Goal: Communication & Community: Share content

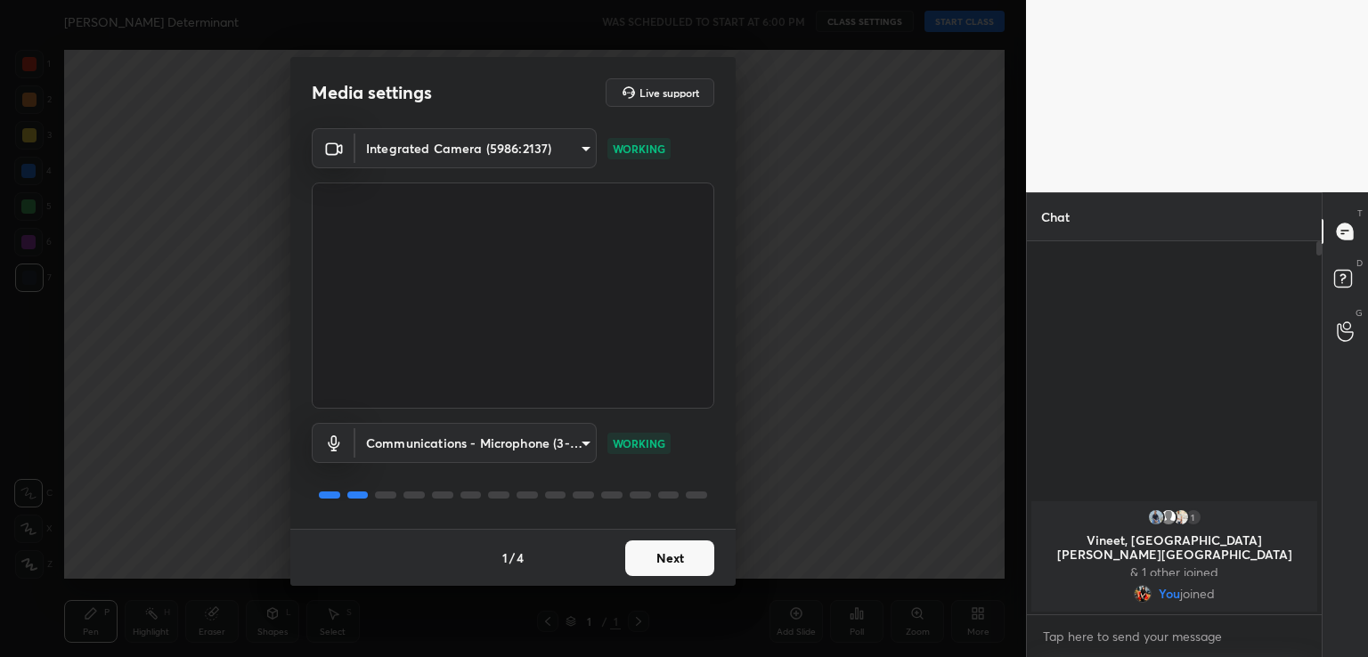
click at [659, 562] on button "Next" at bounding box center [669, 559] width 89 height 36
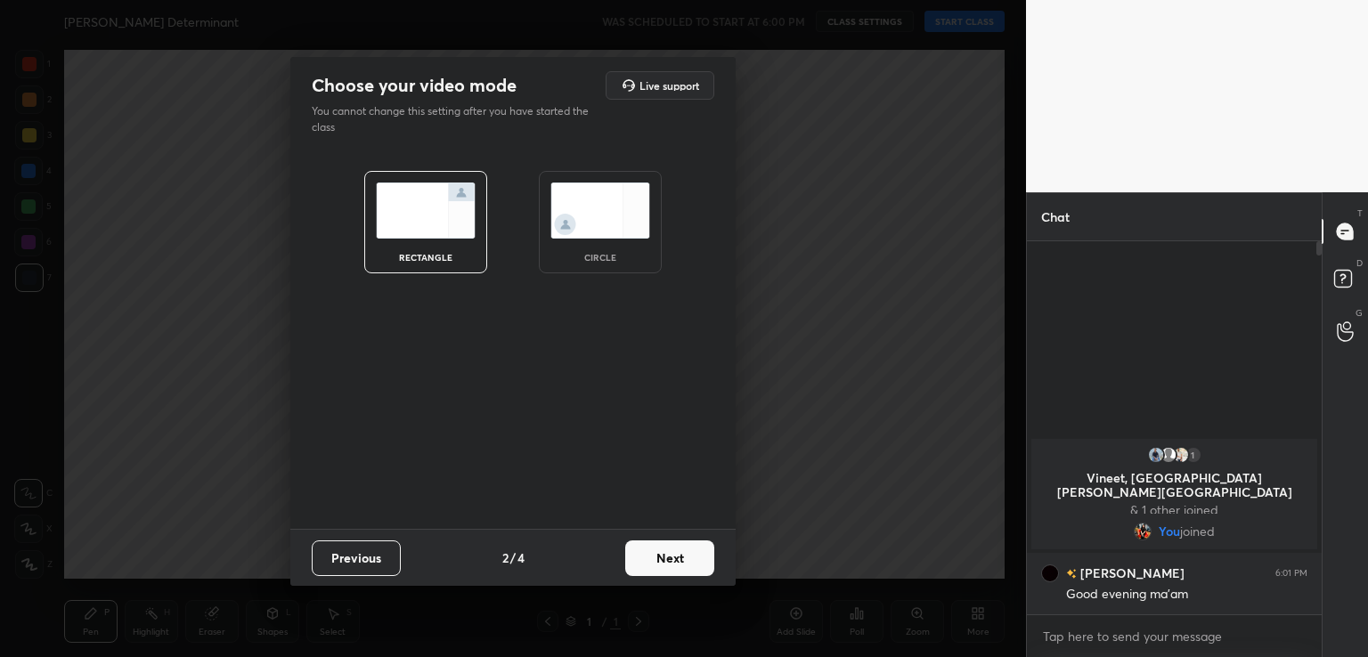
click at [612, 216] on img at bounding box center [600, 211] width 100 height 56
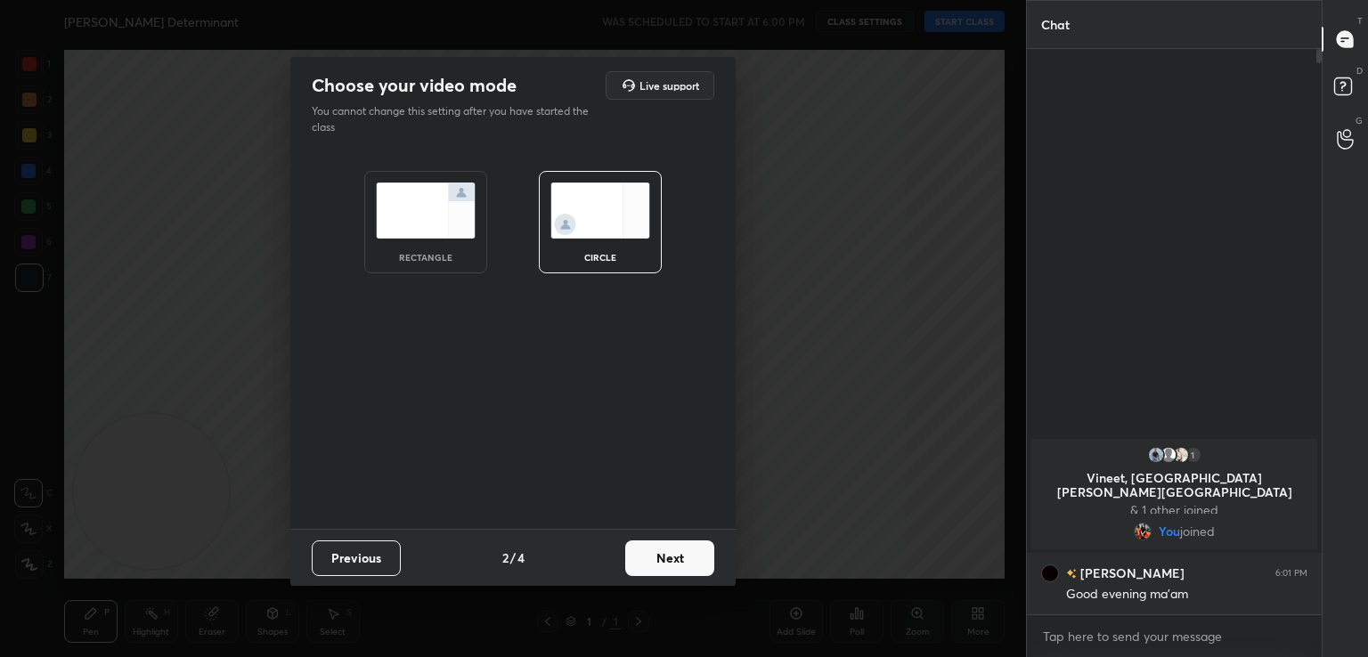
click at [675, 549] on button "Next" at bounding box center [669, 559] width 89 height 36
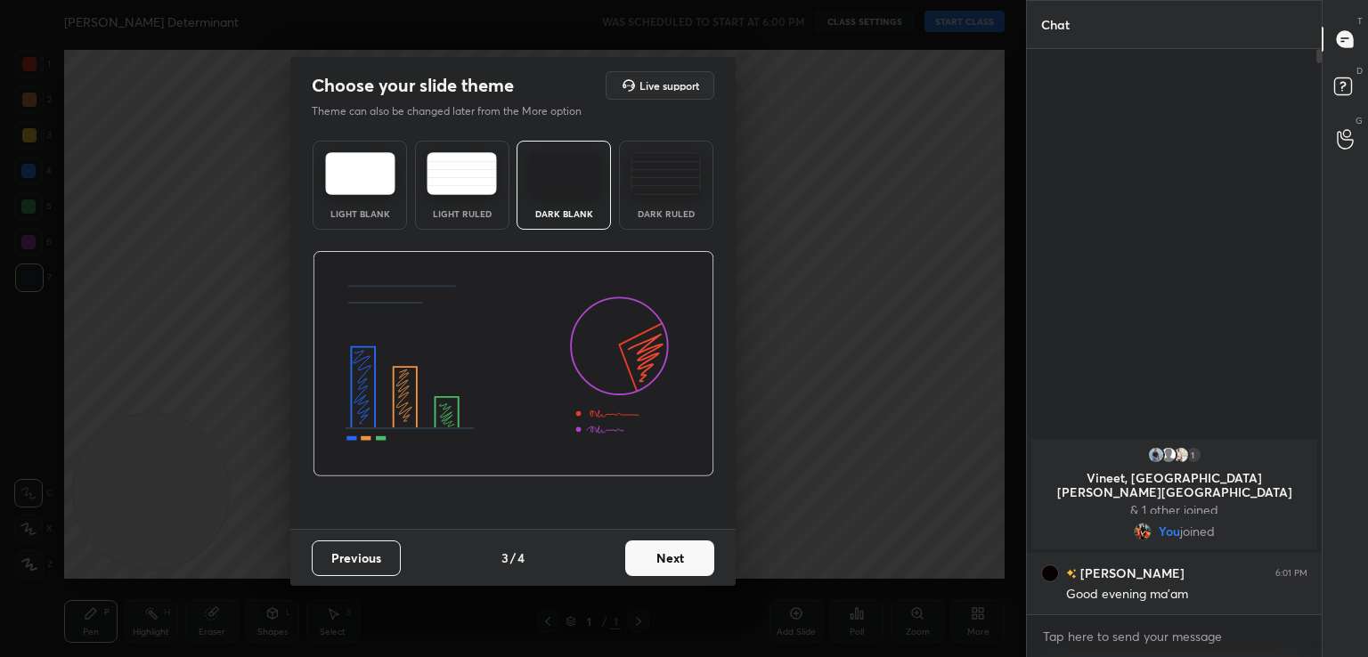
click at [694, 554] on button "Next" at bounding box center [669, 559] width 89 height 36
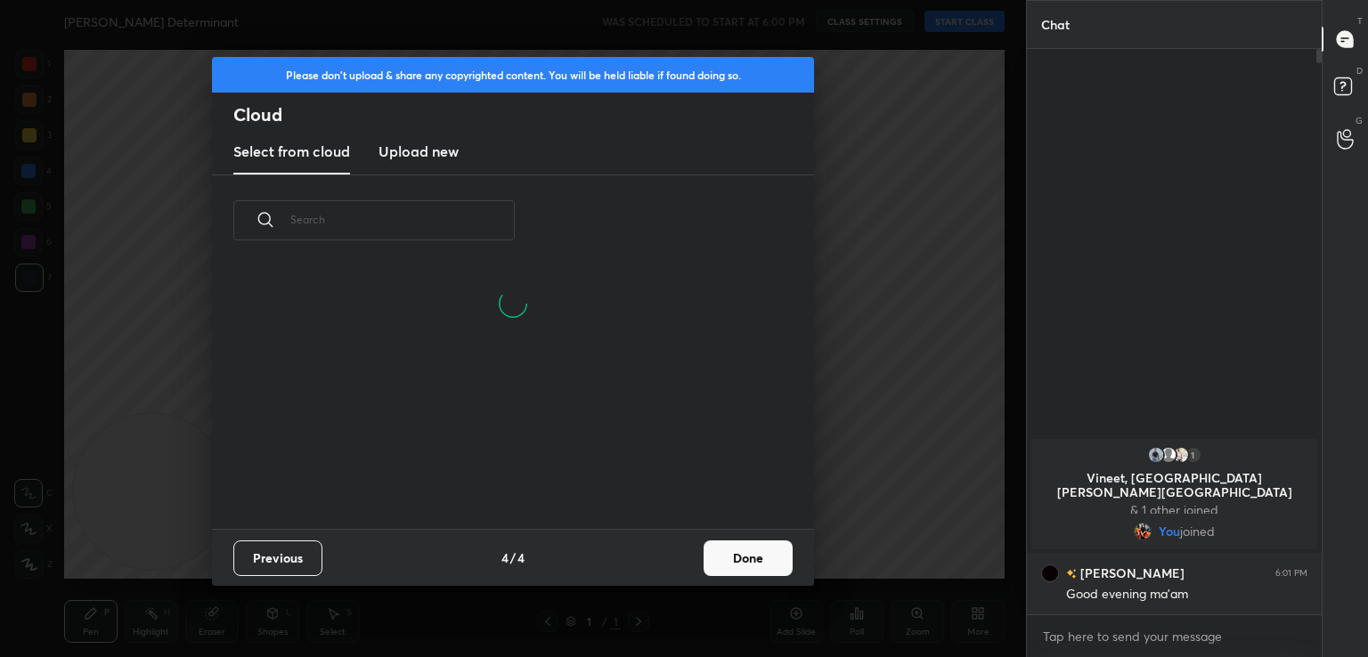
scroll to position [264, 572]
click at [755, 563] on button "Done" at bounding box center [748, 559] width 89 height 36
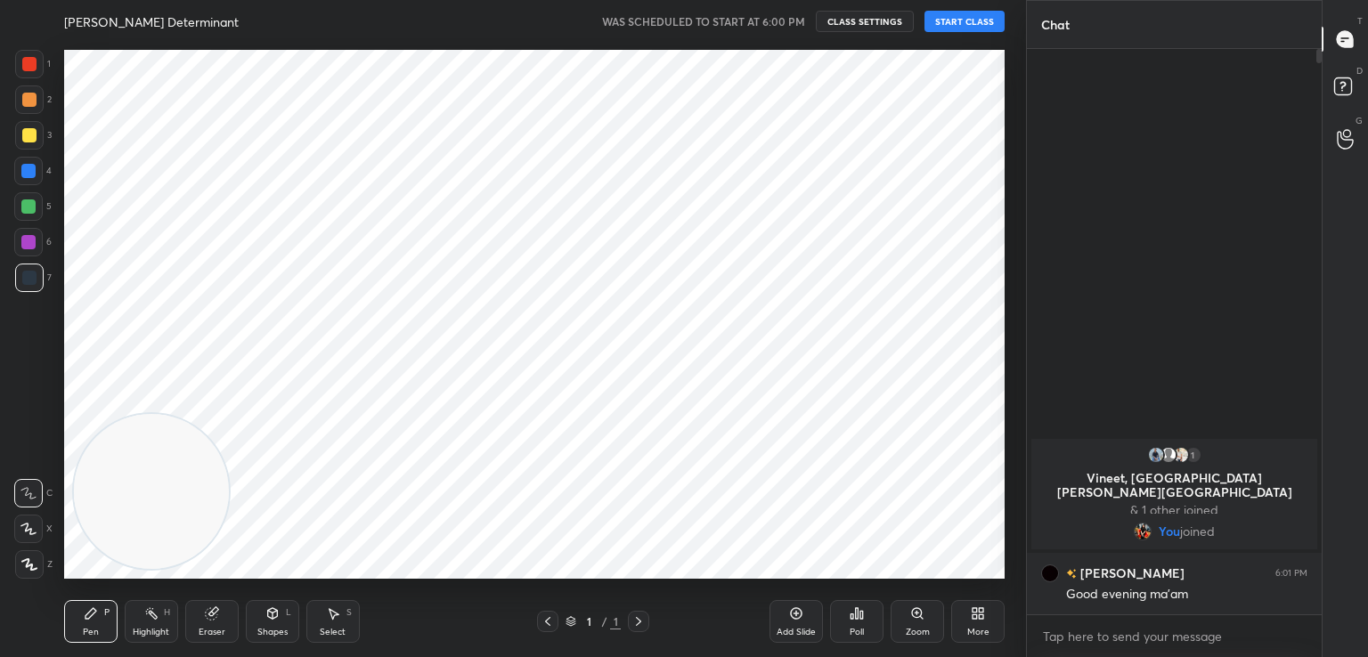
click at [953, 12] on button "START CLASS" at bounding box center [964, 21] width 80 height 21
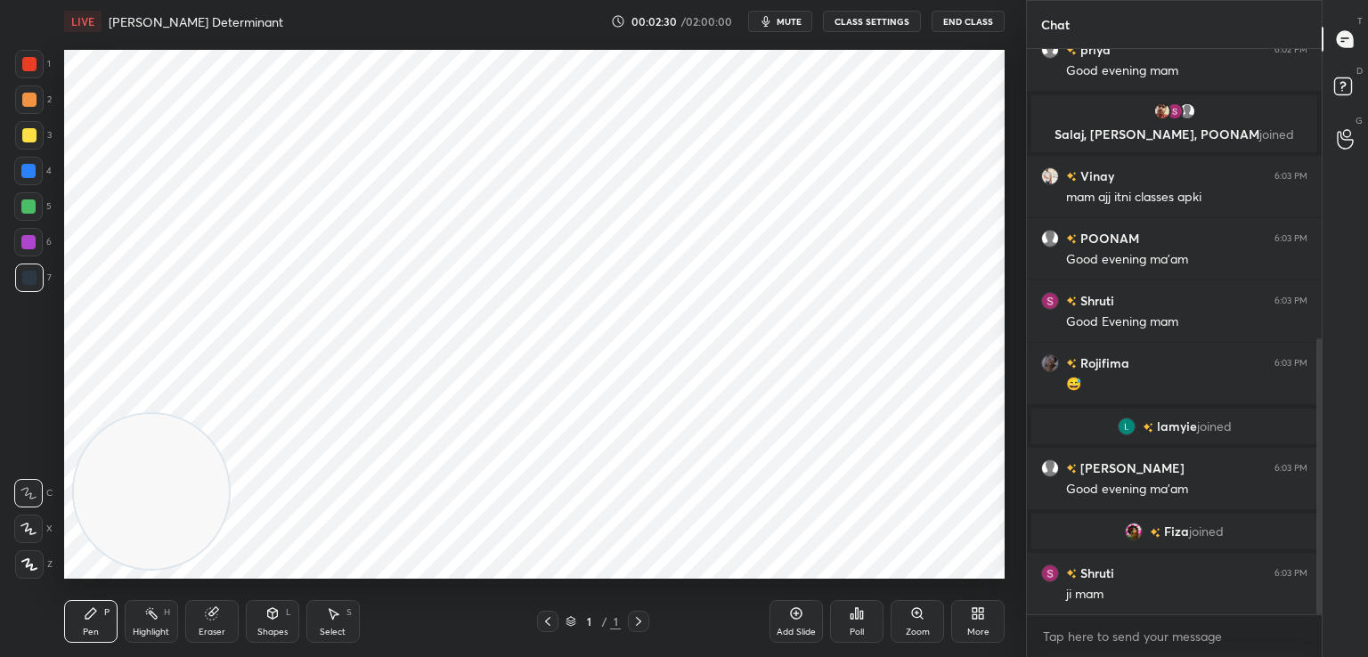
scroll to position [655, 0]
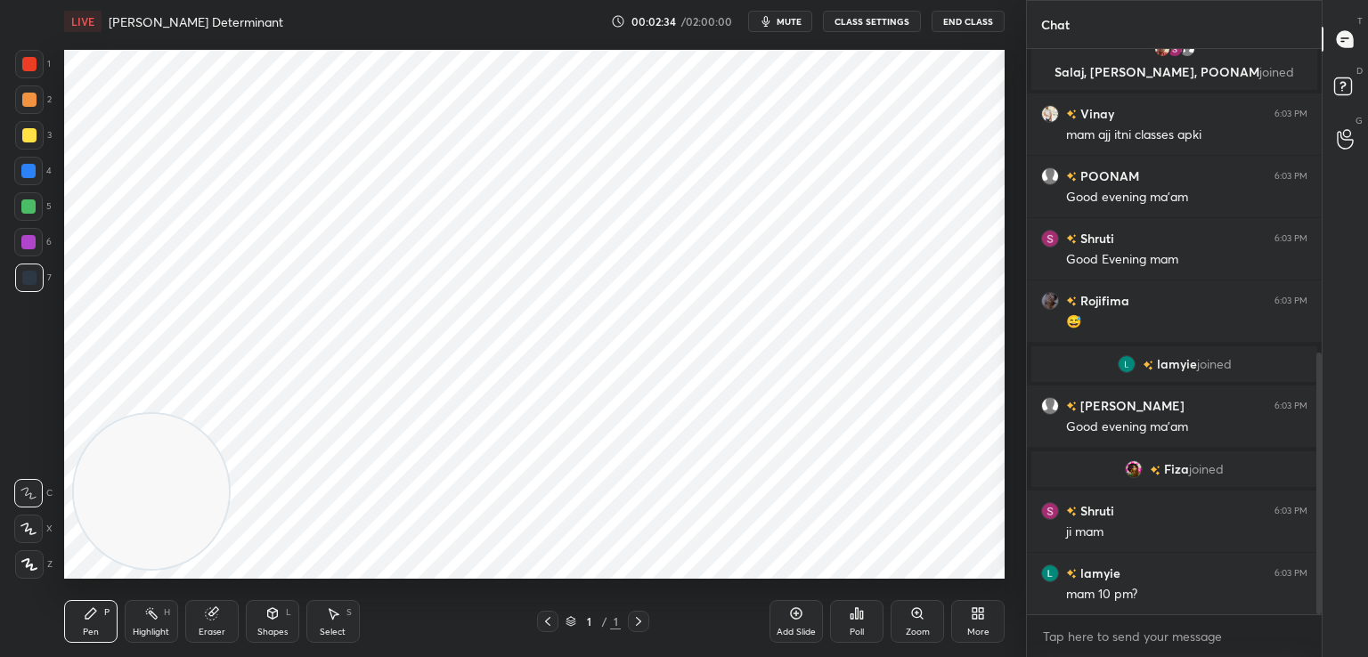
click at [20, 104] on div at bounding box center [29, 99] width 28 height 28
click at [42, 557] on div at bounding box center [29, 564] width 28 height 28
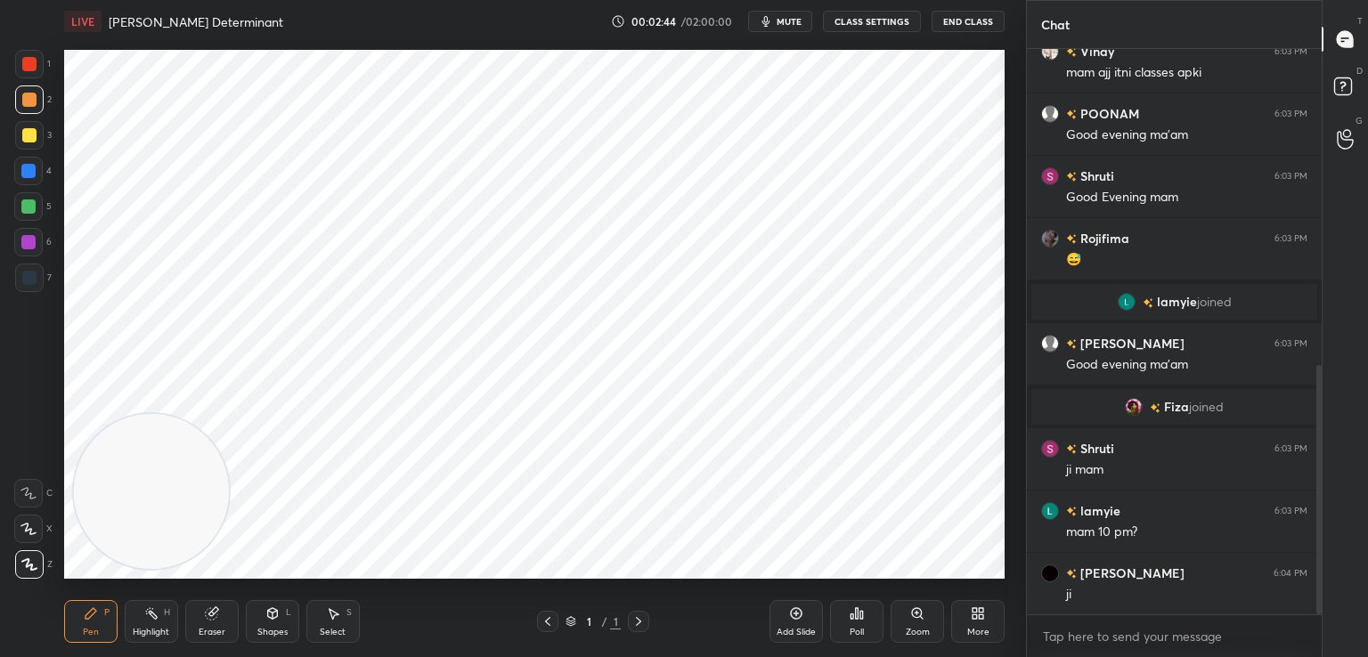
scroll to position [780, 0]
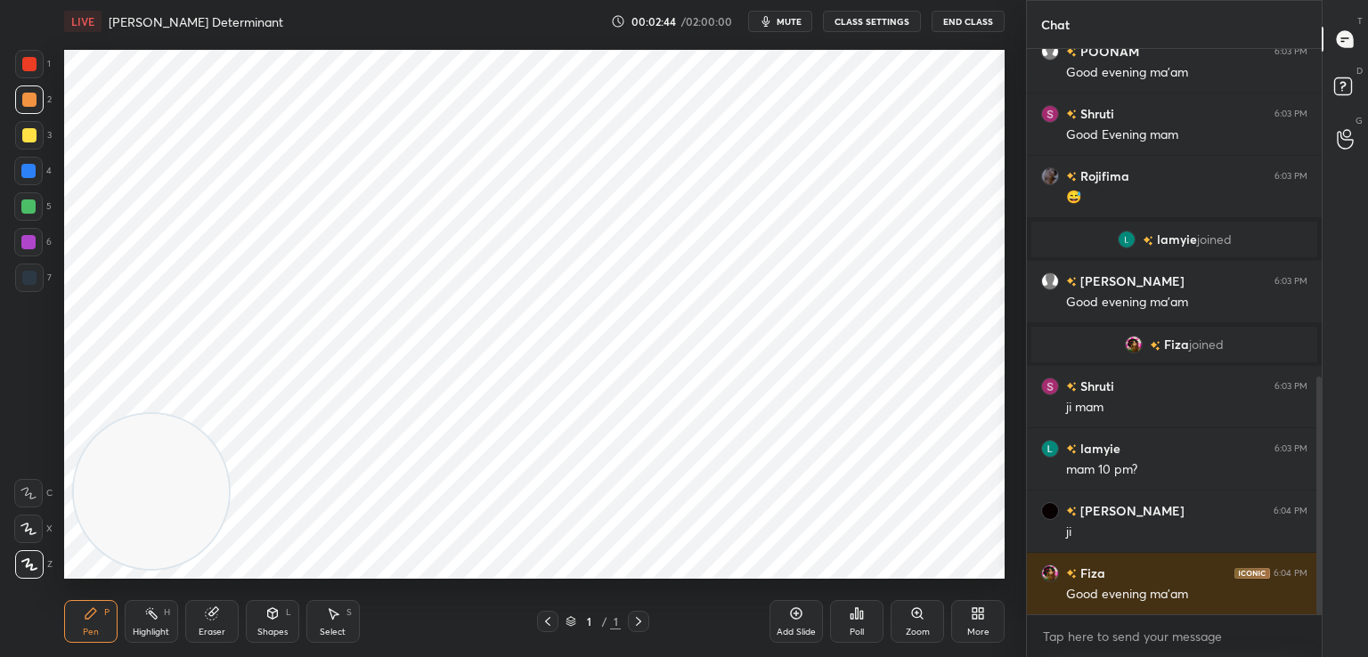
click at [33, 58] on div at bounding box center [29, 64] width 14 height 14
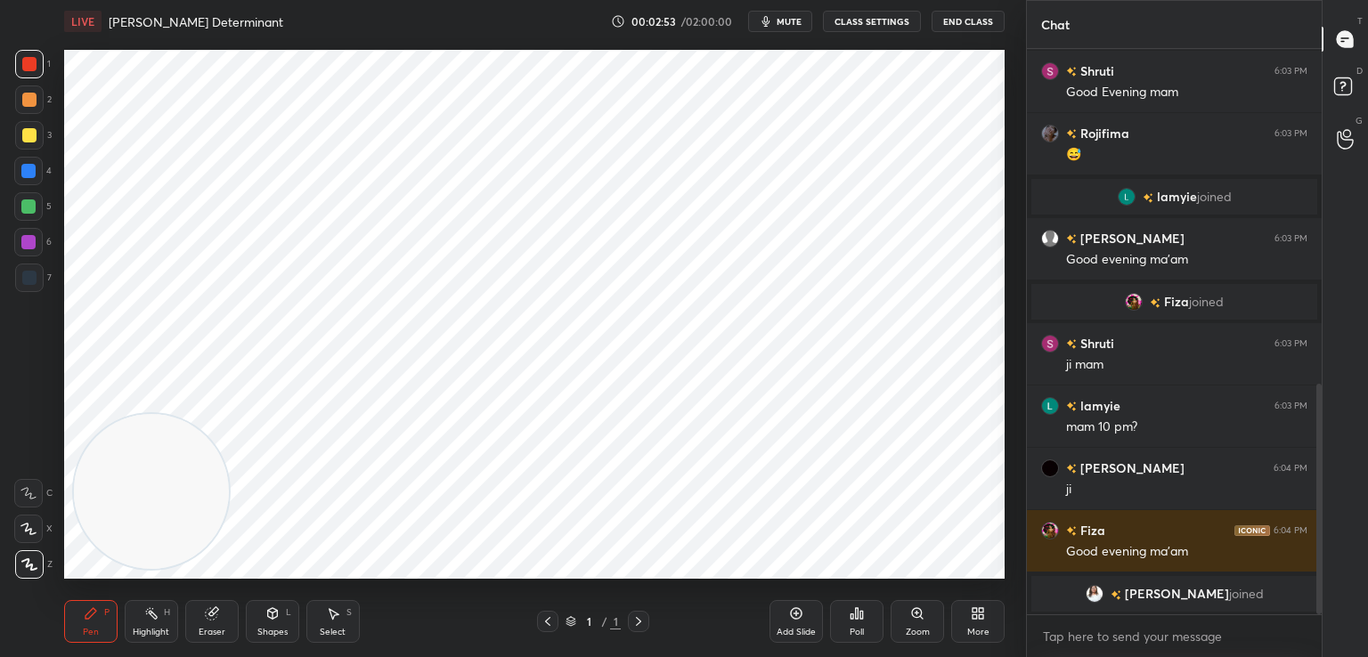
click at [972, 632] on div "More" at bounding box center [978, 632] width 22 height 9
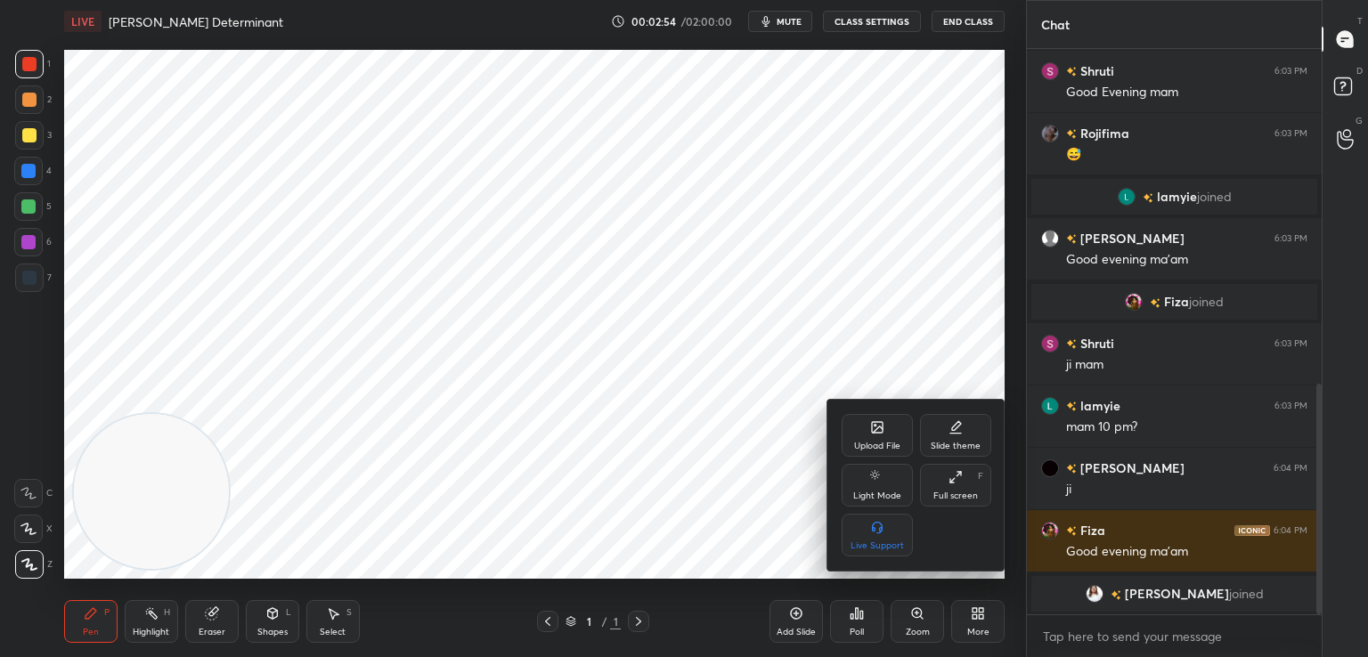
scroll to position [851, 0]
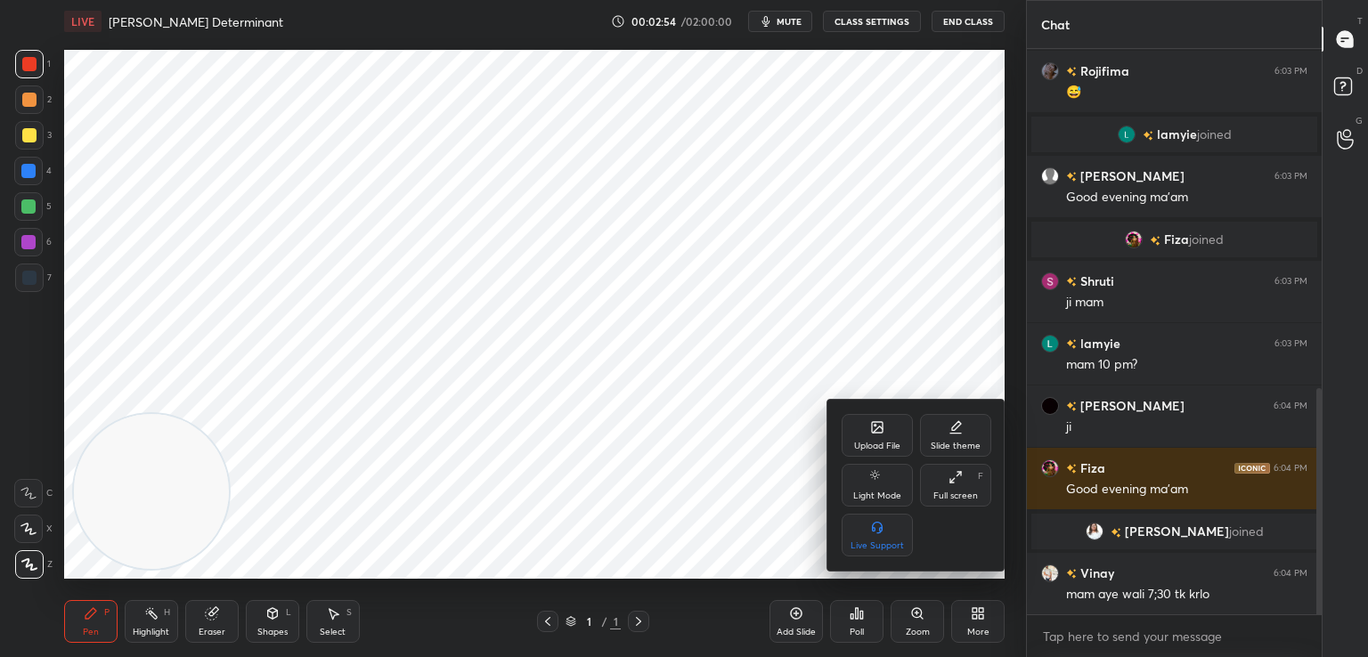
click at [894, 438] on div "Upload File" at bounding box center [877, 435] width 71 height 43
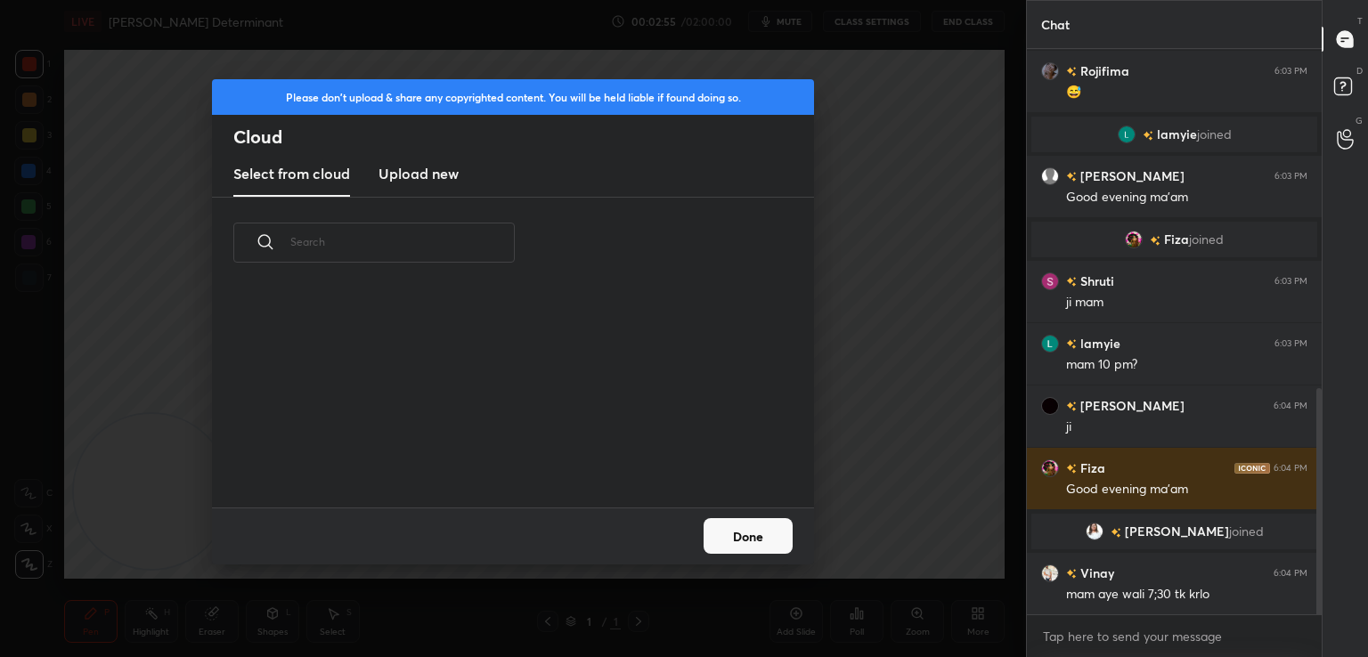
scroll to position [219, 572]
click at [431, 185] on new "Upload new" at bounding box center [418, 174] width 80 height 45
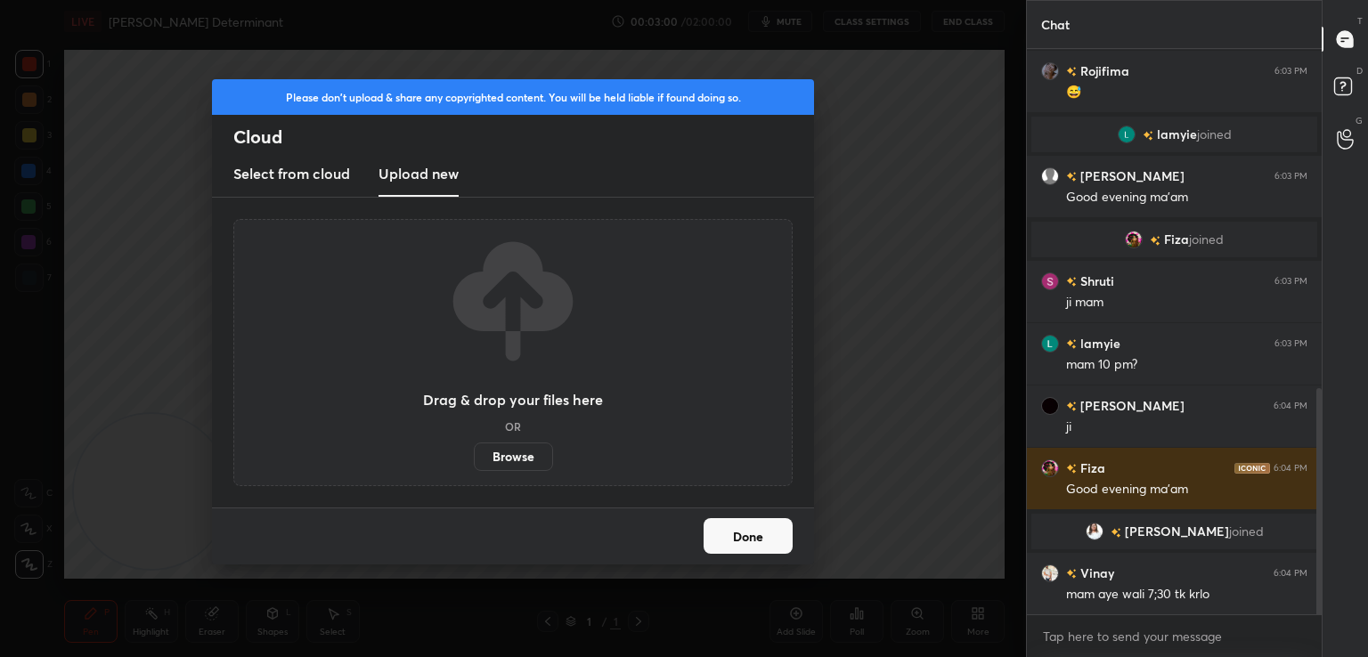
click at [509, 466] on label "Browse" at bounding box center [513, 457] width 79 height 28
click at [474, 466] on input "Browse" at bounding box center [474, 457] width 0 height 28
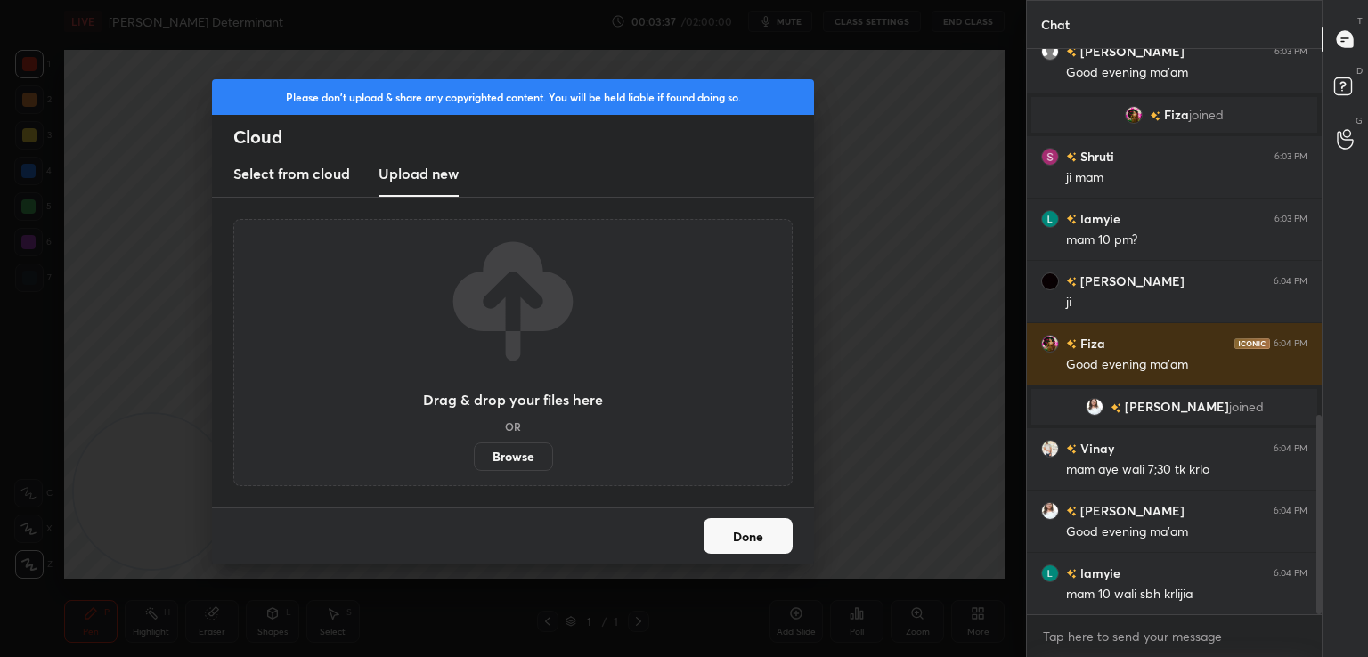
scroll to position [1038, 0]
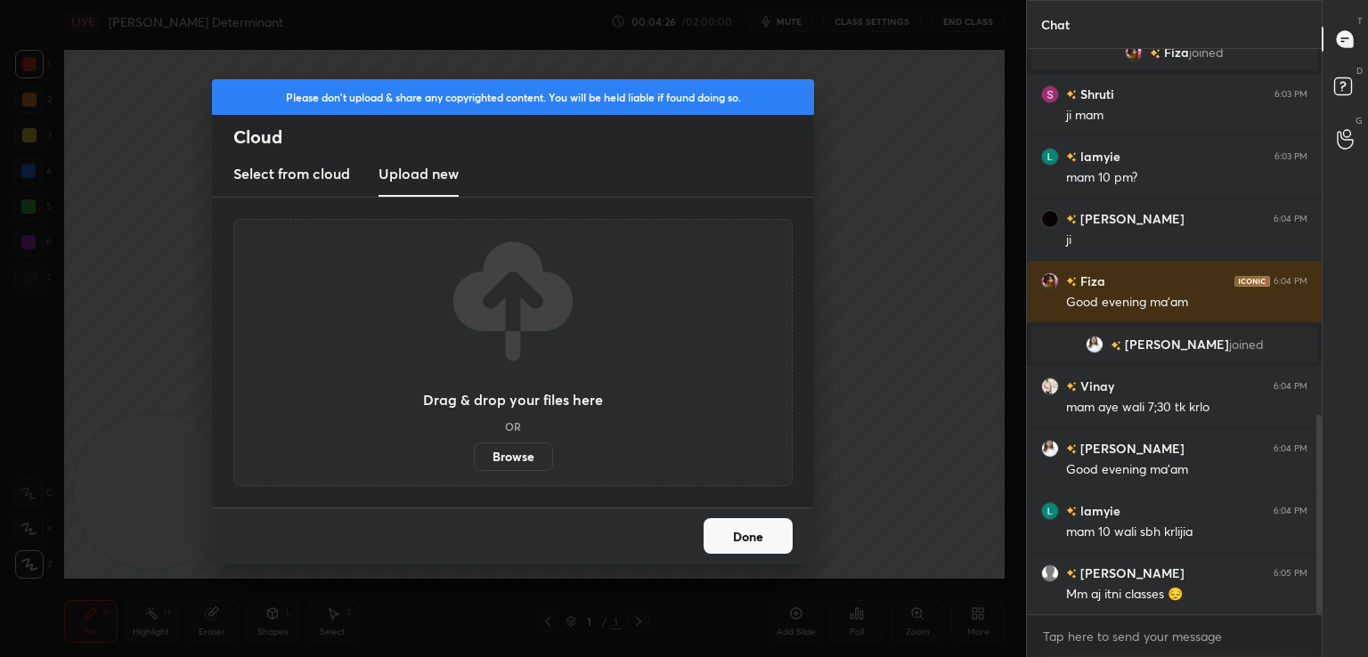
click at [849, 118] on div "Please don't upload & share any copyrighted content. You will be held liable if…" at bounding box center [513, 328] width 1026 height 657
click at [744, 532] on button "Done" at bounding box center [748, 536] width 89 height 36
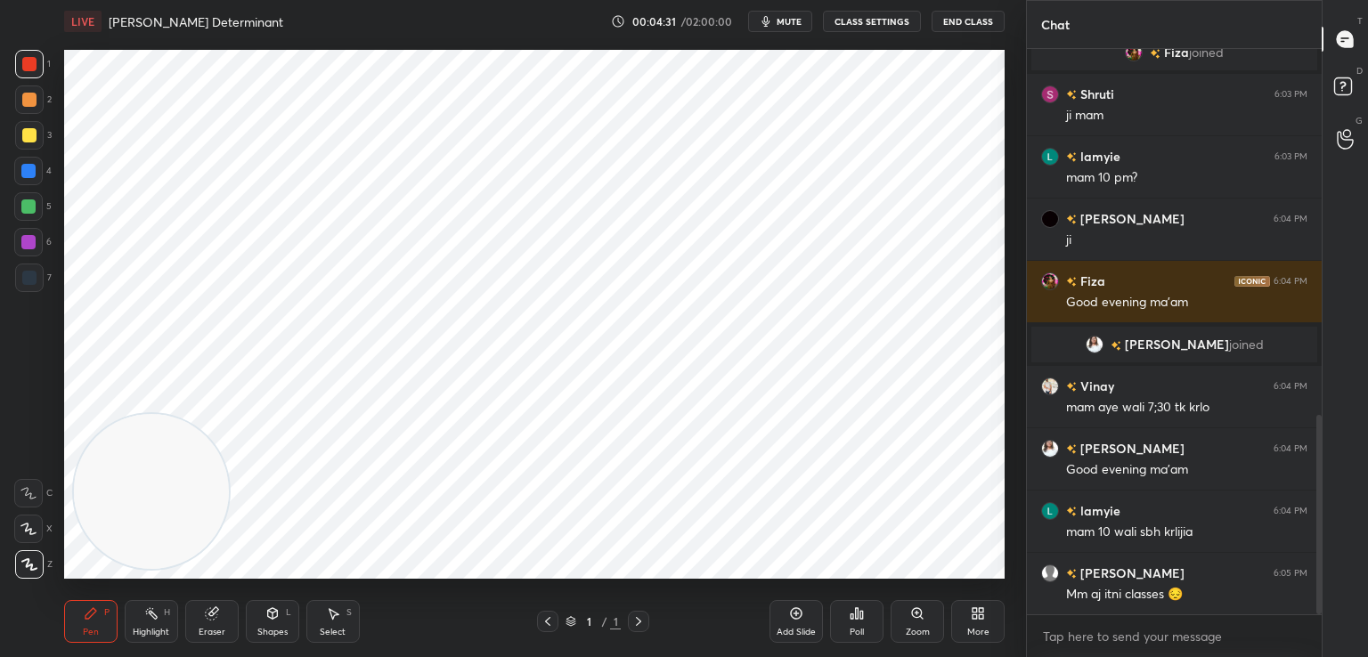
click at [544, 625] on icon at bounding box center [548, 621] width 14 height 14
click at [966, 614] on div "More" at bounding box center [977, 621] width 53 height 43
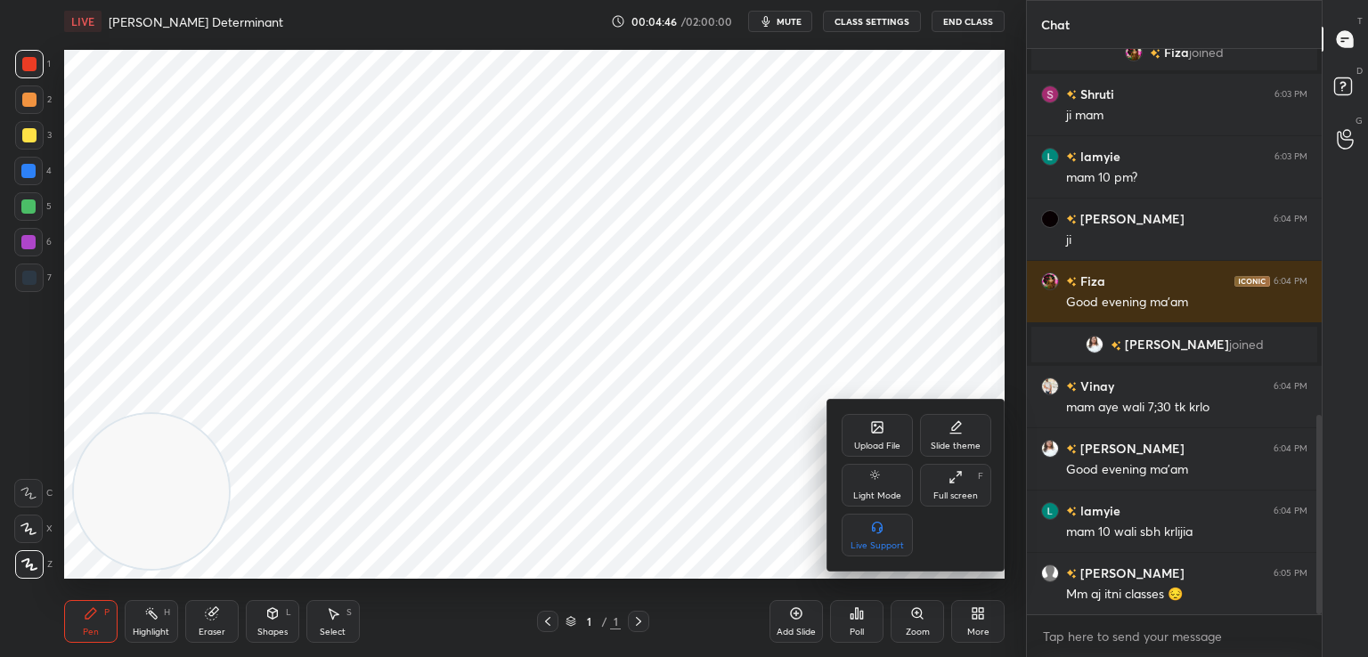
click at [891, 442] on div "Upload File" at bounding box center [877, 446] width 46 height 9
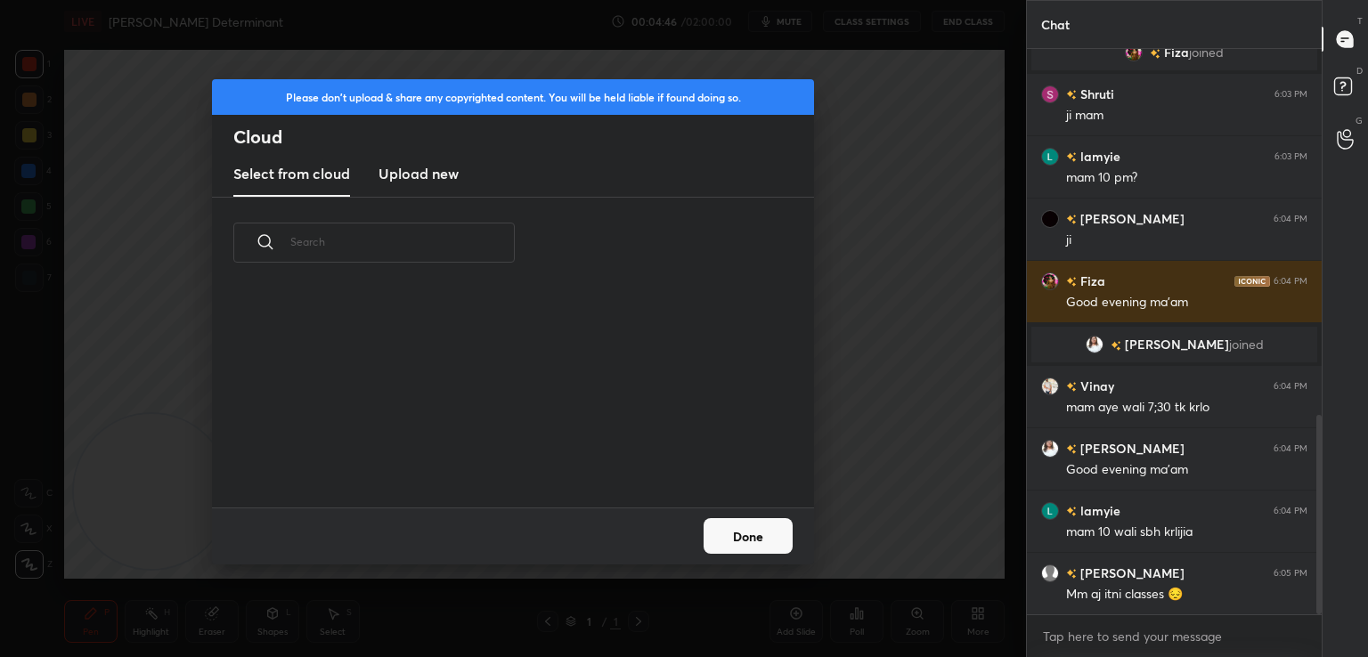
scroll to position [219, 572]
click at [402, 172] on h3 "Upload new" at bounding box center [418, 173] width 80 height 21
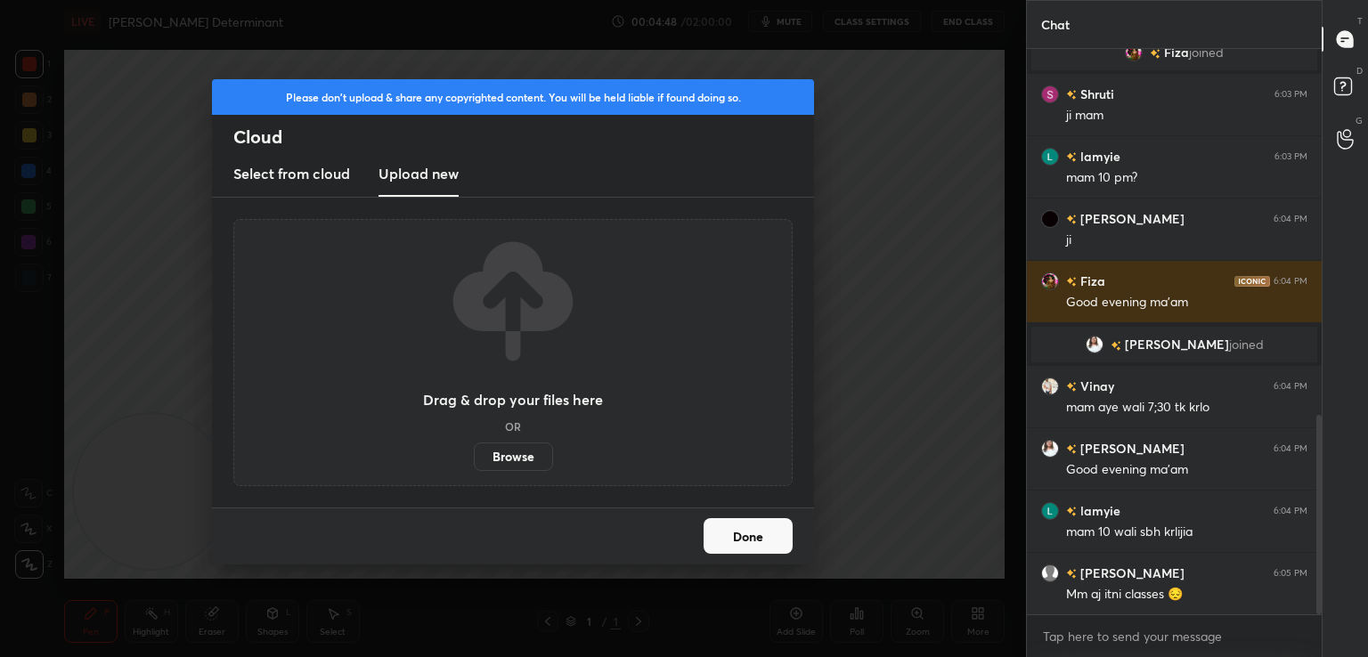
click at [488, 459] on label "Browse" at bounding box center [513, 457] width 79 height 28
click at [474, 459] on input "Browse" at bounding box center [474, 457] width 0 height 28
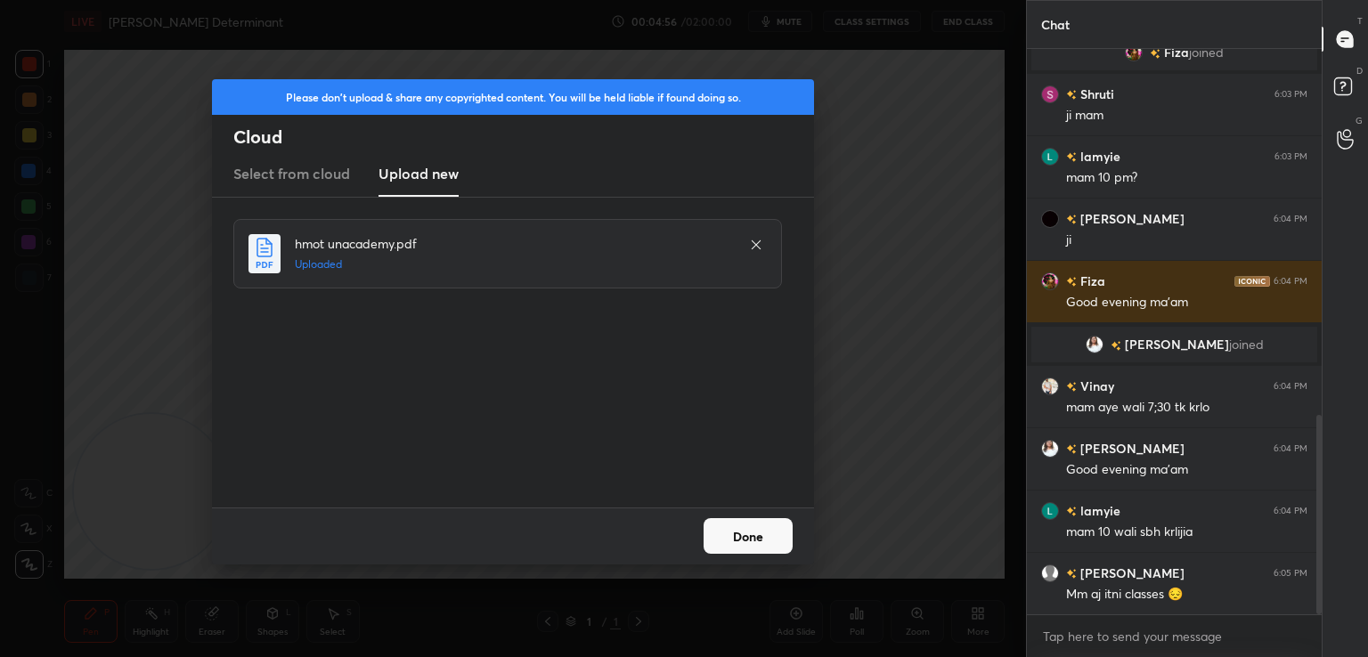
click at [747, 528] on button "Done" at bounding box center [748, 536] width 89 height 36
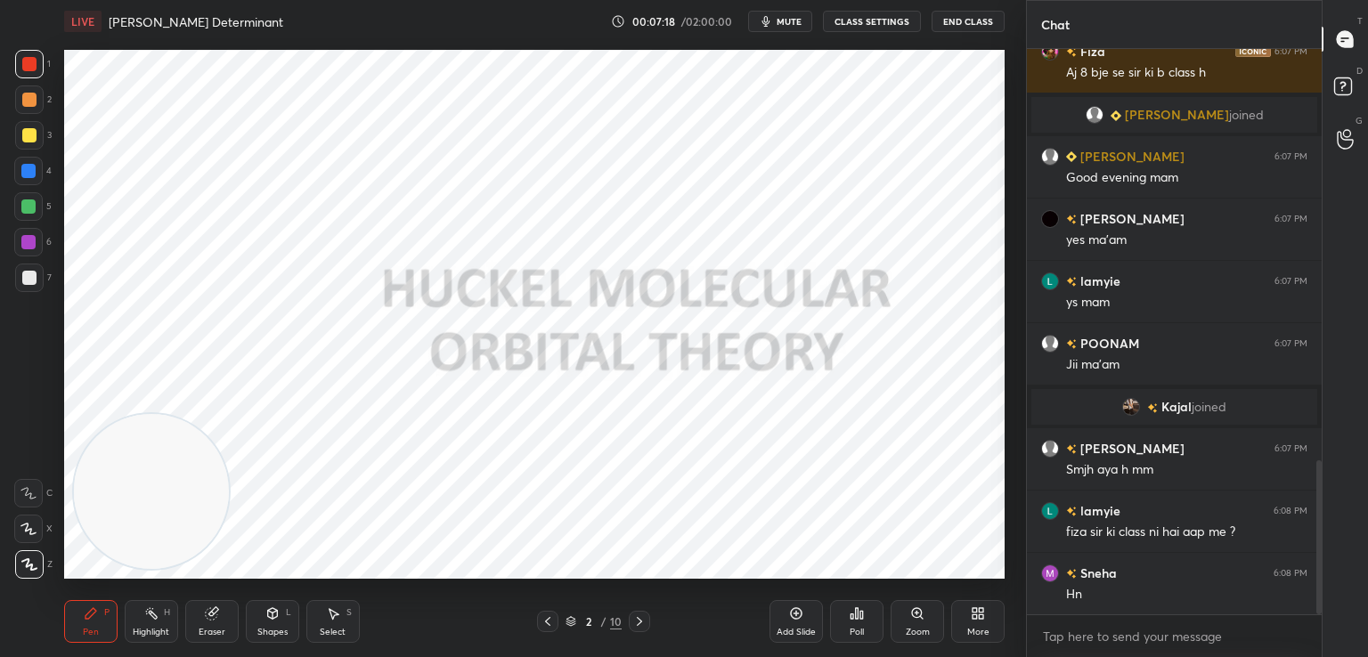
scroll to position [1580, 0]
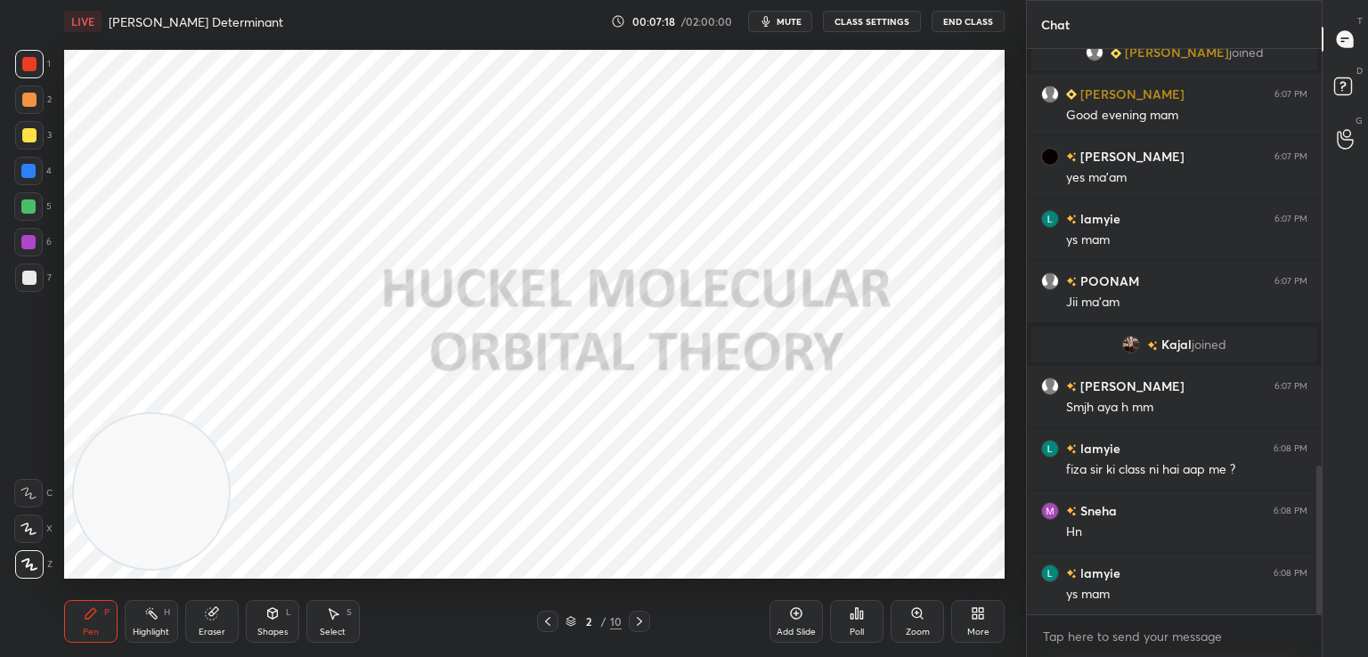
click at [28, 560] on icon at bounding box center [29, 564] width 14 height 11
click at [36, 60] on div at bounding box center [29, 64] width 14 height 14
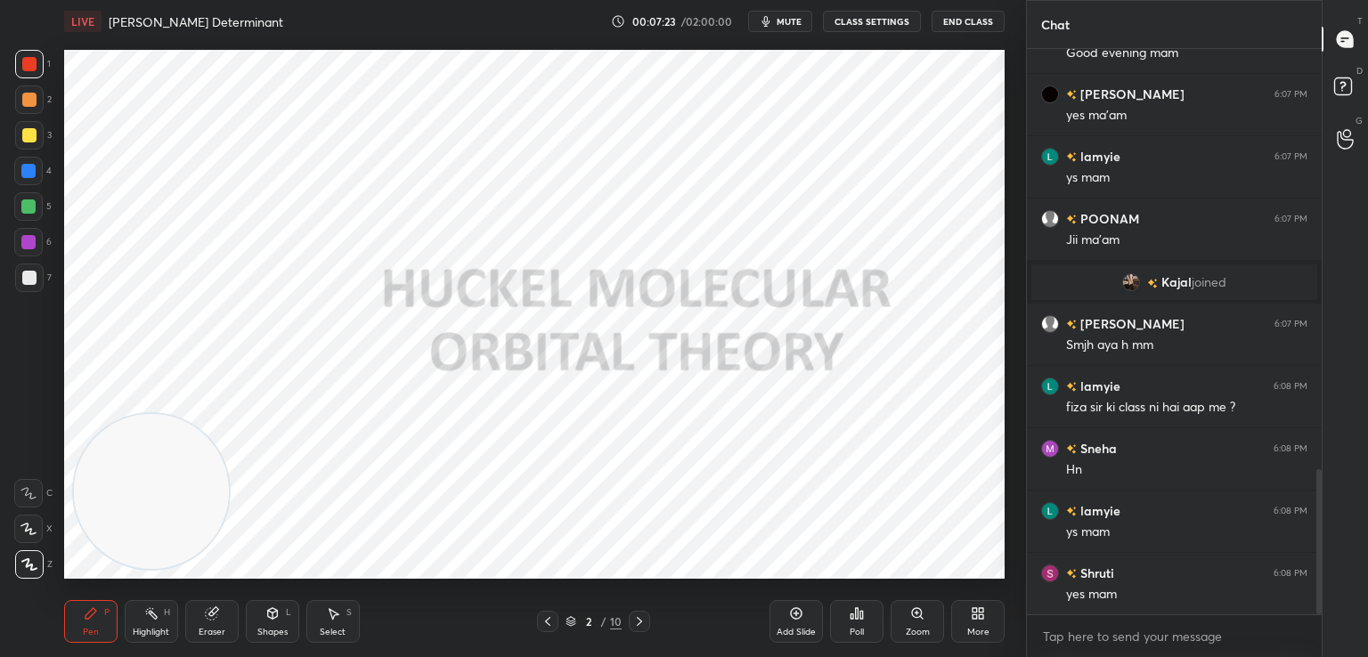
click at [549, 621] on icon at bounding box center [548, 621] width 14 height 14
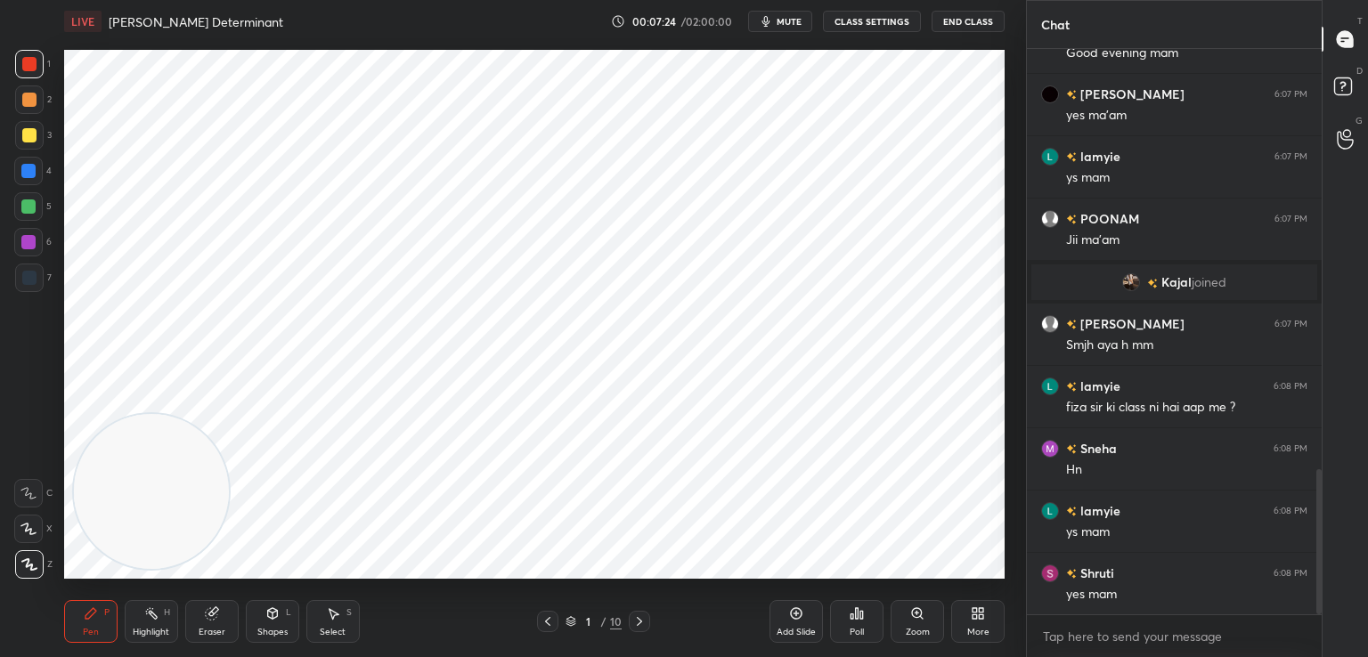
click at [964, 614] on div "More" at bounding box center [977, 621] width 53 height 43
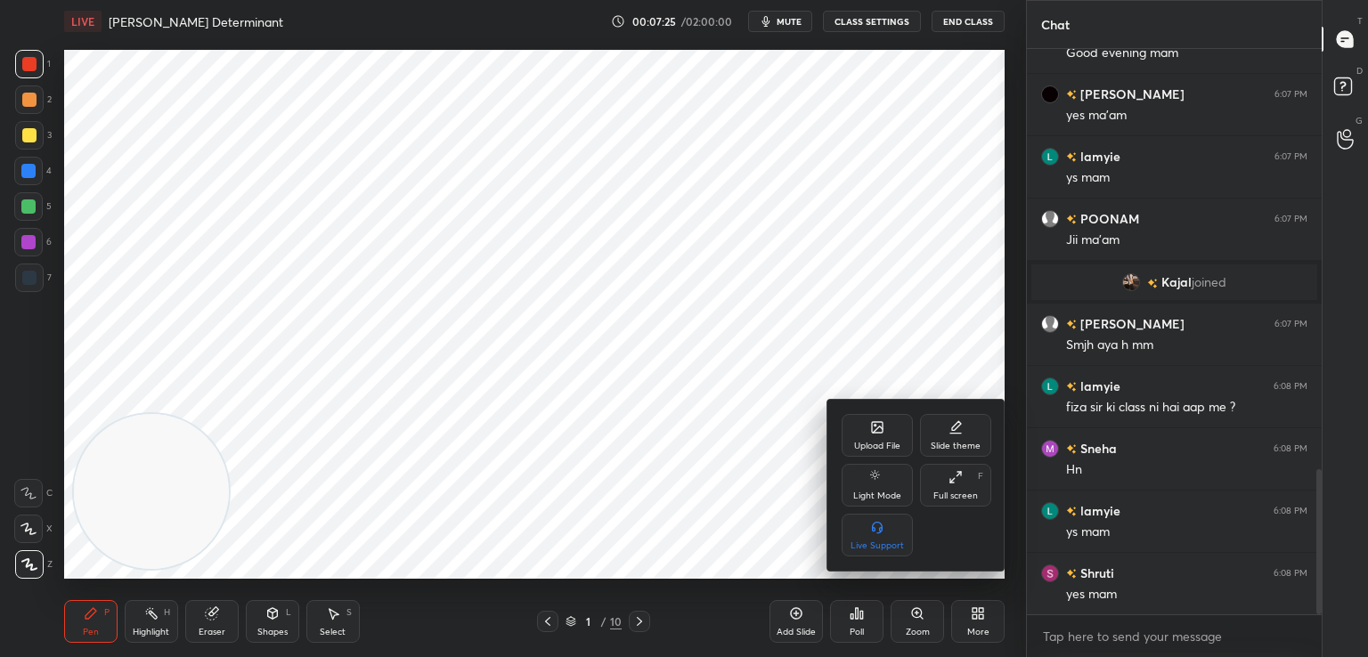
click at [875, 431] on icon at bounding box center [878, 430] width 10 height 6
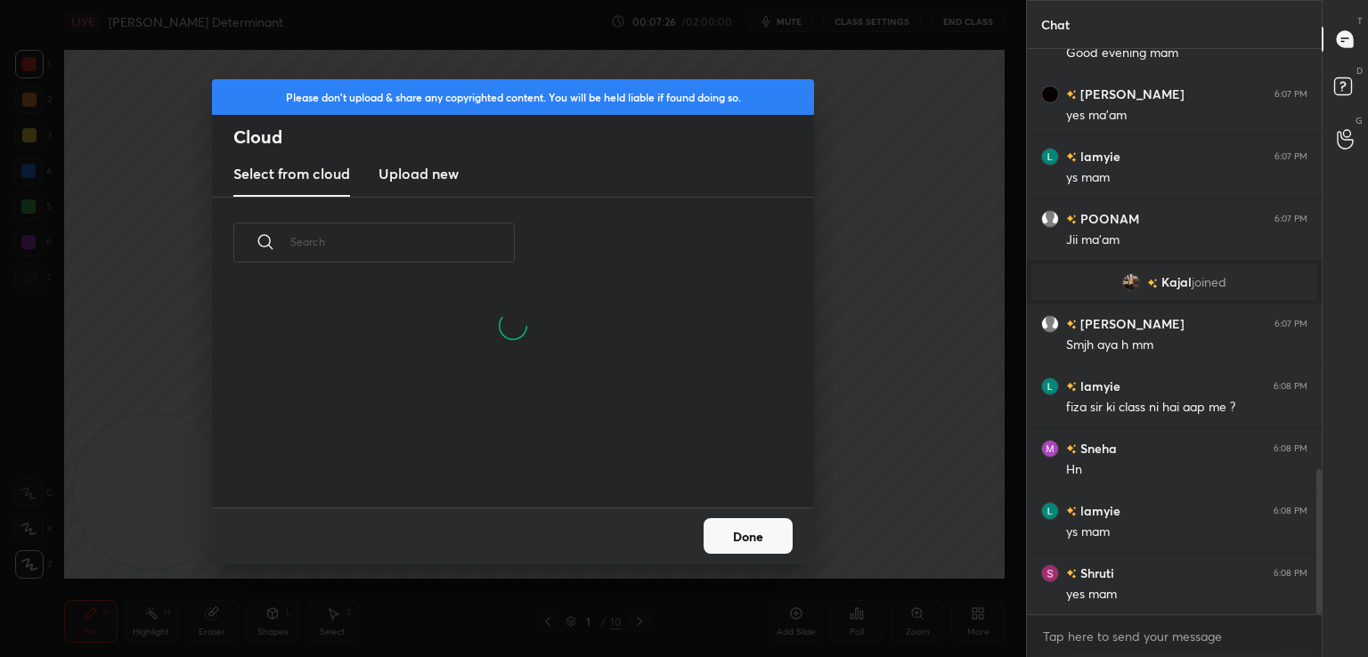
scroll to position [134, 572]
click at [433, 185] on new "Upload new" at bounding box center [418, 174] width 80 height 45
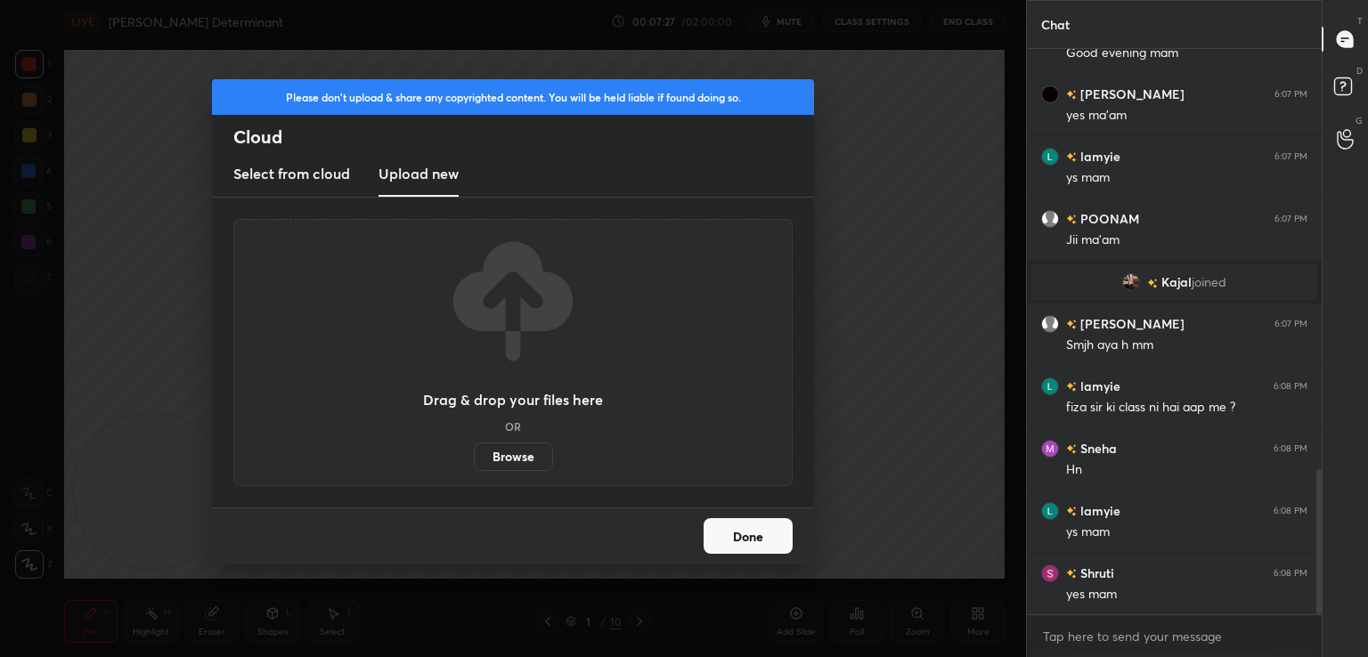
click at [509, 460] on label "Browse" at bounding box center [513, 457] width 79 height 28
click at [474, 460] on input "Browse" at bounding box center [474, 457] width 0 height 28
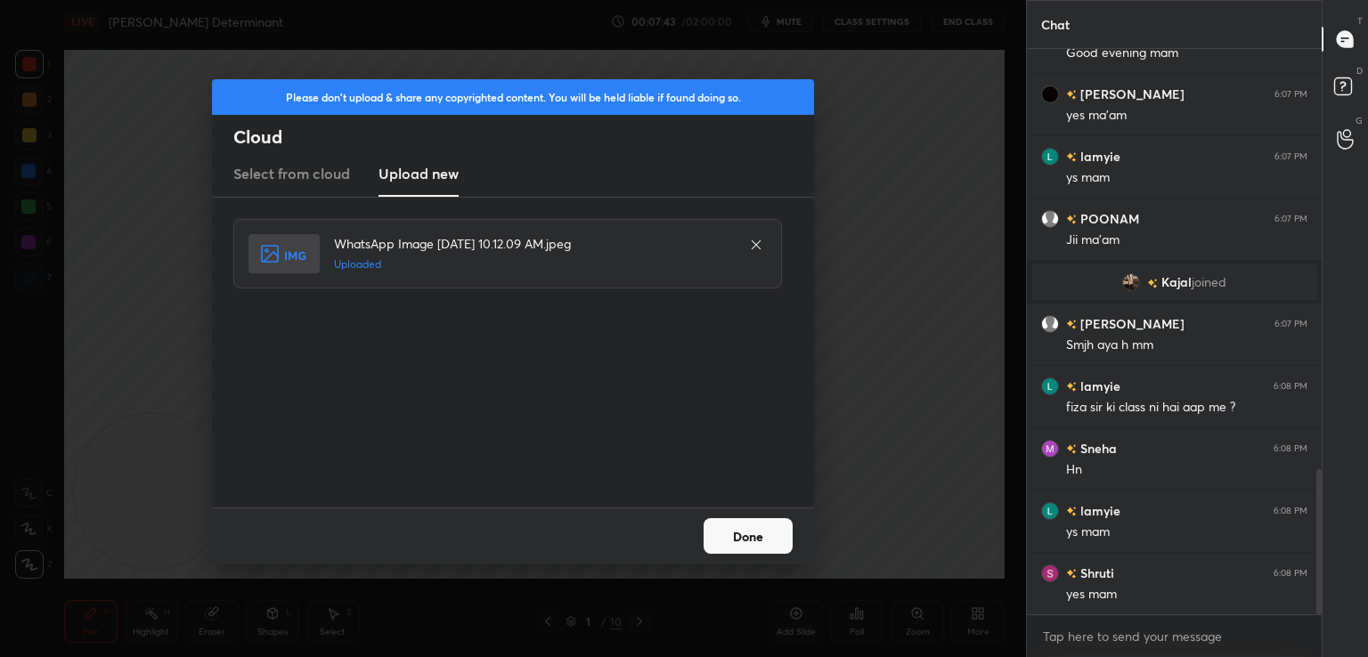
click at [730, 555] on div "Done" at bounding box center [513, 536] width 602 height 57
click at [728, 542] on button "Done" at bounding box center [748, 536] width 89 height 36
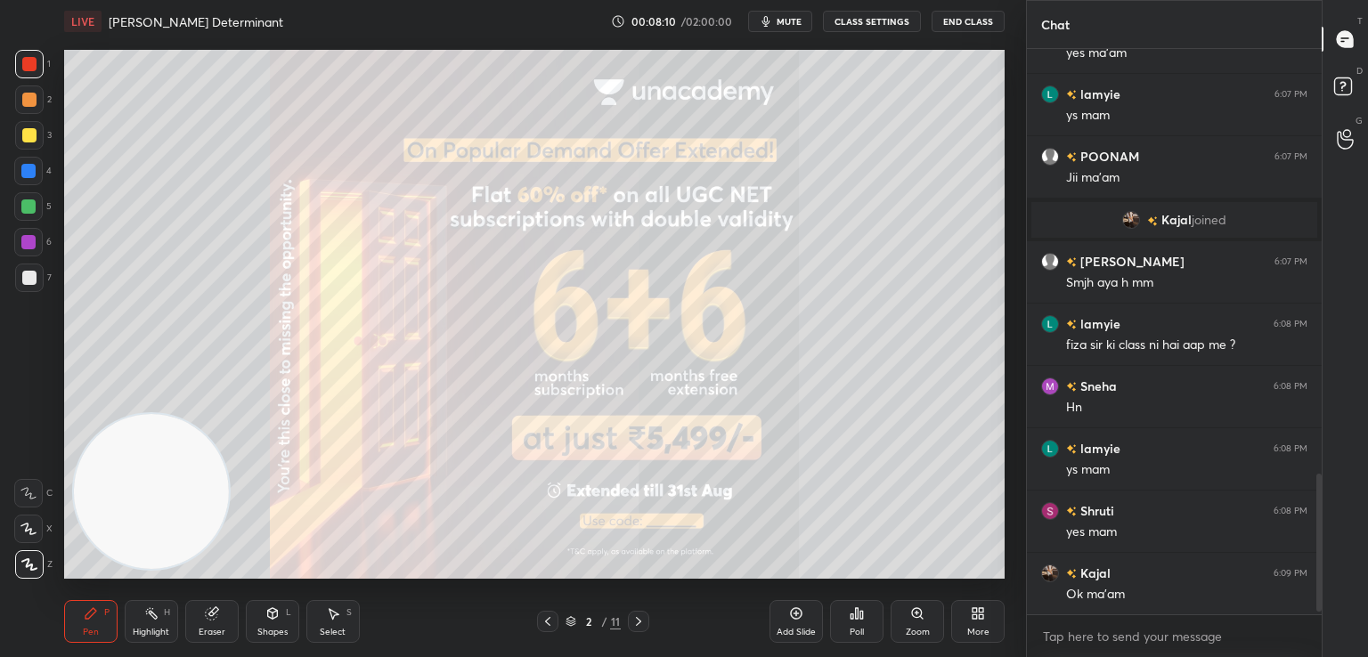
scroll to position [1767, 0]
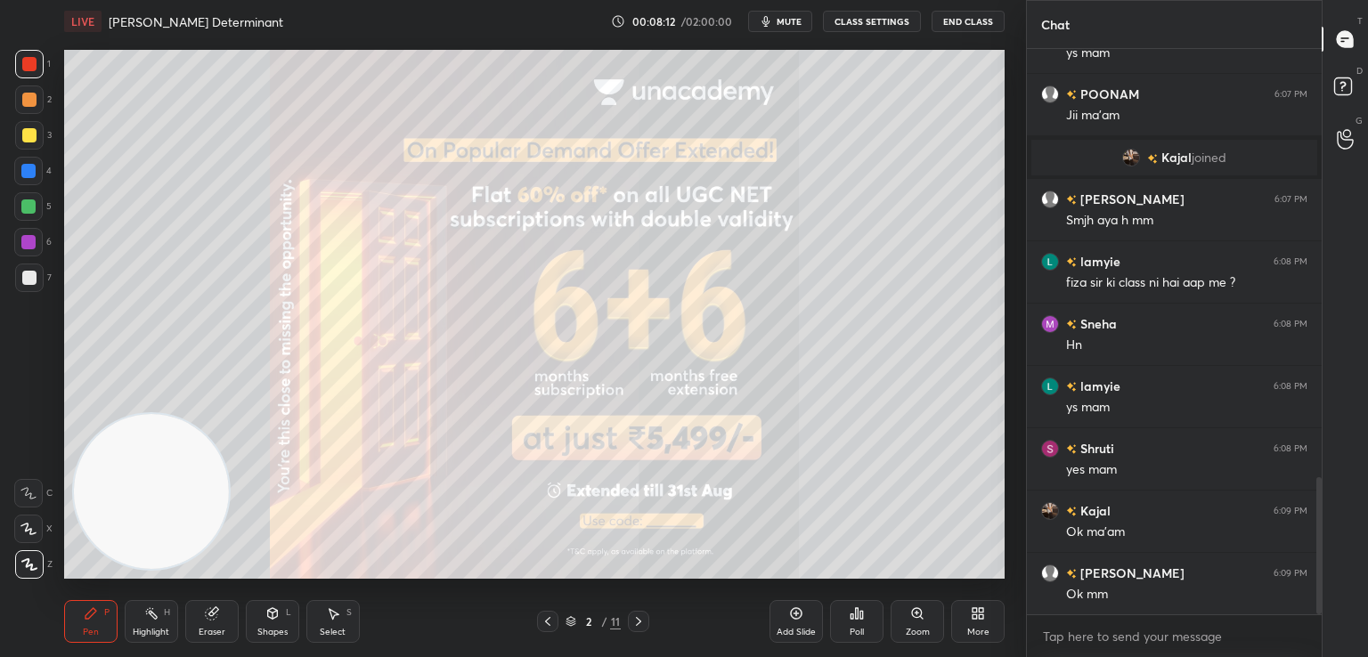
click at [971, 20] on button "End Class" at bounding box center [967, 21] width 73 height 21
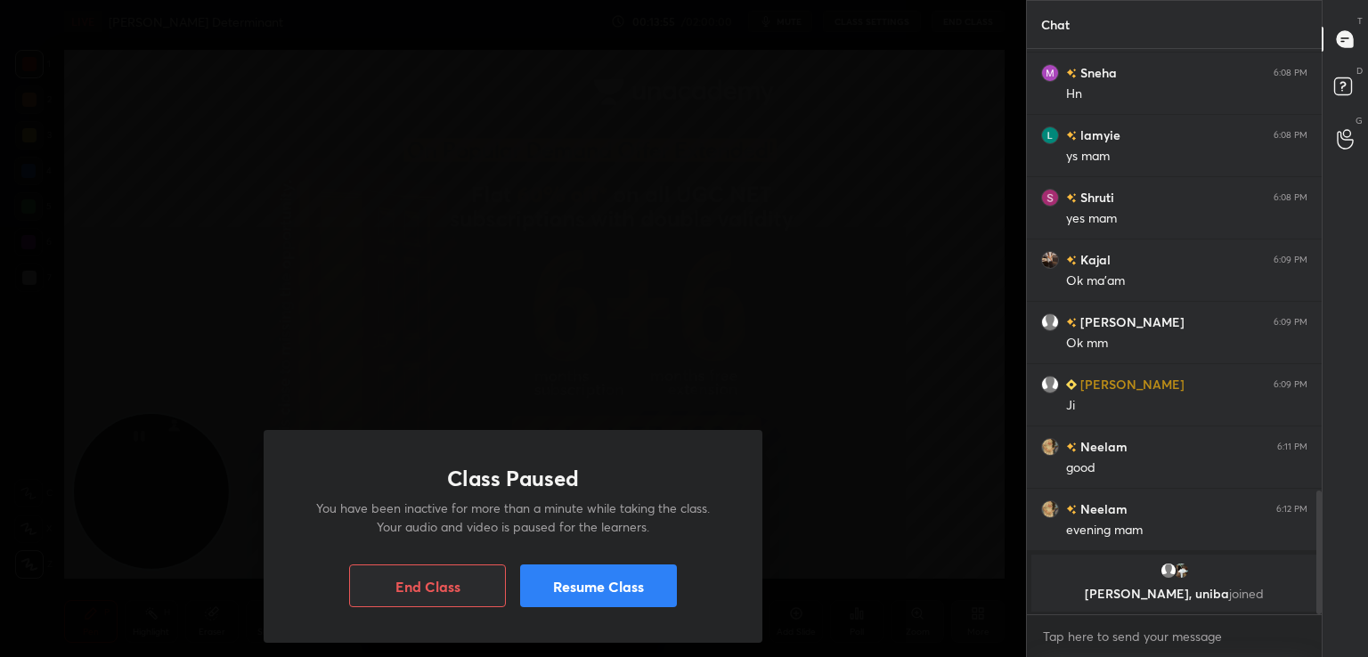
scroll to position [1943, 0]
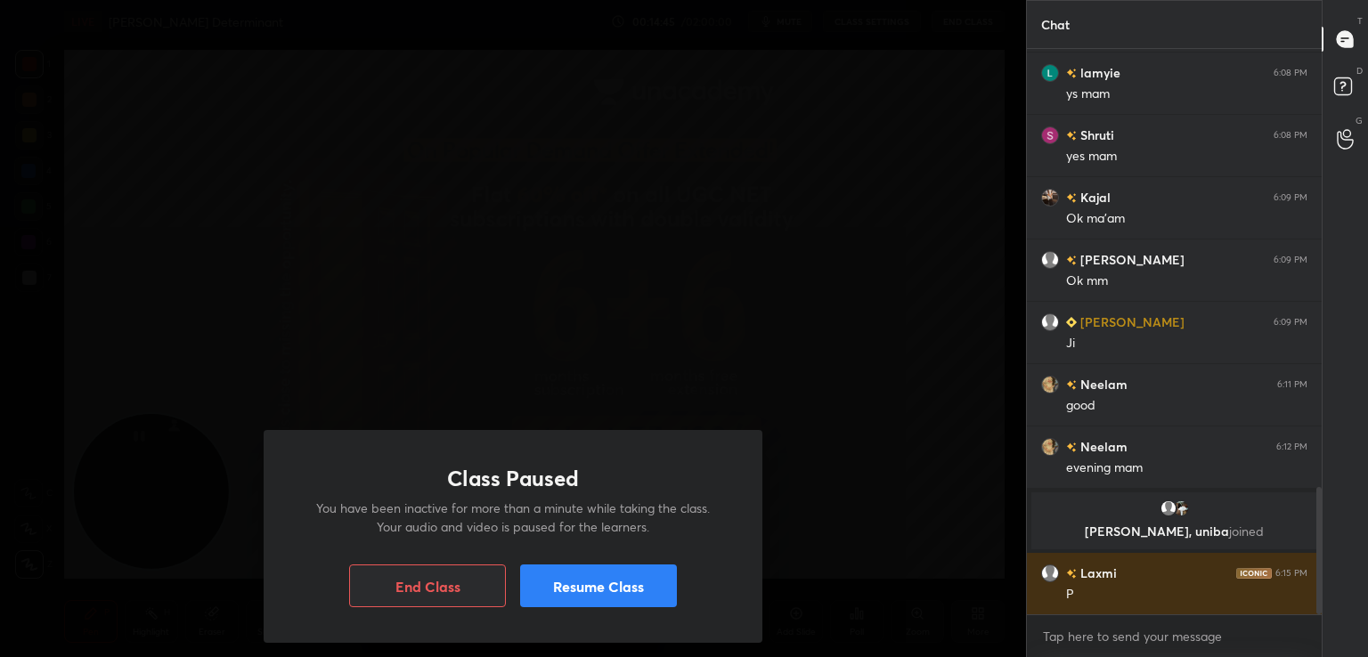
click at [640, 603] on button "Resume Class" at bounding box center [598, 586] width 157 height 43
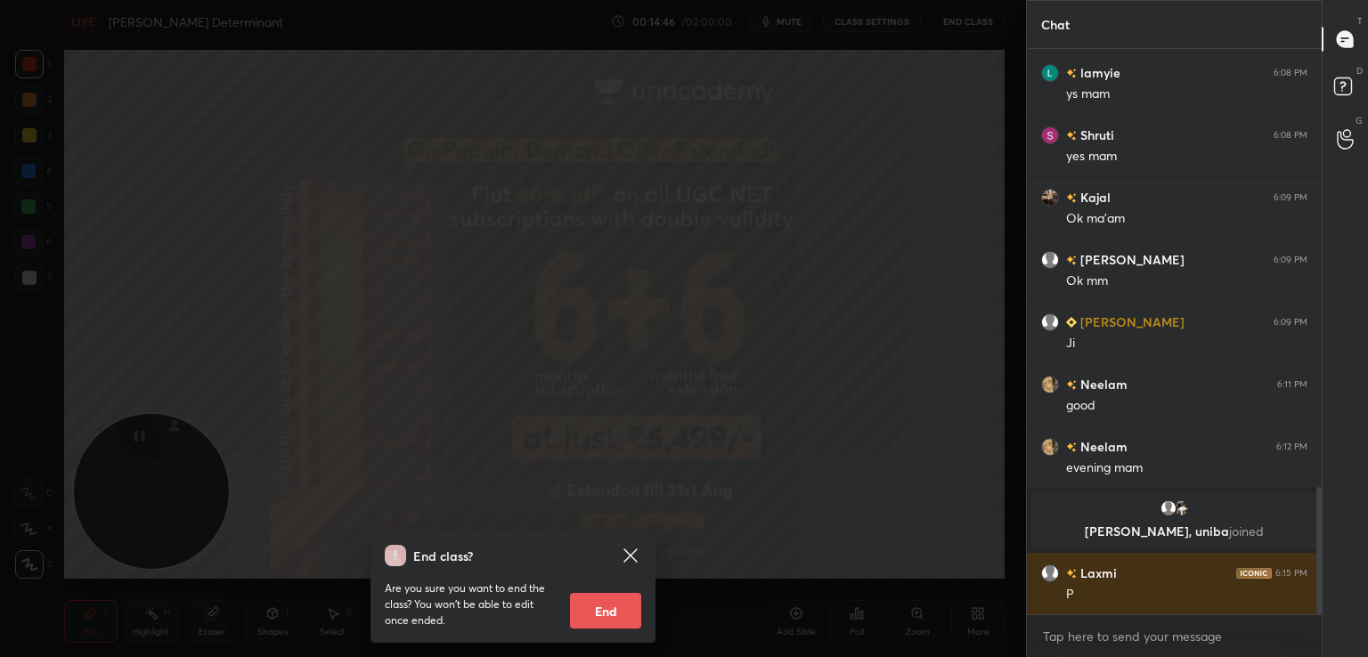
click at [634, 564] on icon at bounding box center [630, 555] width 21 height 21
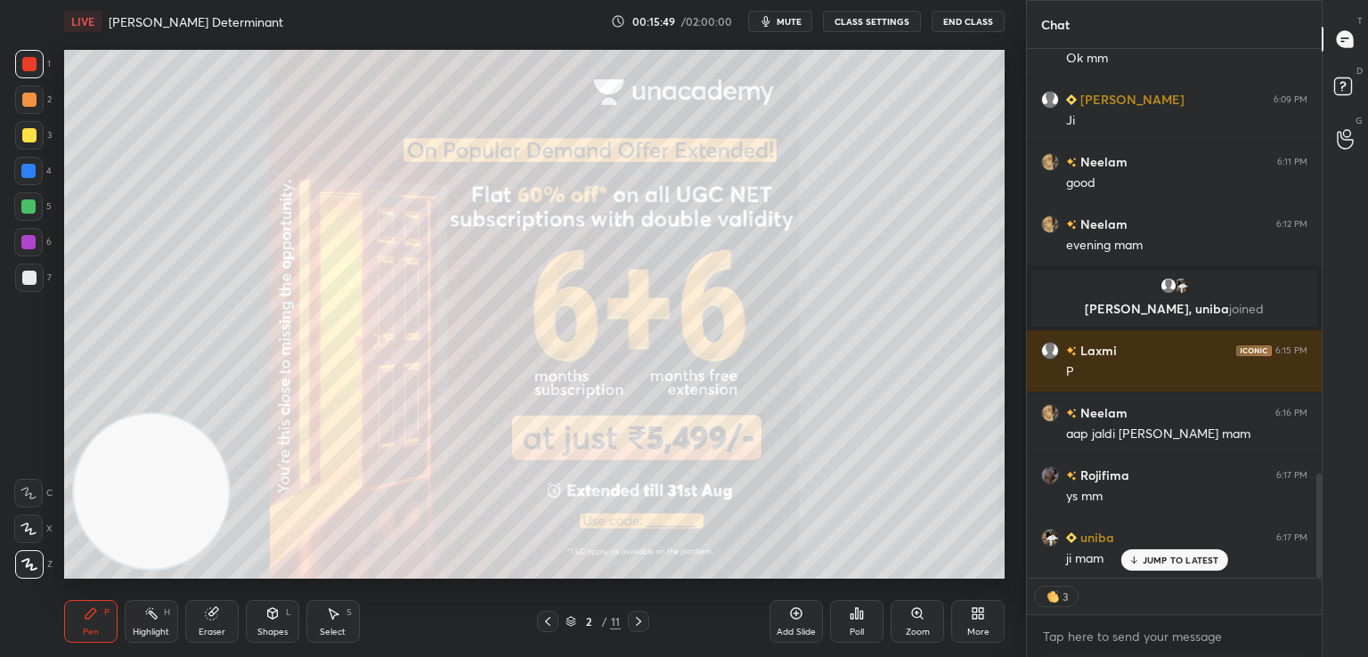
scroll to position [2229, 0]
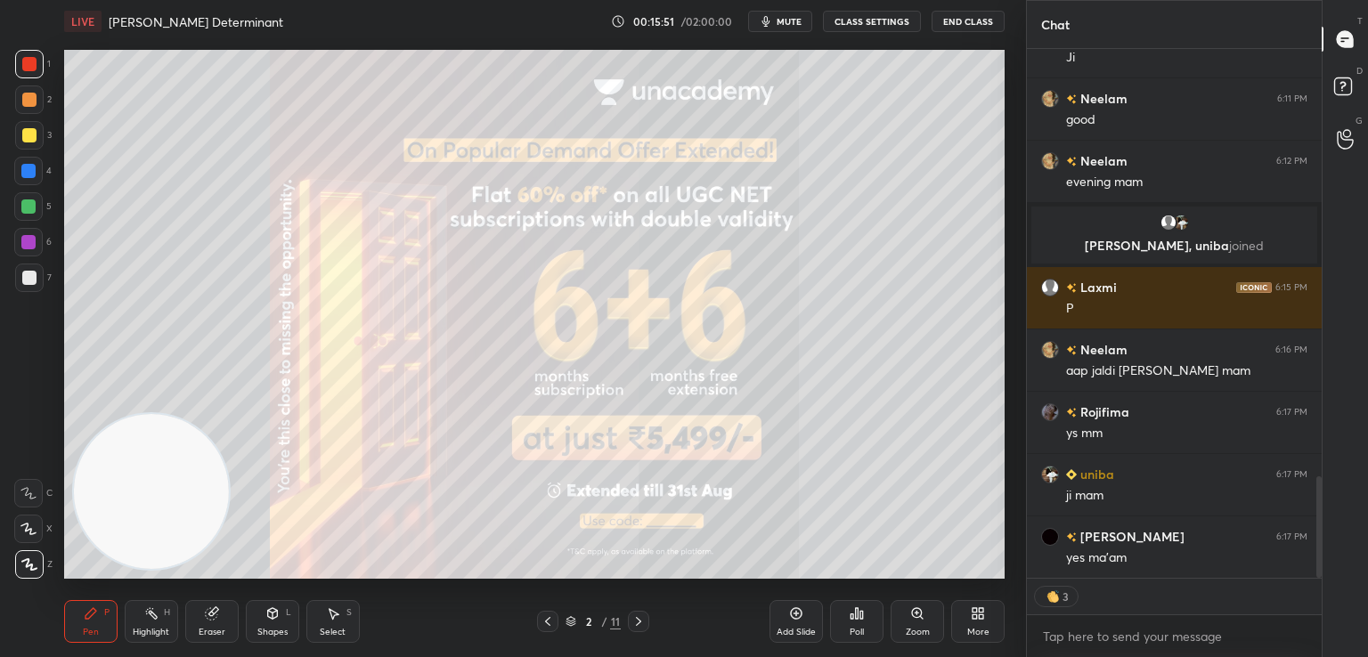
type textarea "x"
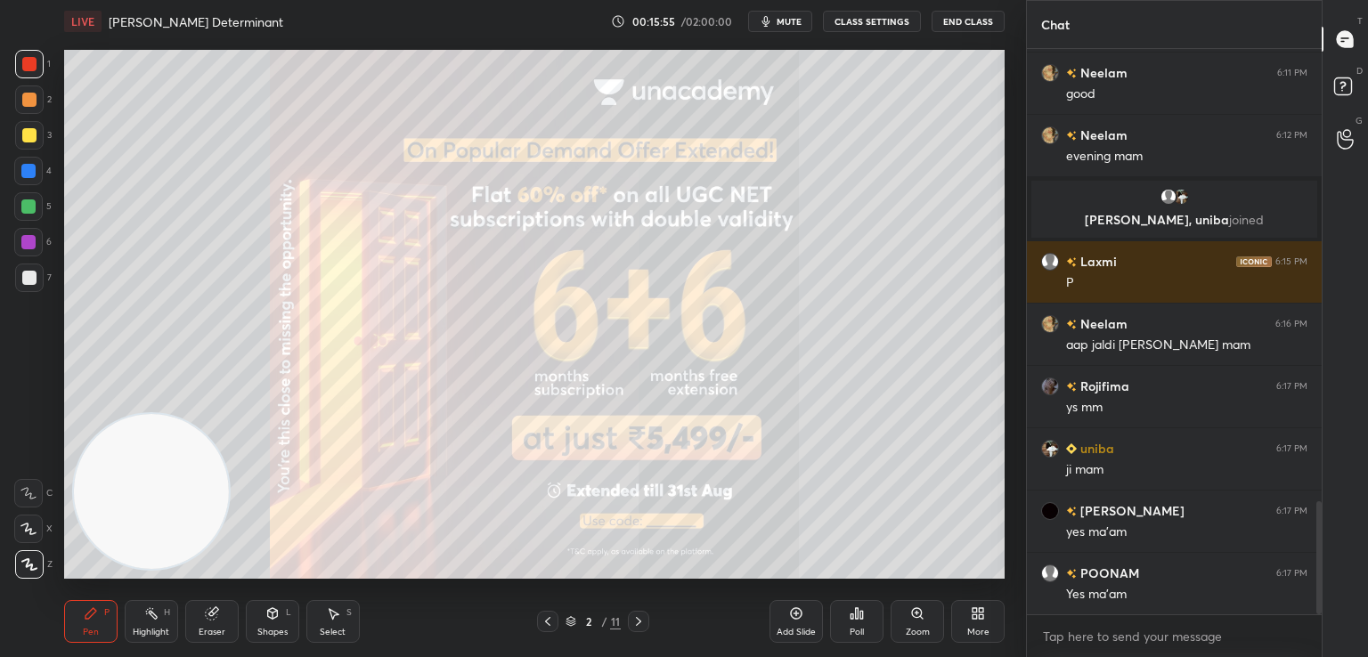
scroll to position [2317, 0]
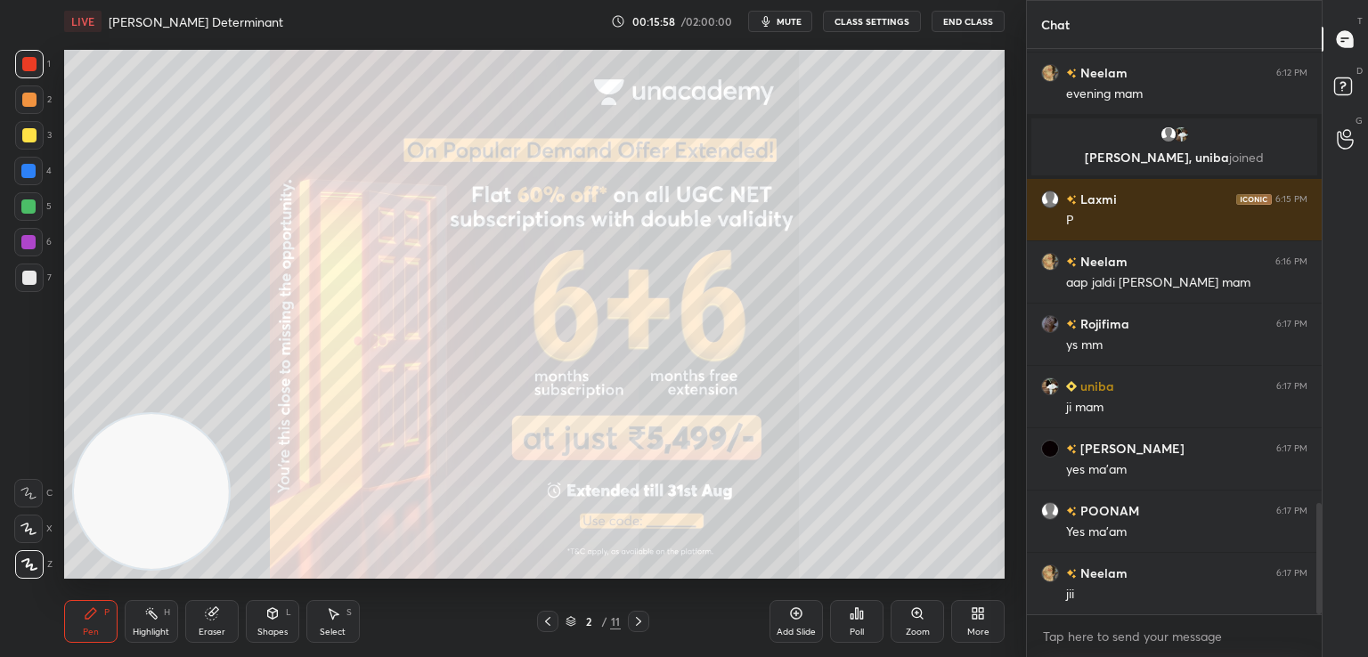
click at [862, 628] on div "Poll" at bounding box center [857, 632] width 14 height 9
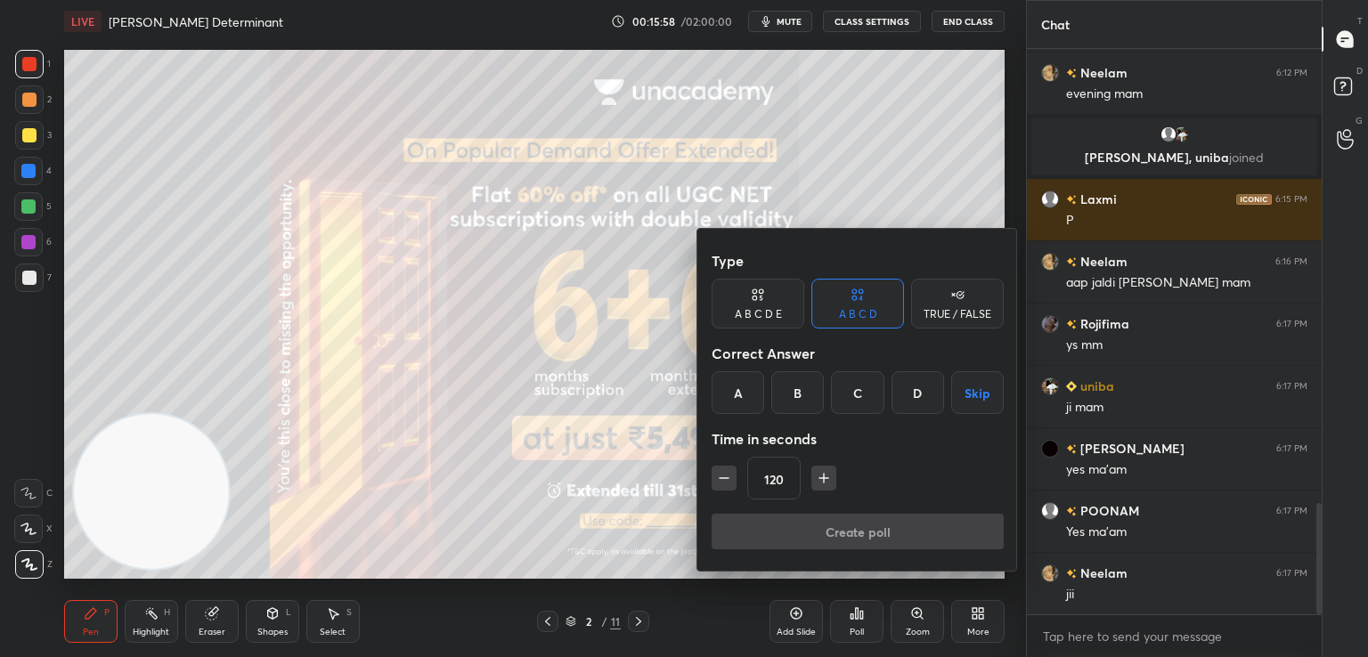
scroll to position [2379, 0]
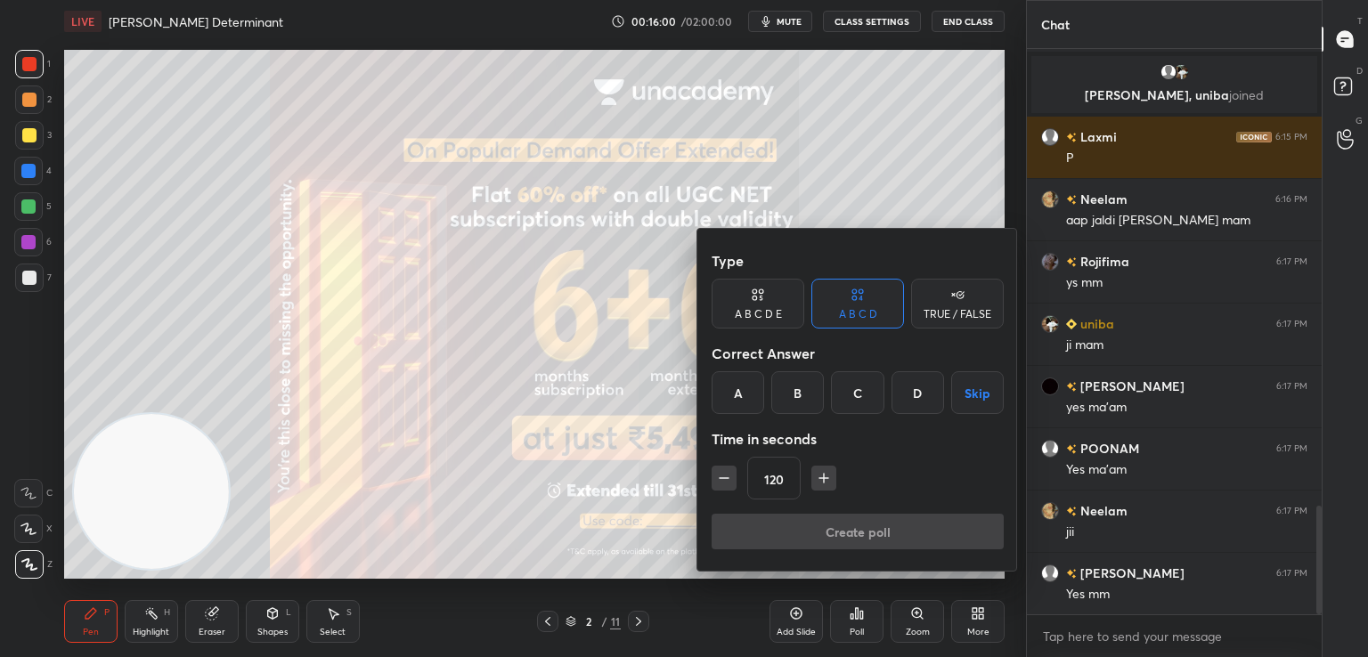
click at [950, 309] on div "TRUE / FALSE" at bounding box center [957, 314] width 68 height 11
click at [707, 389] on div "Type A B C D E A B C D TRUE / FALSE Correct Answer True False Skip Time in seco…" at bounding box center [857, 400] width 321 height 342
click at [777, 388] on div "True" at bounding box center [758, 392] width 93 height 43
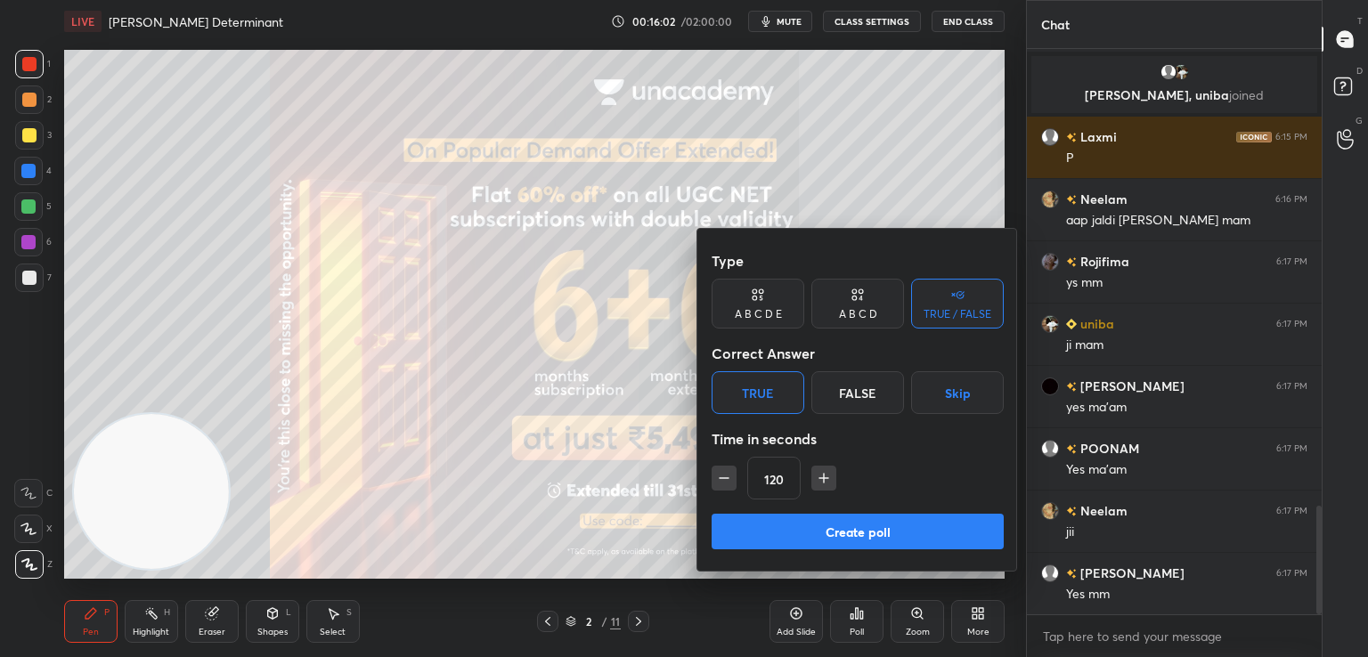
click at [723, 482] on icon "button" at bounding box center [724, 478] width 18 height 18
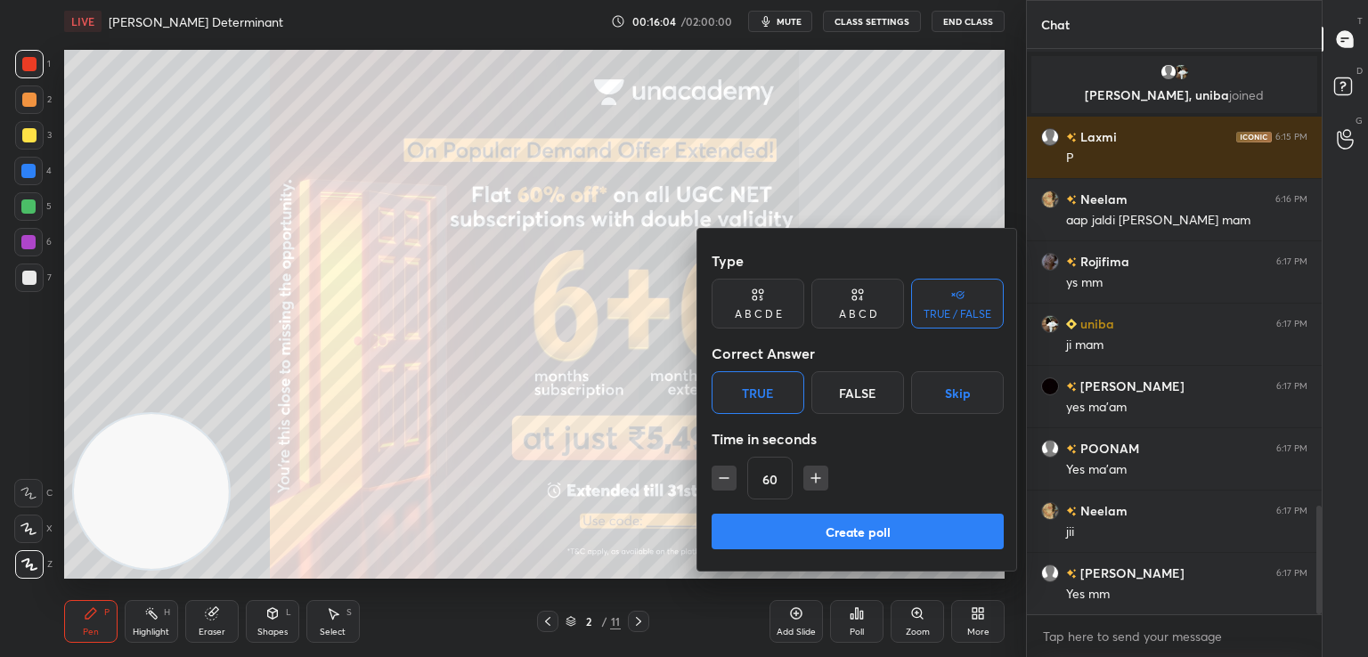
type input "45"
click at [805, 533] on button "Create poll" at bounding box center [858, 532] width 292 height 36
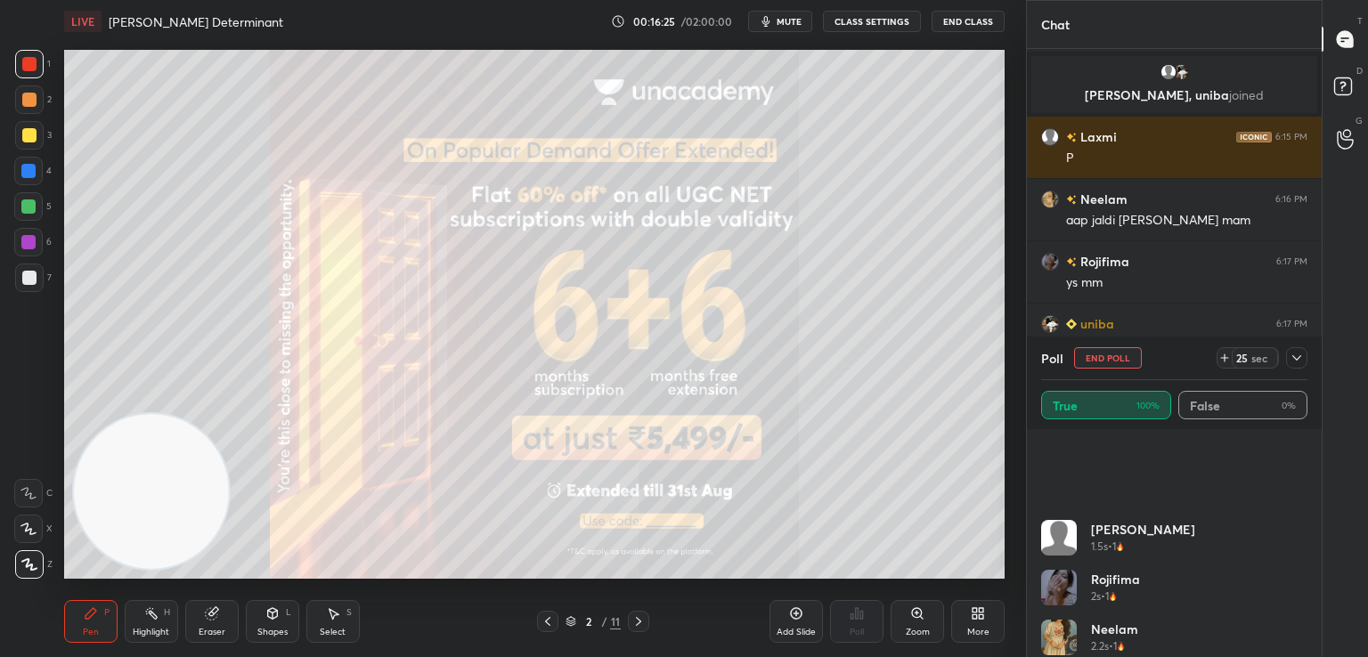
scroll to position [335, 0]
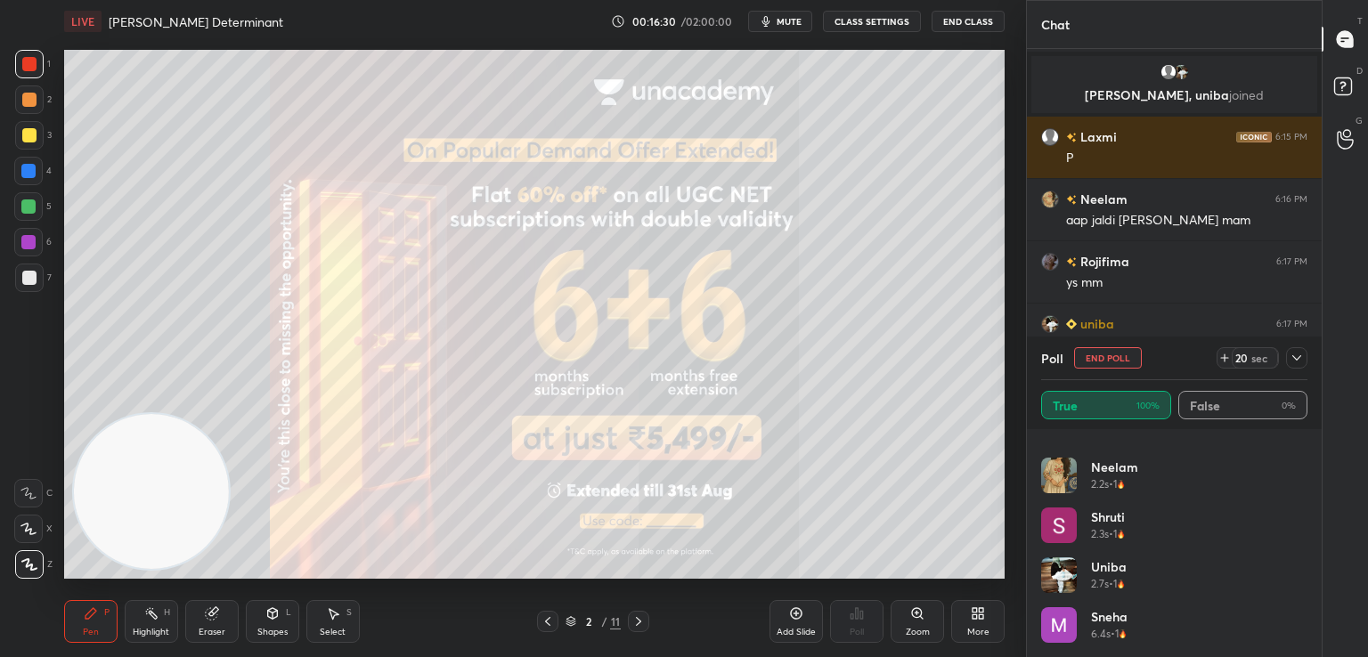
click at [1296, 355] on icon at bounding box center [1296, 358] width 14 height 14
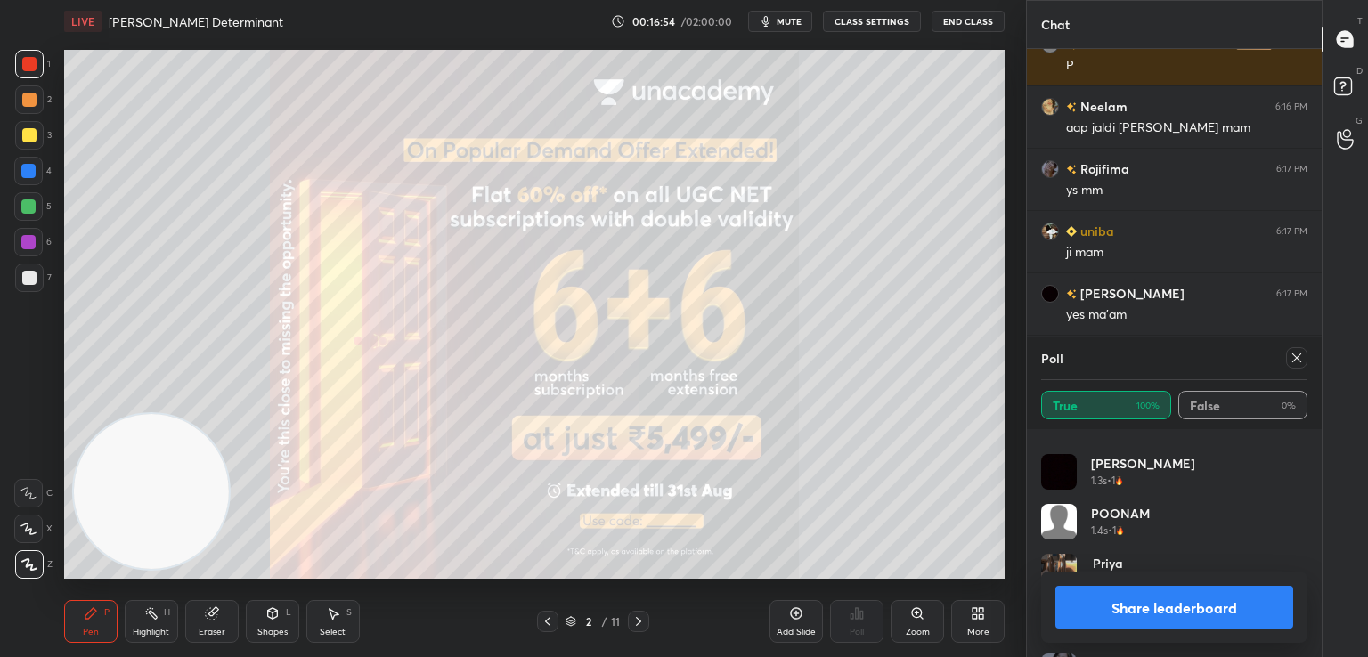
click at [1224, 594] on button "Share leaderboard" at bounding box center [1174, 607] width 238 height 43
type textarea "x"
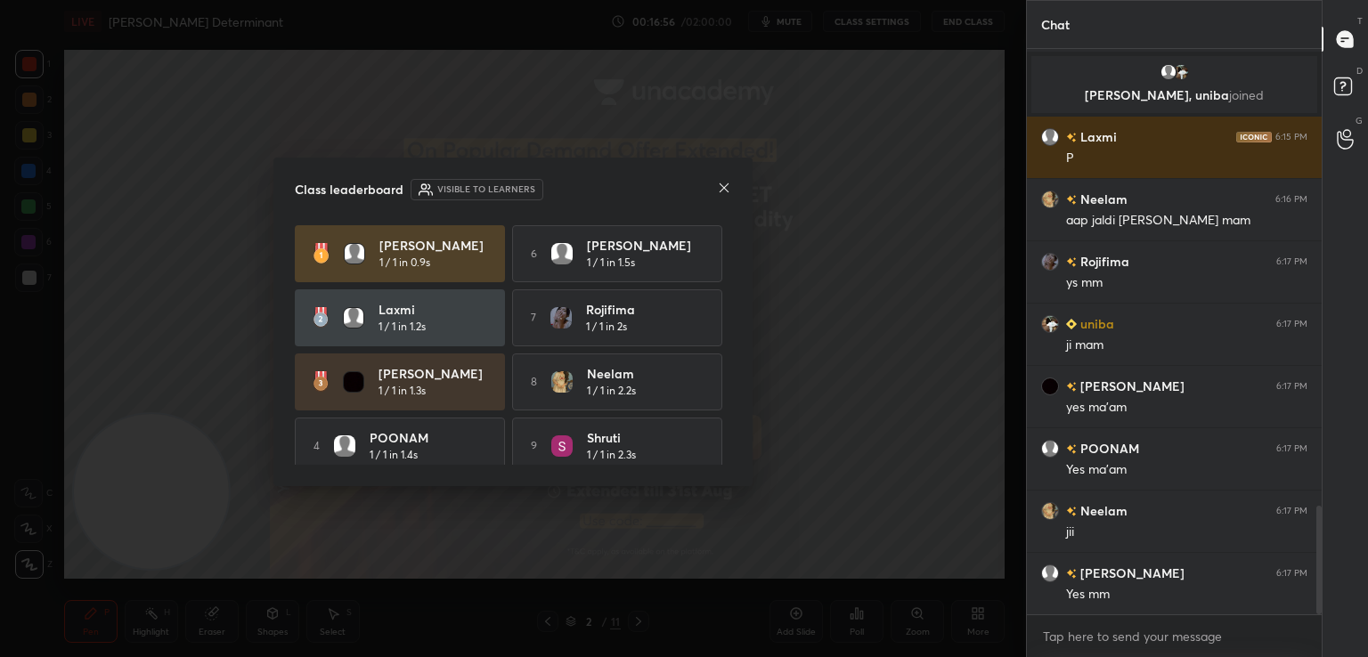
click at [721, 181] on icon at bounding box center [724, 188] width 14 height 14
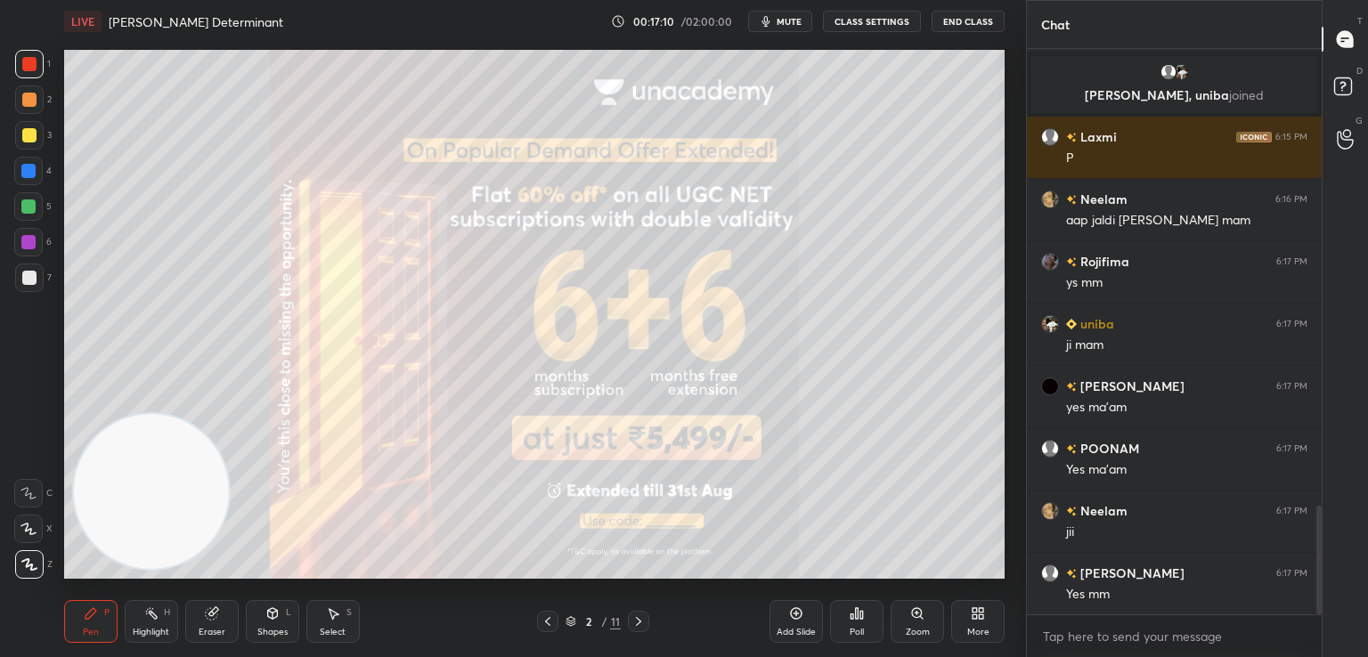
click at [33, 139] on div at bounding box center [29, 135] width 14 height 14
click at [96, 623] on div "Pen P" at bounding box center [90, 621] width 53 height 43
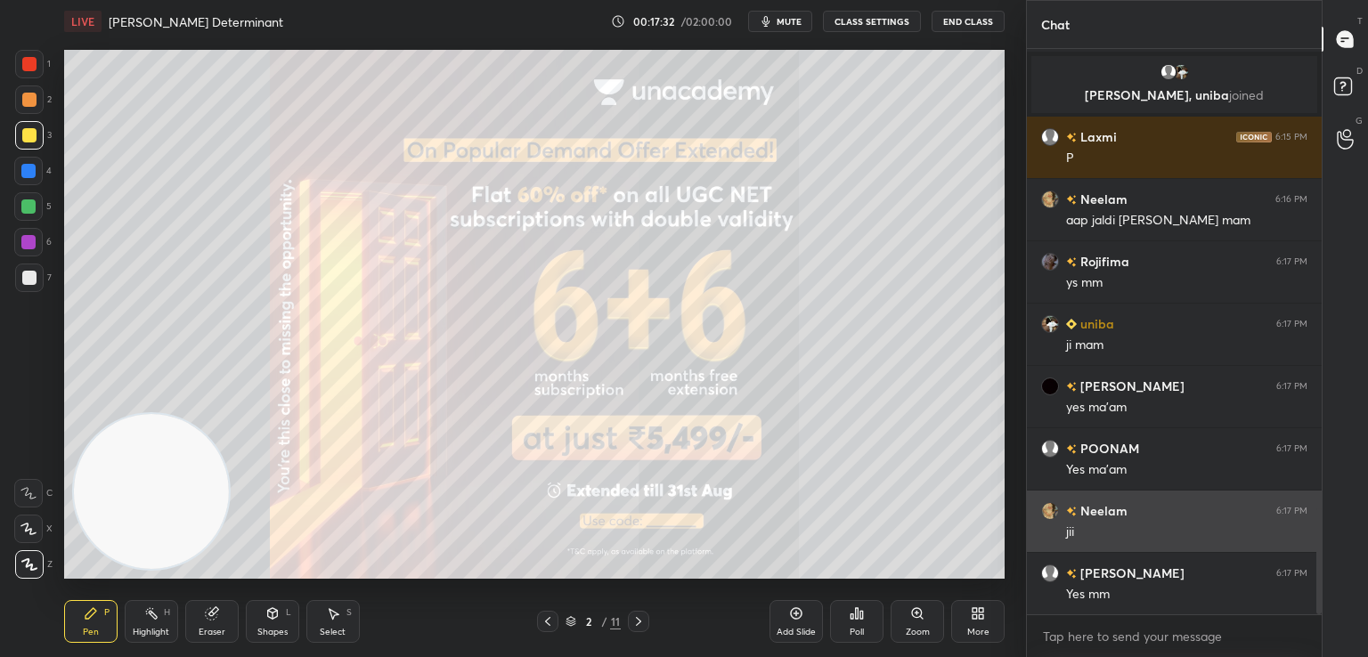
scroll to position [2442, 0]
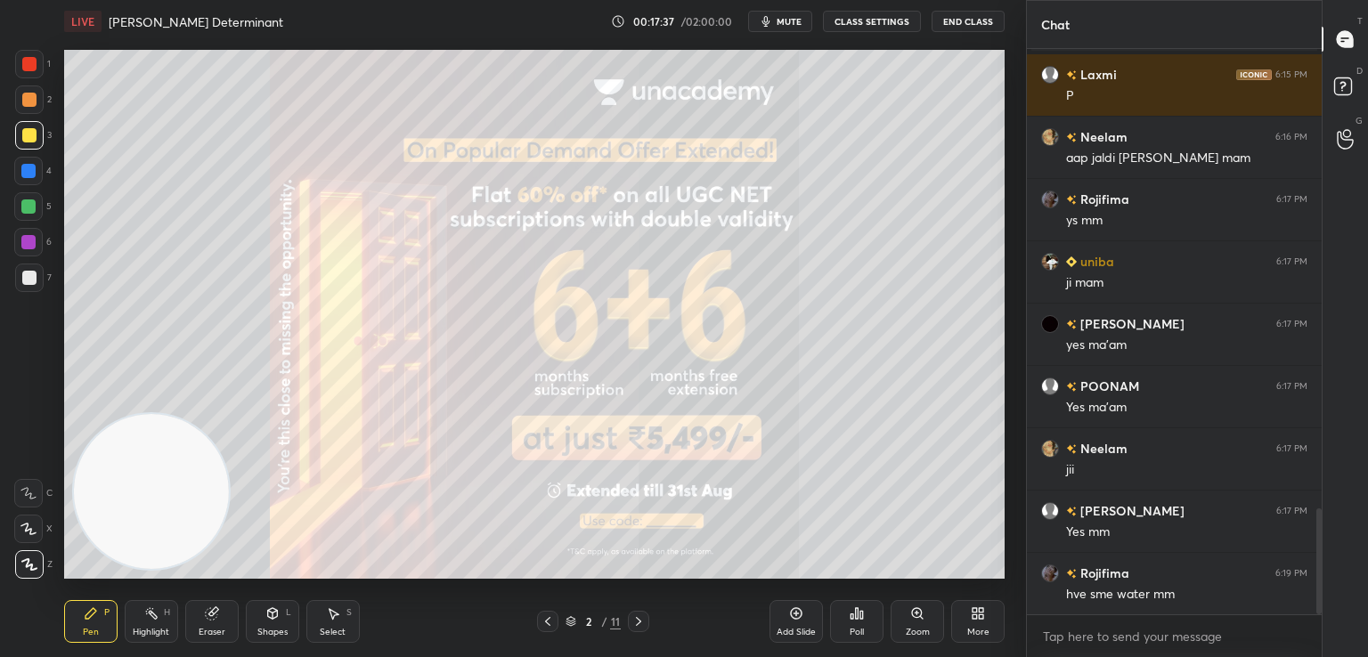
click at [635, 617] on icon at bounding box center [638, 621] width 14 height 14
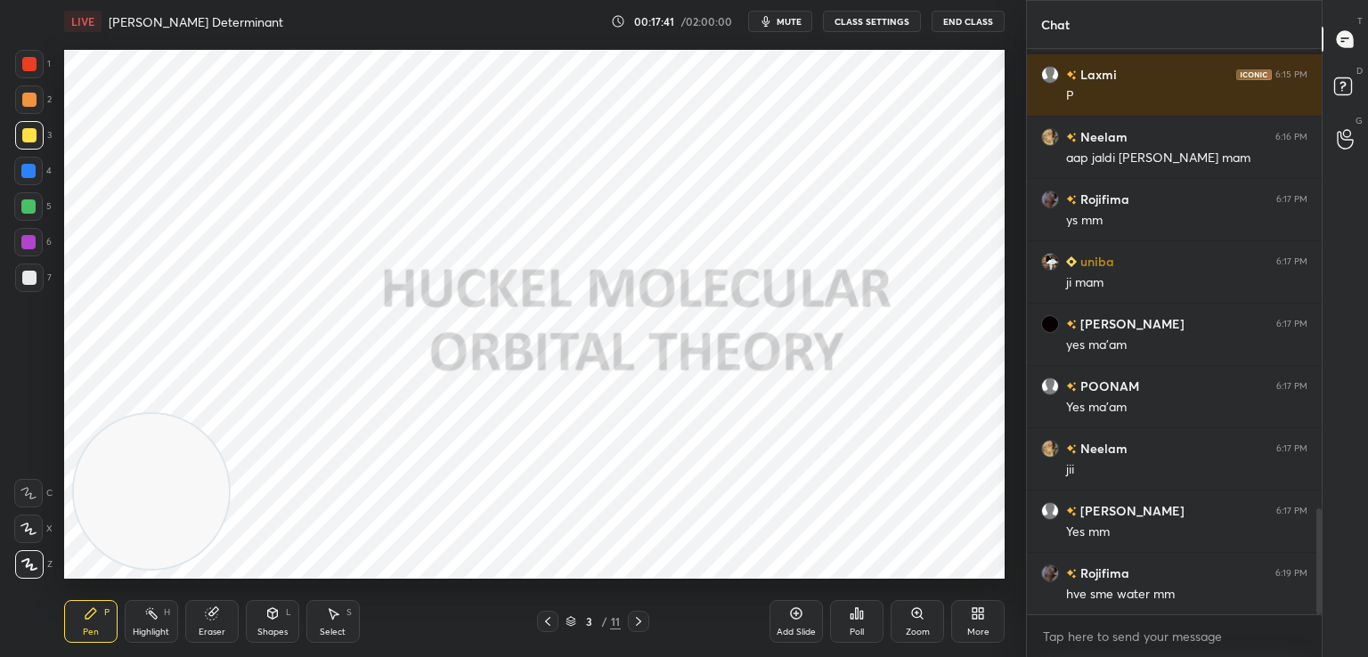
click at [28, 62] on div at bounding box center [29, 64] width 14 height 14
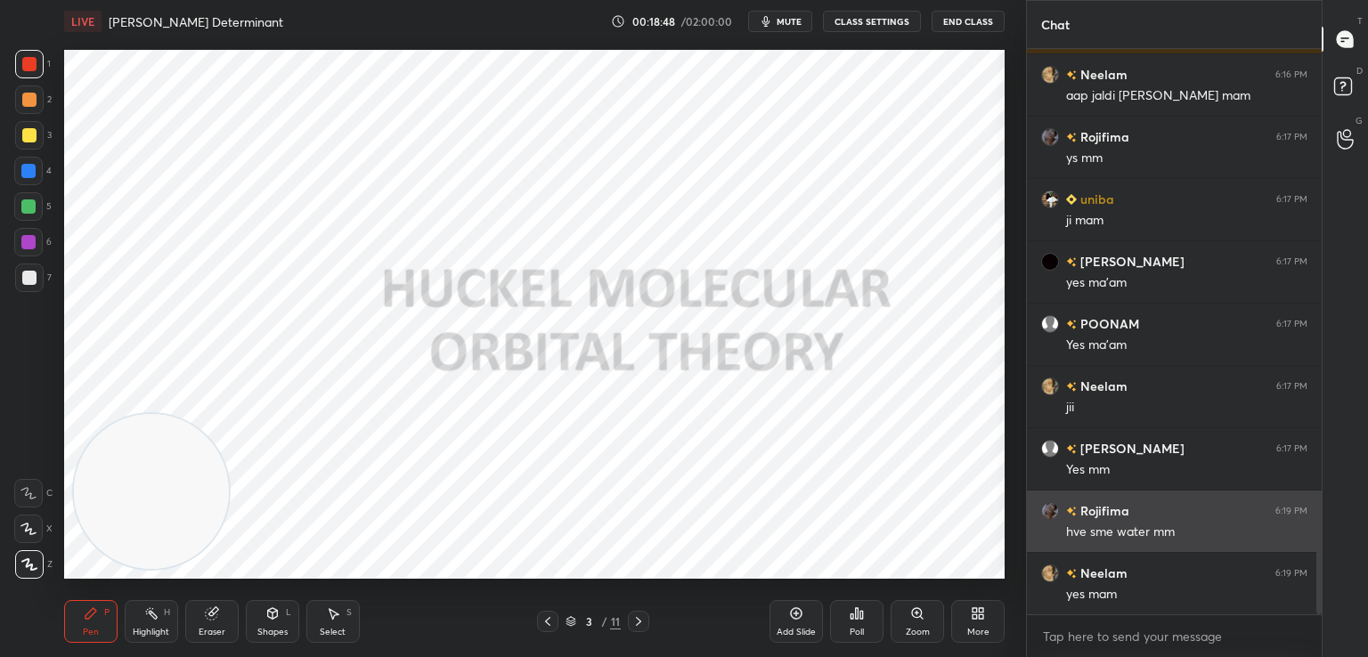
scroll to position [2566, 0]
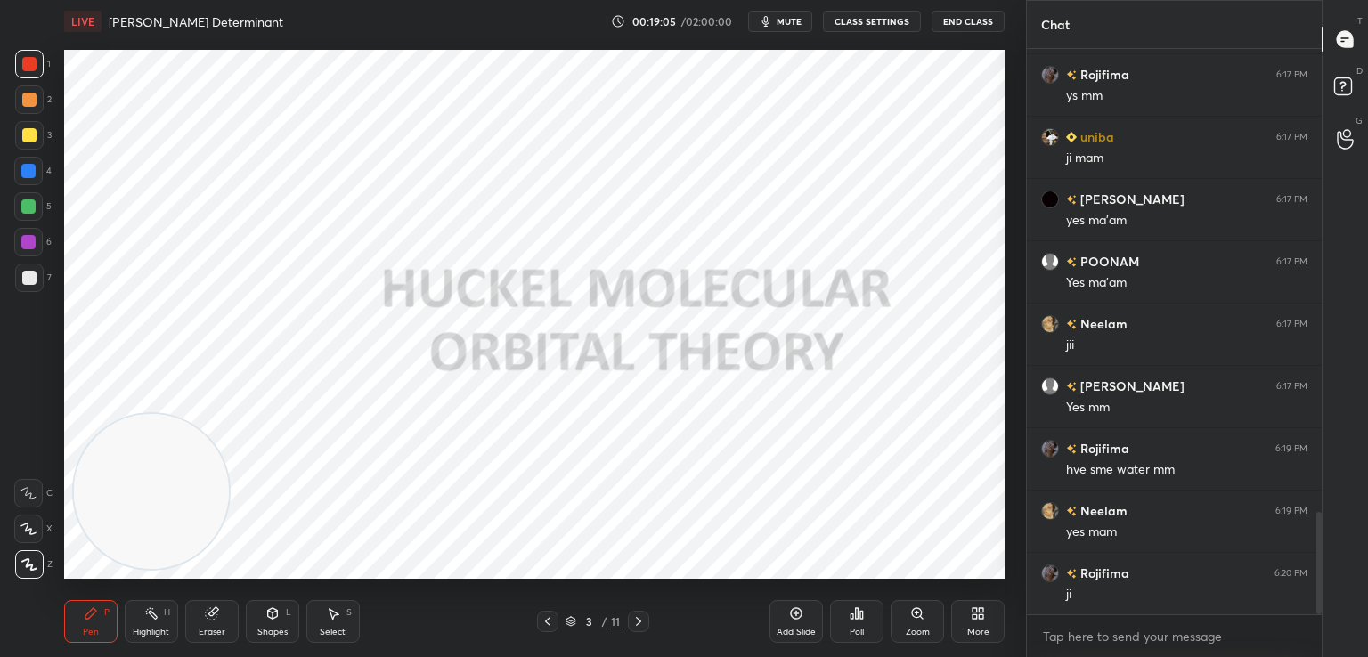
click at [214, 621] on icon at bounding box center [212, 613] width 14 height 14
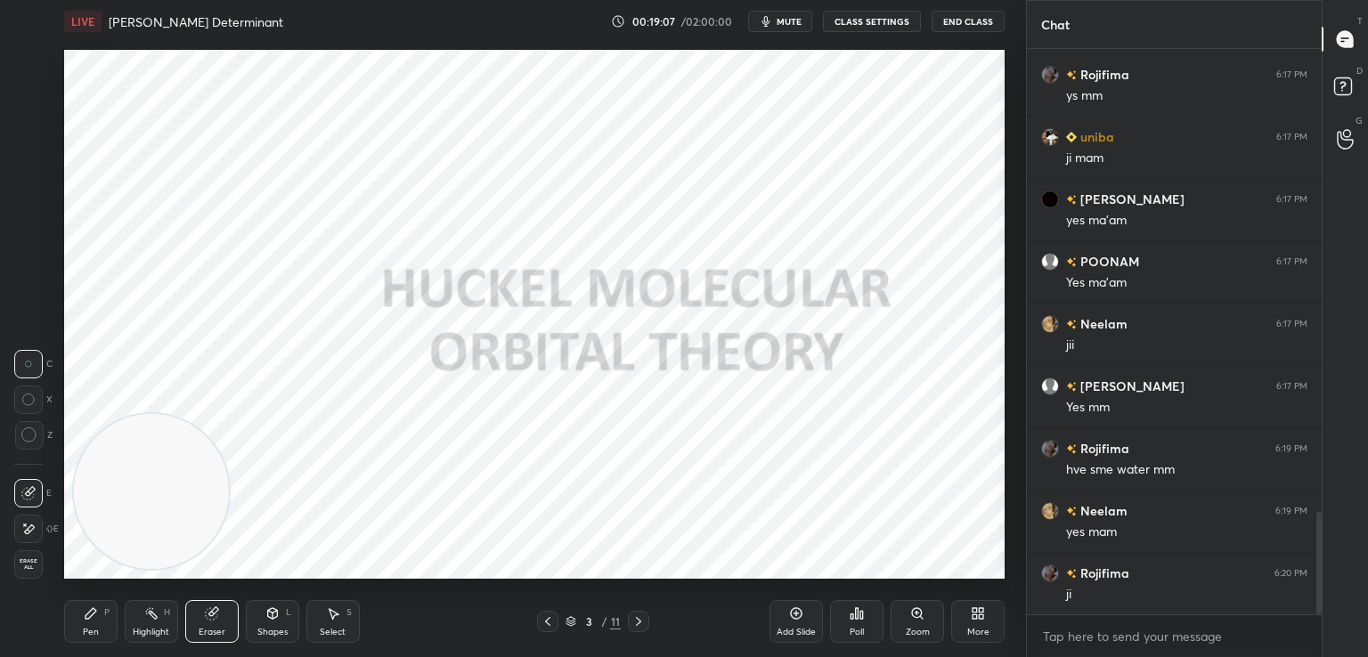
click at [27, 528] on icon at bounding box center [28, 529] width 14 height 15
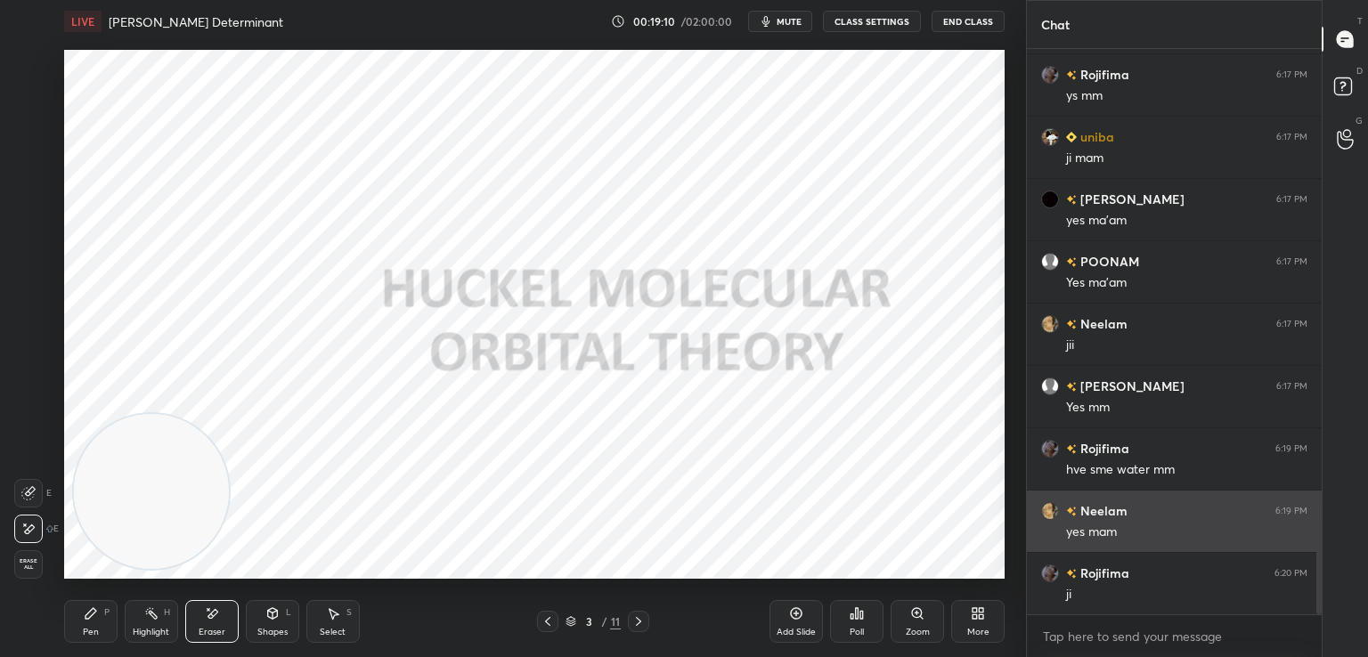
scroll to position [2629, 0]
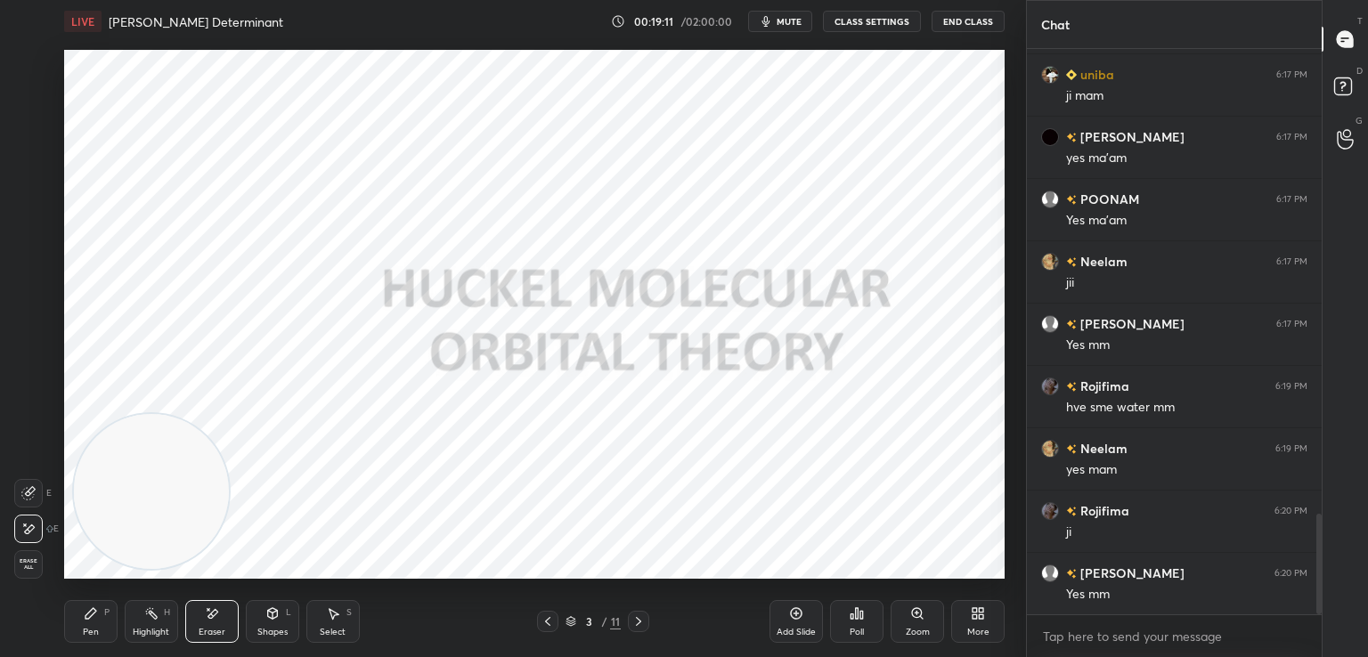
click at [90, 614] on icon at bounding box center [90, 613] width 11 height 11
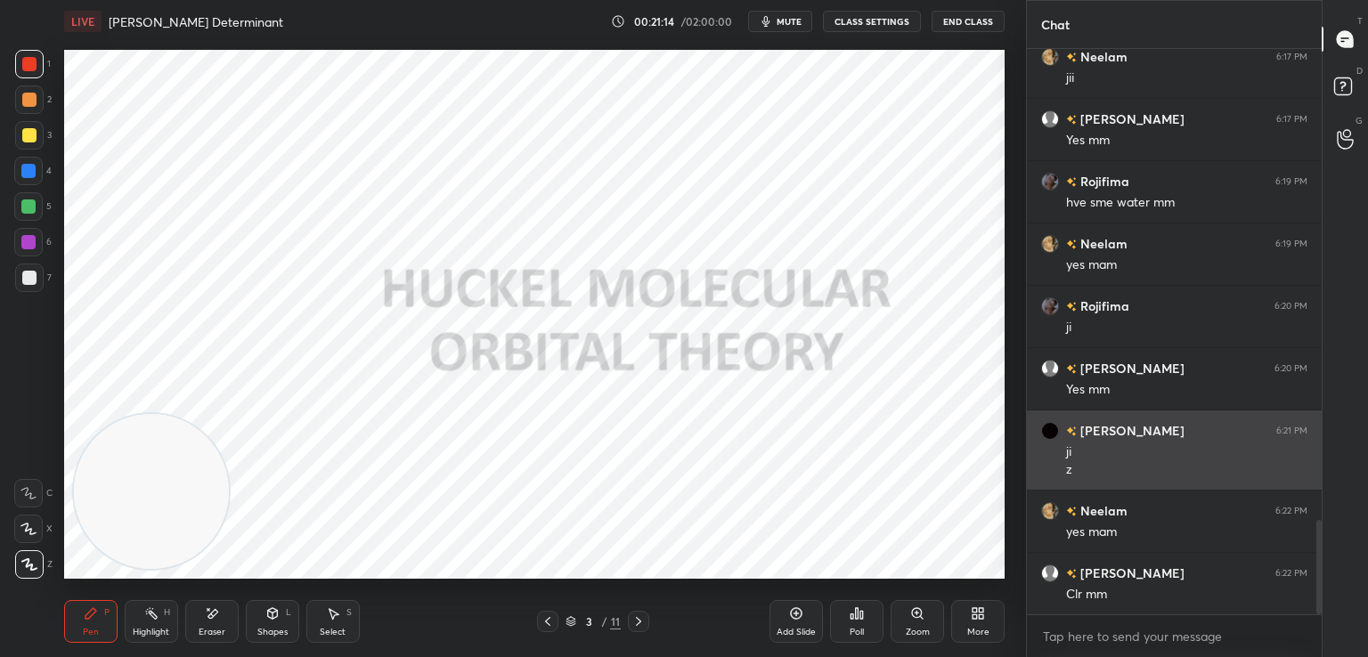
scroll to position [2896, 0]
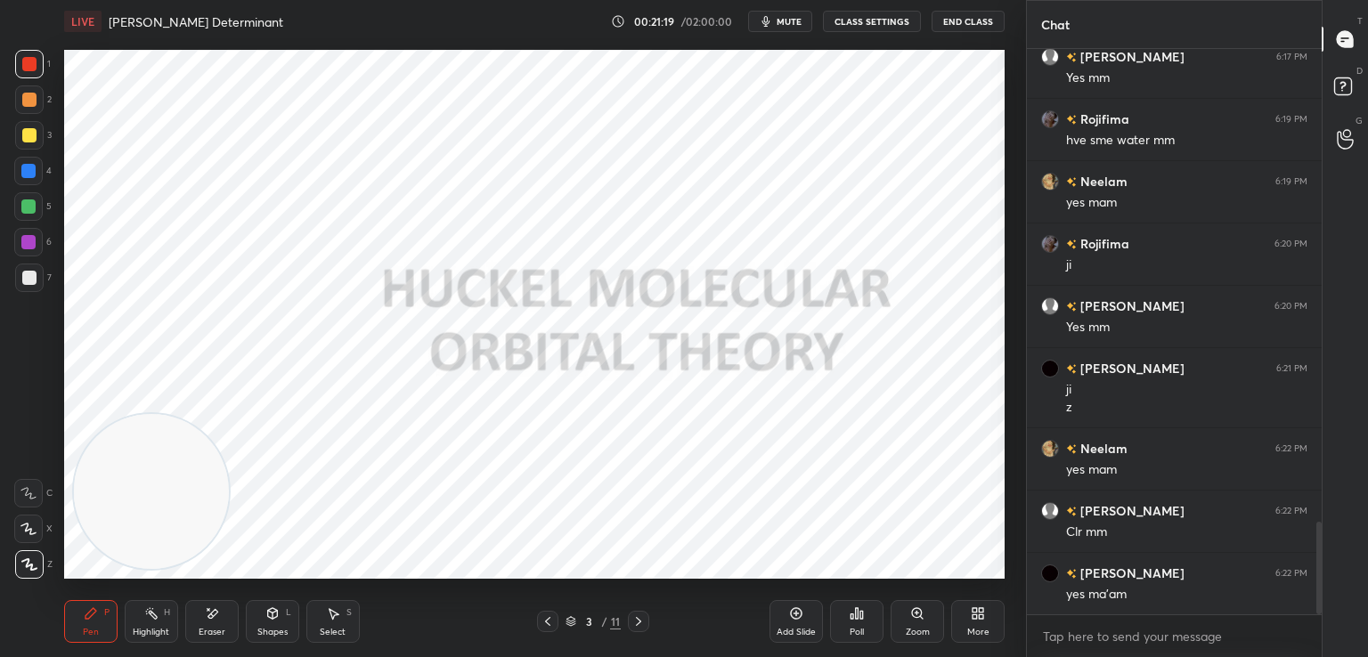
click at [858, 614] on icon at bounding box center [857, 613] width 14 height 14
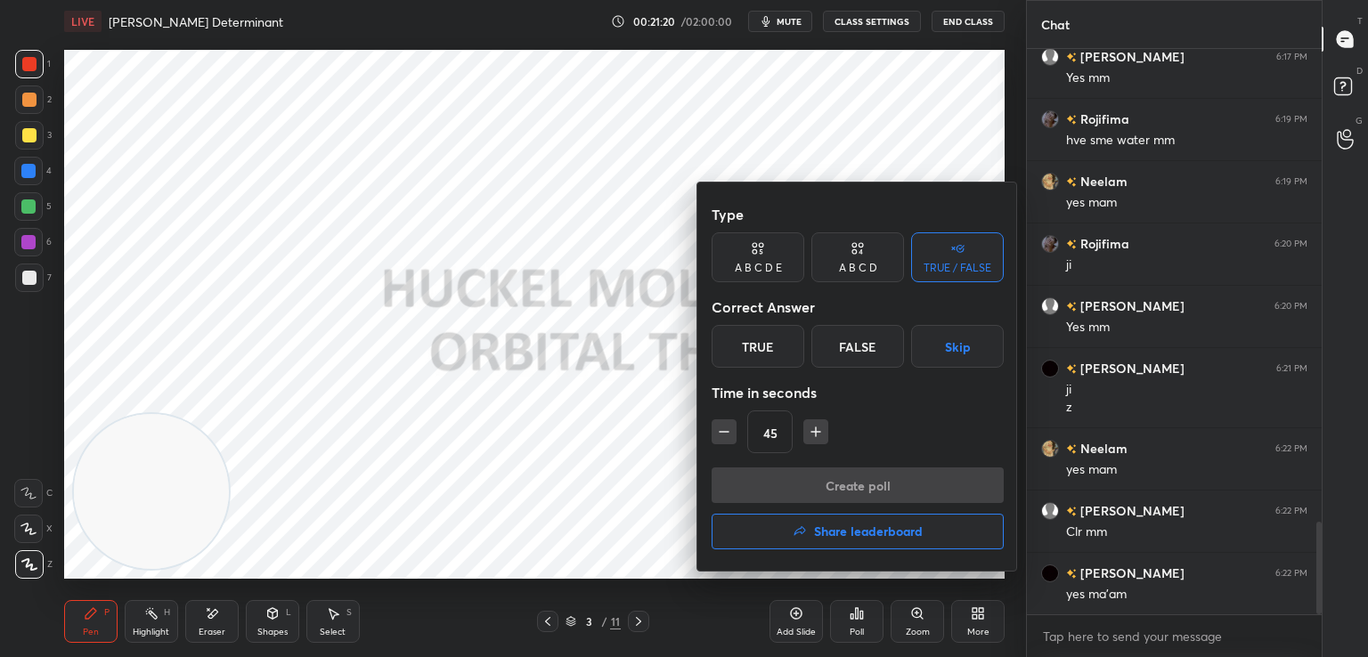
click at [761, 343] on div "True" at bounding box center [758, 346] width 93 height 43
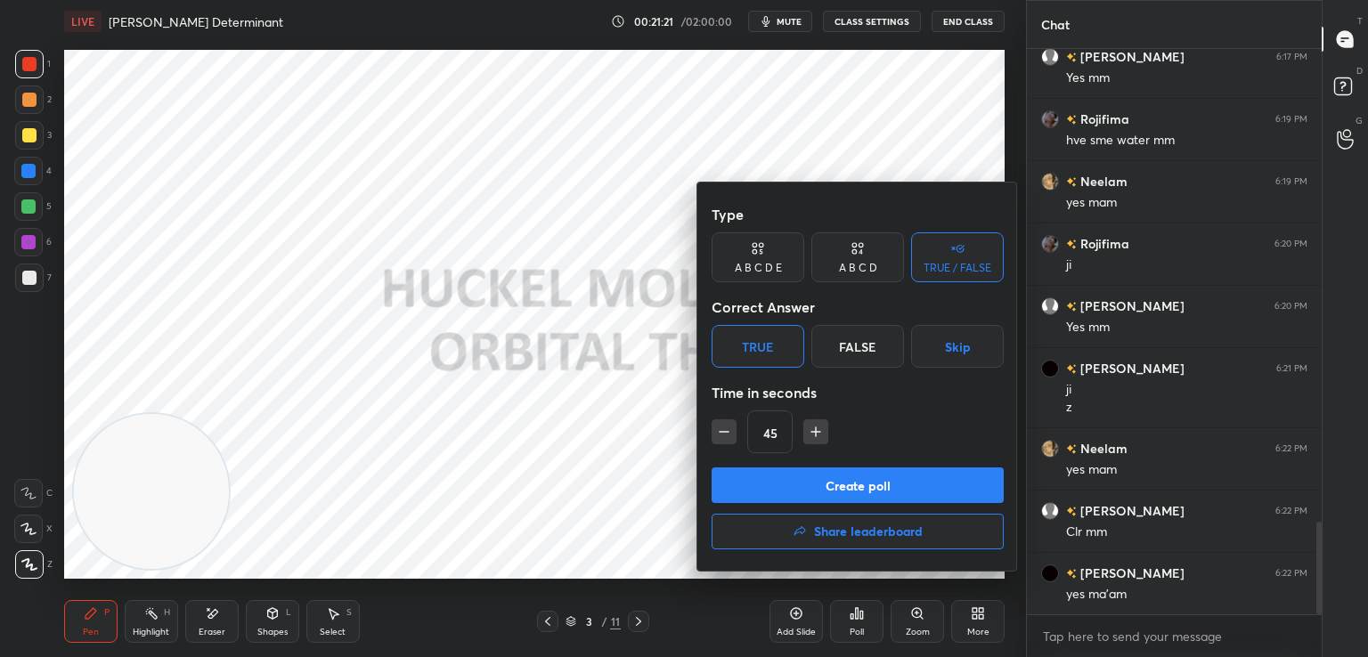
click at [729, 428] on icon "button" at bounding box center [724, 432] width 18 height 18
type input "30"
click at [804, 470] on button "Create poll" at bounding box center [858, 486] width 292 height 36
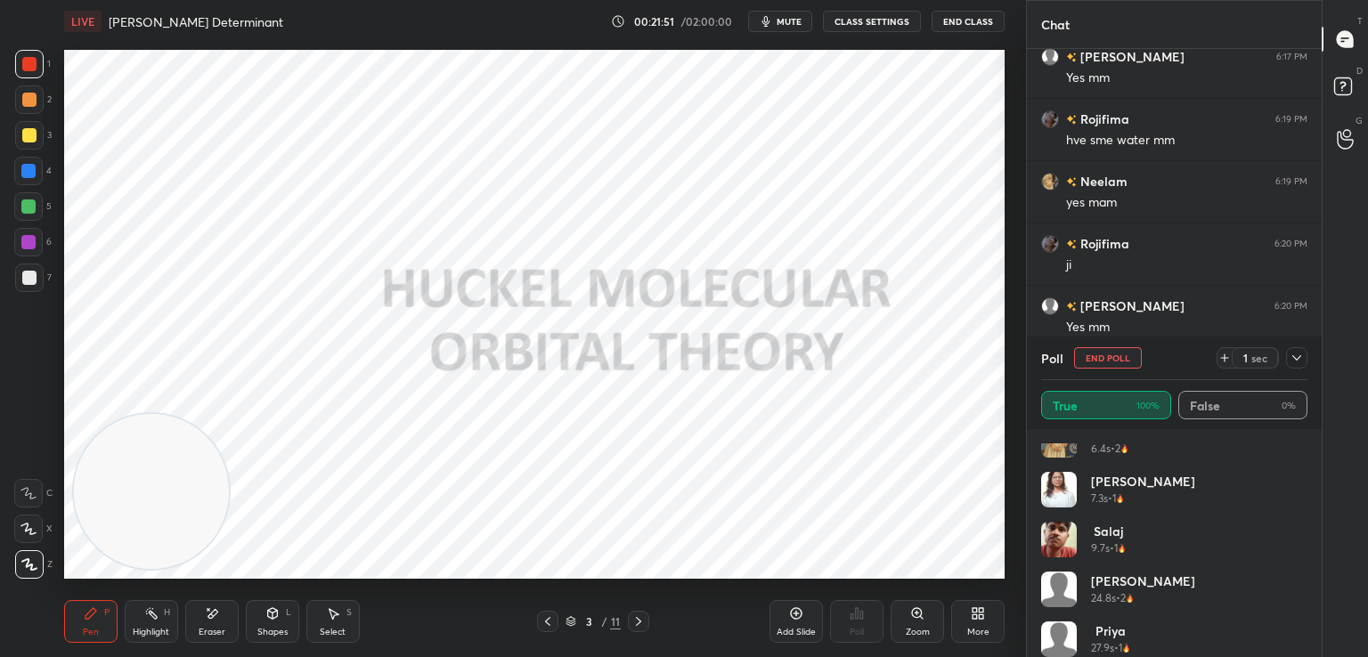
scroll to position [584, 0]
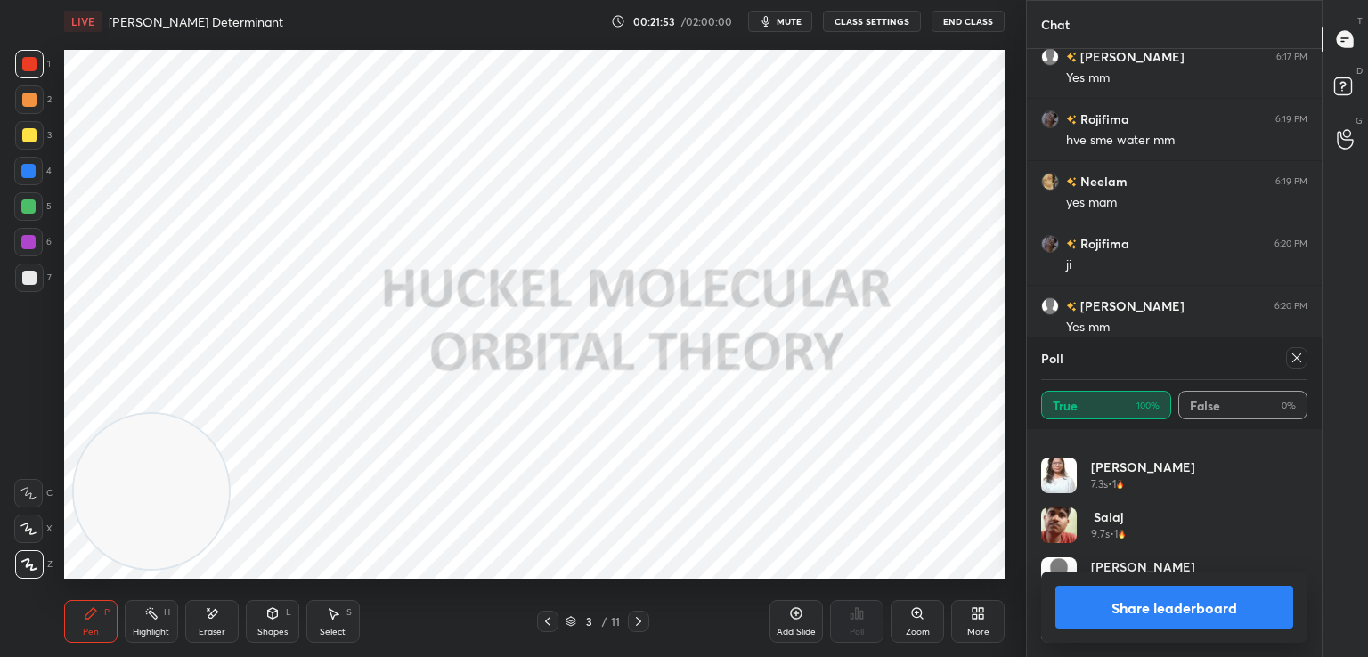
click at [1297, 360] on icon at bounding box center [1296, 358] width 14 height 14
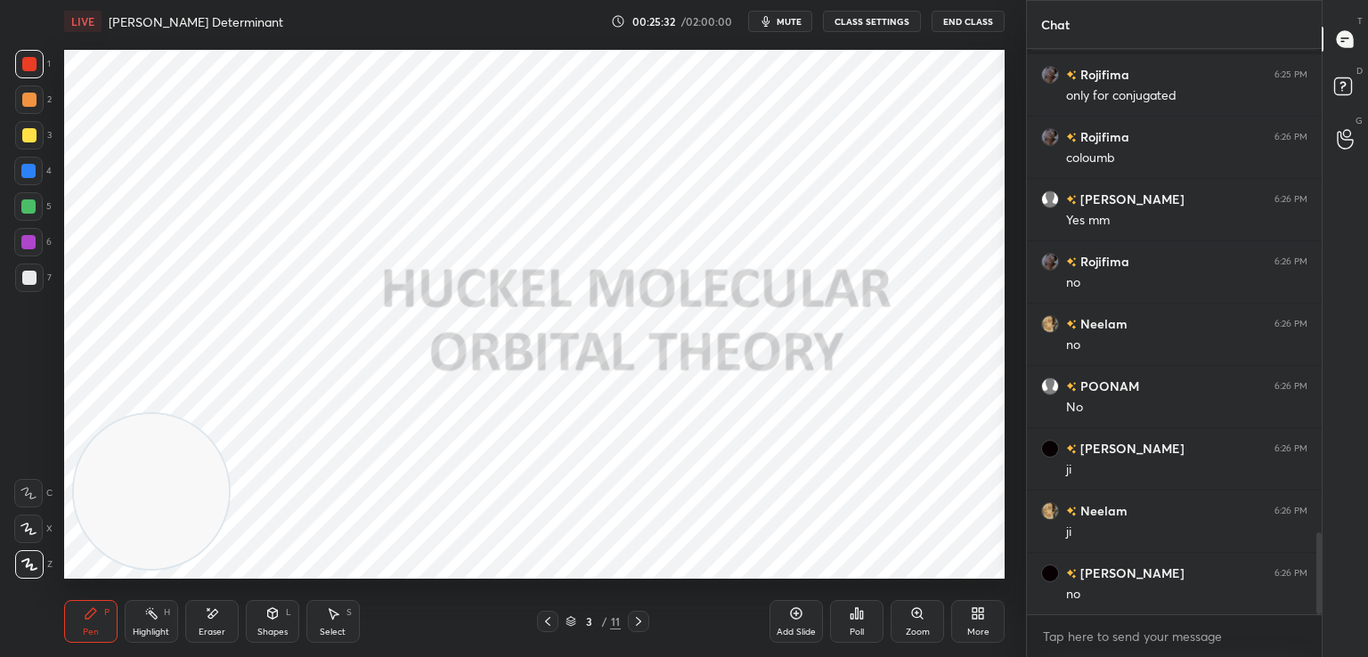
scroll to position [3412, 0]
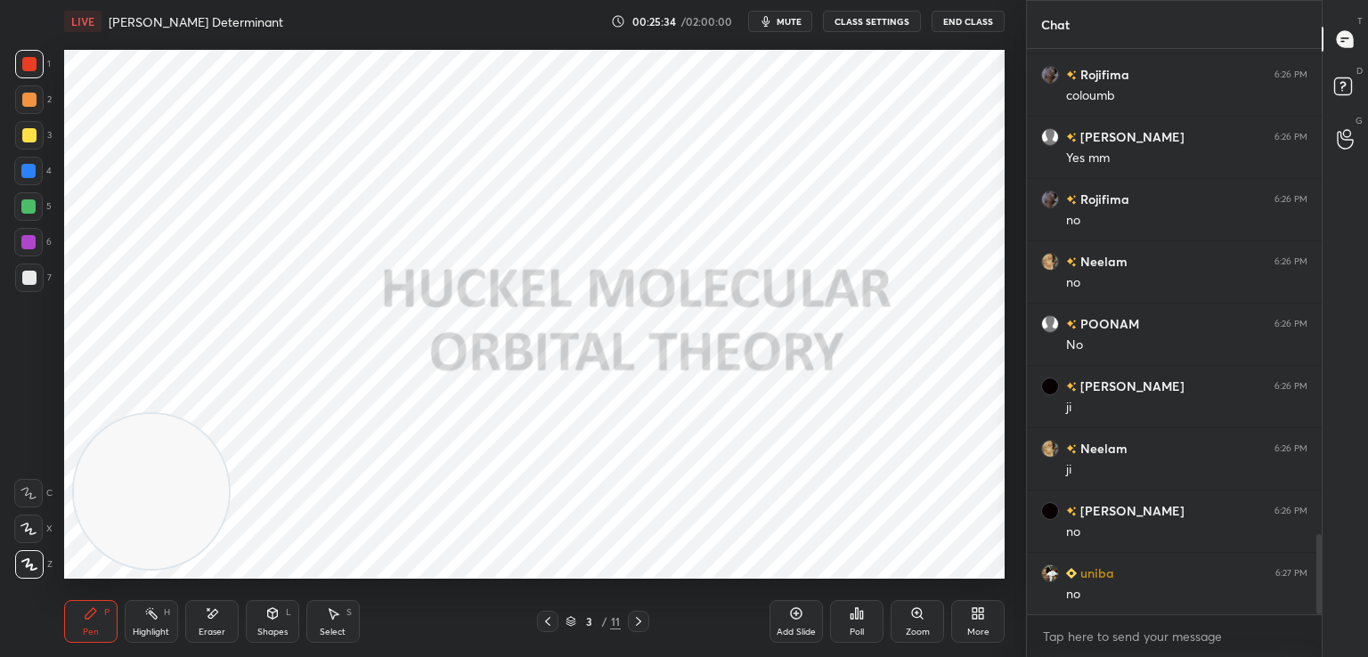
click at [632, 623] on icon at bounding box center [638, 621] width 14 height 14
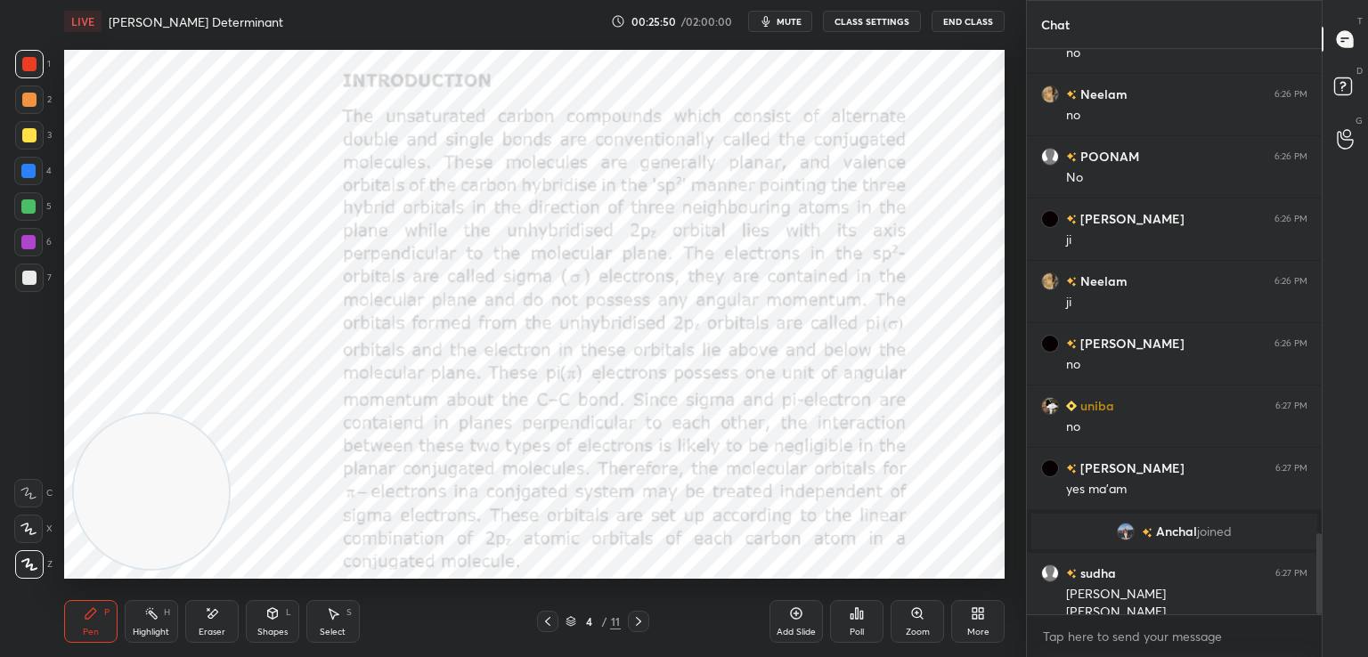
scroll to position [3364, 0]
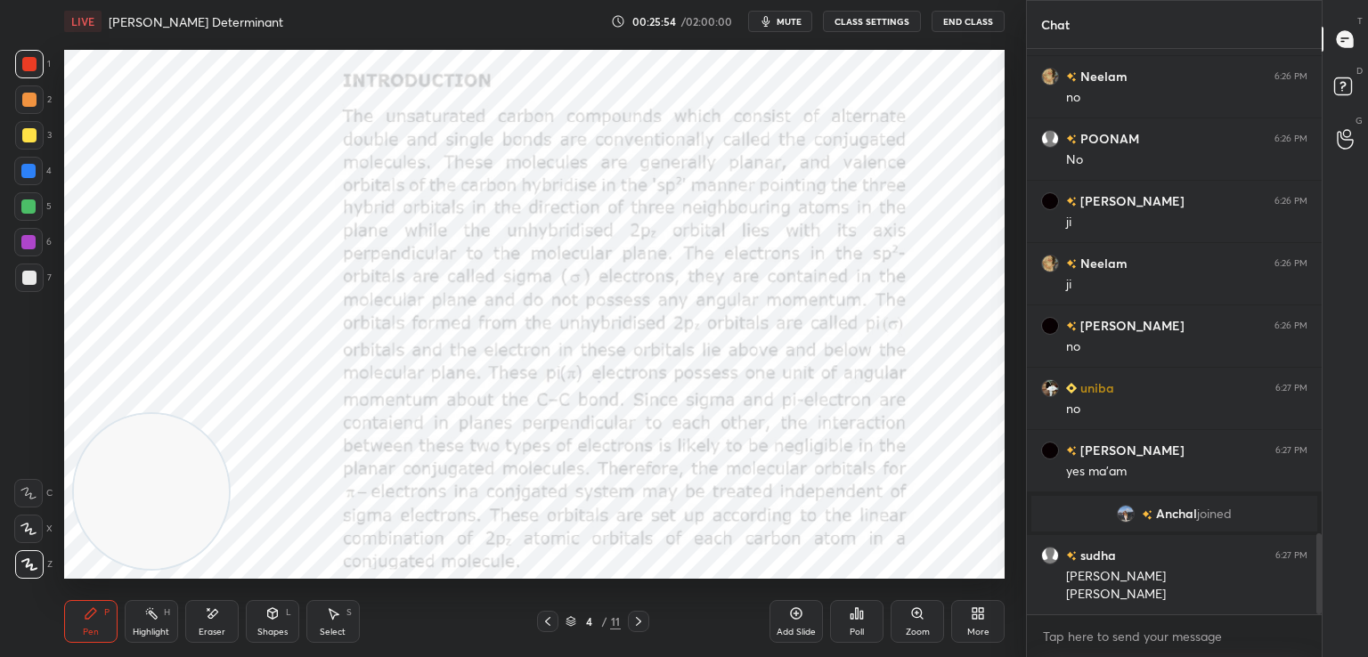
click at [638, 619] on icon at bounding box center [638, 621] width 5 height 9
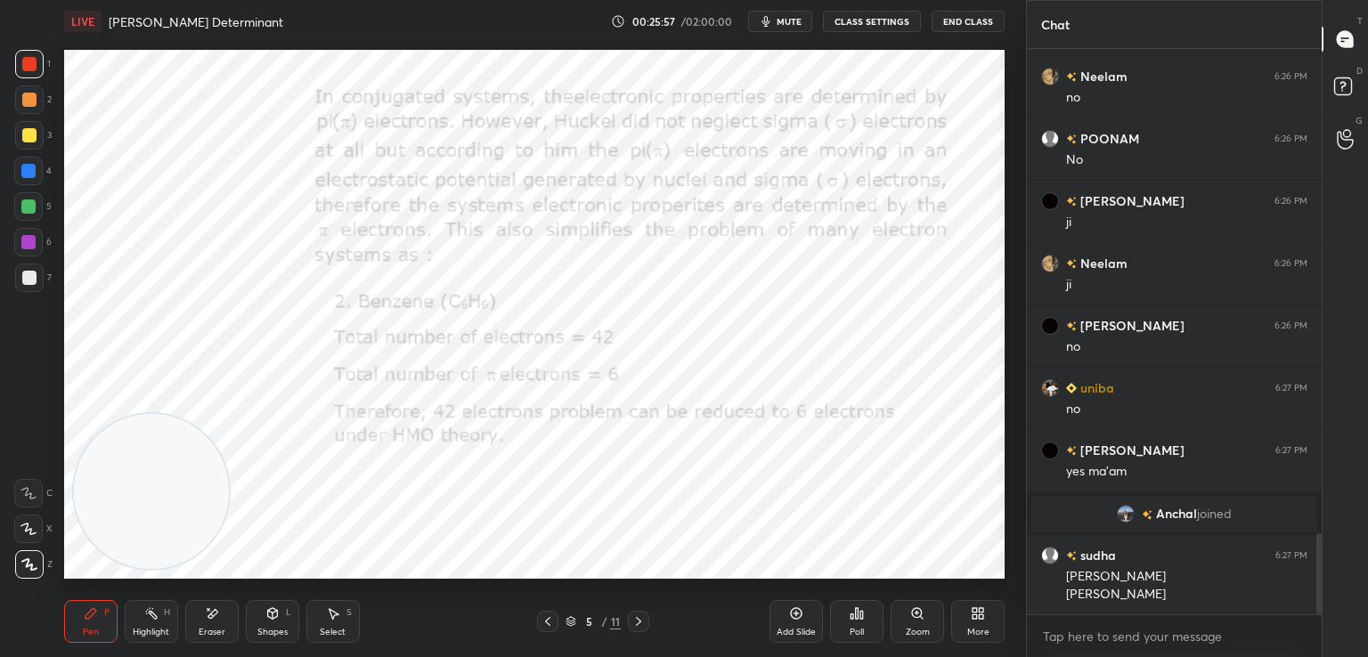
click at [635, 621] on icon at bounding box center [638, 621] width 14 height 14
click at [638, 615] on icon at bounding box center [638, 621] width 14 height 14
click at [541, 617] on icon at bounding box center [548, 621] width 14 height 14
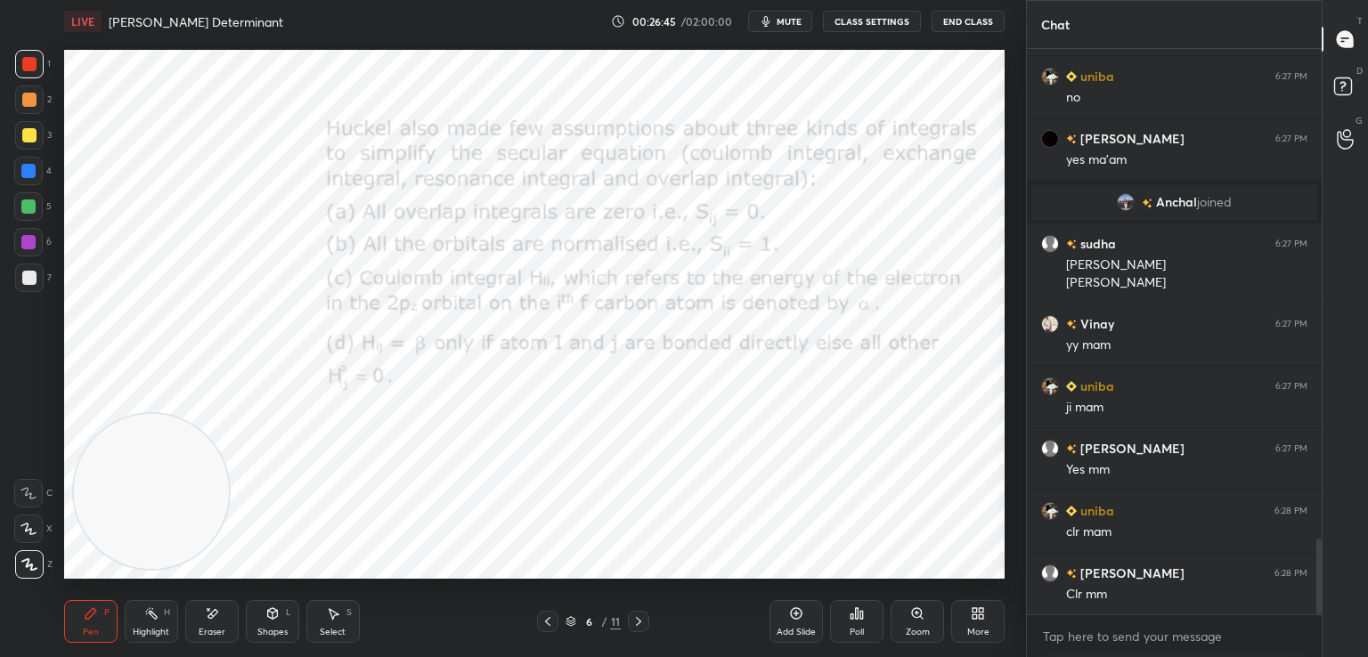
scroll to position [3801, 0]
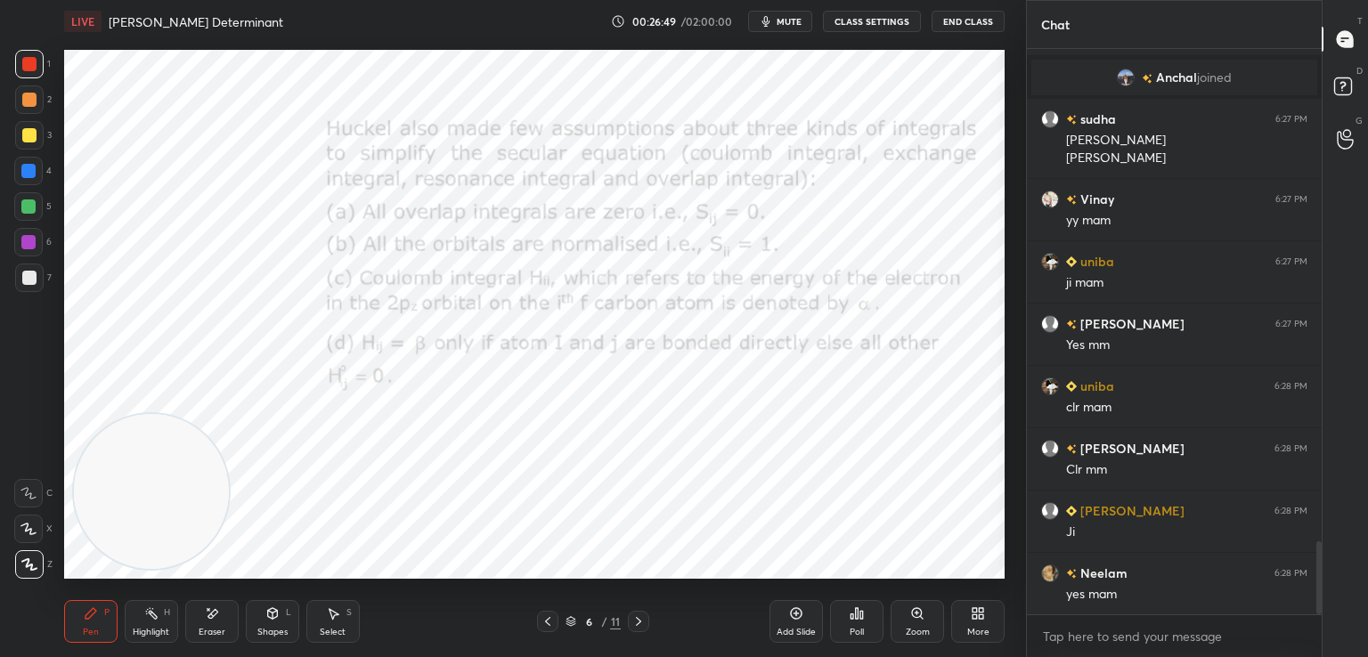
click at [634, 621] on icon at bounding box center [638, 621] width 14 height 14
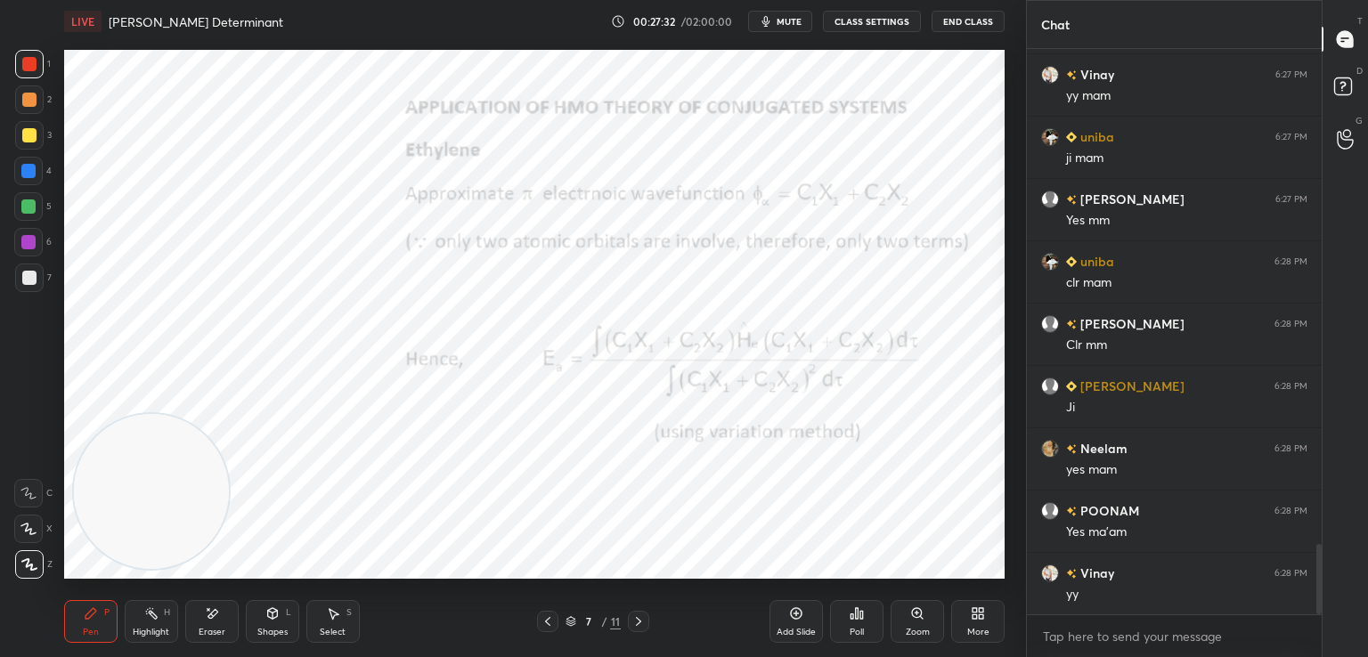
scroll to position [3988, 0]
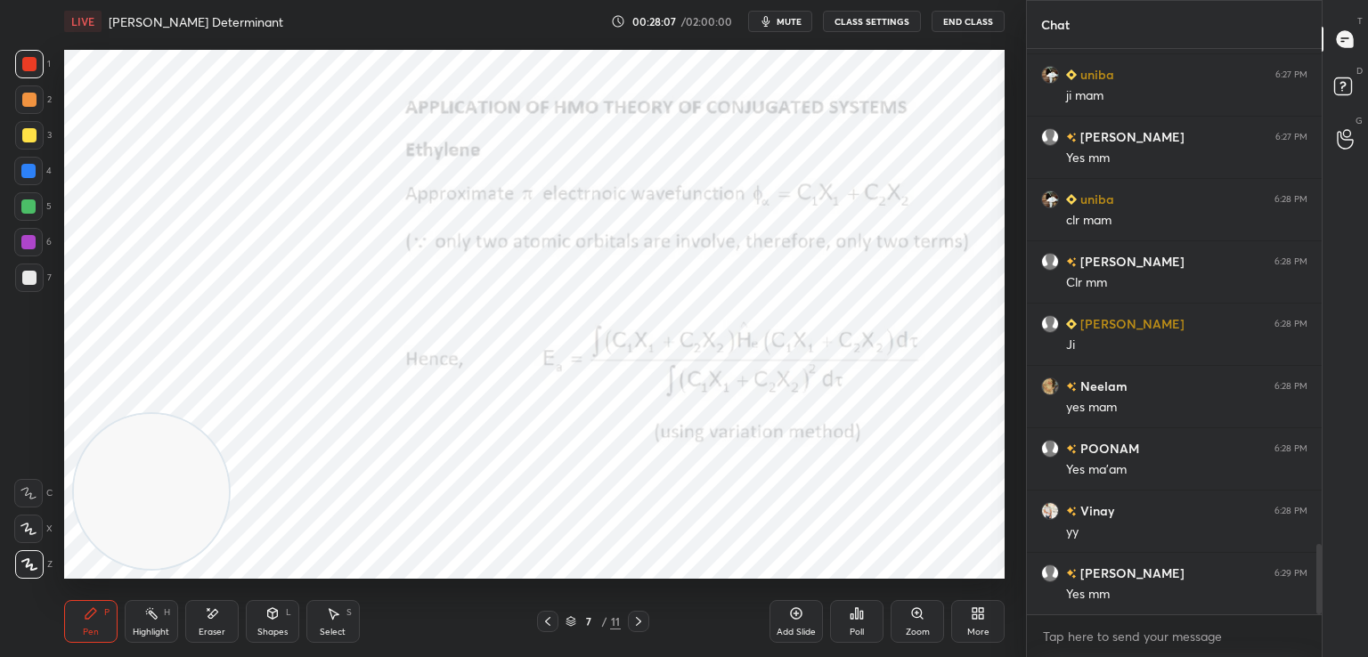
click at [641, 620] on icon at bounding box center [638, 621] width 14 height 14
click at [545, 633] on div "Pen P Highlight H Eraser Shapes L Select S 8 / 11 Add Slide Poll Zoom More" at bounding box center [534, 621] width 940 height 71
click at [549, 621] on icon at bounding box center [548, 621] width 14 height 14
click at [796, 619] on icon at bounding box center [797, 614] width 12 height 12
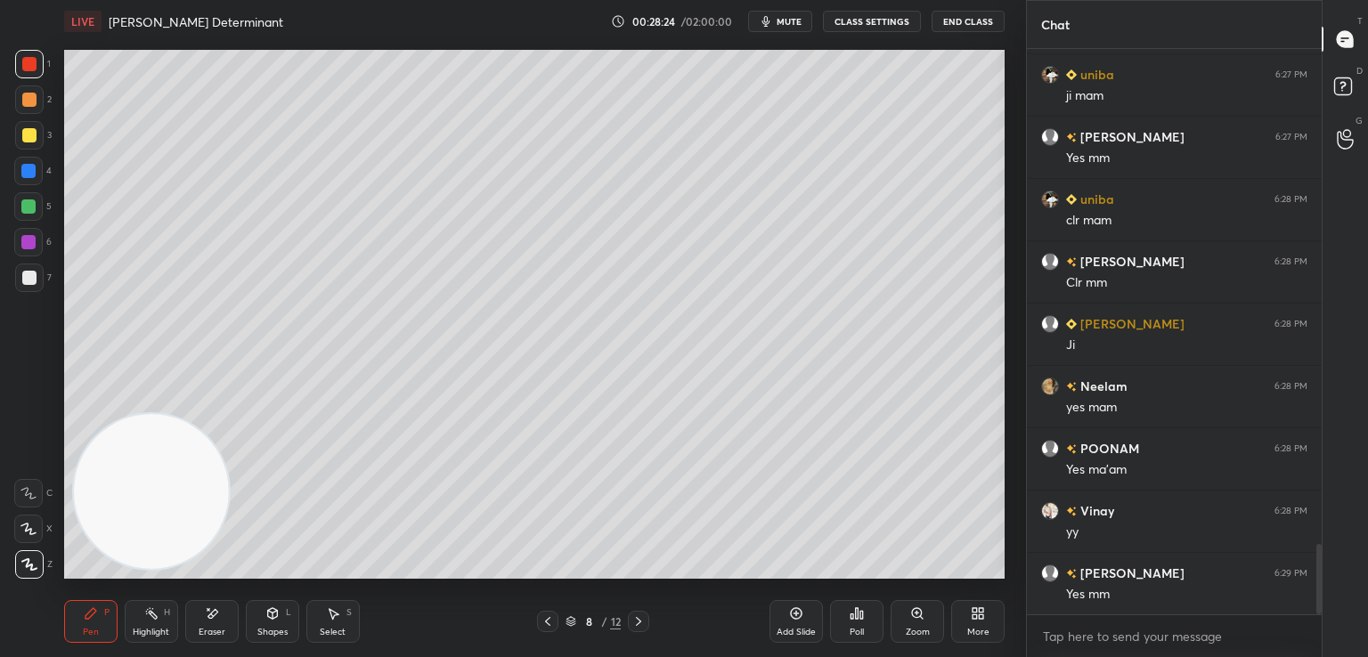
scroll to position [4050, 0]
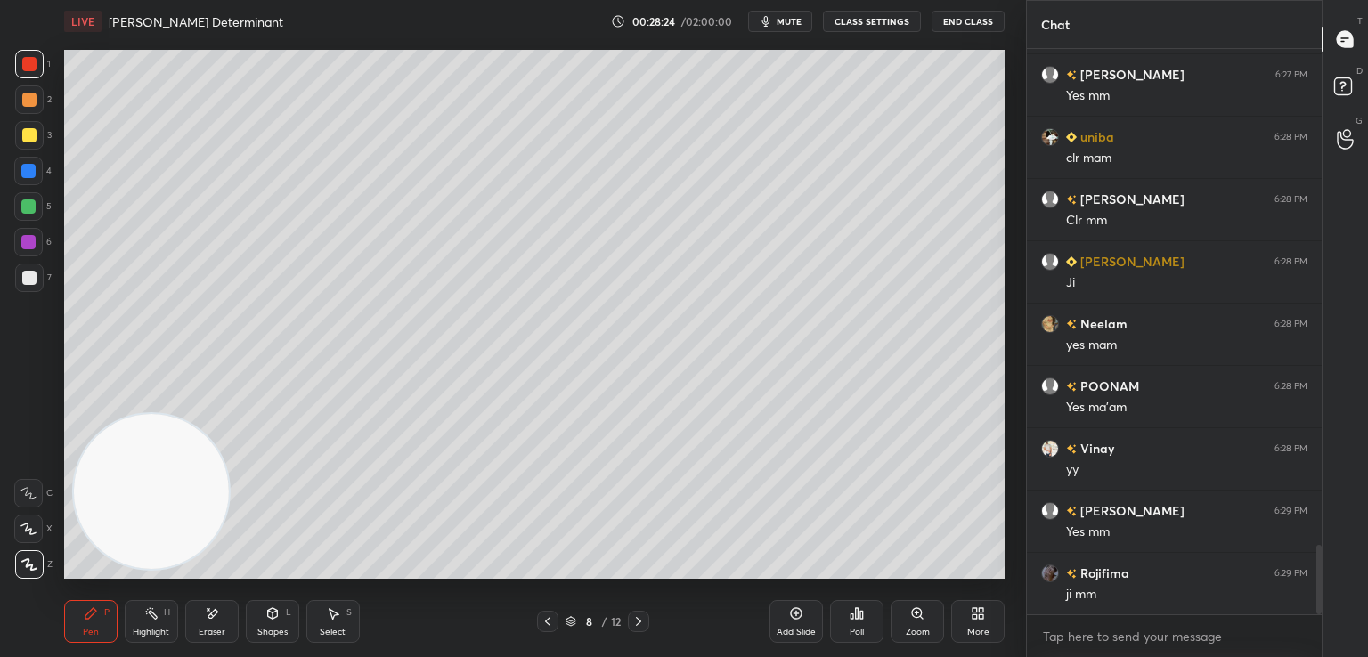
click at [32, 275] on div at bounding box center [29, 278] width 14 height 14
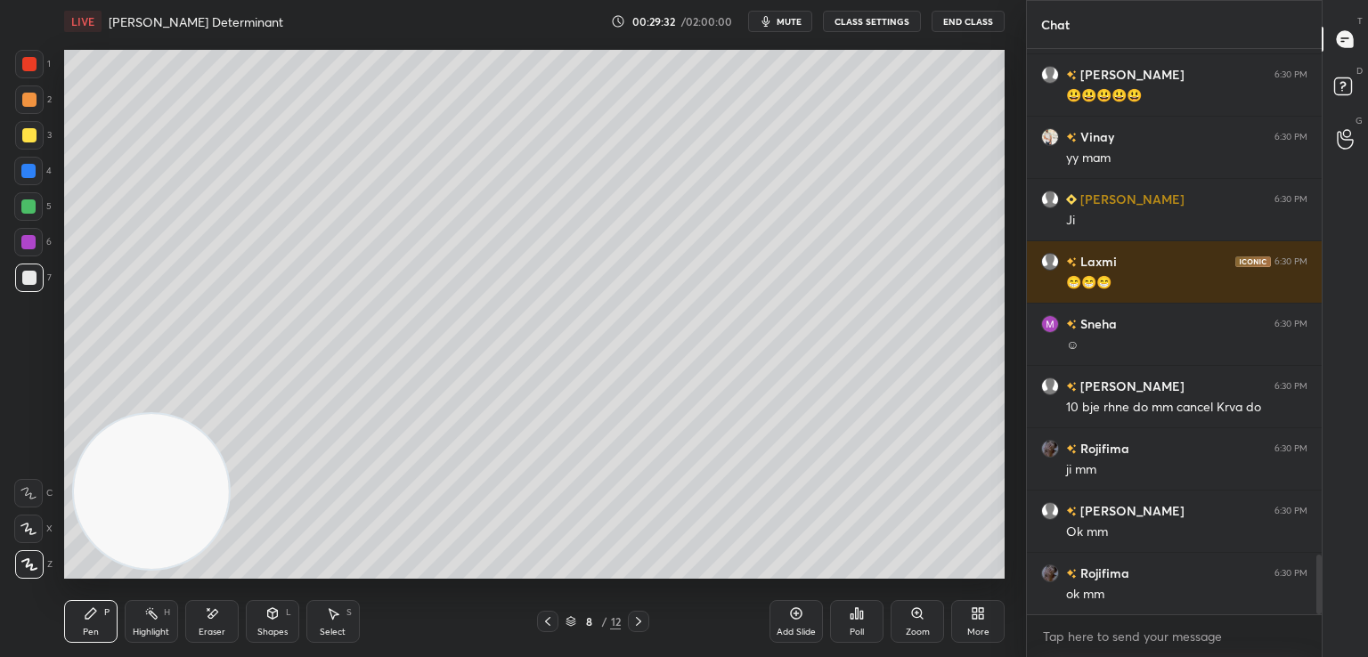
scroll to position [4860, 0]
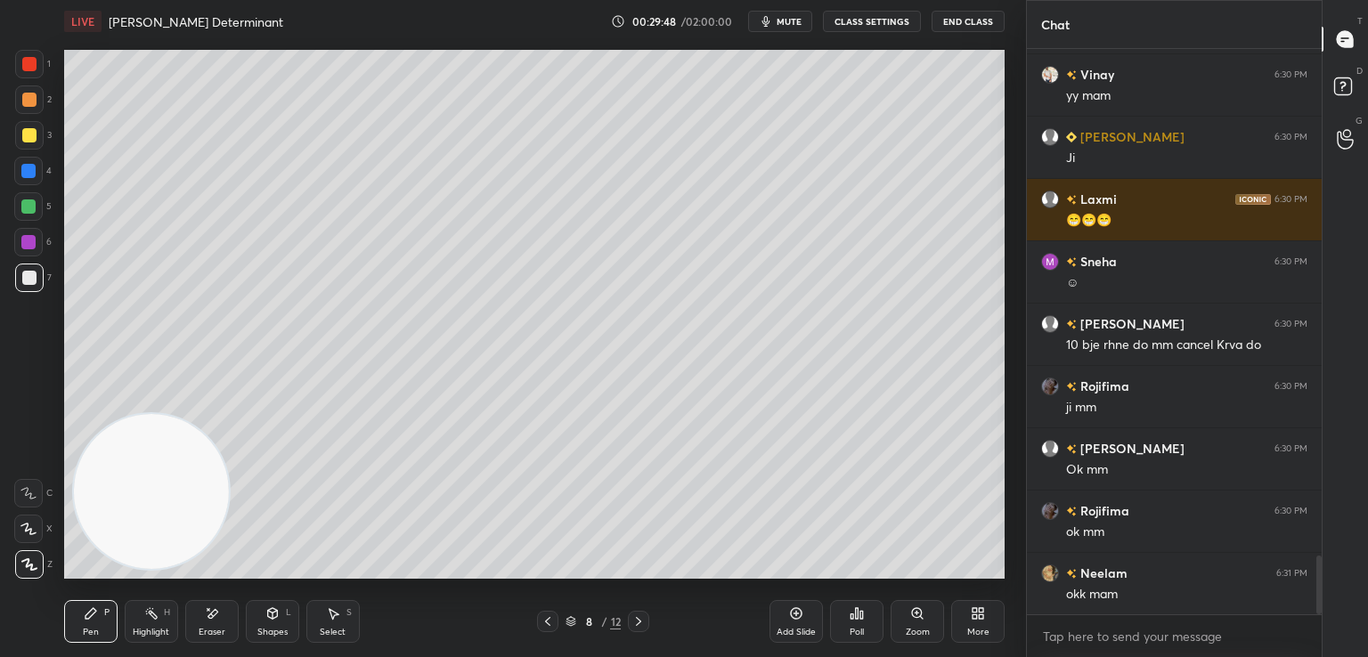
click at [33, 133] on div at bounding box center [29, 135] width 14 height 14
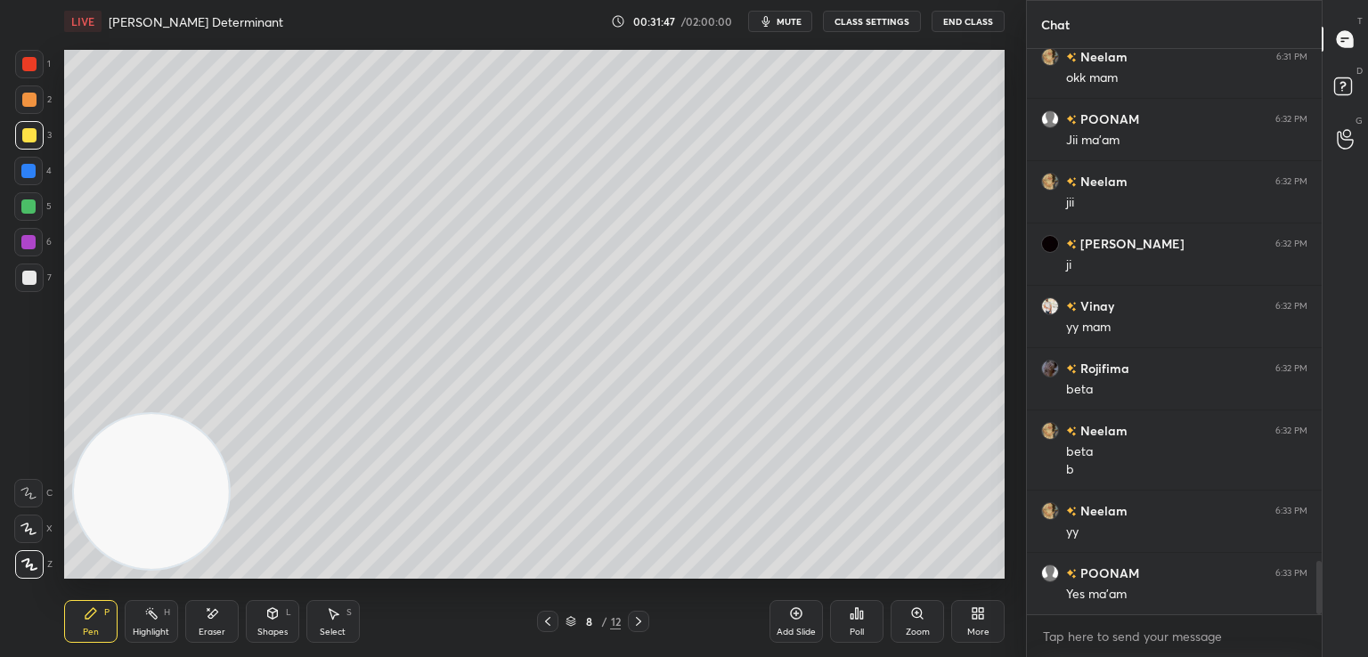
scroll to position [5439, 0]
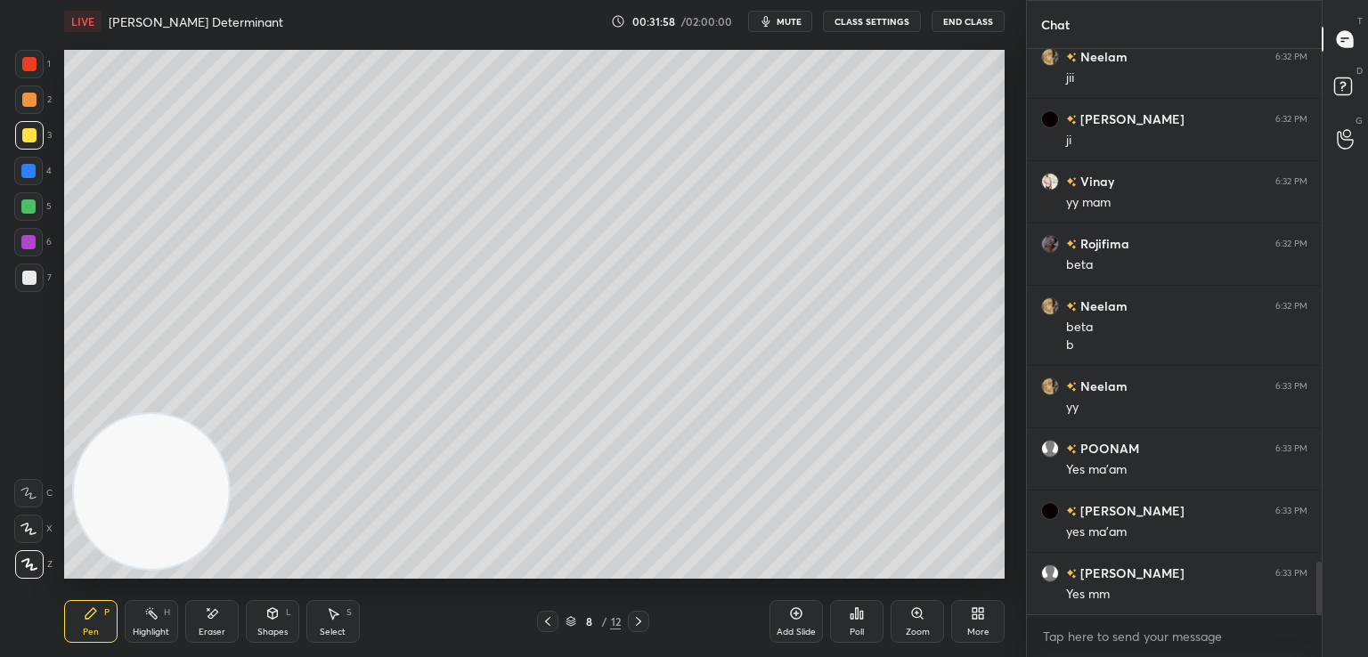
click at [32, 281] on div at bounding box center [29, 278] width 14 height 14
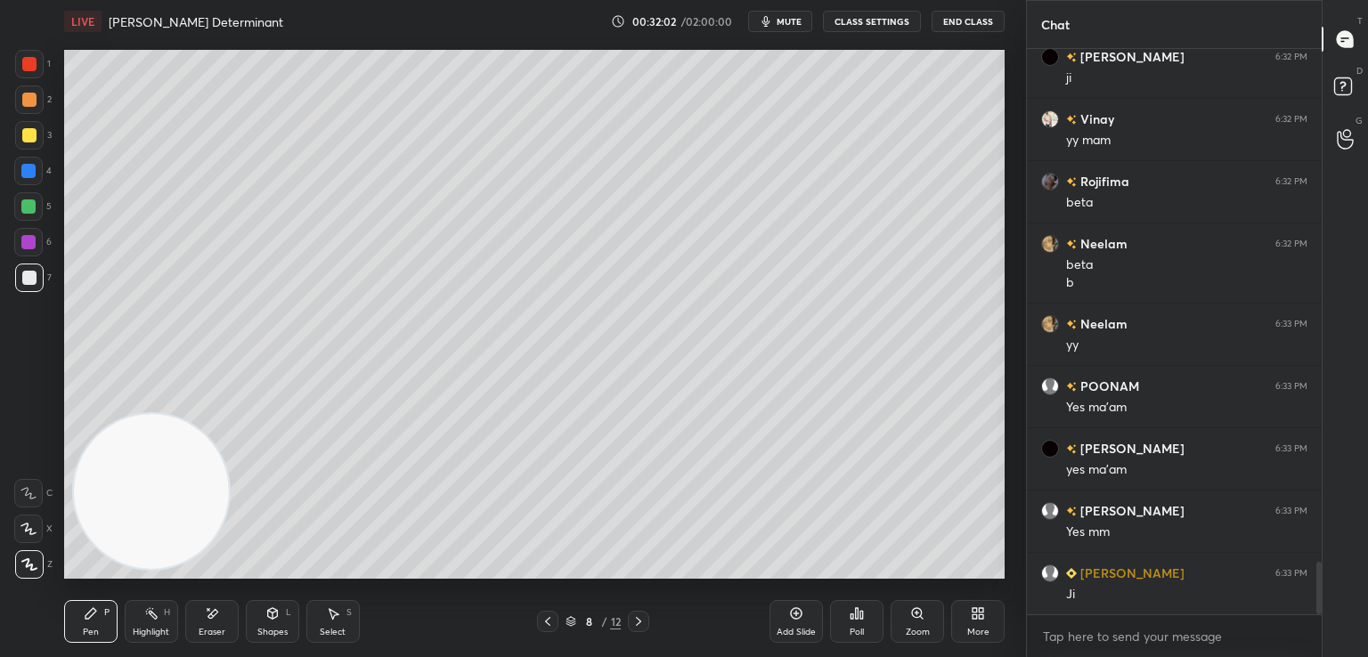
click at [217, 610] on icon at bounding box center [212, 613] width 14 height 15
click at [94, 614] on icon at bounding box center [90, 613] width 11 height 11
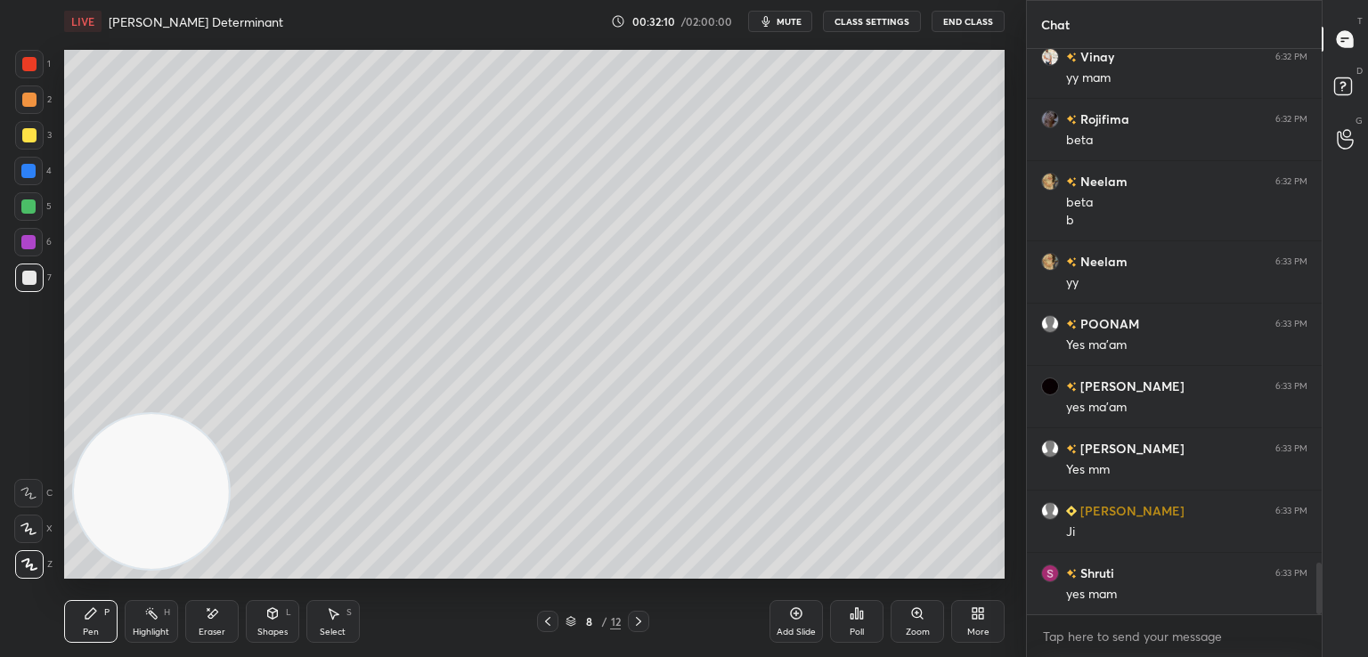
click at [217, 613] on icon at bounding box center [212, 613] width 14 height 15
click at [88, 617] on icon at bounding box center [90, 613] width 11 height 11
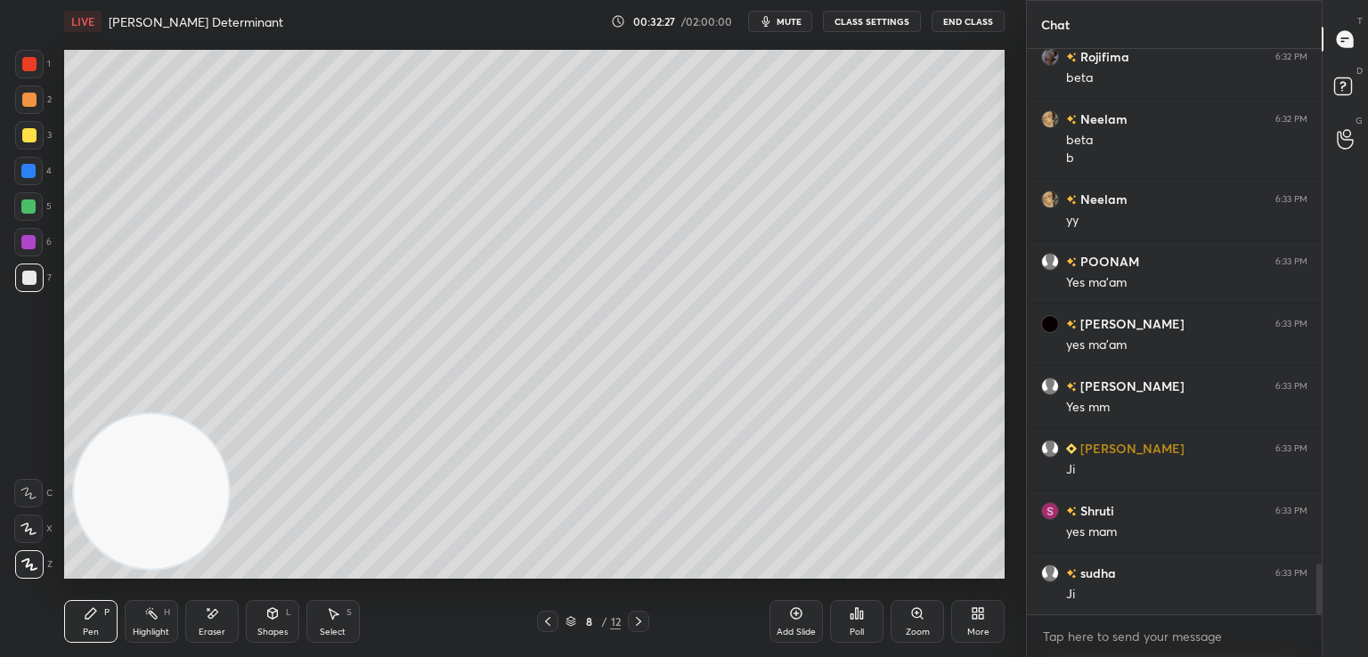
click at [210, 617] on icon at bounding box center [212, 613] width 10 height 9
click at [85, 614] on icon at bounding box center [91, 613] width 14 height 14
click at [801, 617] on icon at bounding box center [797, 614] width 12 height 12
click at [210, 611] on icon at bounding box center [212, 613] width 14 height 15
click at [90, 614] on icon at bounding box center [90, 613] width 11 height 11
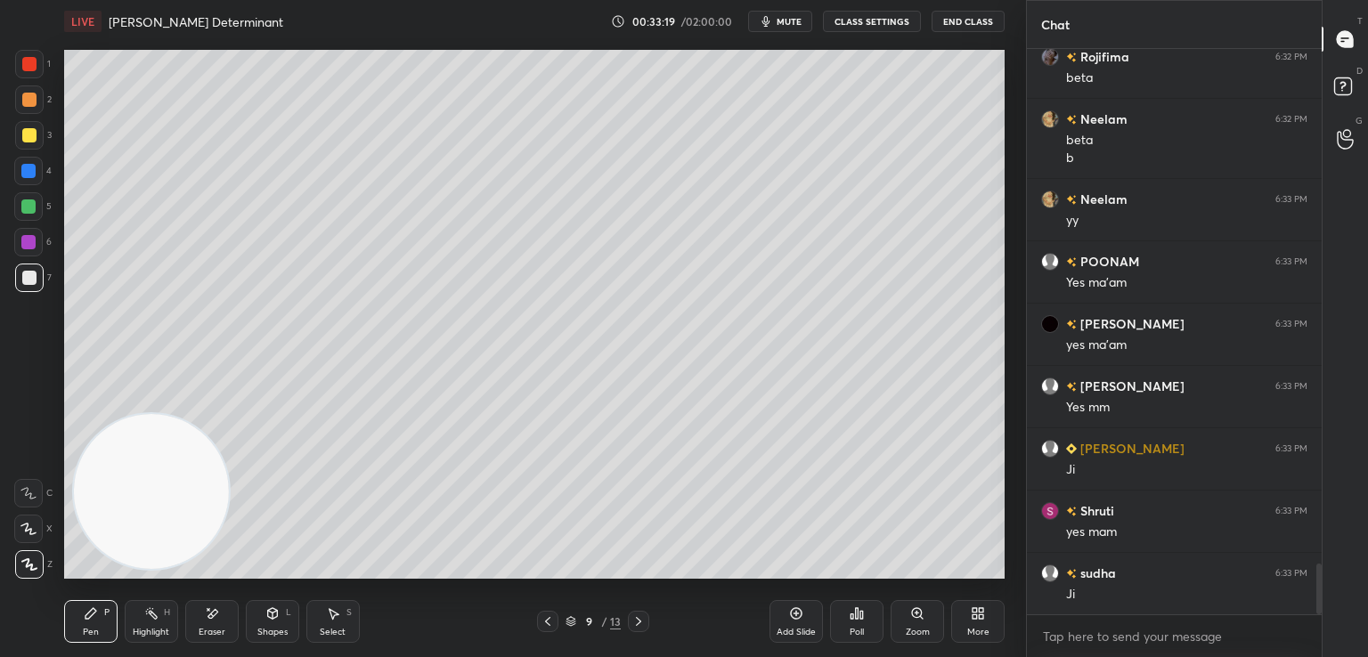
click at [546, 618] on icon at bounding box center [548, 621] width 14 height 14
click at [634, 618] on icon at bounding box center [638, 621] width 14 height 14
click at [544, 622] on icon at bounding box center [548, 621] width 14 height 14
click at [631, 616] on icon at bounding box center [638, 621] width 14 height 14
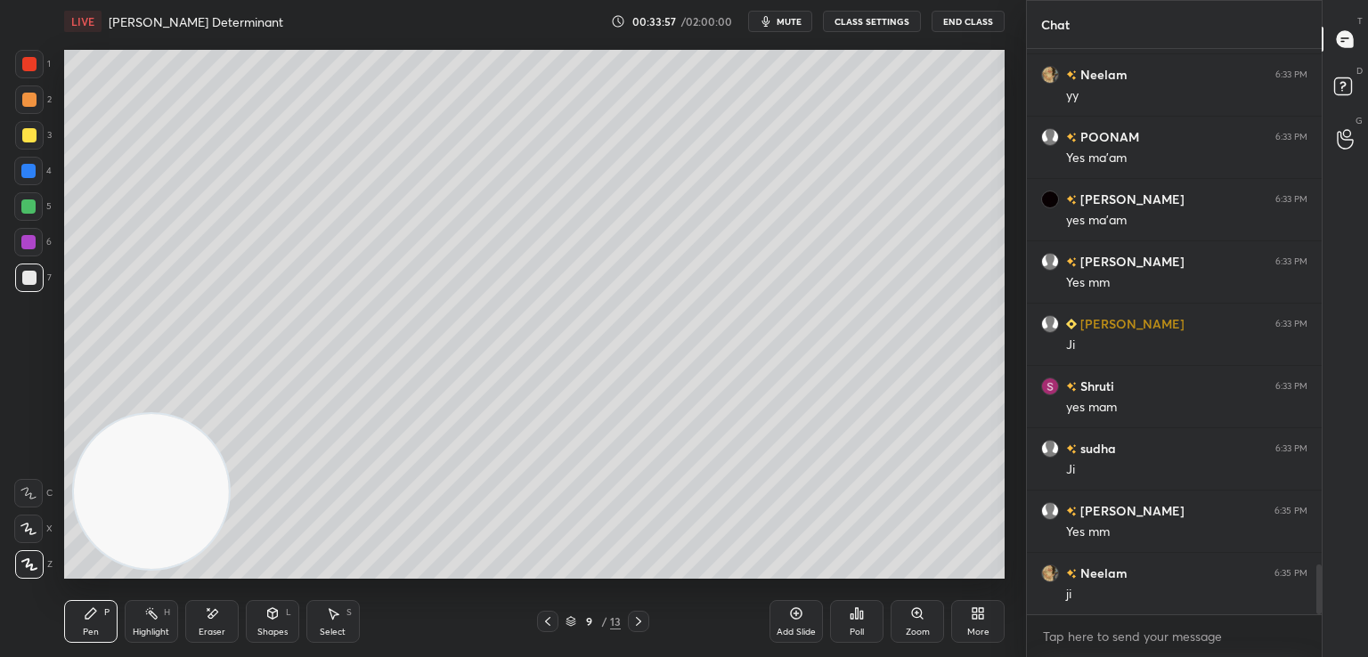
scroll to position [5876, 0]
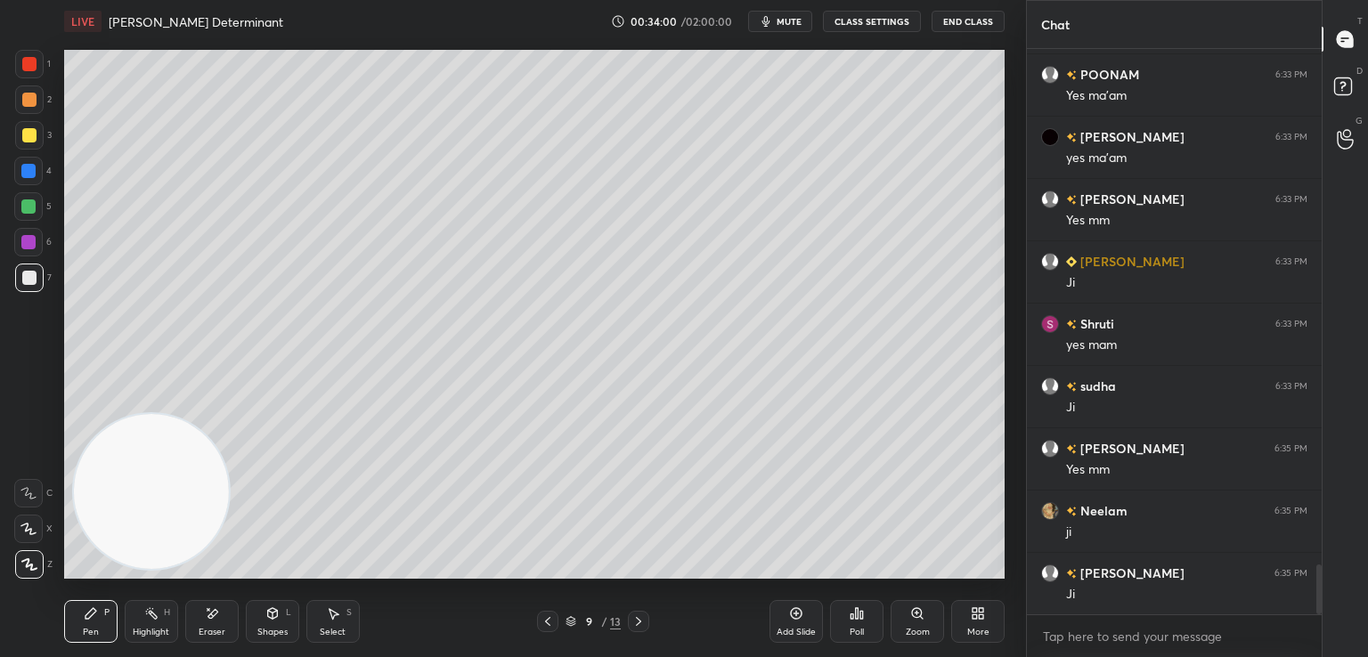
click at [29, 139] on div at bounding box center [29, 135] width 14 height 14
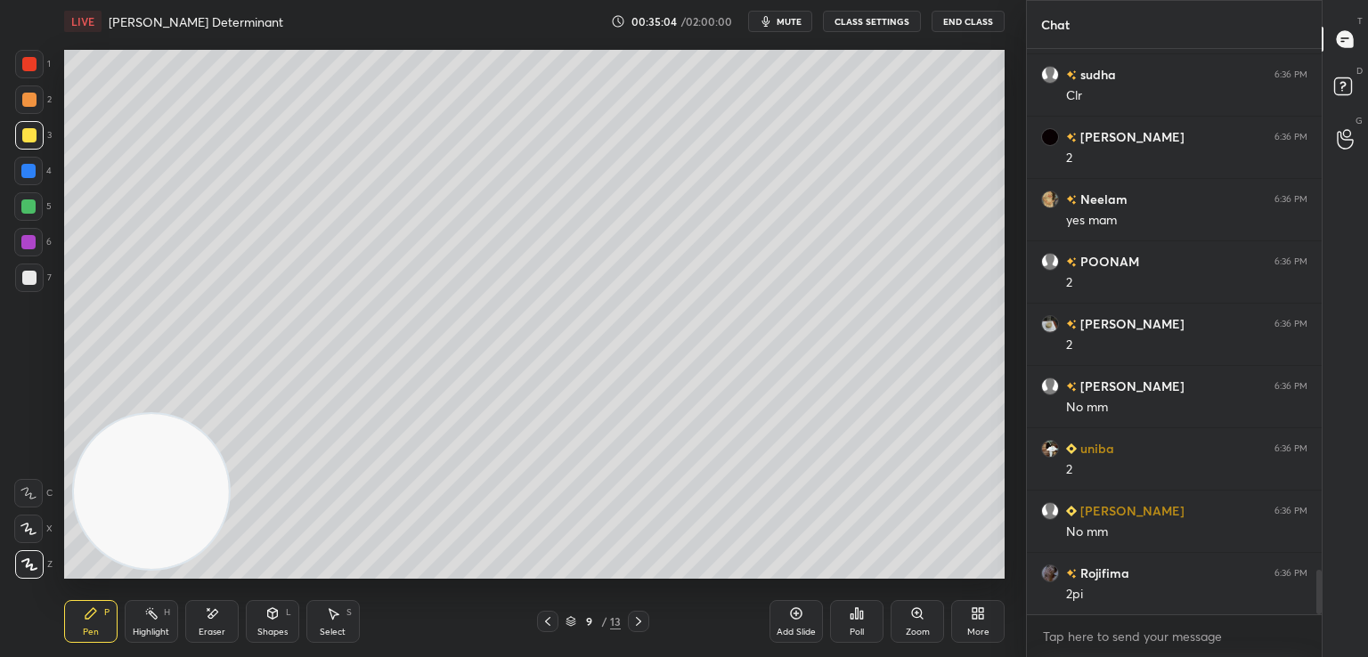
scroll to position [6624, 0]
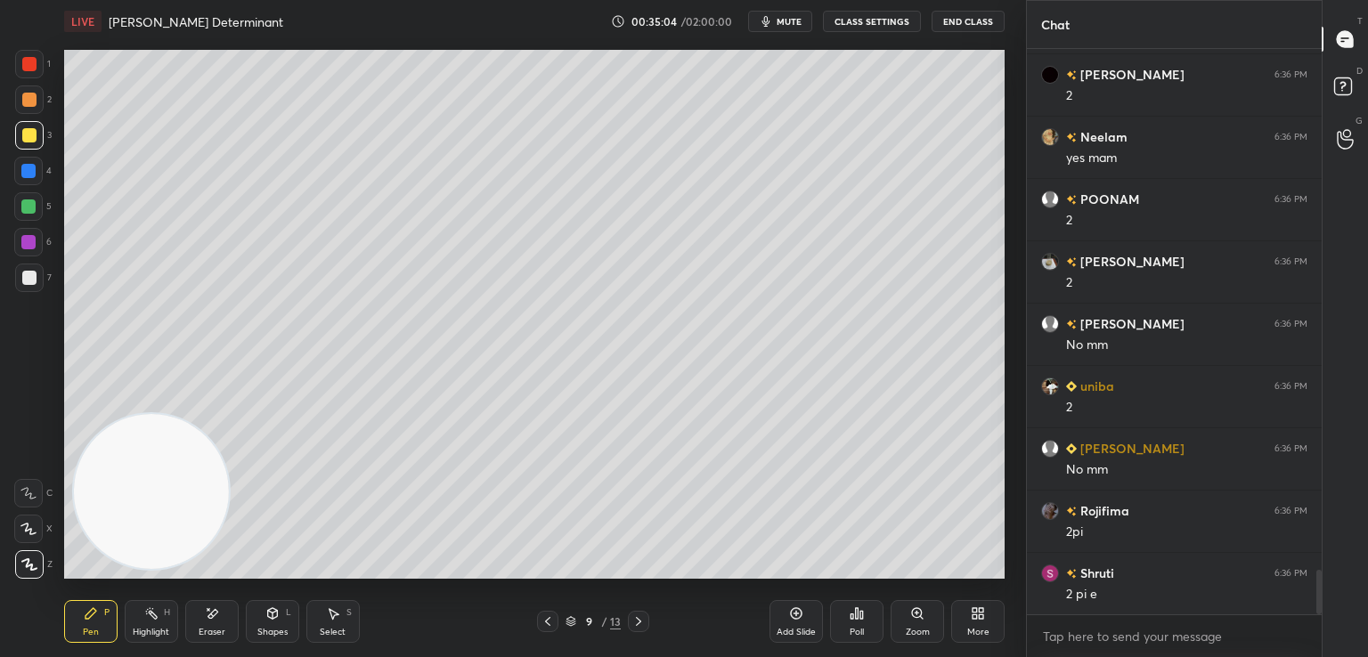
click at [796, 618] on icon at bounding box center [796, 613] width 14 height 14
click at [544, 621] on icon at bounding box center [548, 621] width 14 height 14
click at [638, 621] on icon at bounding box center [638, 621] width 14 height 14
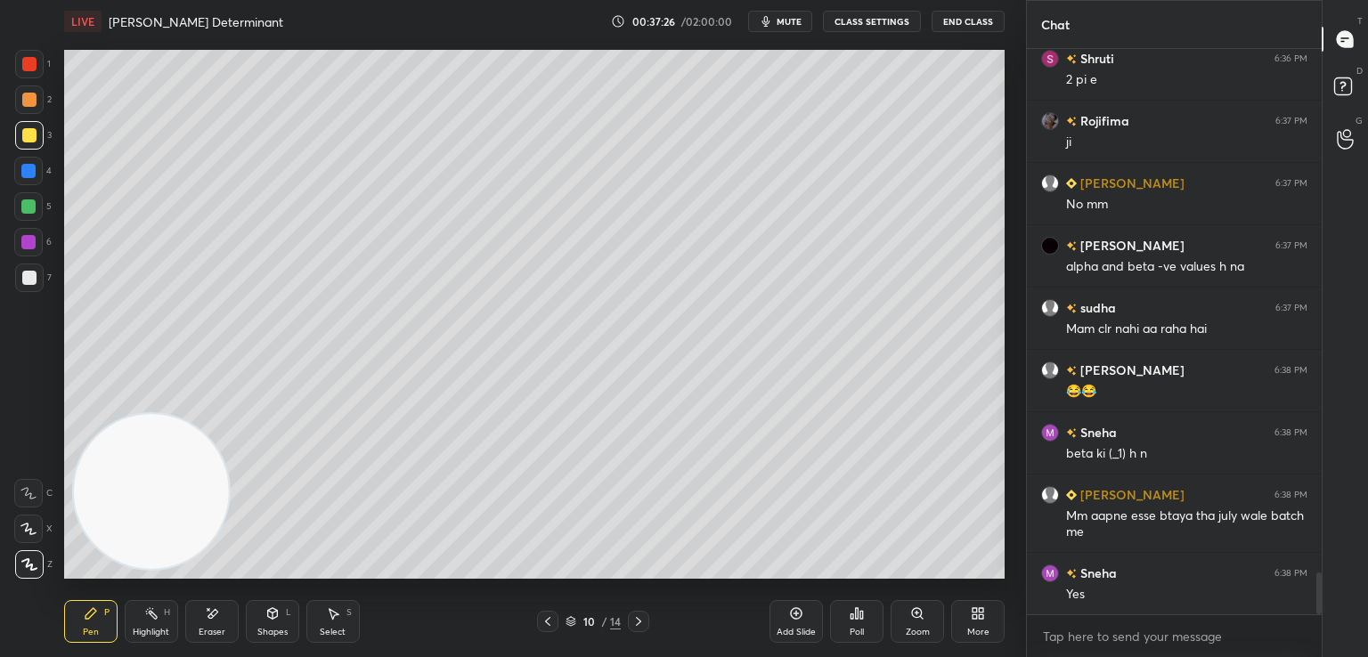
scroll to position [7201, 0]
click at [207, 614] on icon at bounding box center [212, 613] width 14 height 15
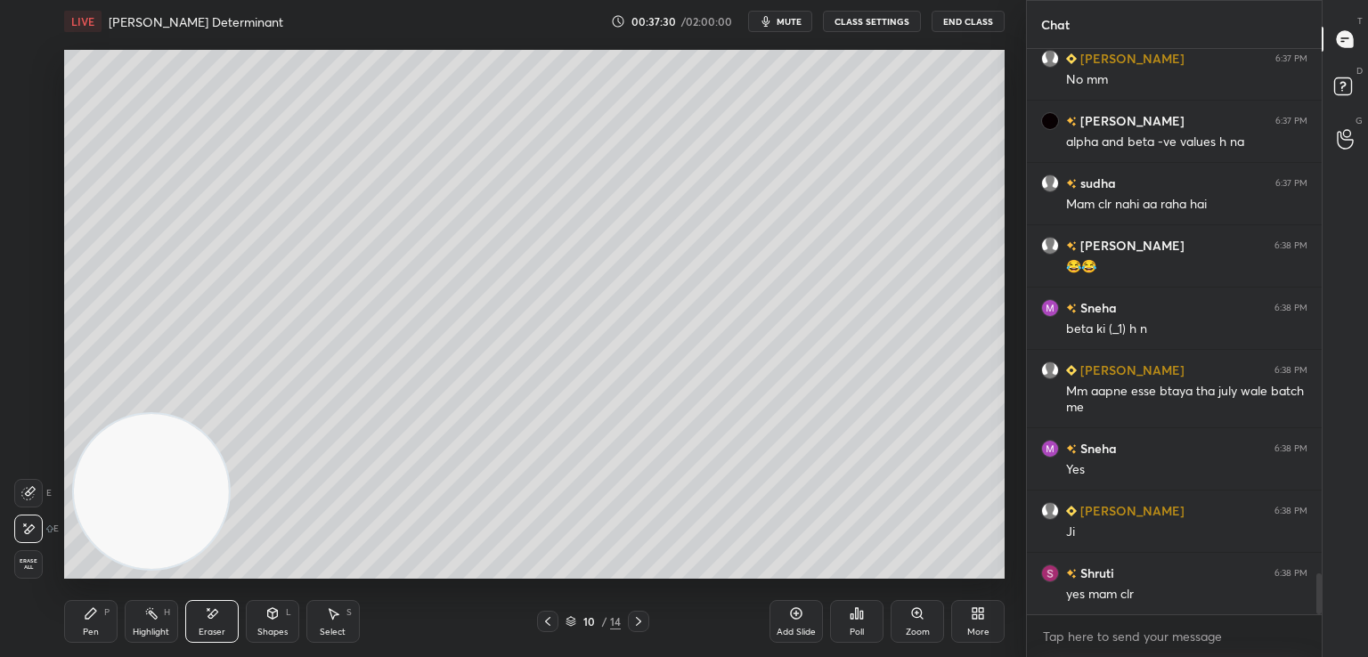
scroll to position [7325, 0]
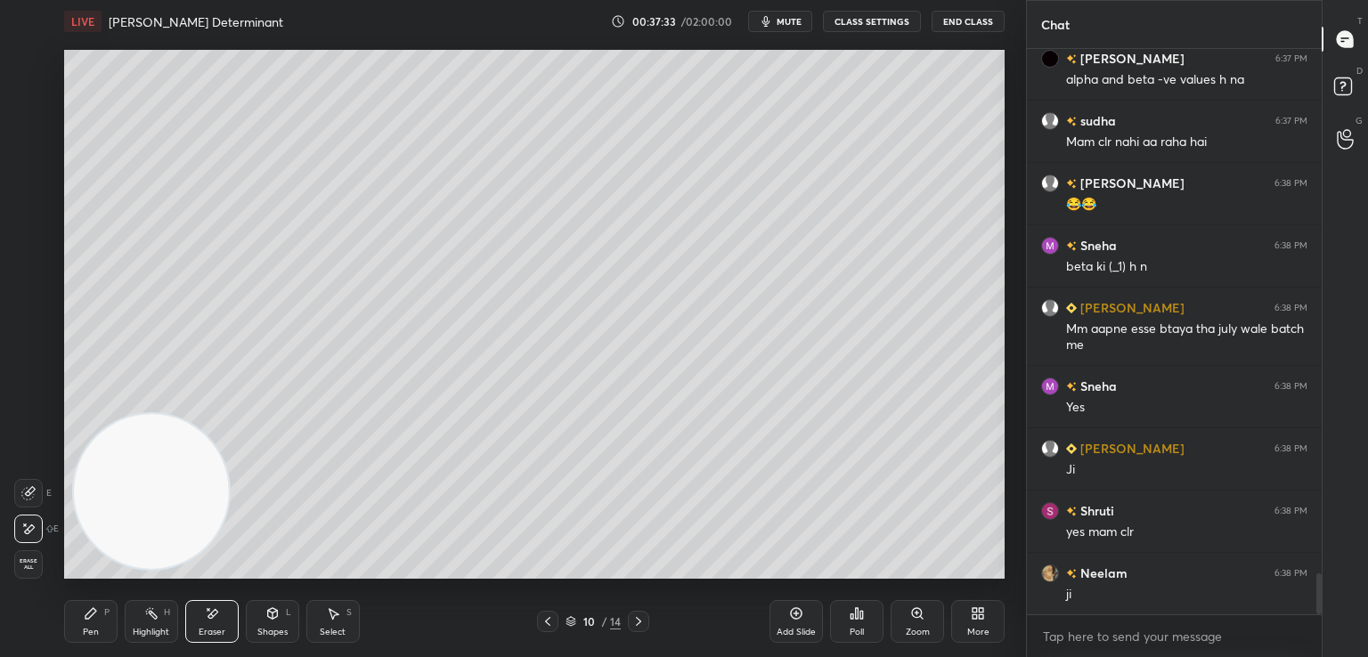
click at [88, 625] on div "Pen P" at bounding box center [90, 621] width 53 height 43
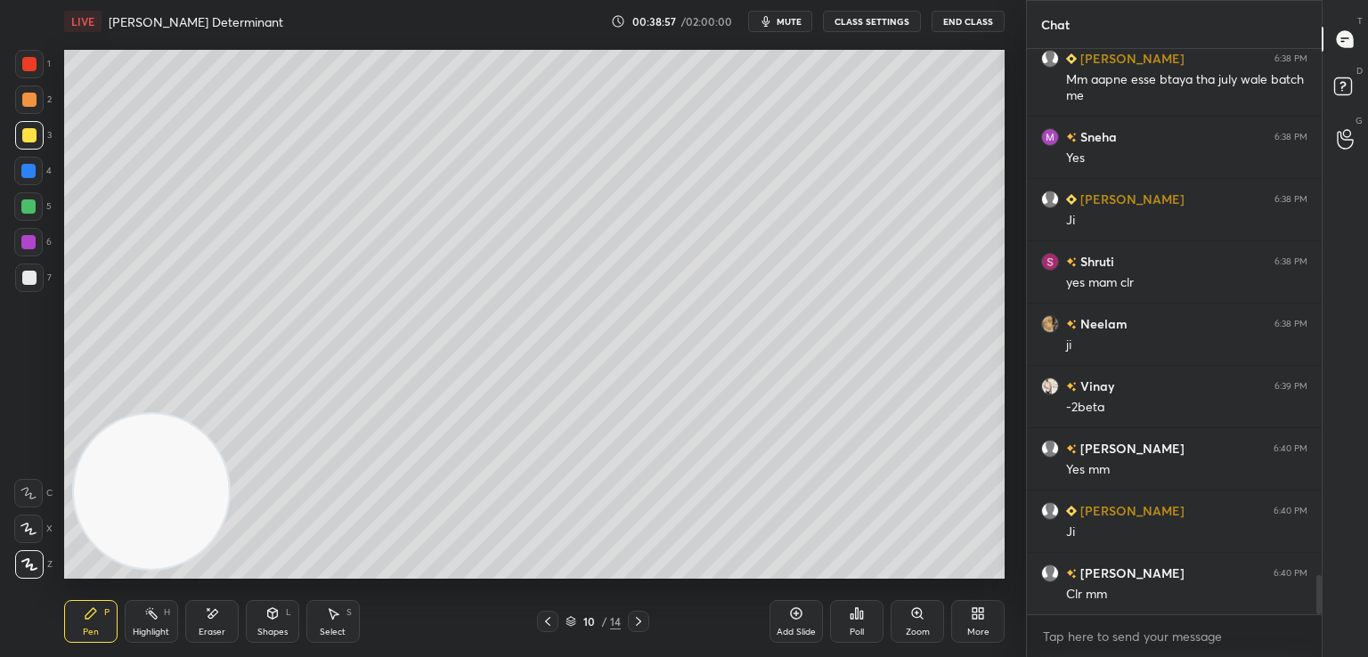
scroll to position [7762, 0]
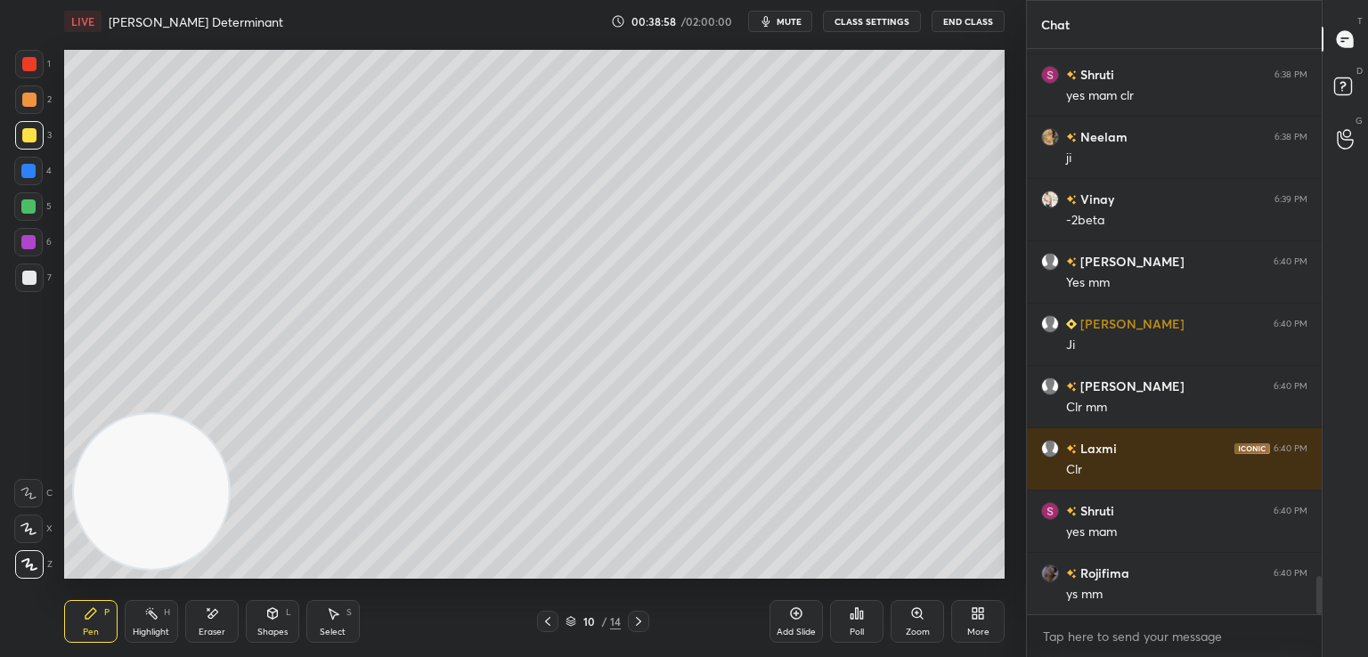
click at [39, 282] on div at bounding box center [29, 278] width 28 height 28
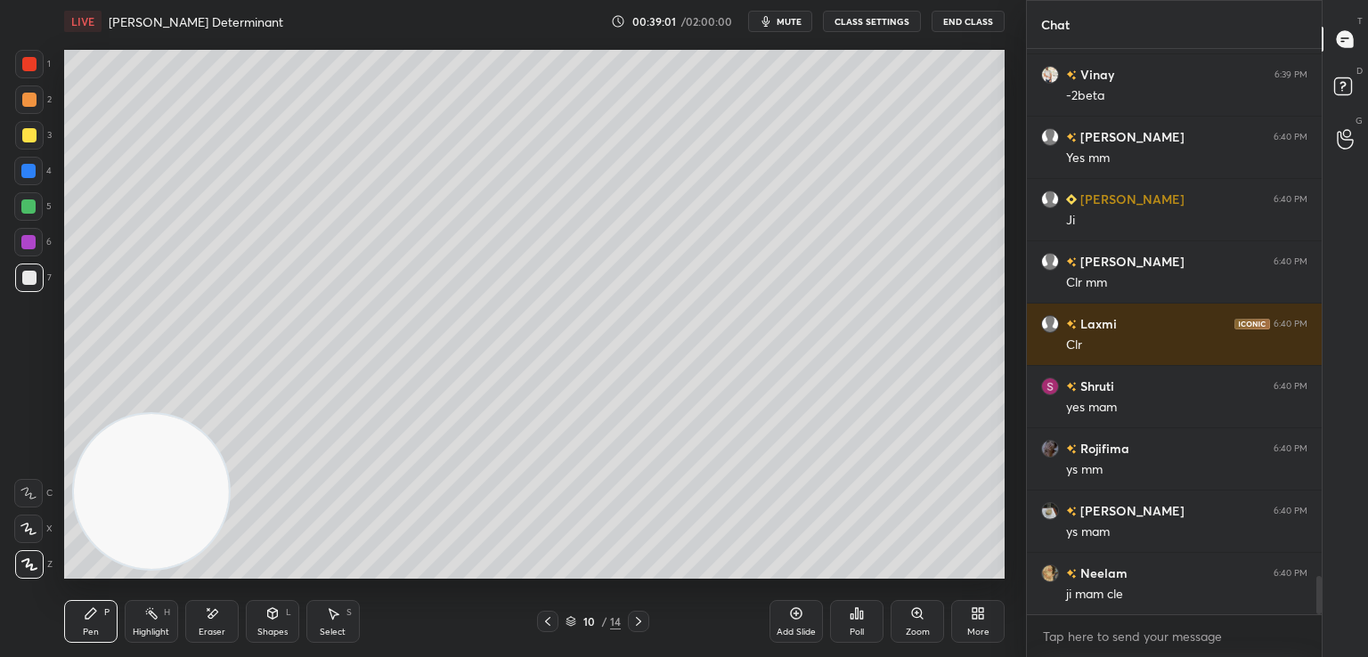
scroll to position [7949, 0]
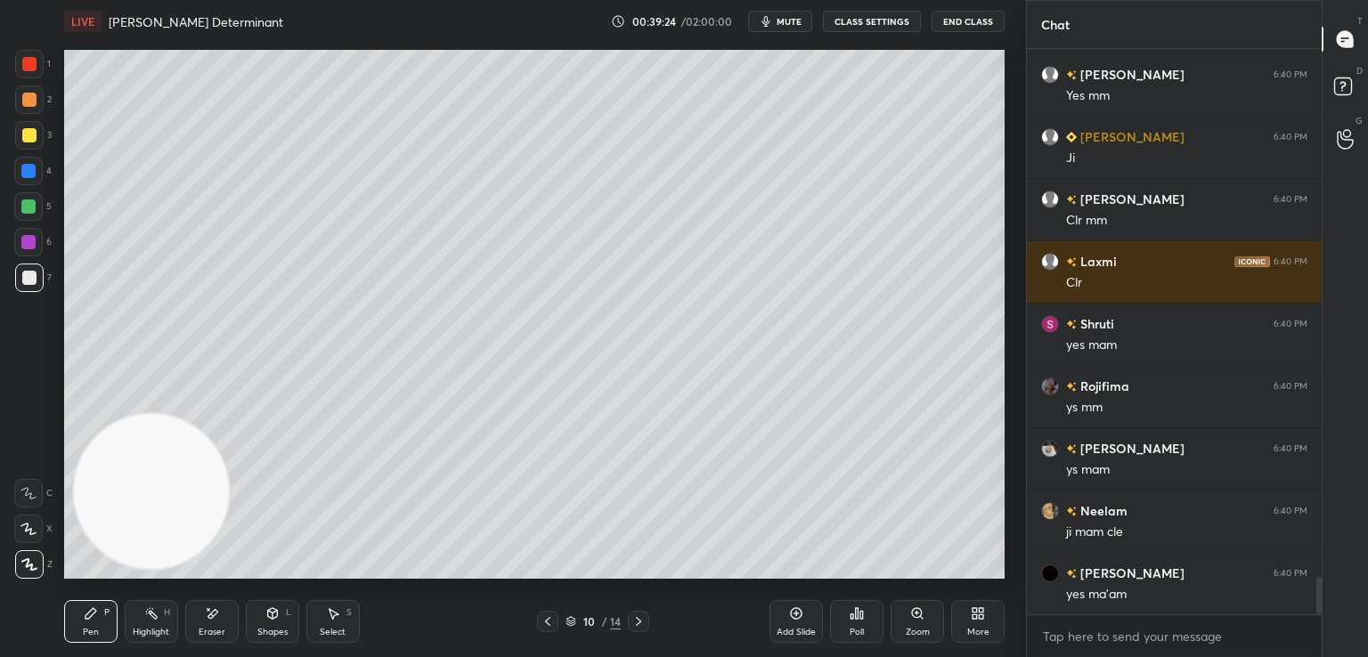
click at [216, 609] on icon at bounding box center [212, 613] width 14 height 15
click at [96, 618] on icon at bounding box center [91, 613] width 14 height 14
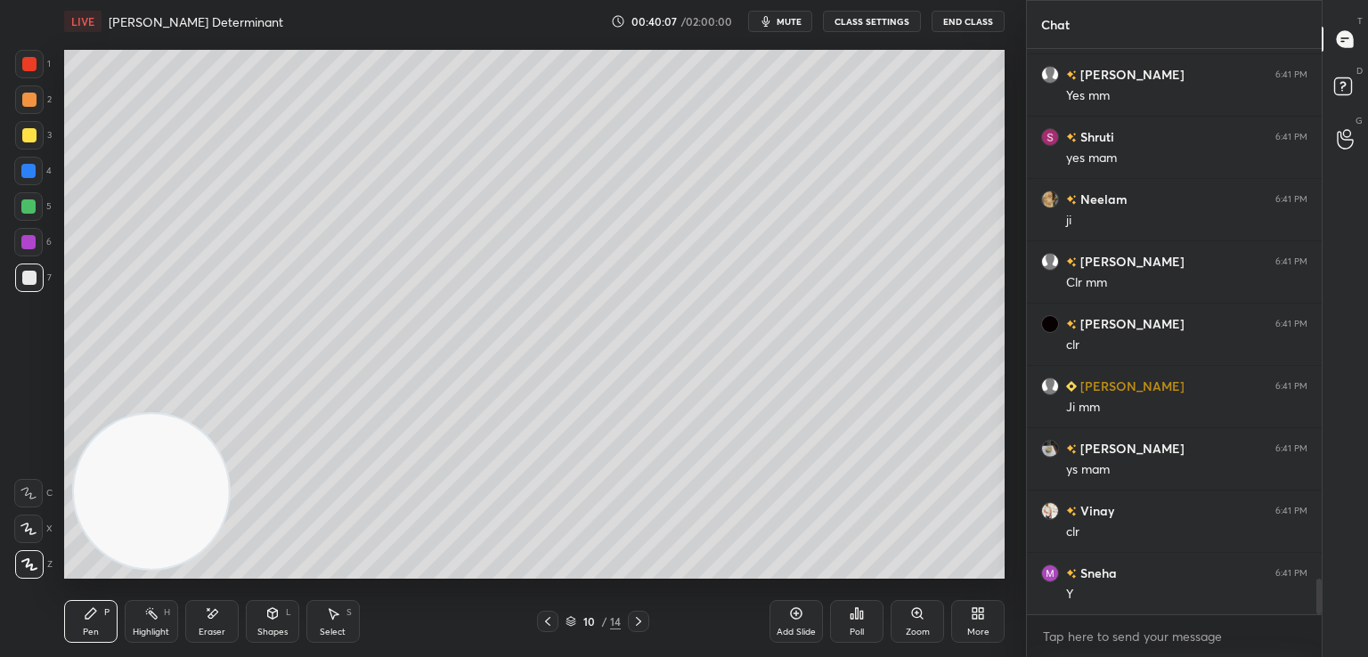
scroll to position [8572, 0]
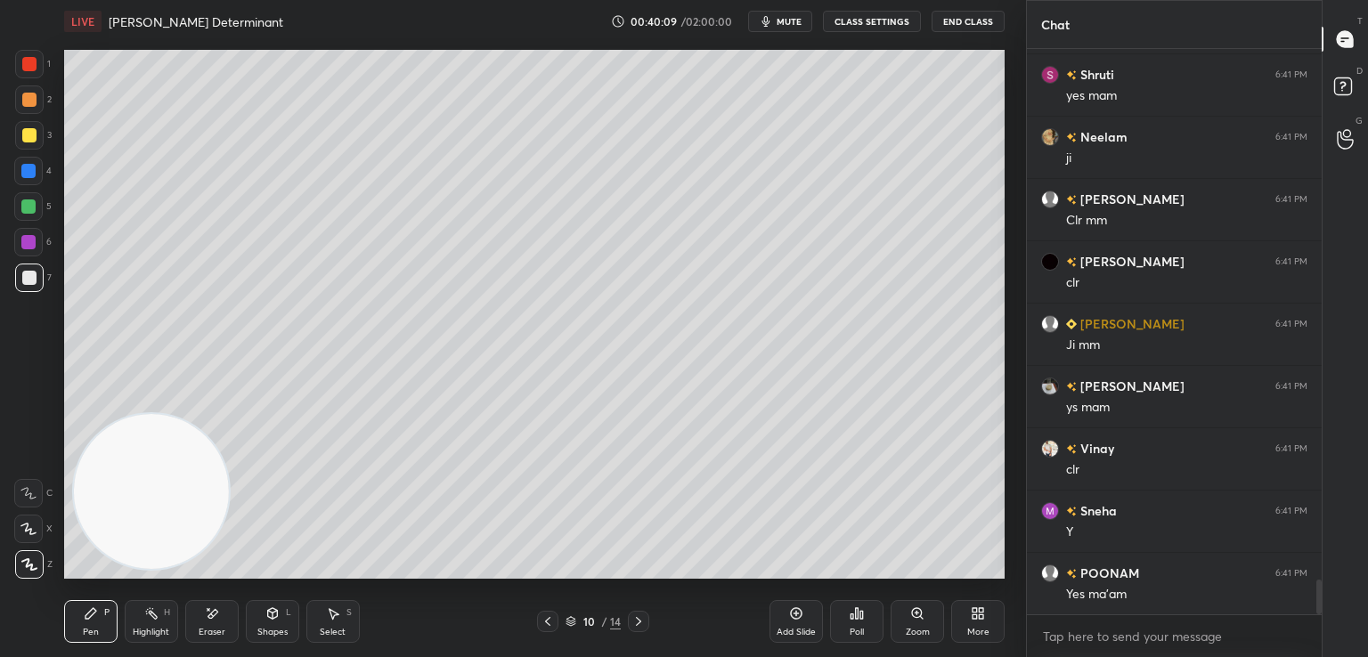
click at [17, 136] on div at bounding box center [29, 135] width 28 height 28
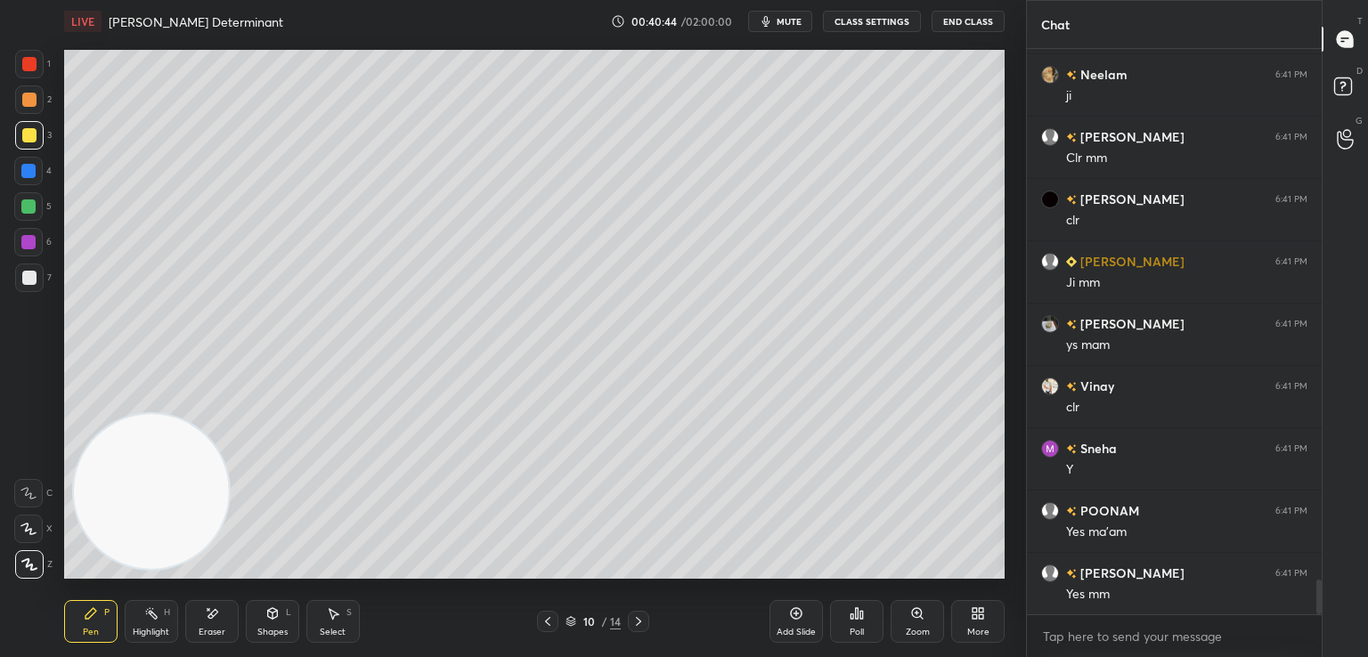
click at [209, 606] on icon at bounding box center [212, 613] width 14 height 15
click at [94, 617] on icon at bounding box center [91, 613] width 14 height 14
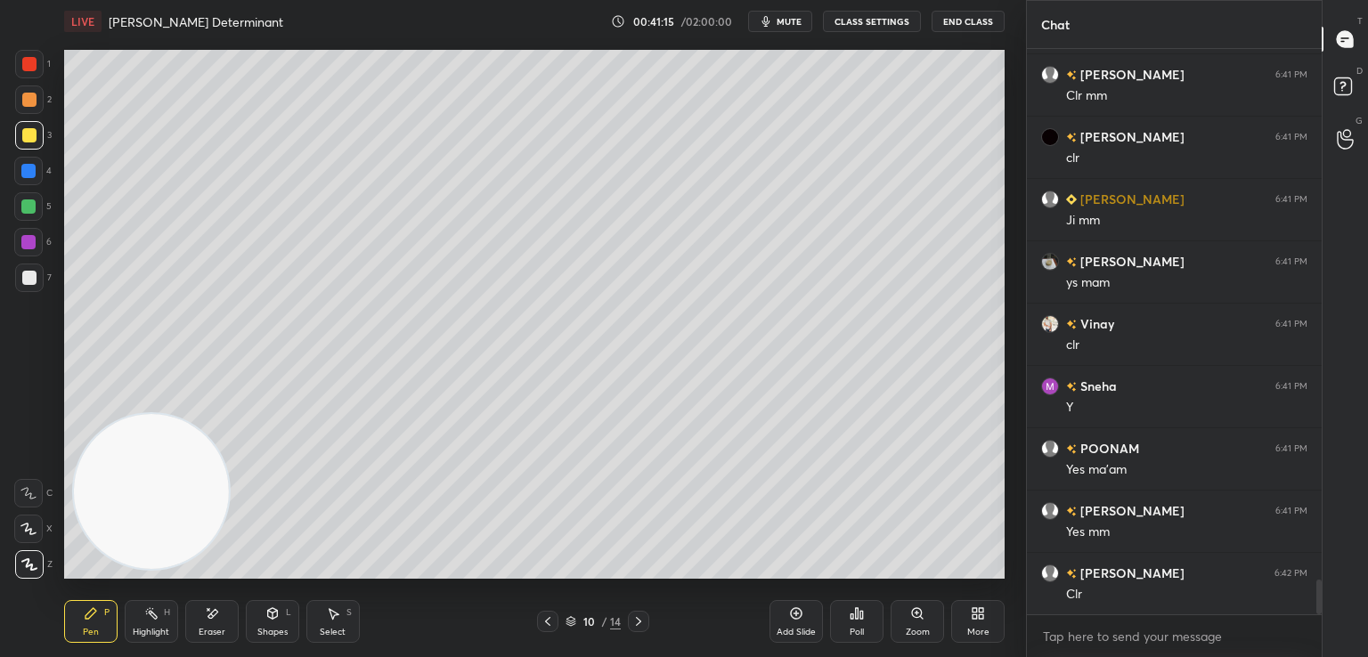
scroll to position [8715, 0]
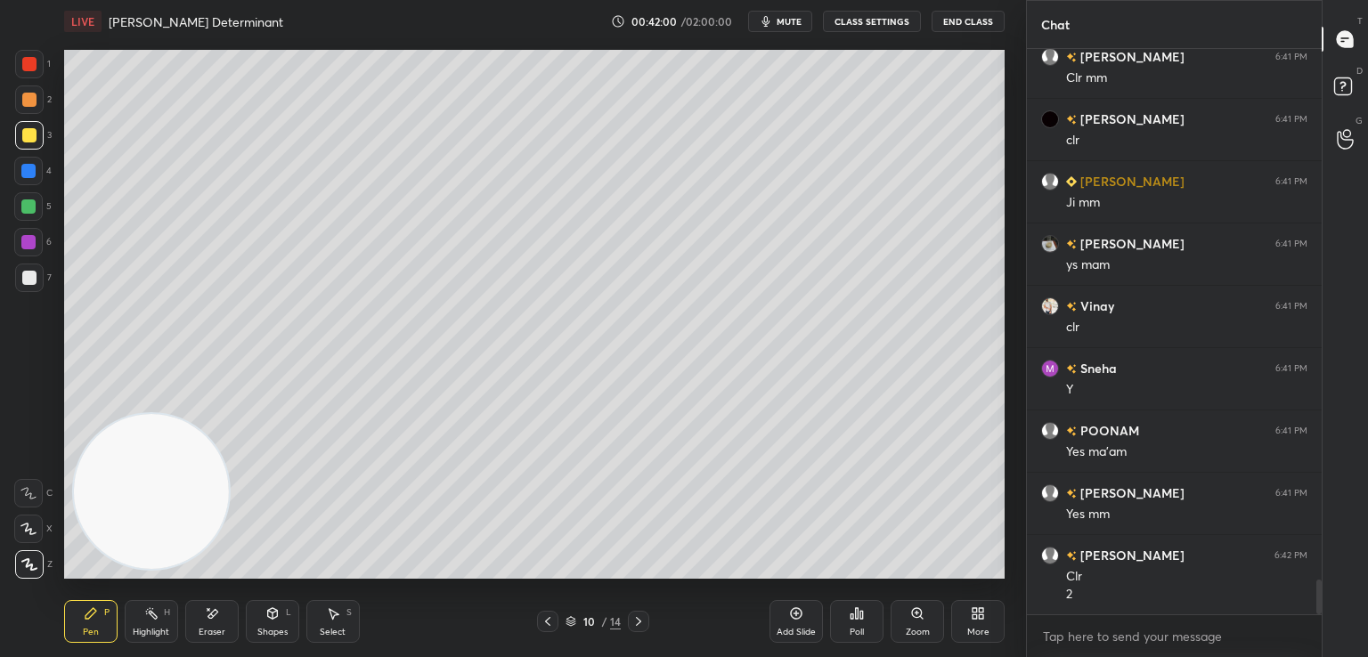
click at [208, 610] on icon at bounding box center [208, 609] width 2 height 2
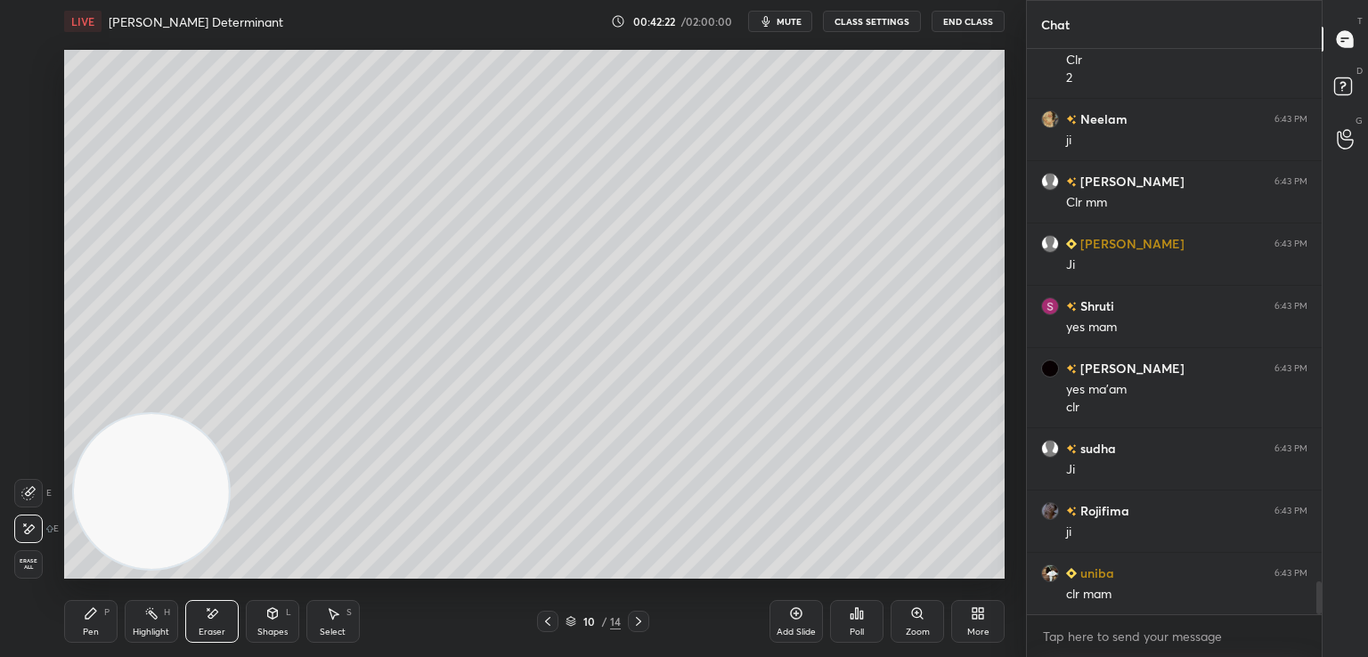
scroll to position [9293, 0]
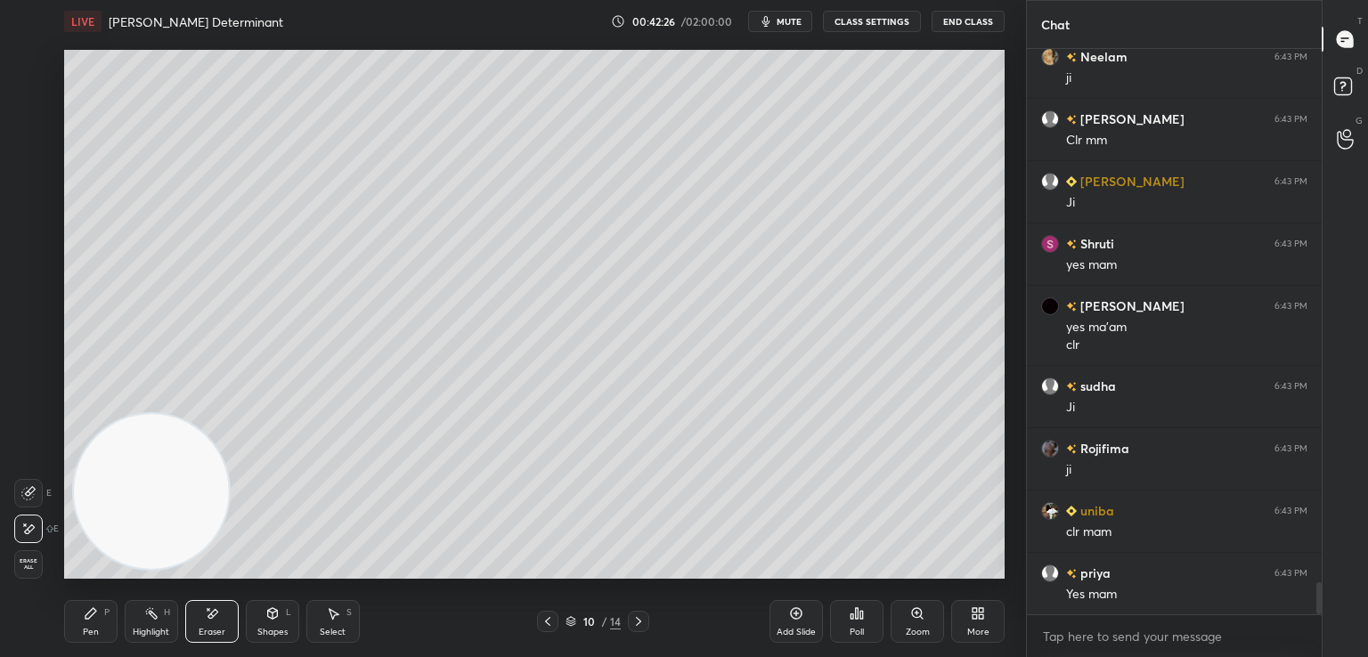
click at [85, 615] on icon at bounding box center [90, 613] width 11 height 11
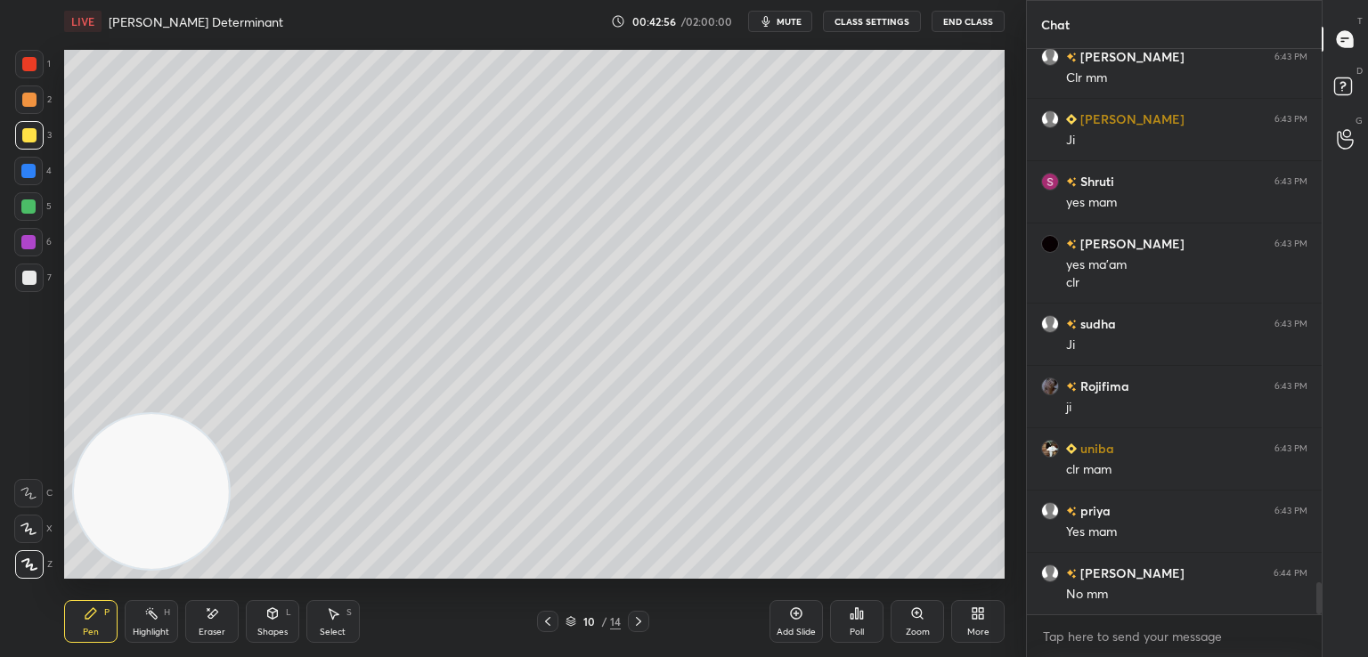
scroll to position [9418, 0]
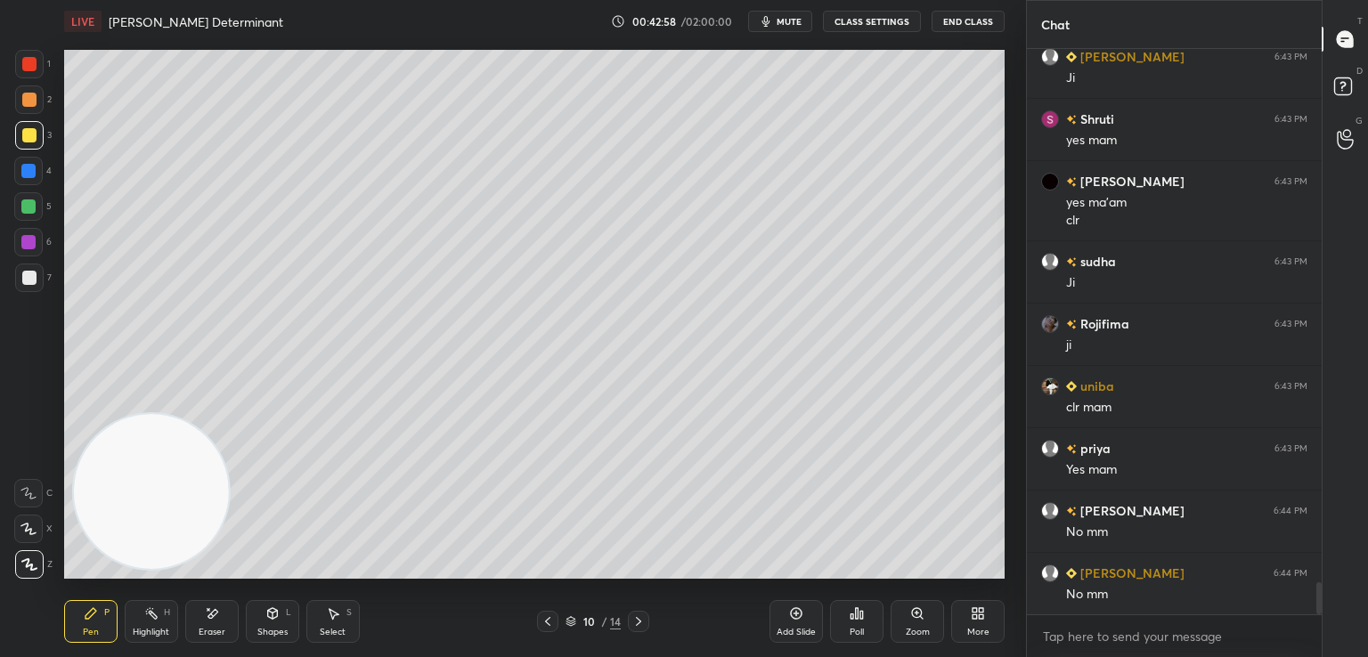
click at [545, 621] on icon at bounding box center [548, 621] width 14 height 14
click at [548, 619] on icon at bounding box center [548, 621] width 14 height 14
click at [549, 617] on icon at bounding box center [548, 621] width 14 height 14
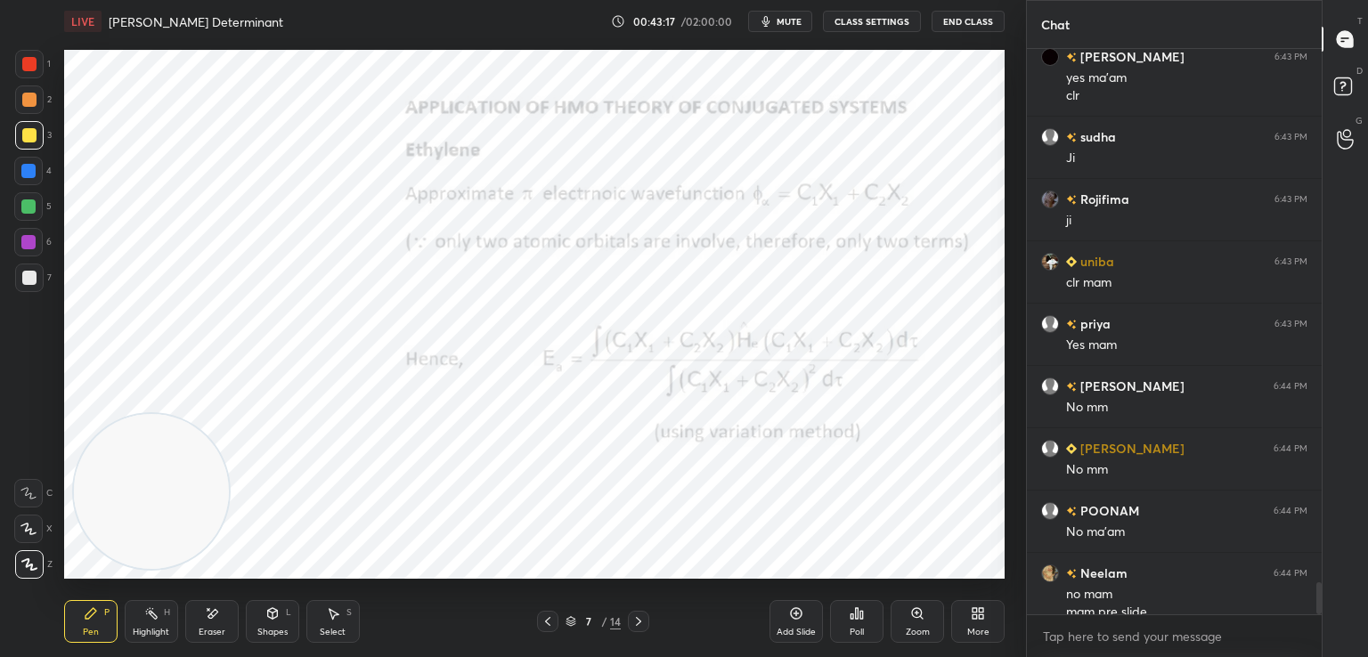
scroll to position [9561, 0]
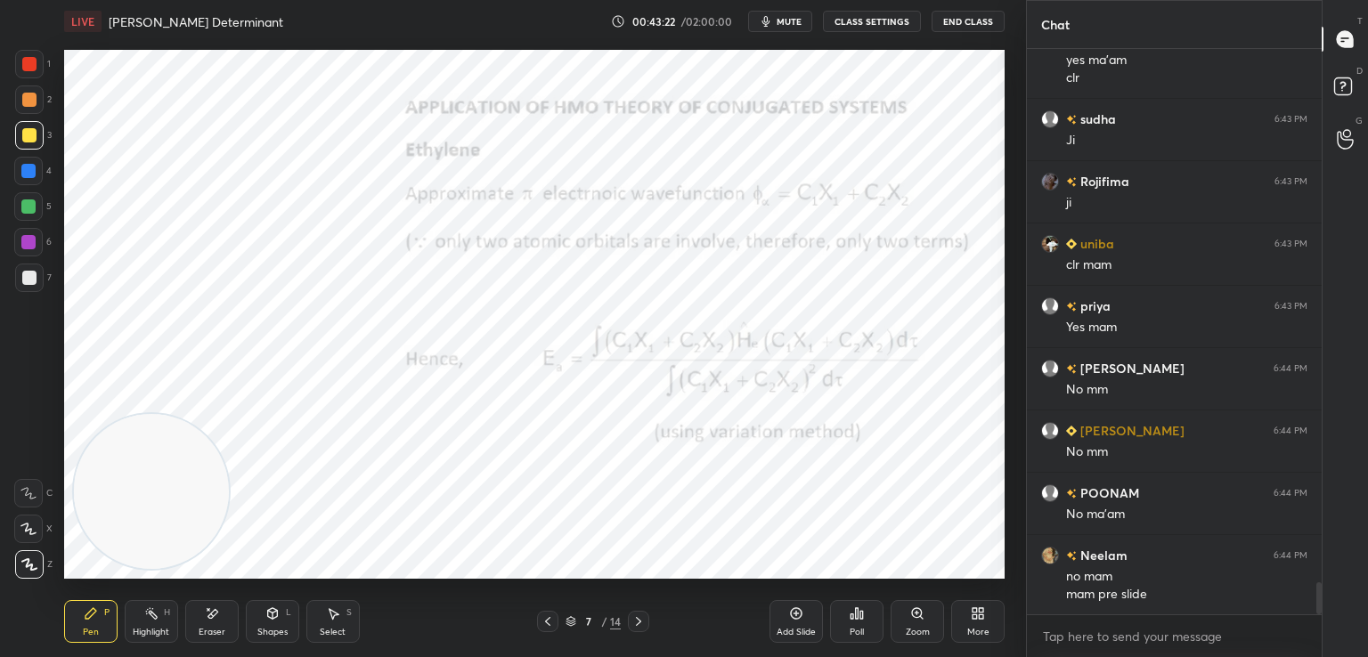
click at [548, 631] on div at bounding box center [547, 621] width 21 height 21
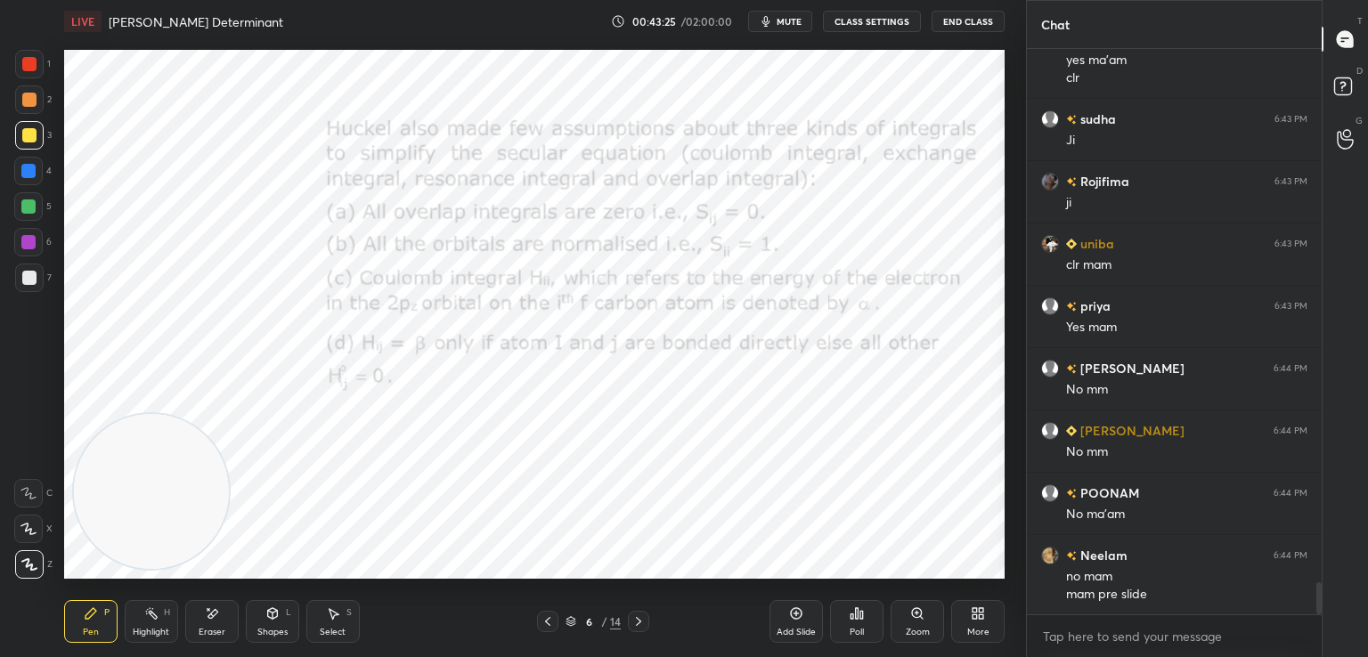
click at [553, 620] on icon at bounding box center [548, 621] width 14 height 14
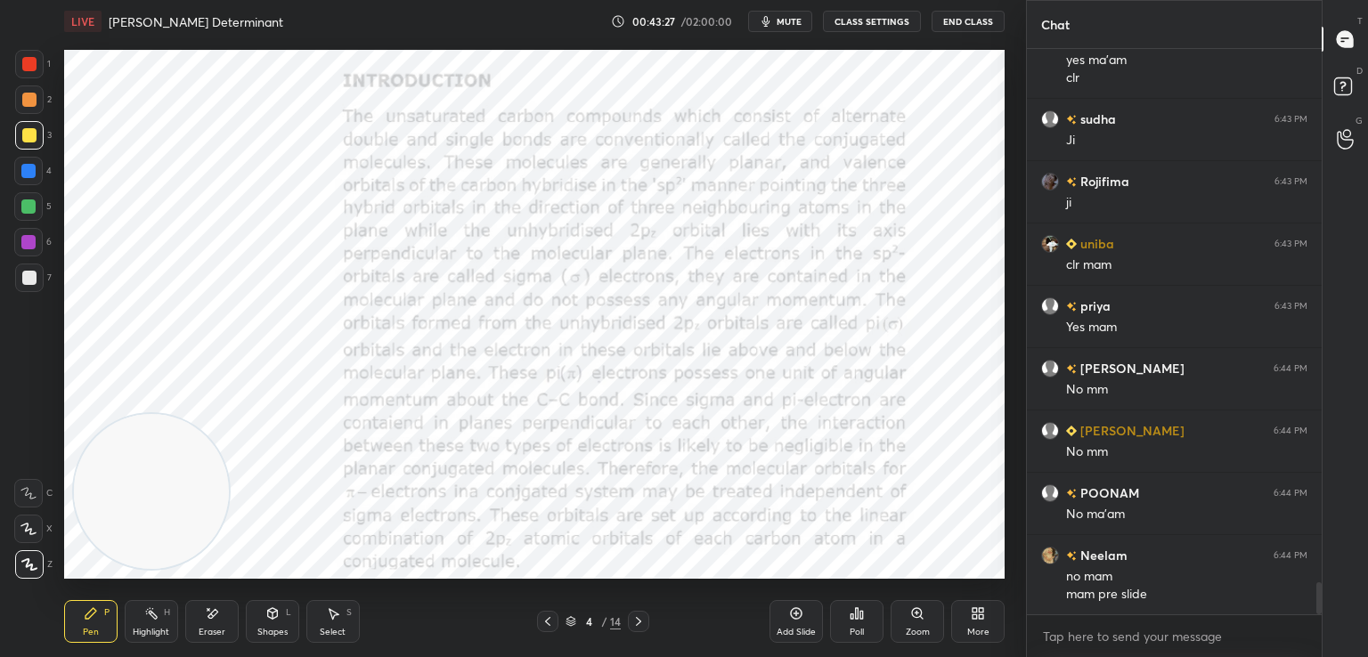
click at [553, 620] on icon at bounding box center [548, 621] width 14 height 14
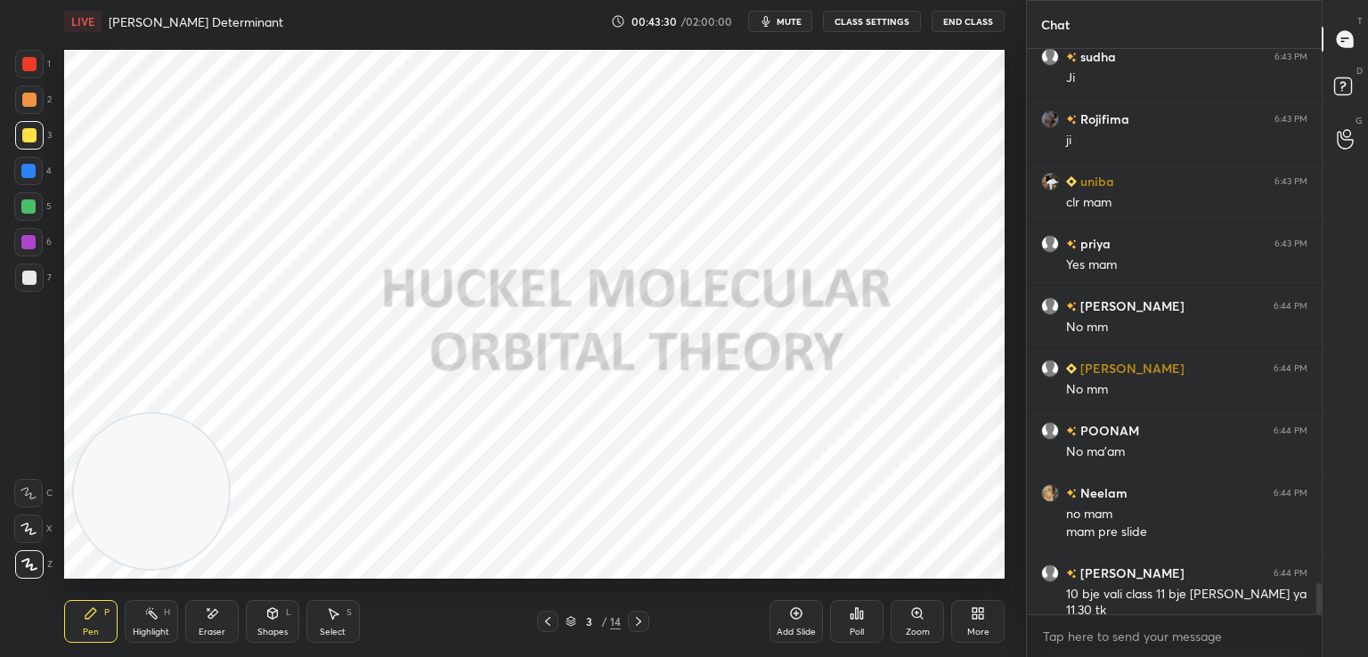
click at [793, 19] on span "mute" at bounding box center [789, 21] width 25 height 12
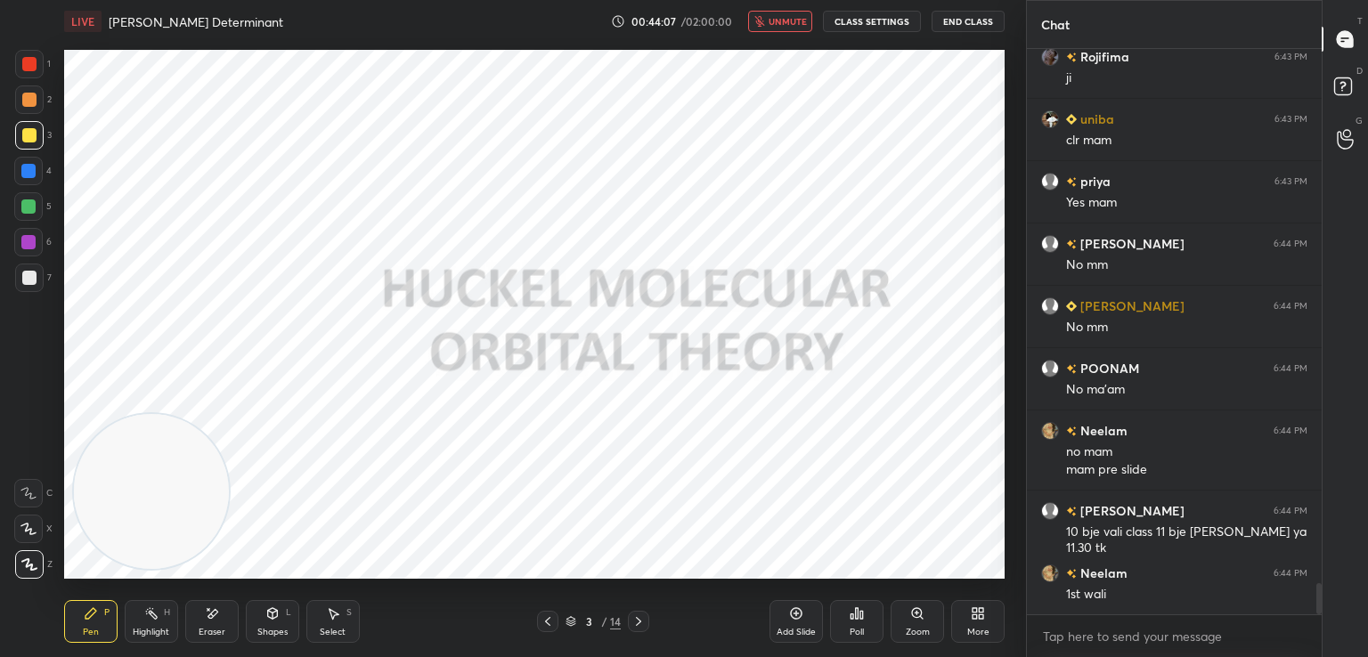
scroll to position [9728, 0]
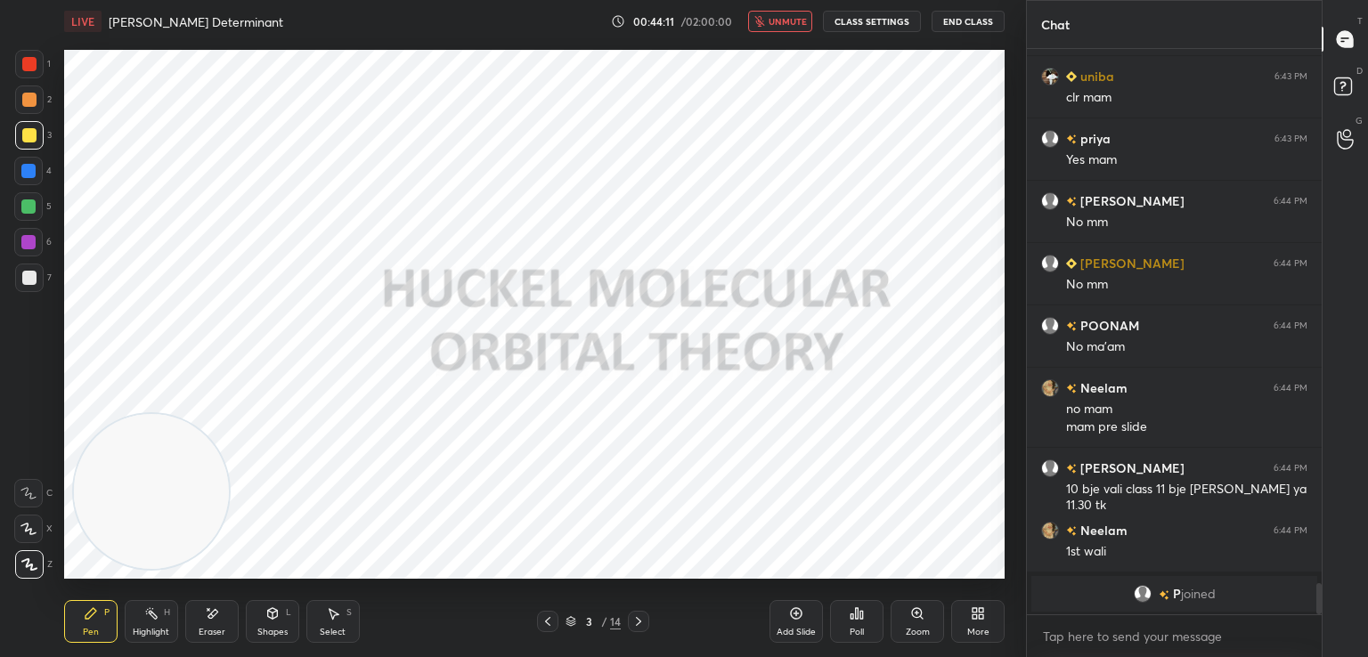
click at [787, 19] on span "unmute" at bounding box center [788, 21] width 38 height 12
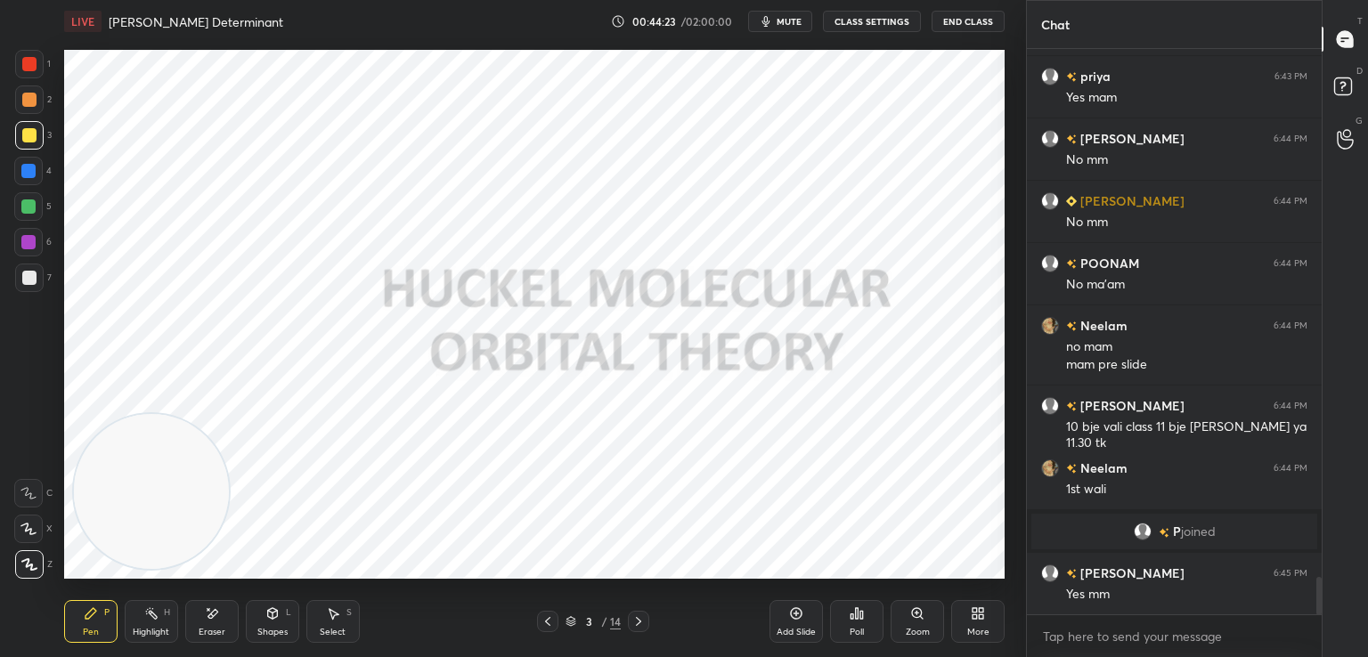
scroll to position [7981, 0]
click at [28, 69] on div at bounding box center [29, 64] width 14 height 14
click at [27, 171] on div at bounding box center [28, 171] width 14 height 14
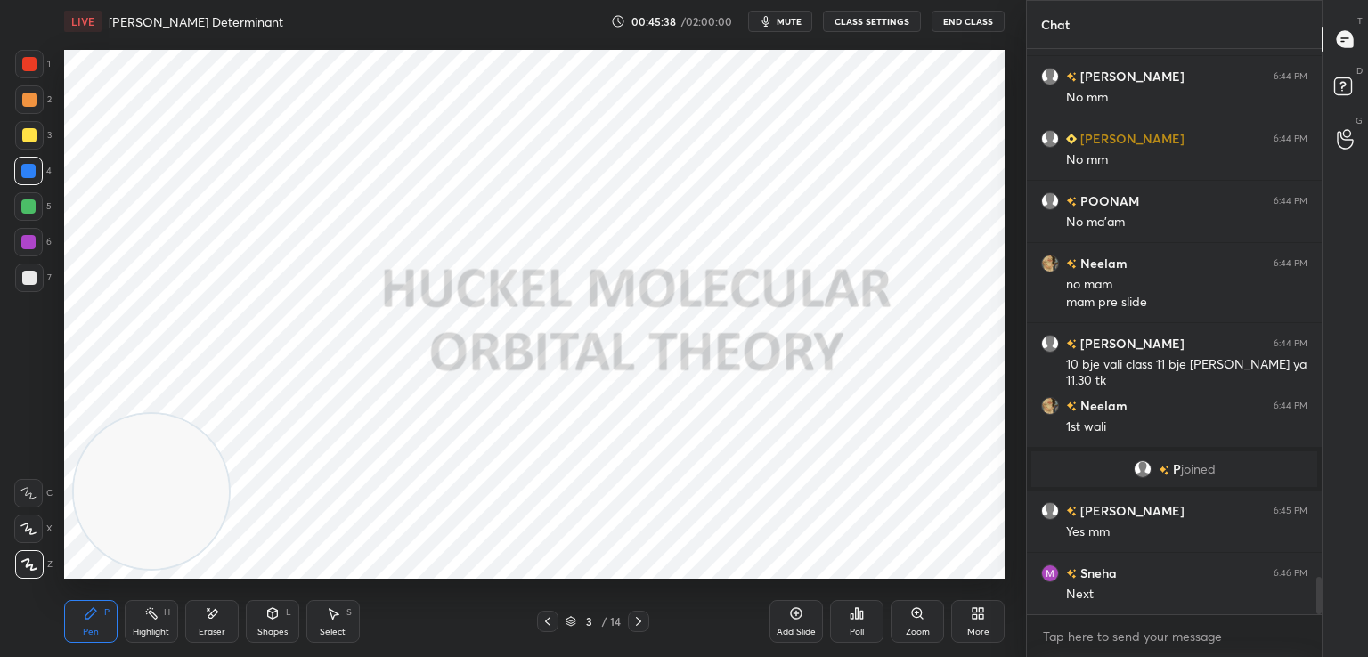
scroll to position [8105, 0]
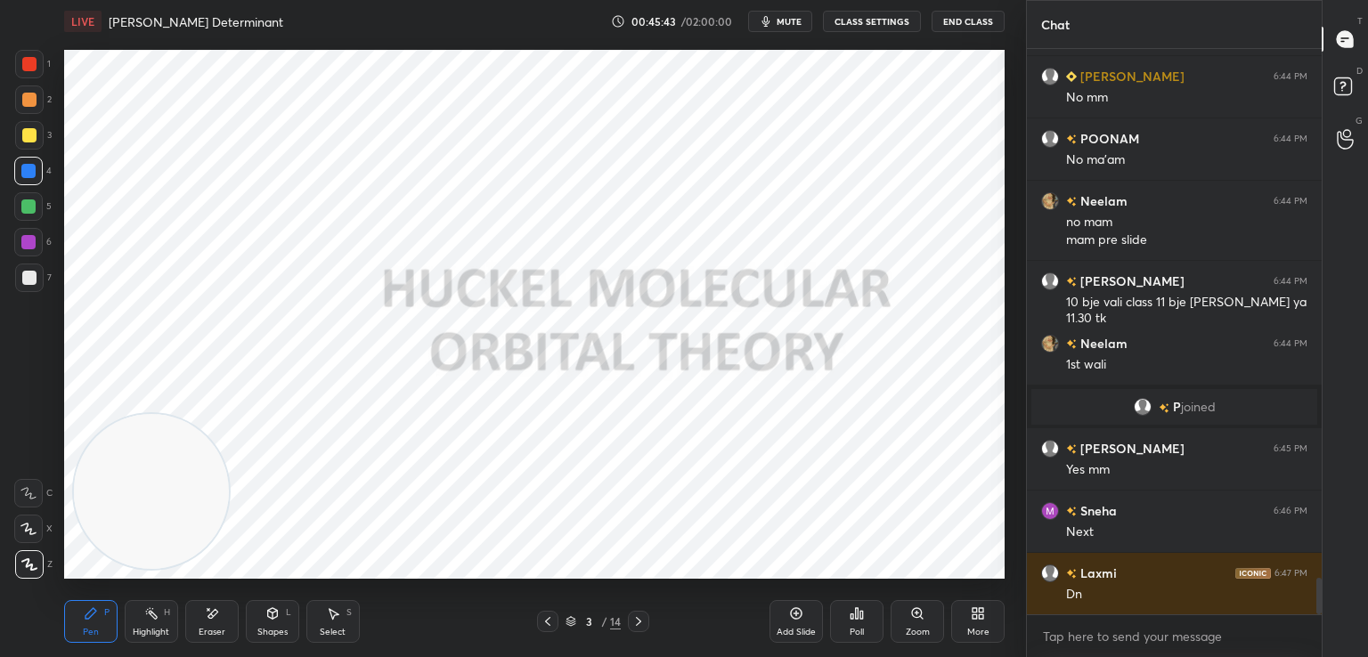
click at [635, 617] on icon at bounding box center [638, 621] width 14 height 14
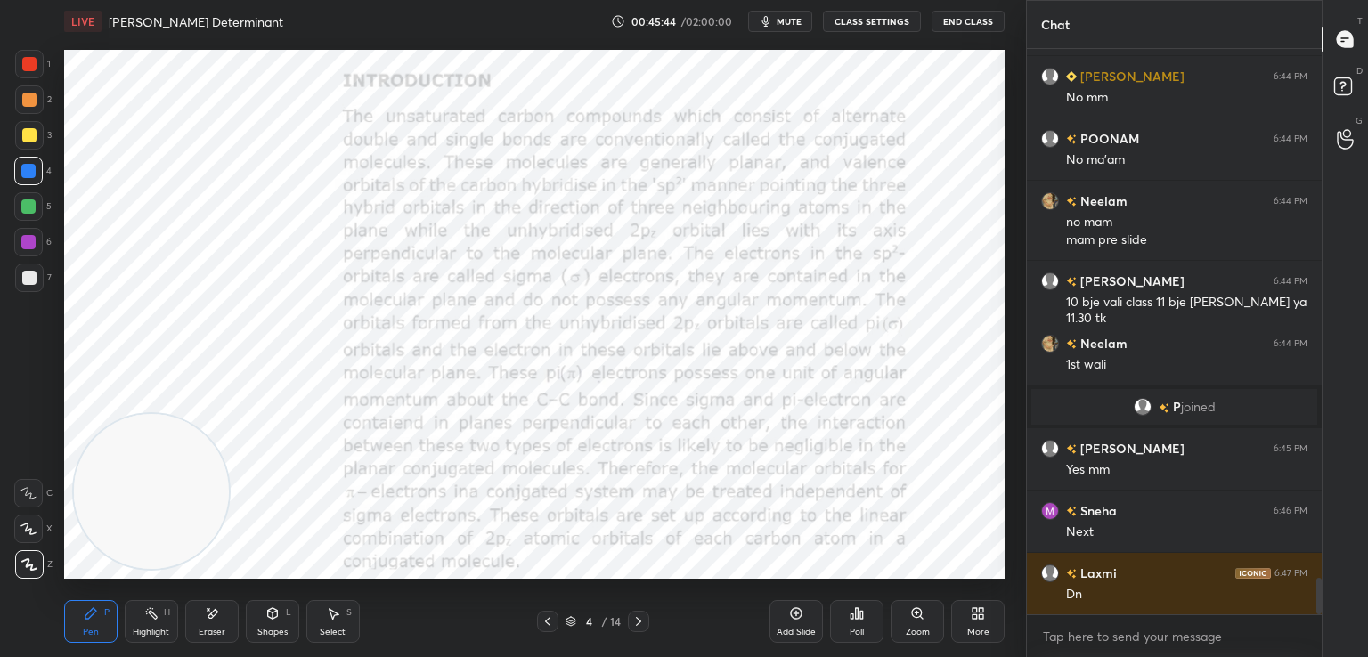
click at [635, 617] on icon at bounding box center [638, 621] width 14 height 14
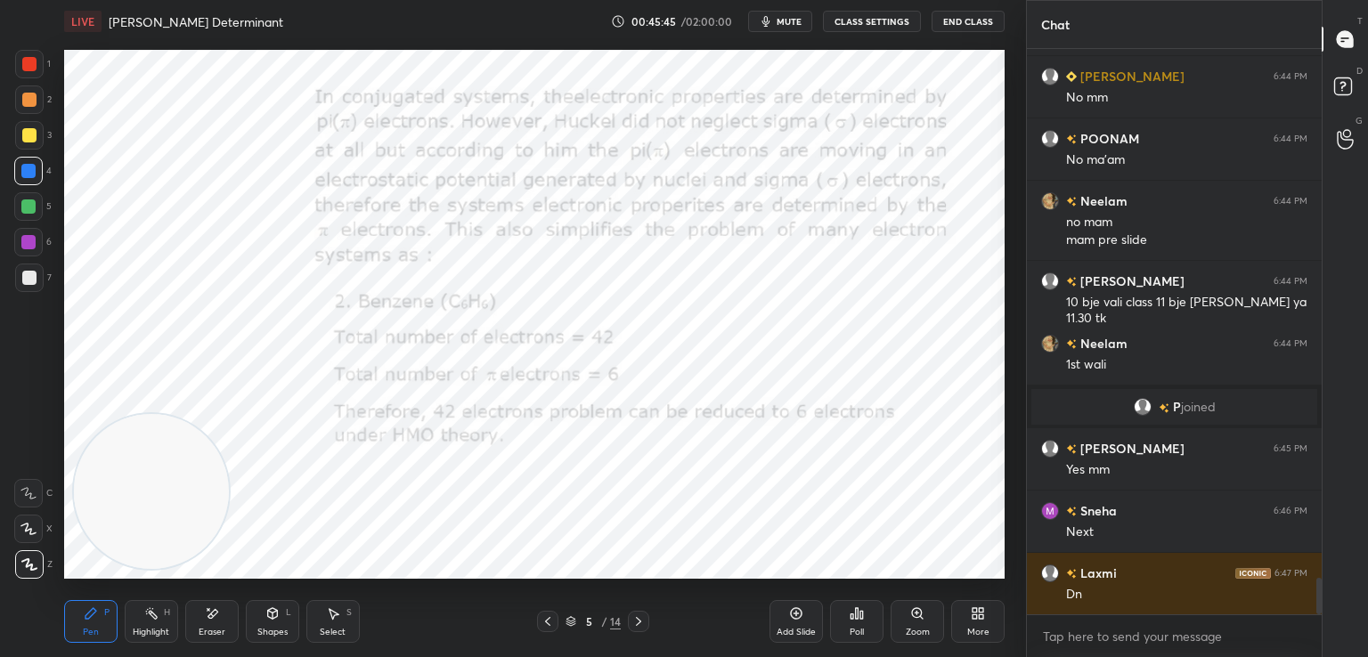
click at [635, 617] on icon at bounding box center [638, 621] width 14 height 14
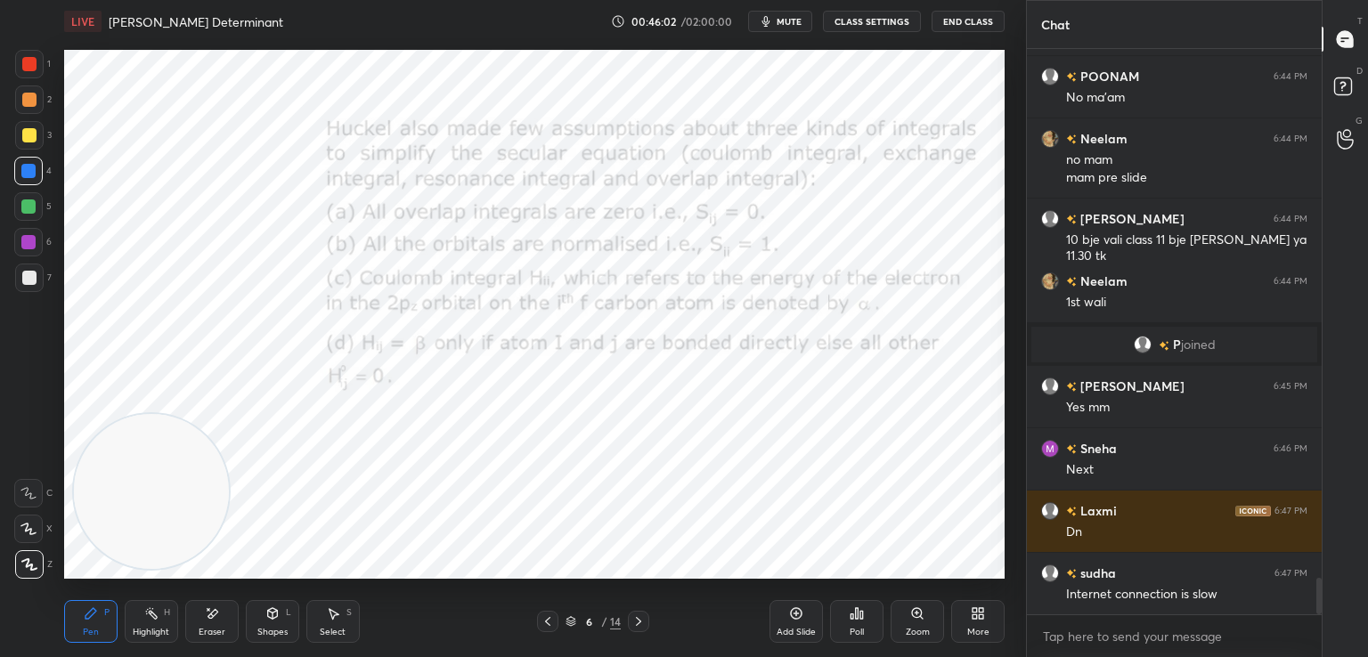
click at [628, 627] on div at bounding box center [638, 621] width 21 height 21
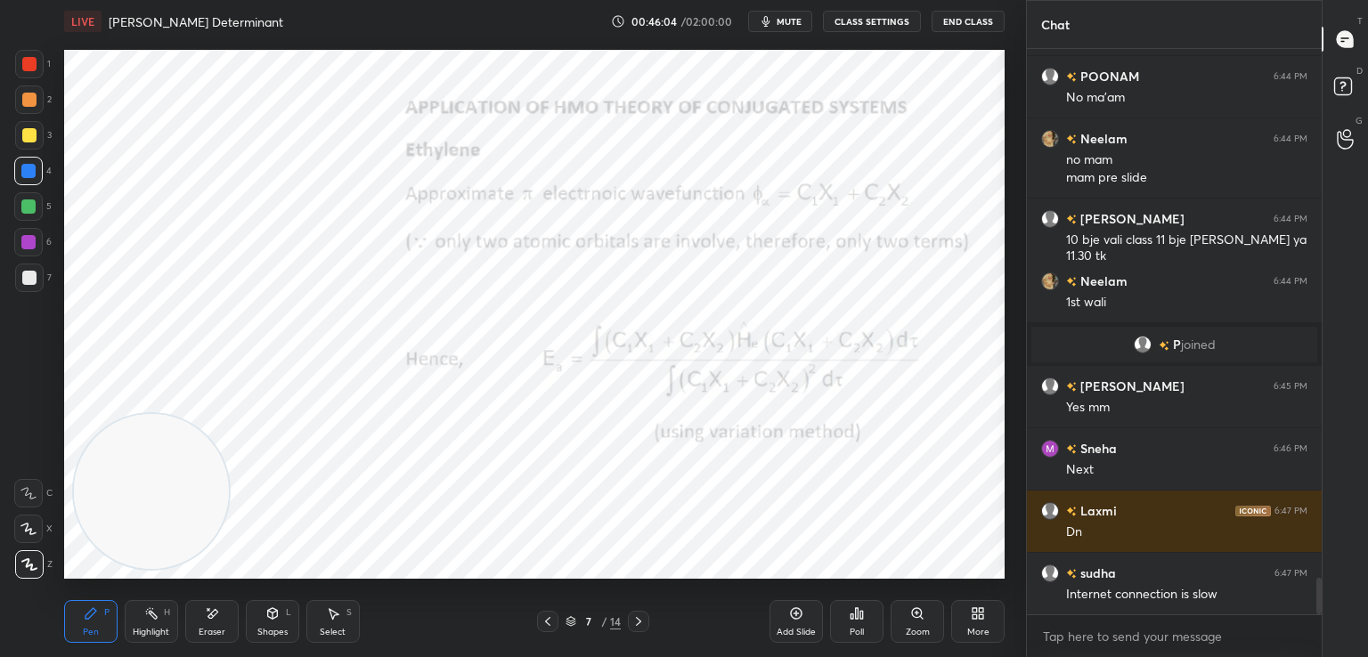
click at [628, 627] on div at bounding box center [638, 621] width 21 height 21
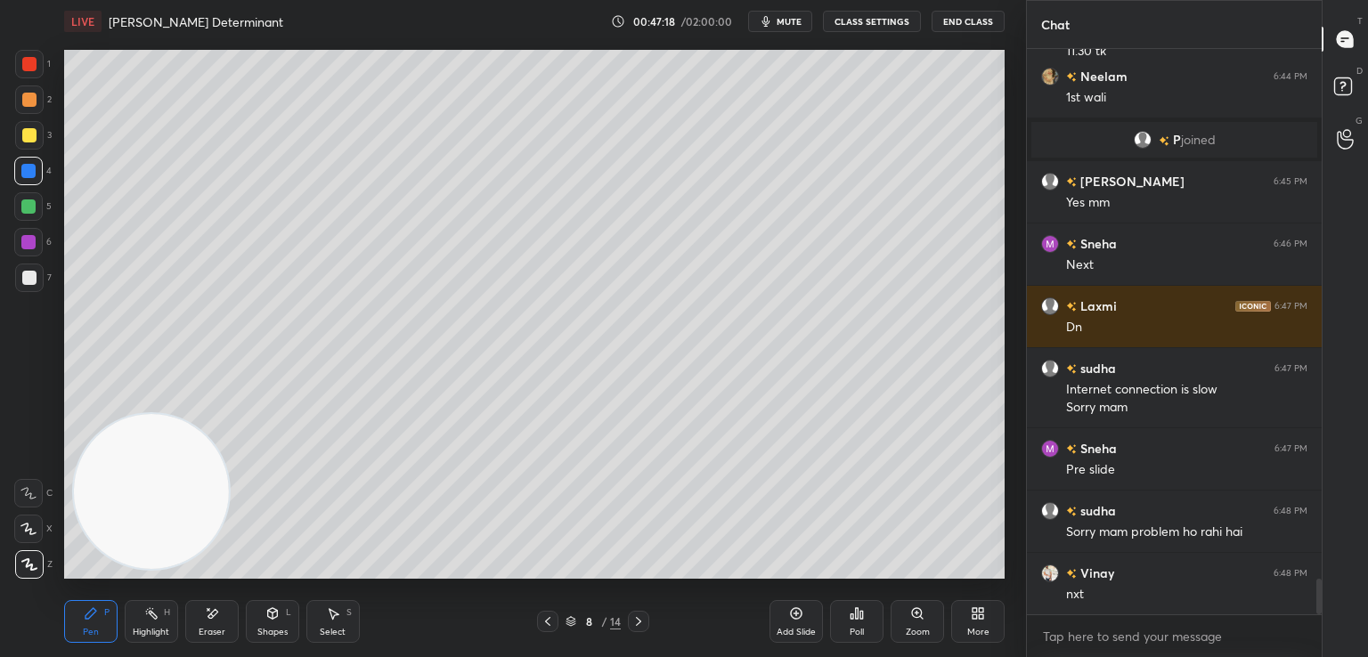
scroll to position [8435, 0]
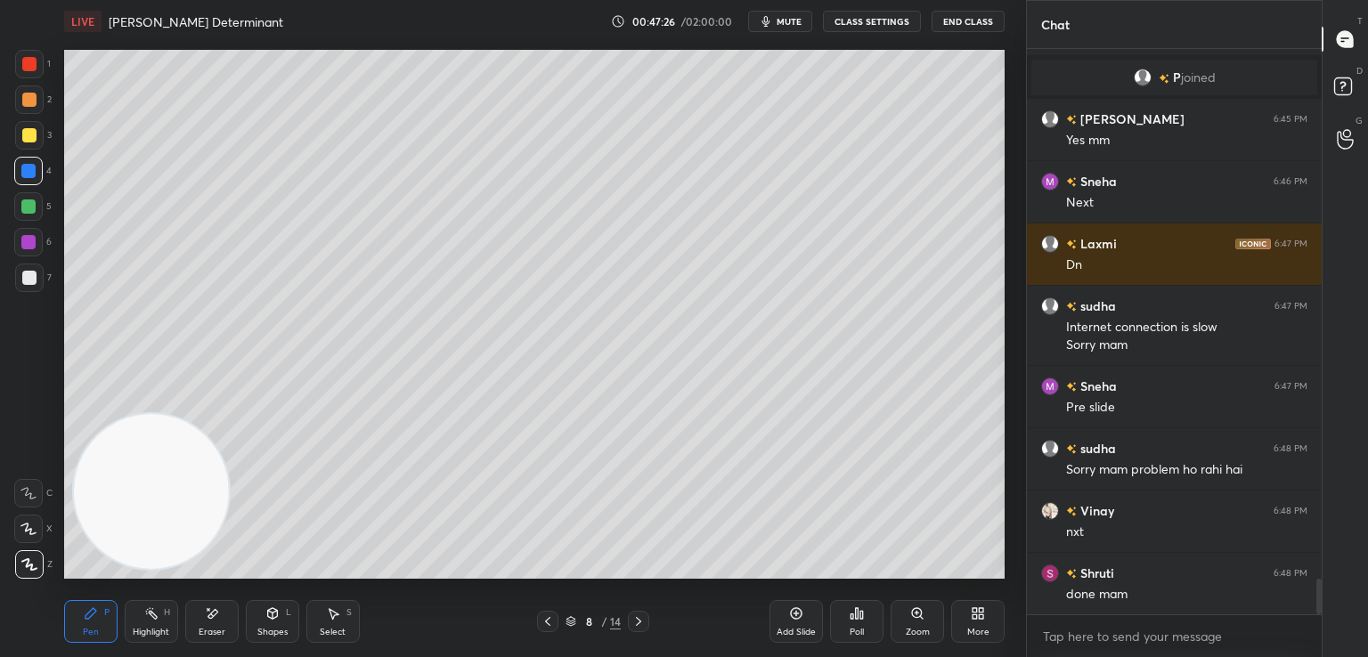
click at [641, 616] on icon at bounding box center [638, 621] width 14 height 14
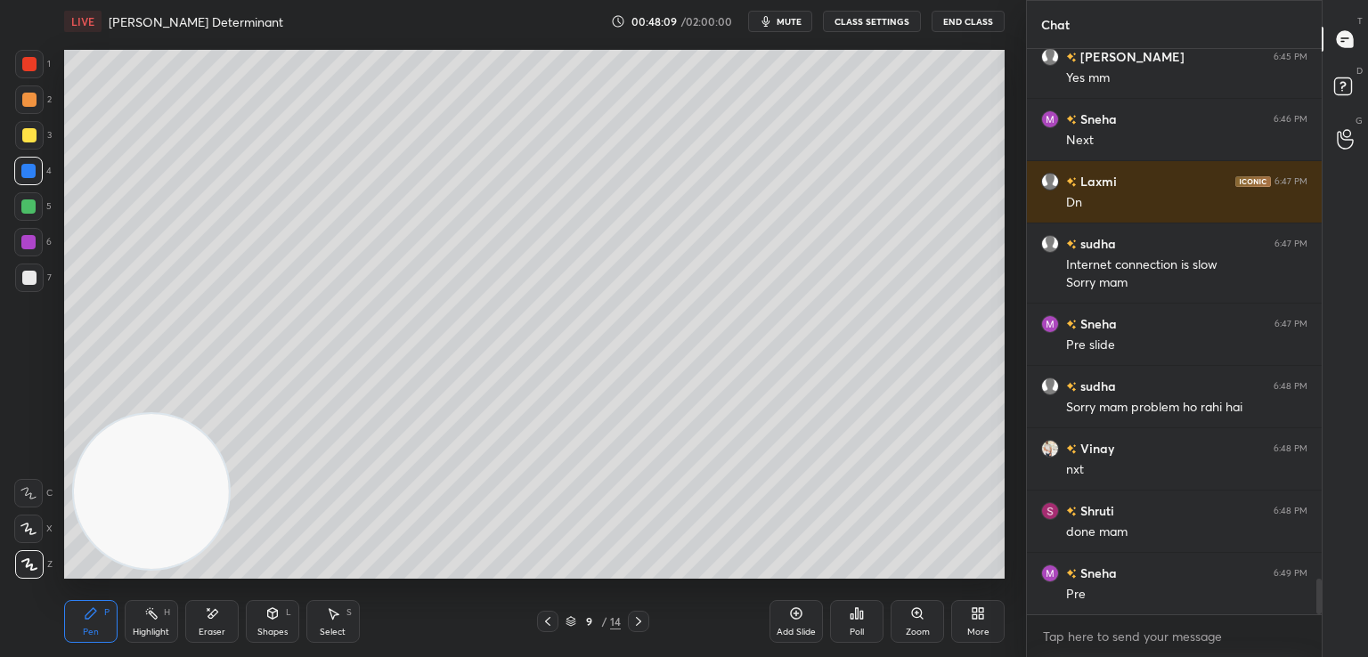
click at [548, 619] on icon at bounding box center [547, 621] width 5 height 9
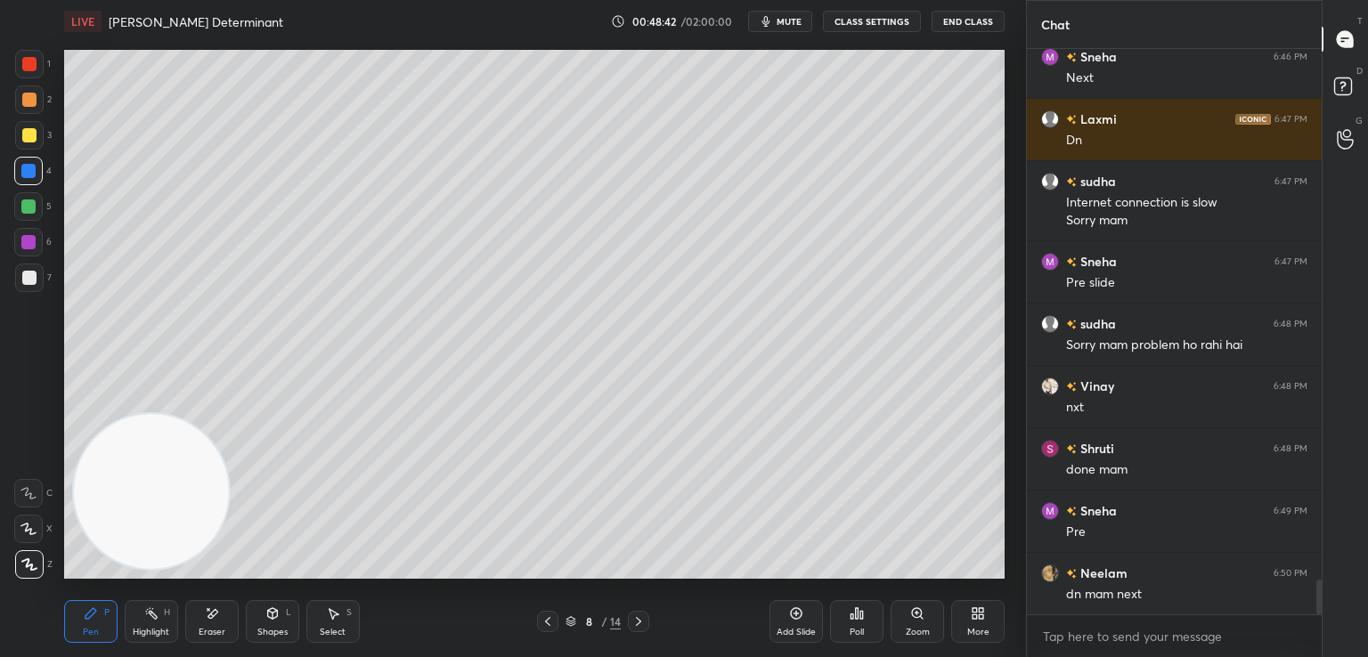
click at [636, 622] on icon at bounding box center [638, 621] width 14 height 14
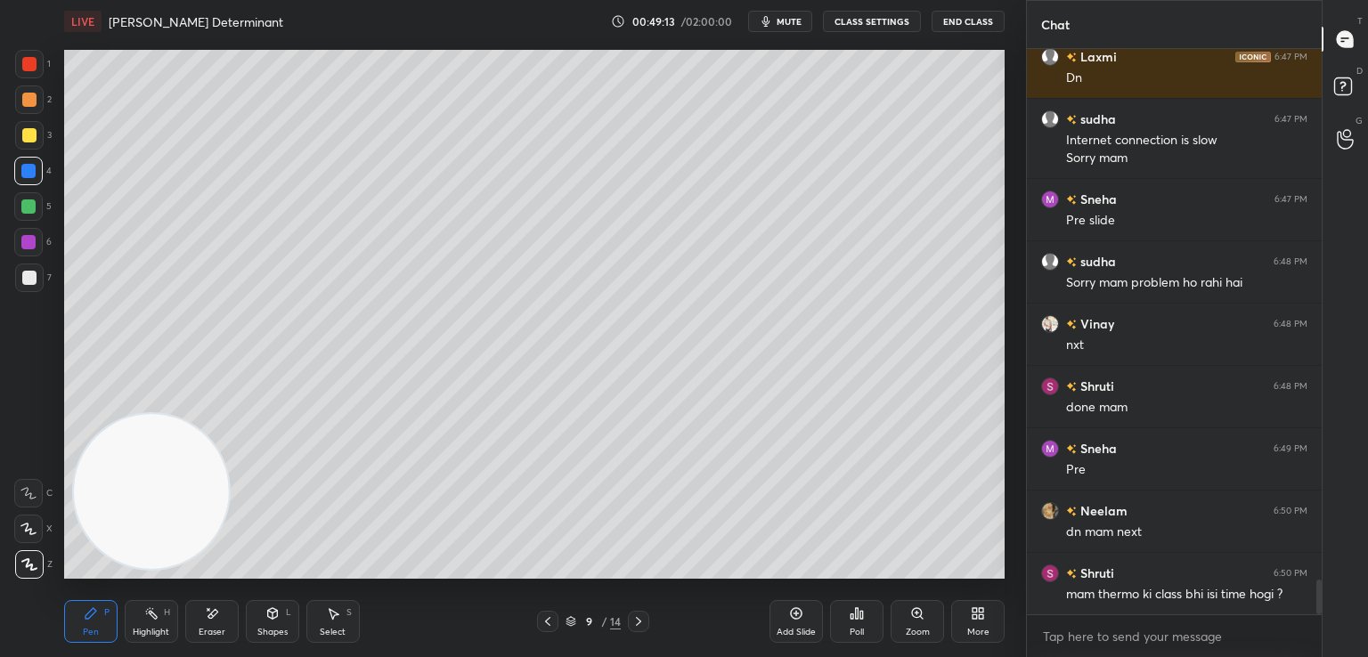
scroll to position [8684, 0]
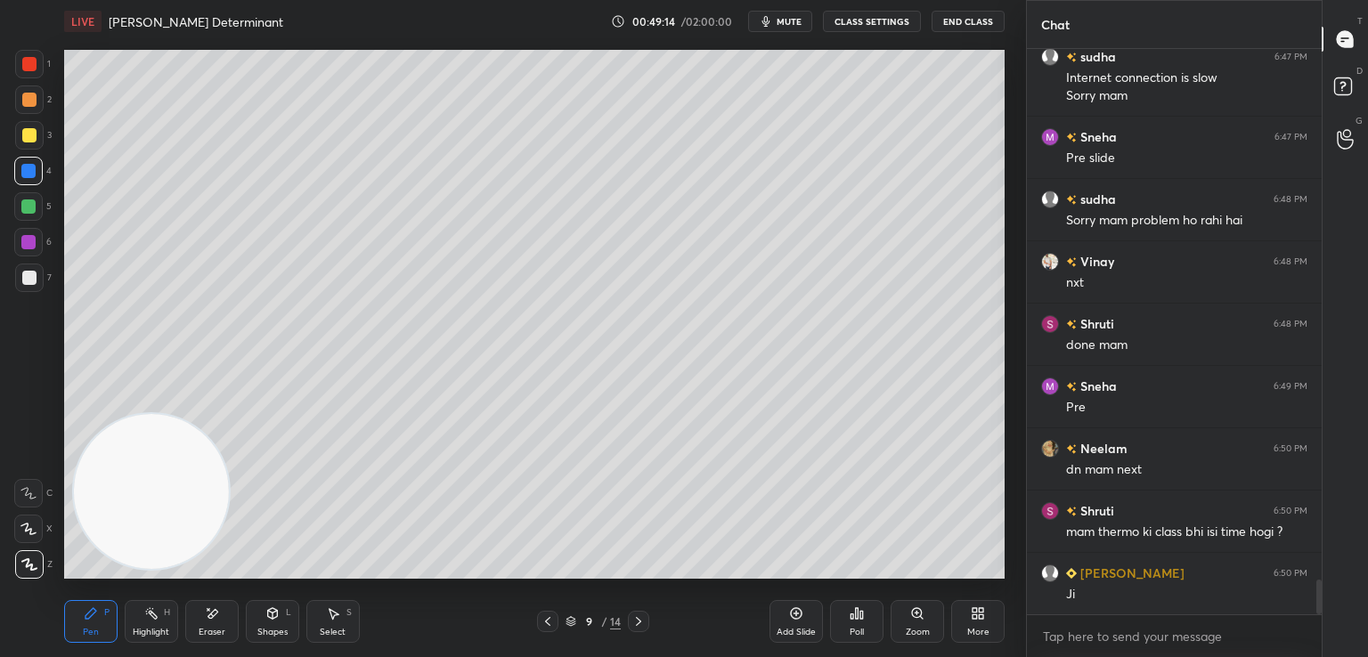
click at [634, 621] on icon at bounding box center [638, 621] width 14 height 14
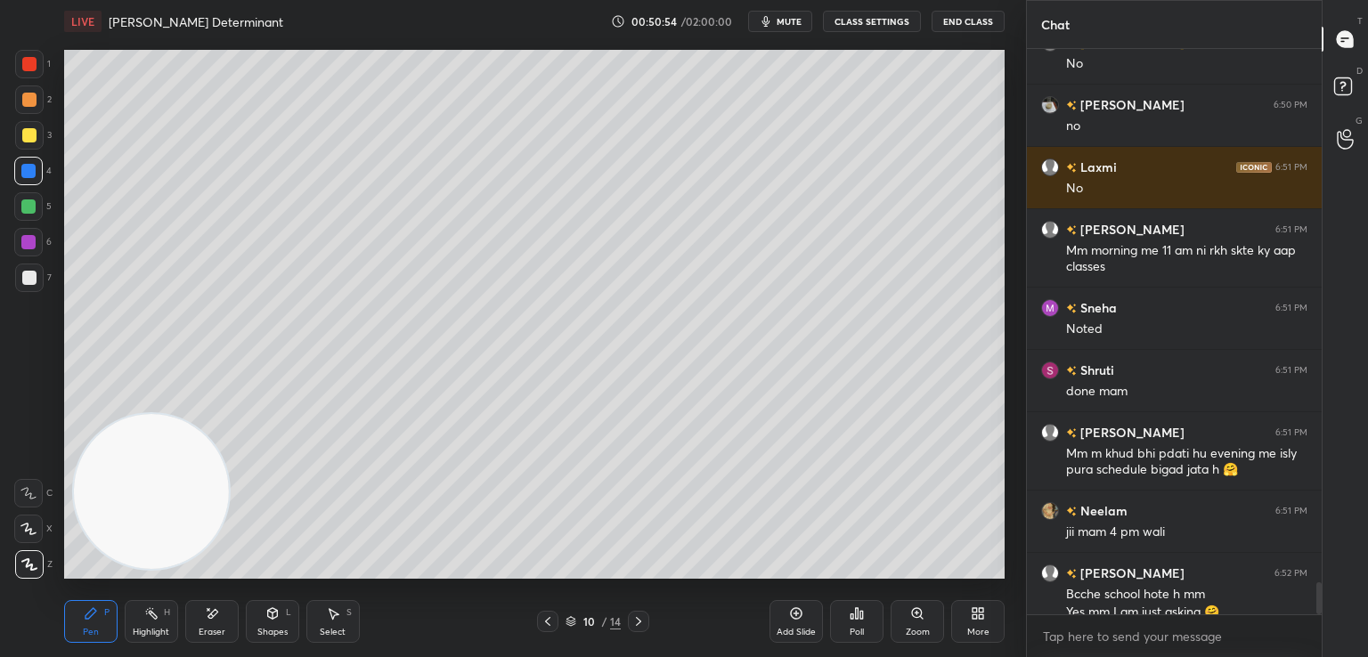
scroll to position [9545, 0]
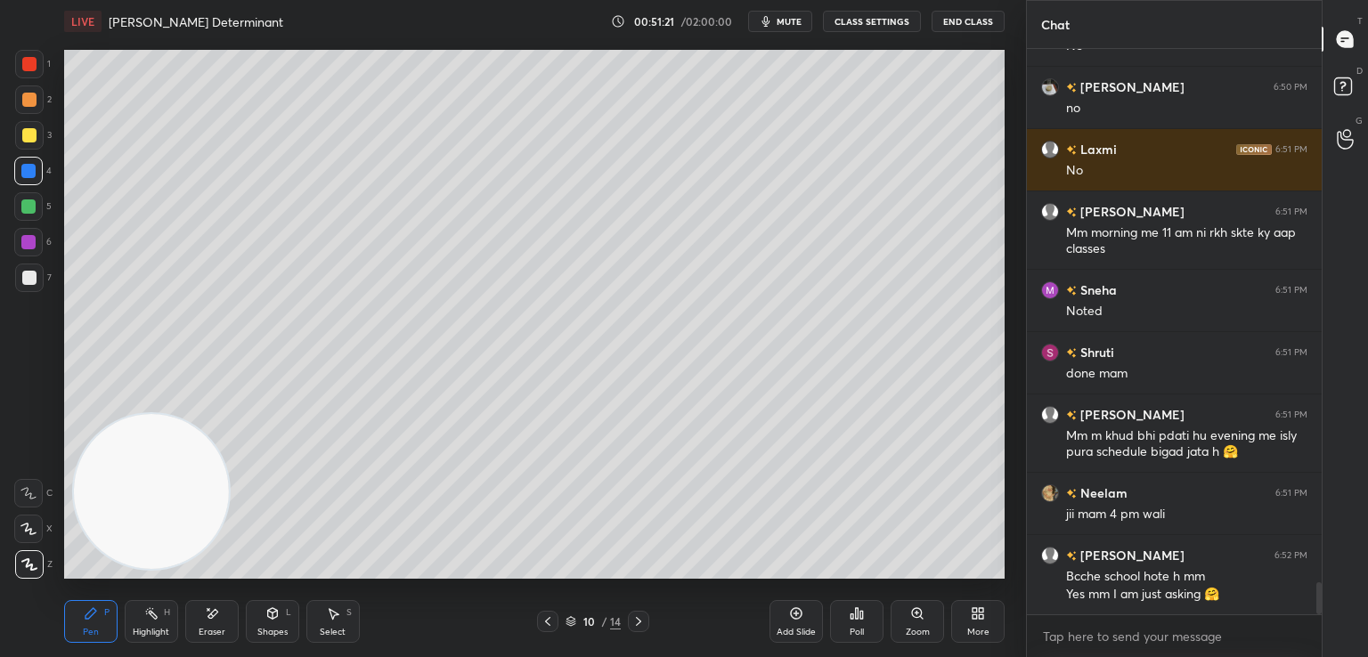
click at [544, 618] on icon at bounding box center [548, 621] width 14 height 14
click at [635, 621] on icon at bounding box center [638, 621] width 14 height 14
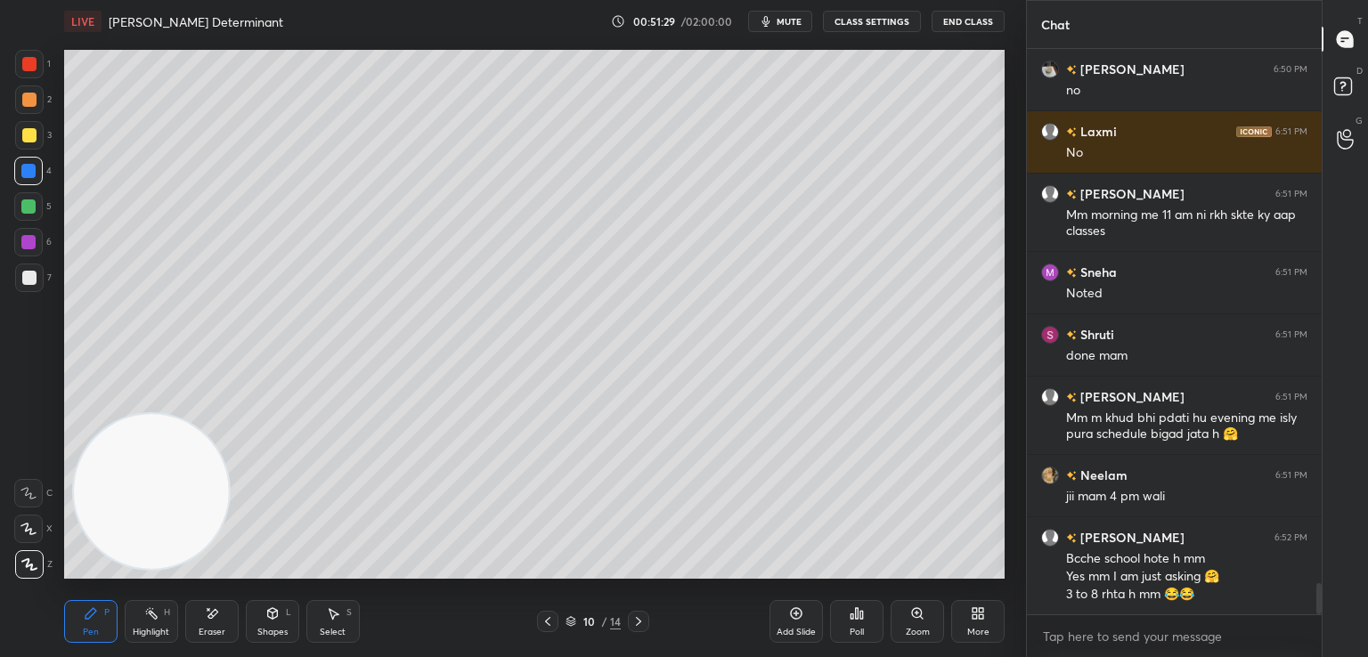
click at [640, 621] on icon at bounding box center [638, 621] width 14 height 14
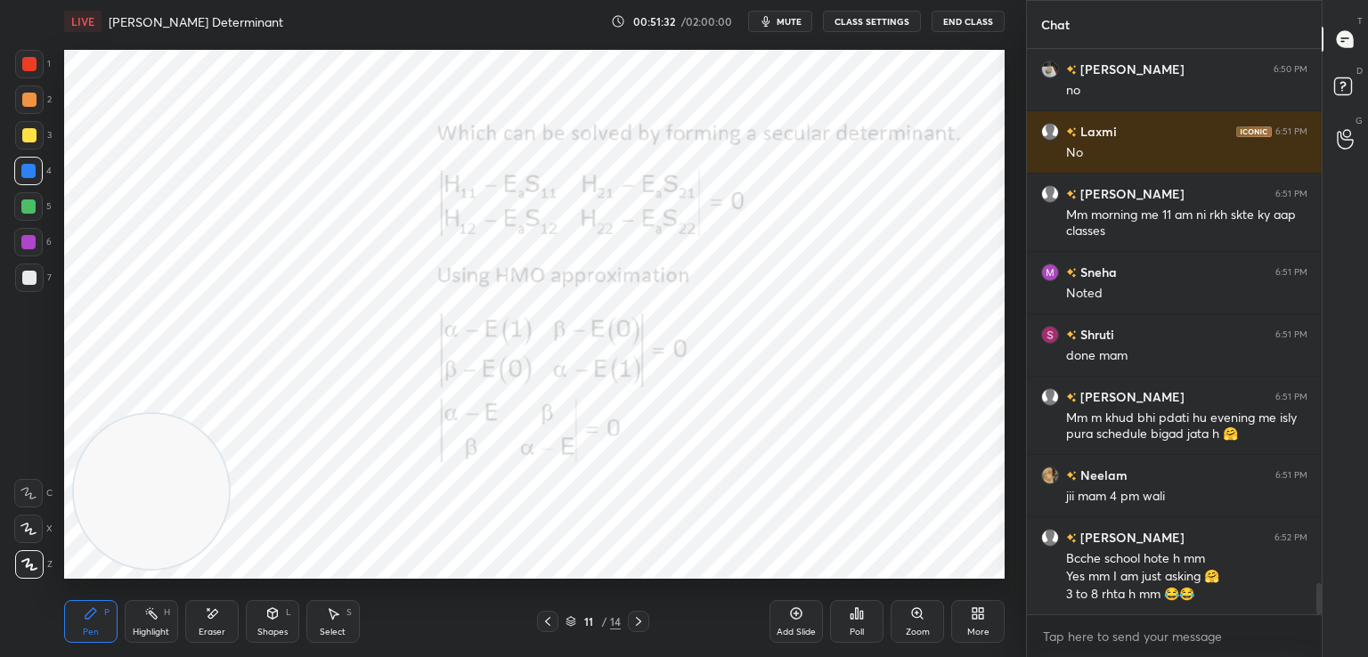
drag, startPoint x: 545, startPoint y: 619, endPoint x: 549, endPoint y: 588, distance: 31.5
click at [545, 620] on icon at bounding box center [548, 621] width 14 height 14
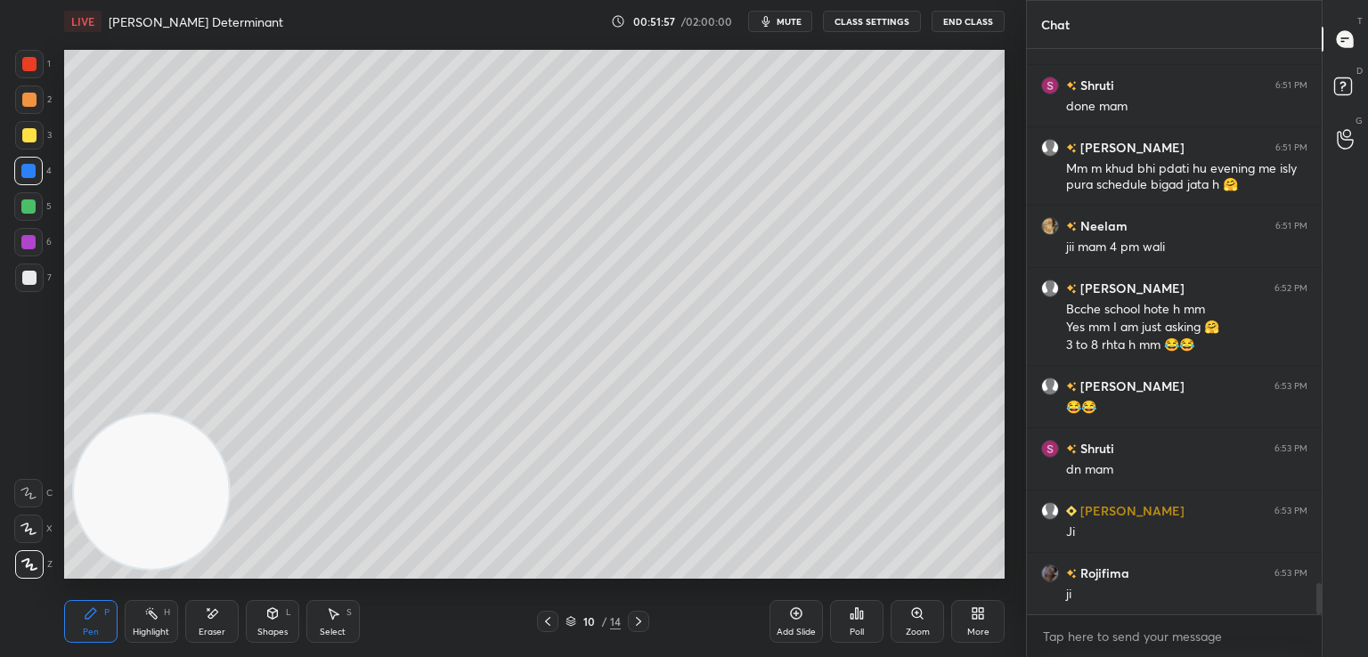
scroll to position [9874, 0]
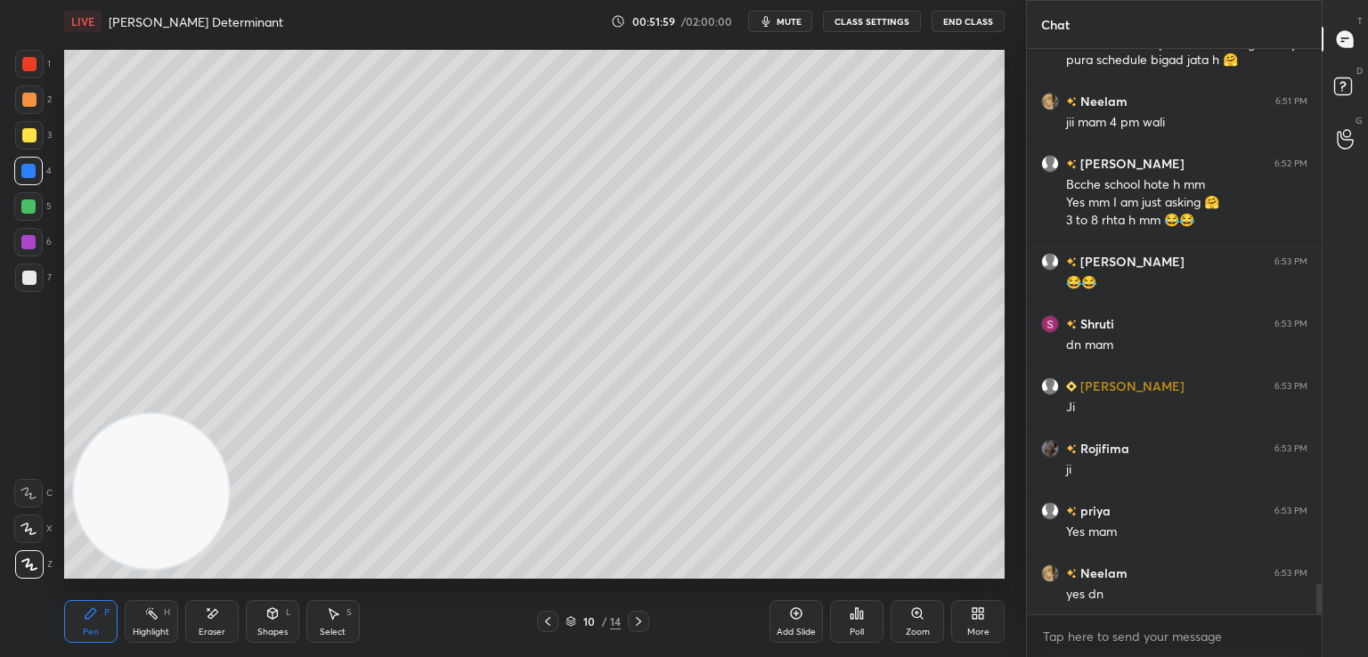
click at [638, 619] on icon at bounding box center [638, 621] width 5 height 9
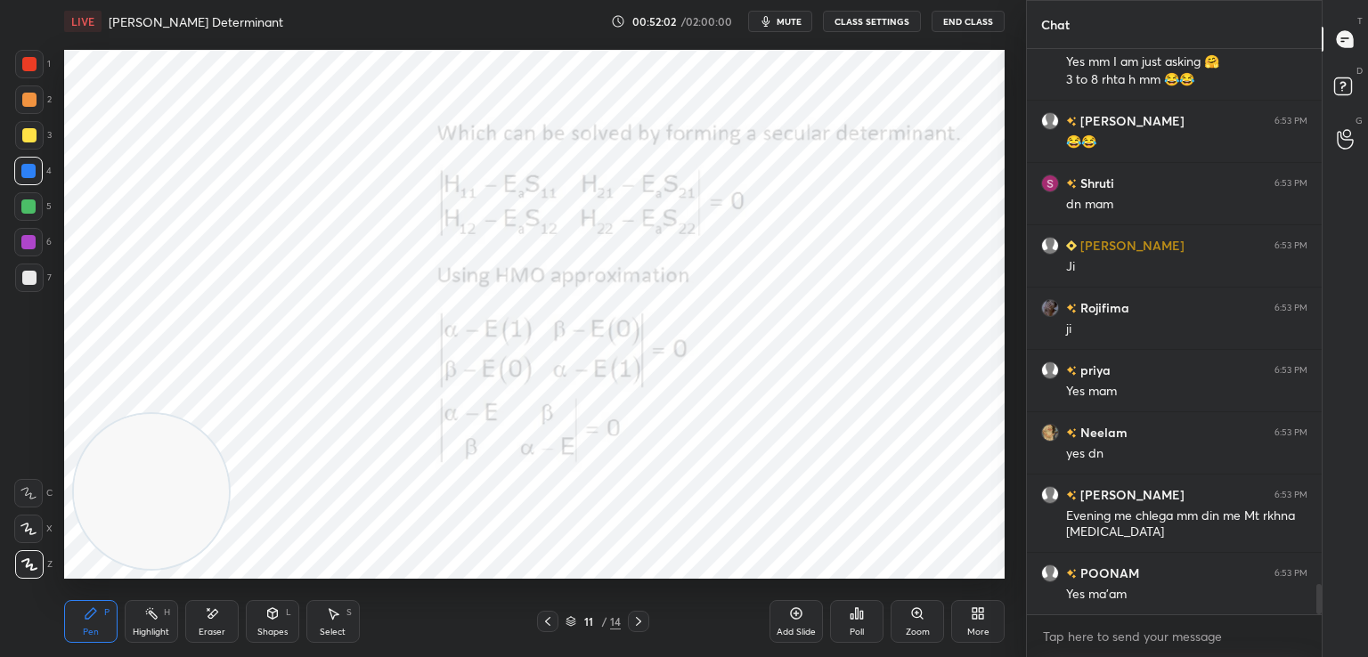
scroll to position [10139, 0]
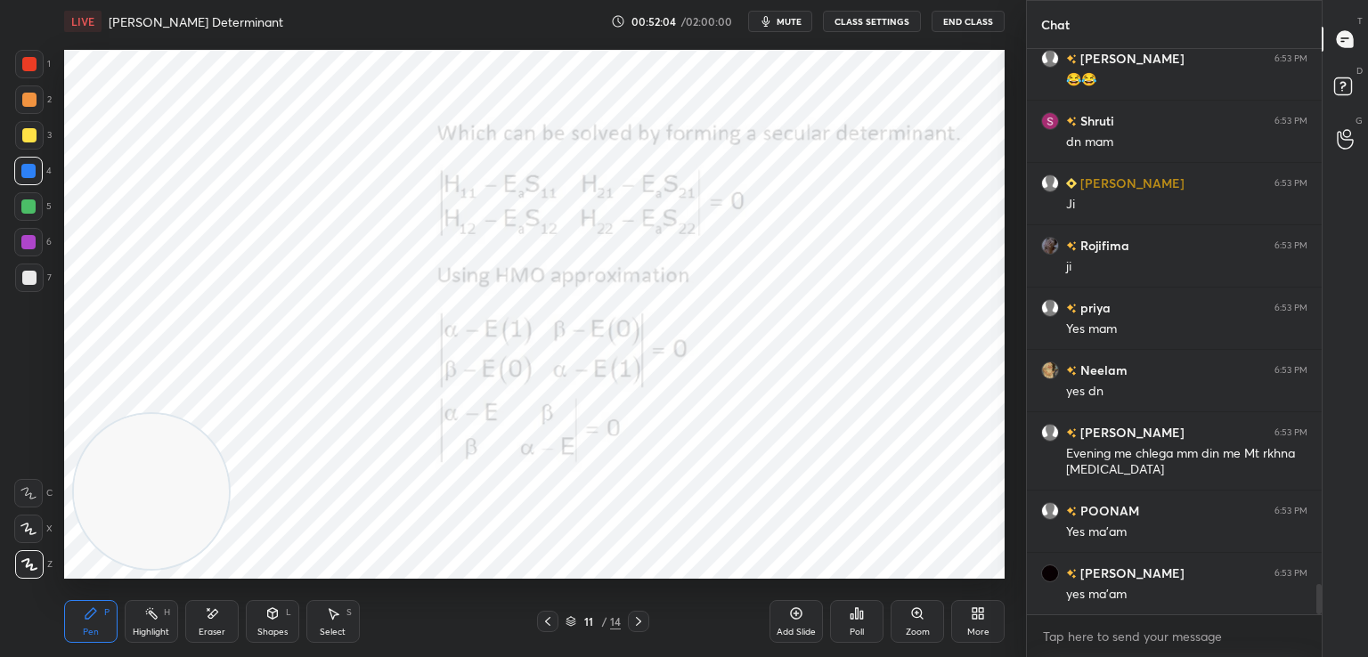
click at [640, 622] on icon at bounding box center [638, 621] width 5 height 9
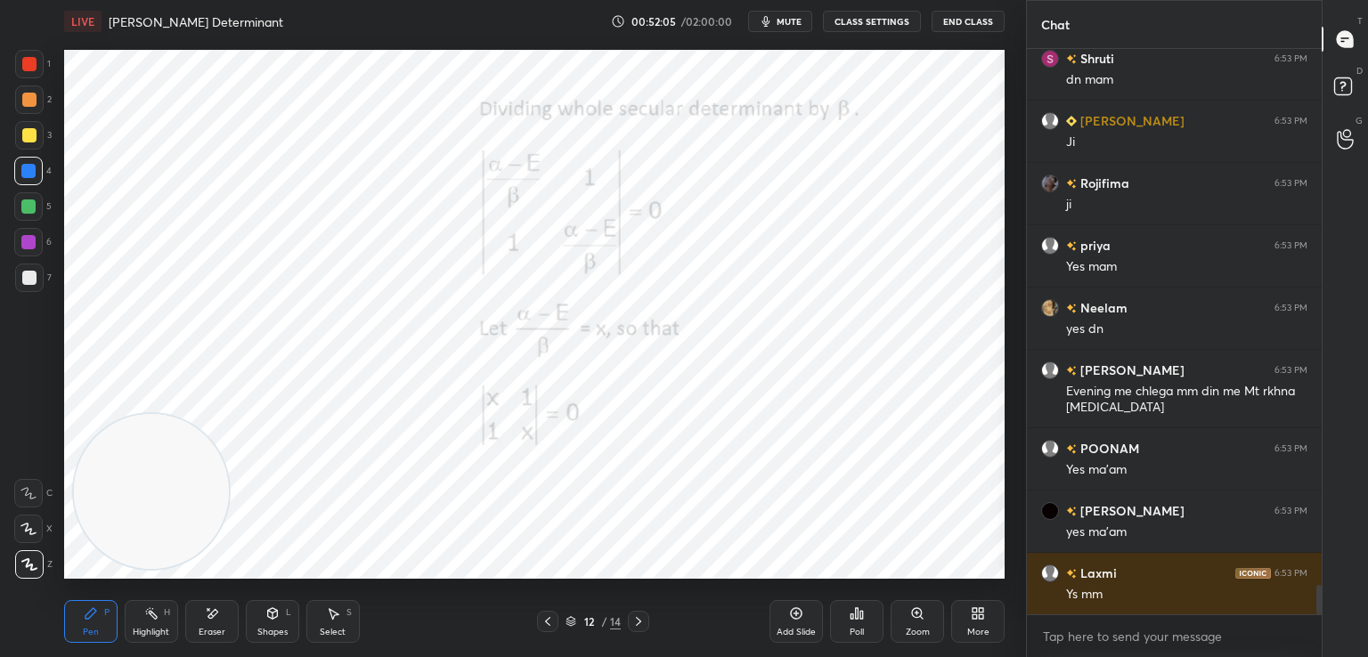
click at [642, 622] on icon at bounding box center [638, 621] width 14 height 14
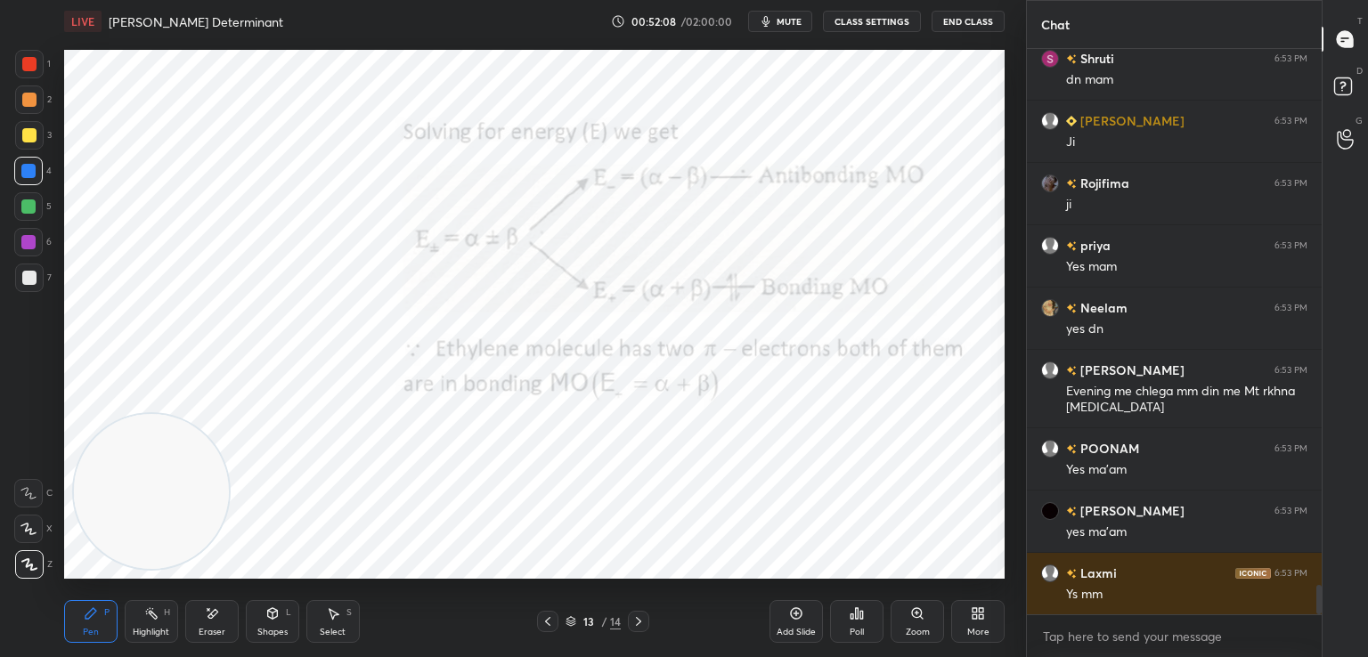
click at [29, 68] on div at bounding box center [29, 64] width 14 height 14
click at [635, 620] on icon at bounding box center [638, 621] width 14 height 14
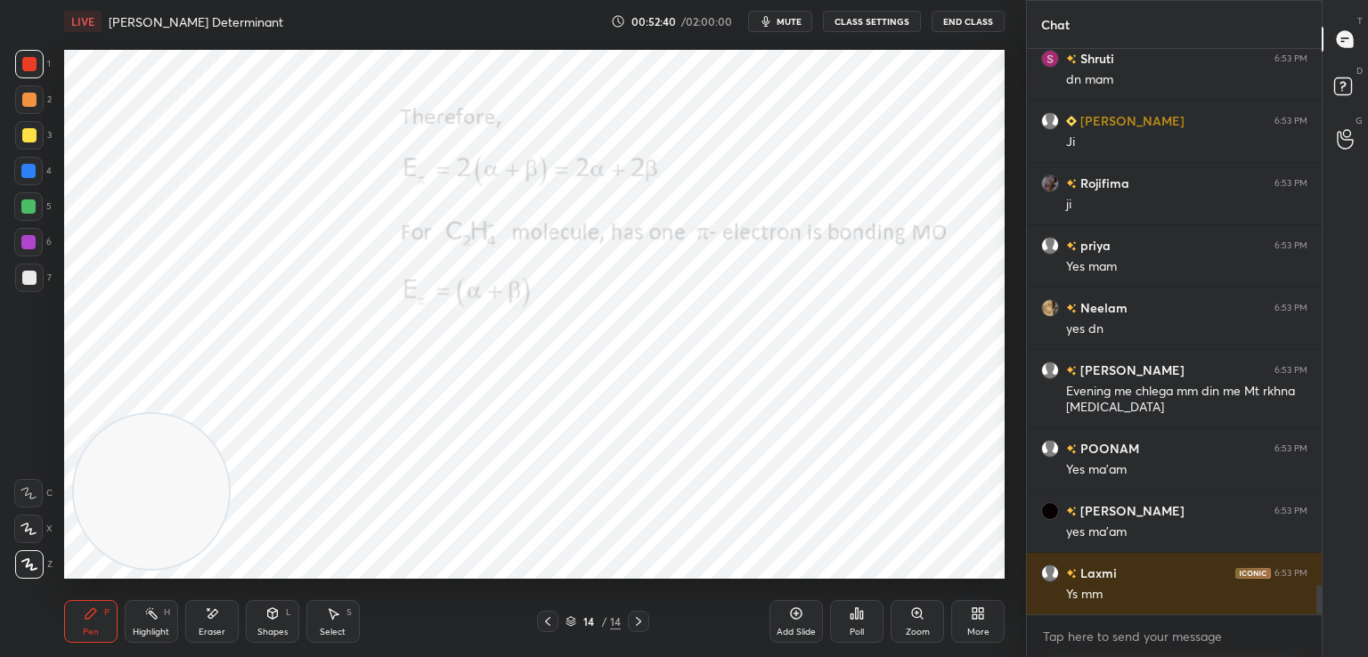
click at [638, 625] on icon at bounding box center [638, 621] width 14 height 14
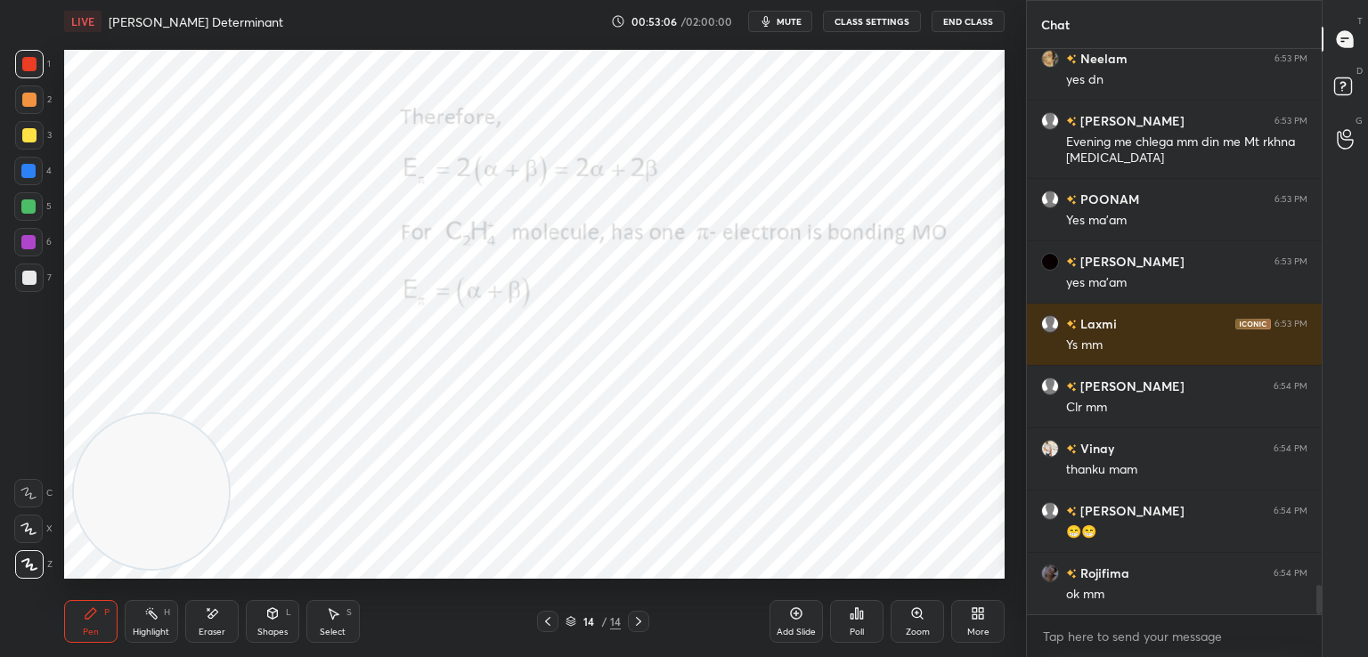
scroll to position [10513, 0]
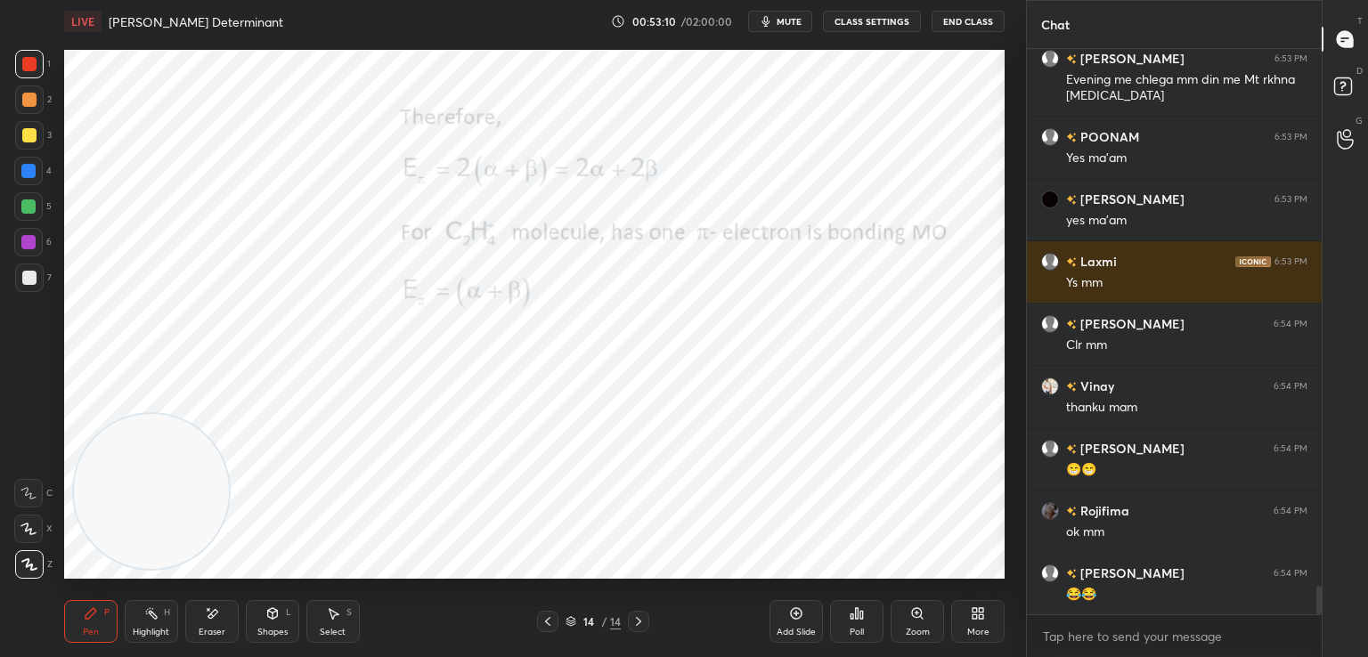
click at [562, 622] on div "14 / 14" at bounding box center [593, 621] width 112 height 21
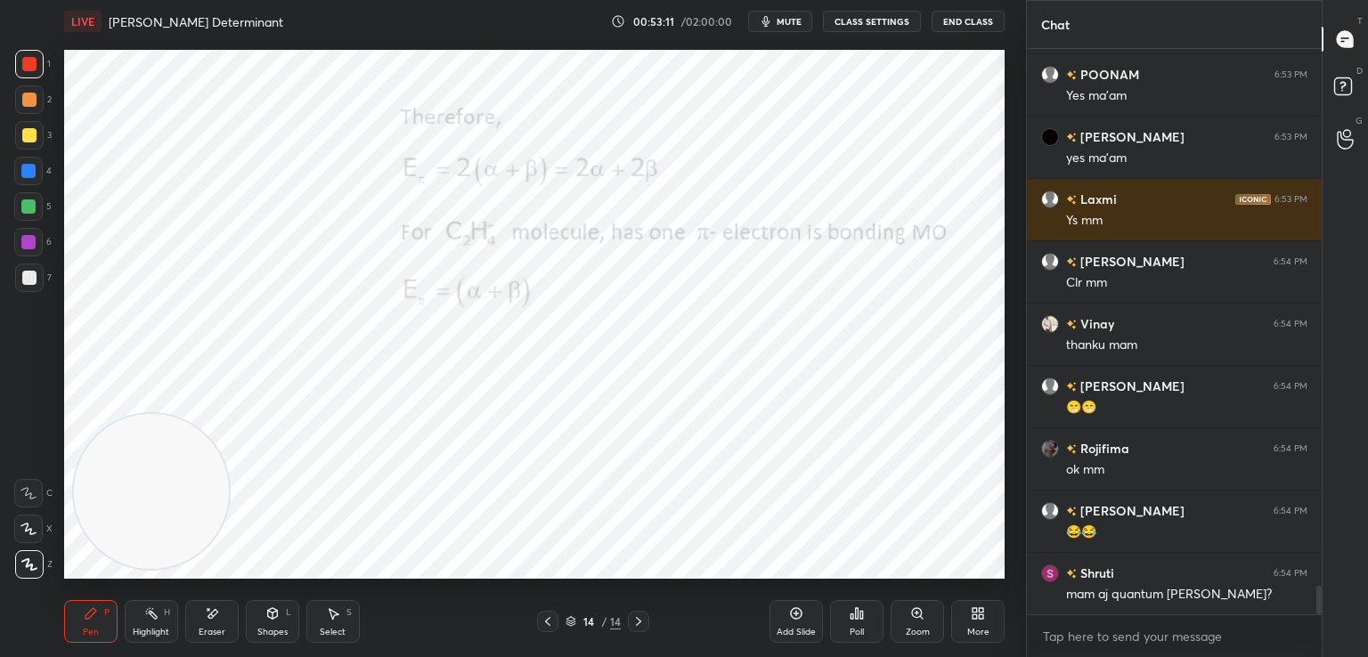
scroll to position [10638, 0]
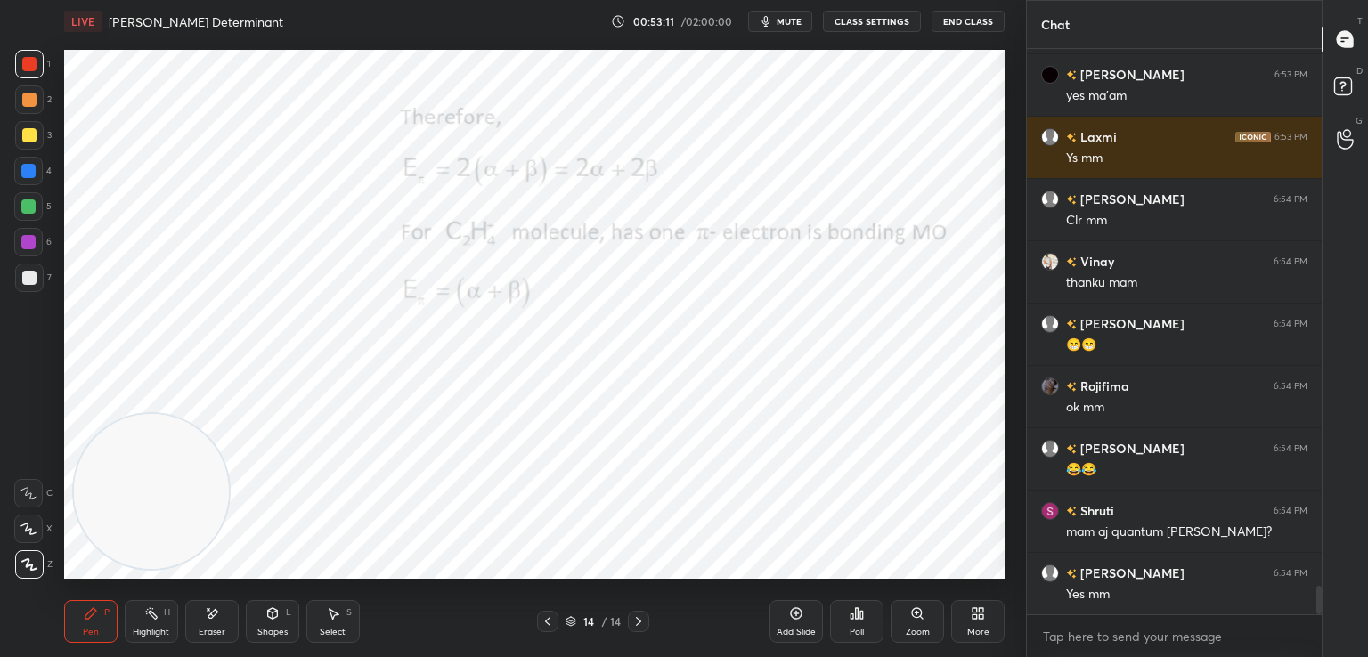
click at [573, 622] on icon at bounding box center [570, 621] width 11 height 11
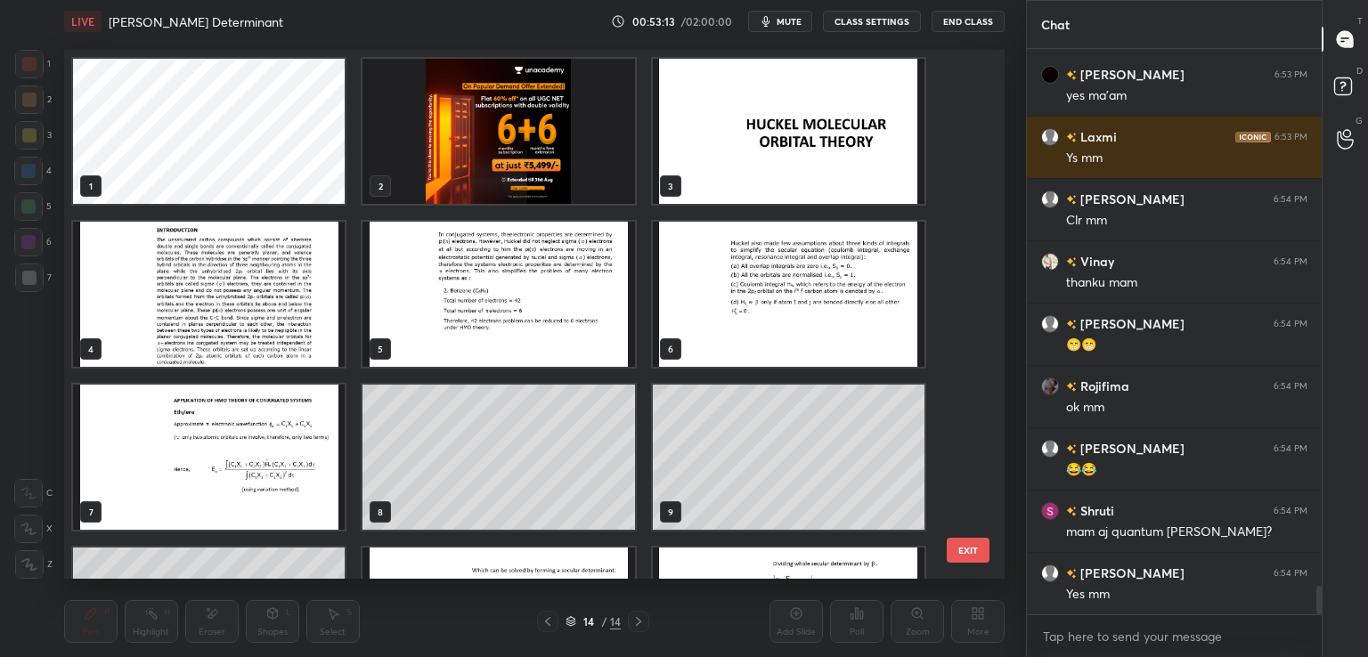
scroll to position [0, 0]
click at [536, 122] on img "grid" at bounding box center [498, 131] width 272 height 145
click at [527, 140] on img "grid" at bounding box center [498, 131] width 272 height 145
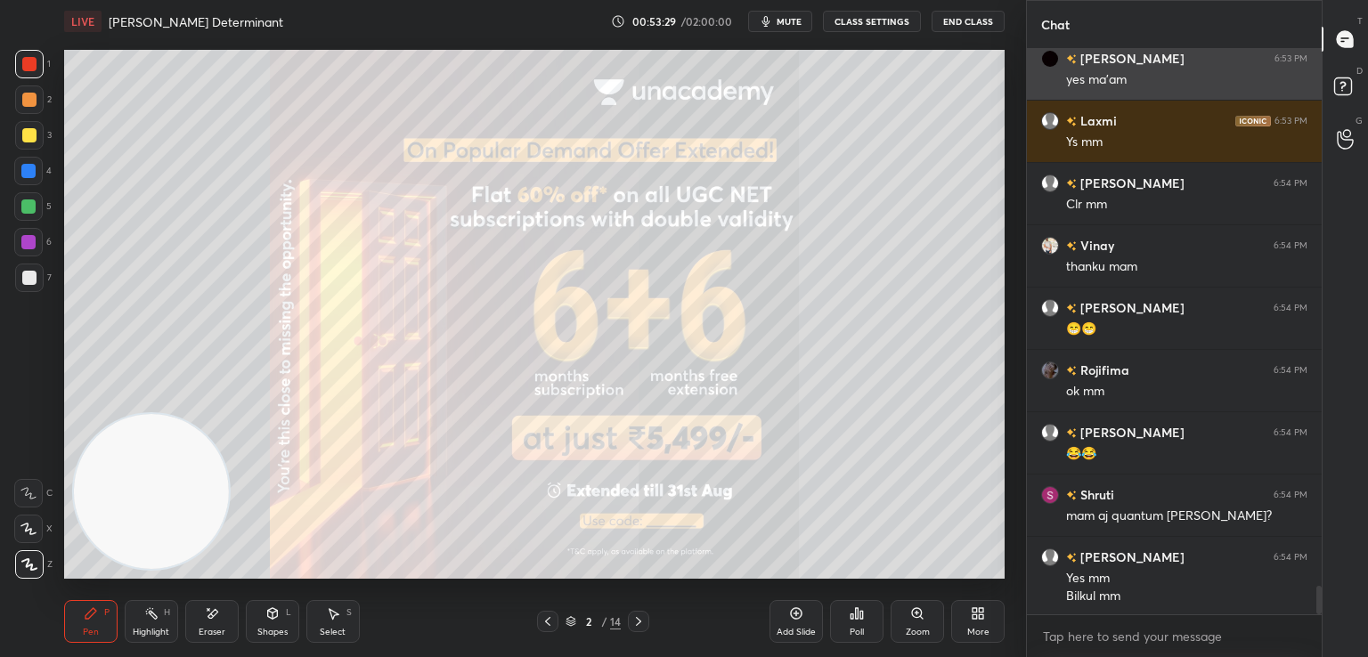
scroll to position [10656, 0]
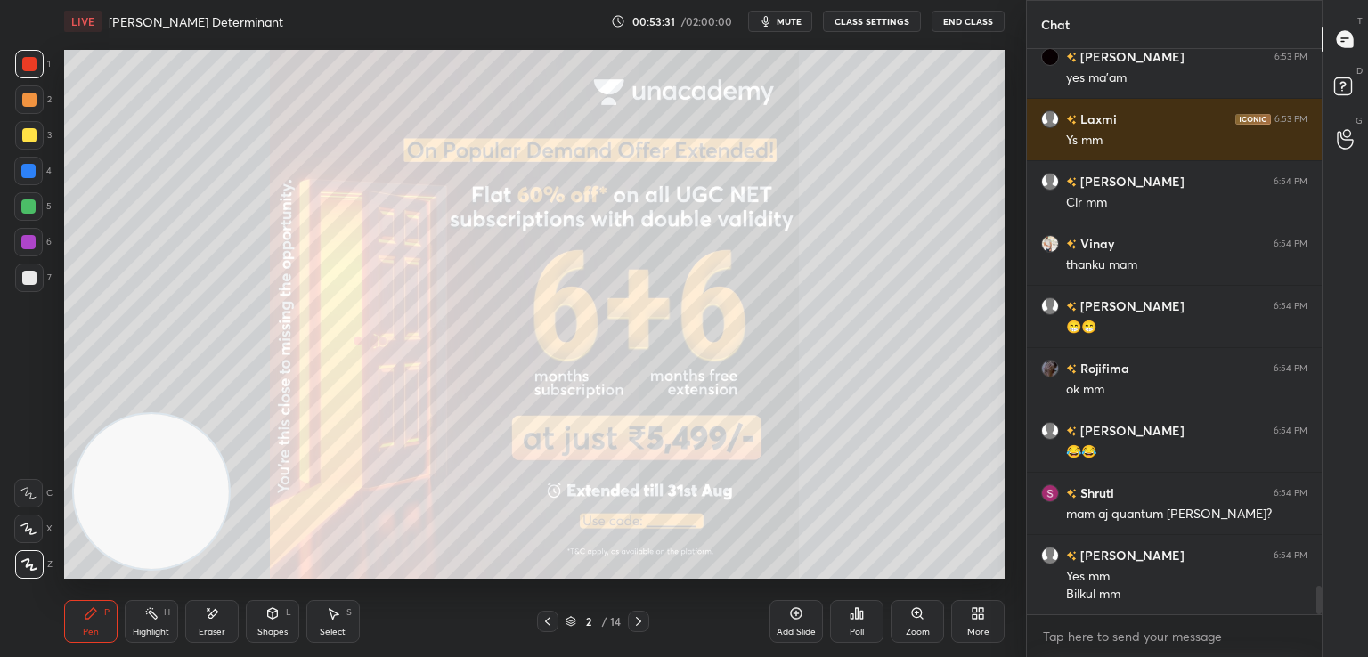
click at [555, 615] on div at bounding box center [547, 621] width 21 height 21
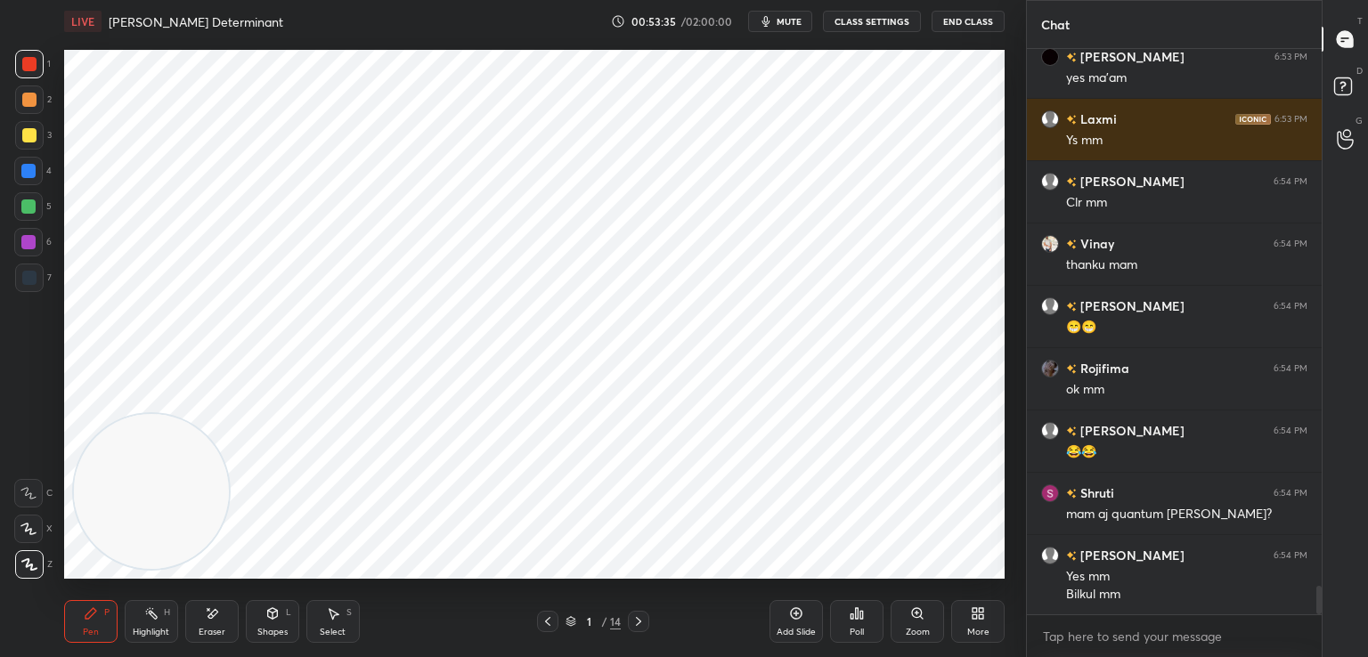
click at [36, 279] on div at bounding box center [29, 278] width 28 height 28
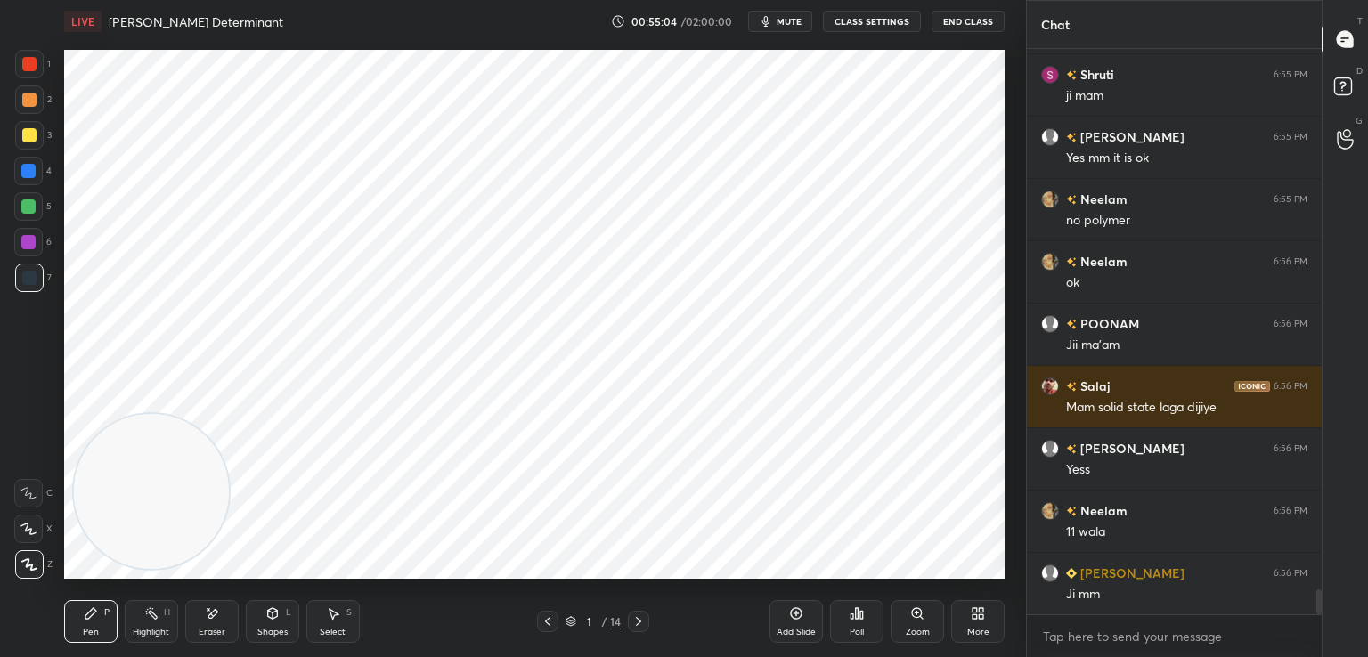
scroll to position [12107, 0]
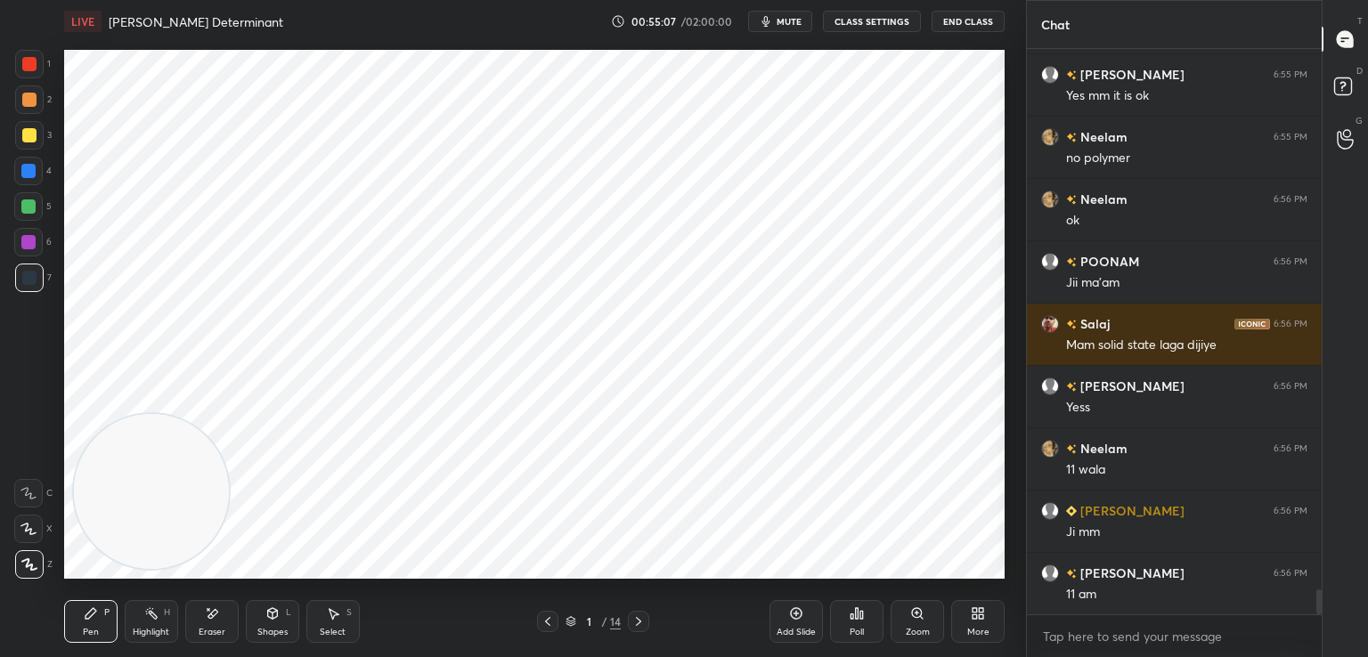
click at [199, 618] on div "Eraser" at bounding box center [211, 621] width 53 height 43
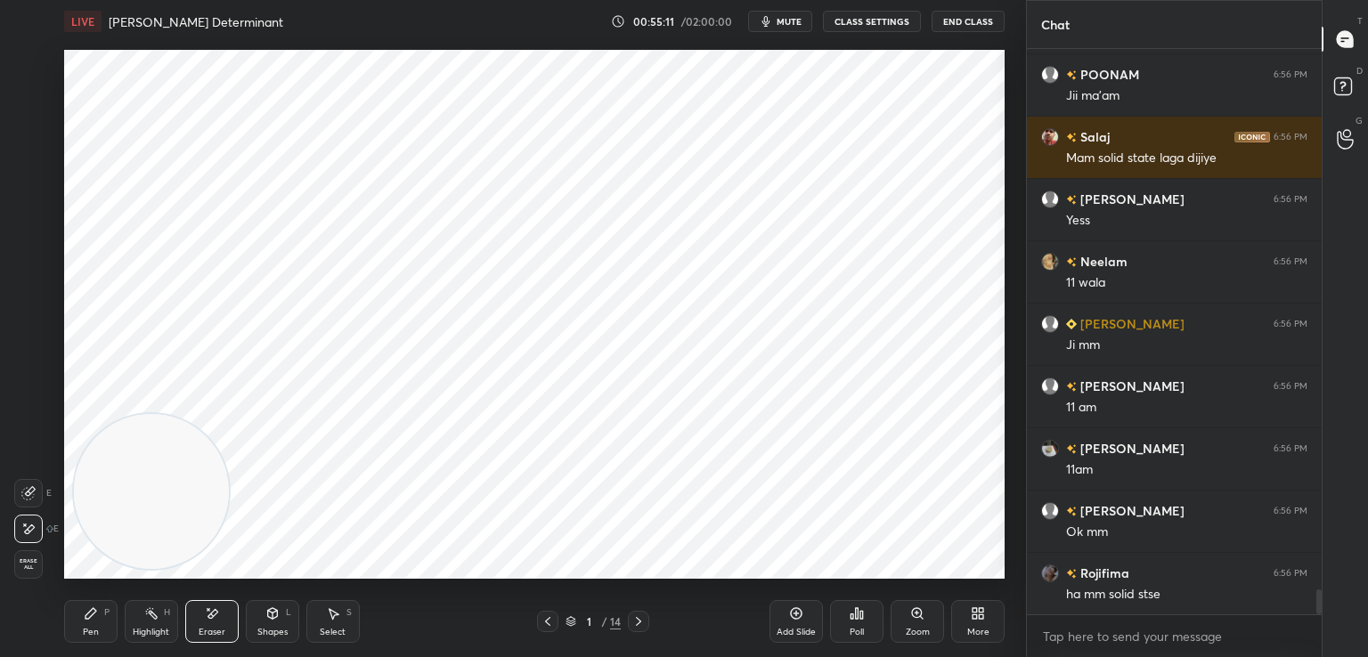
scroll to position [12357, 0]
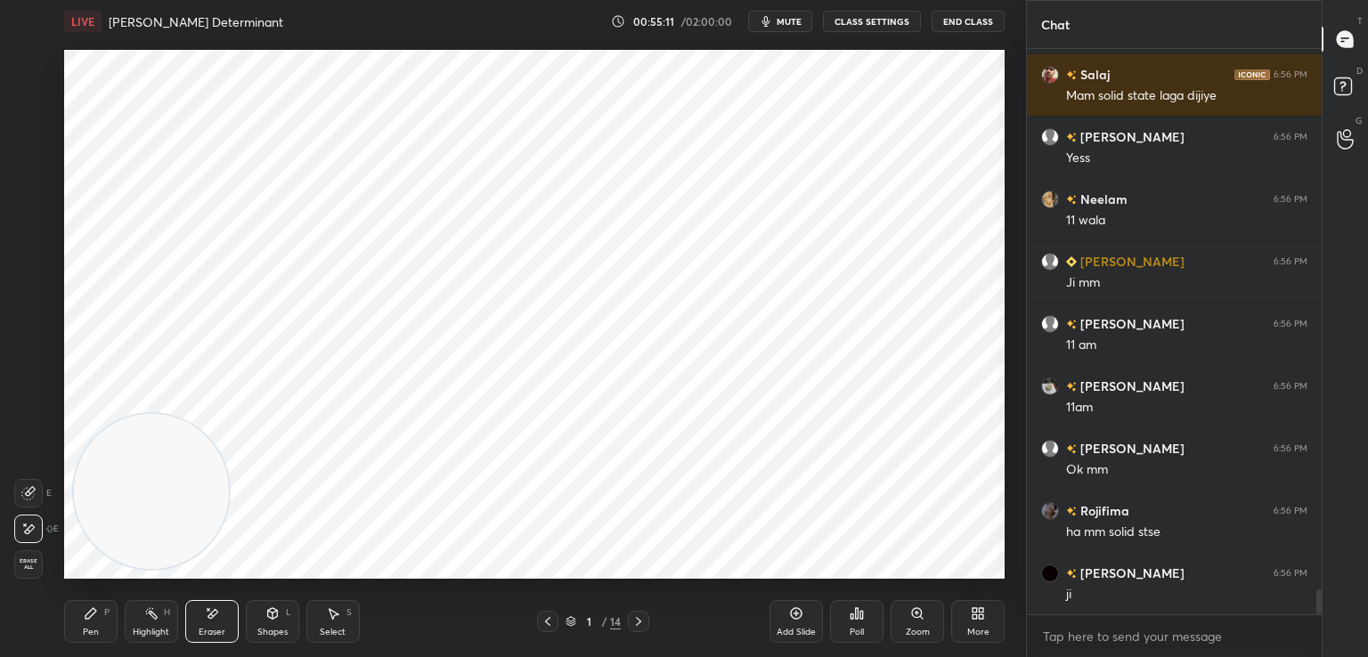
click at [93, 614] on icon at bounding box center [90, 613] width 11 height 11
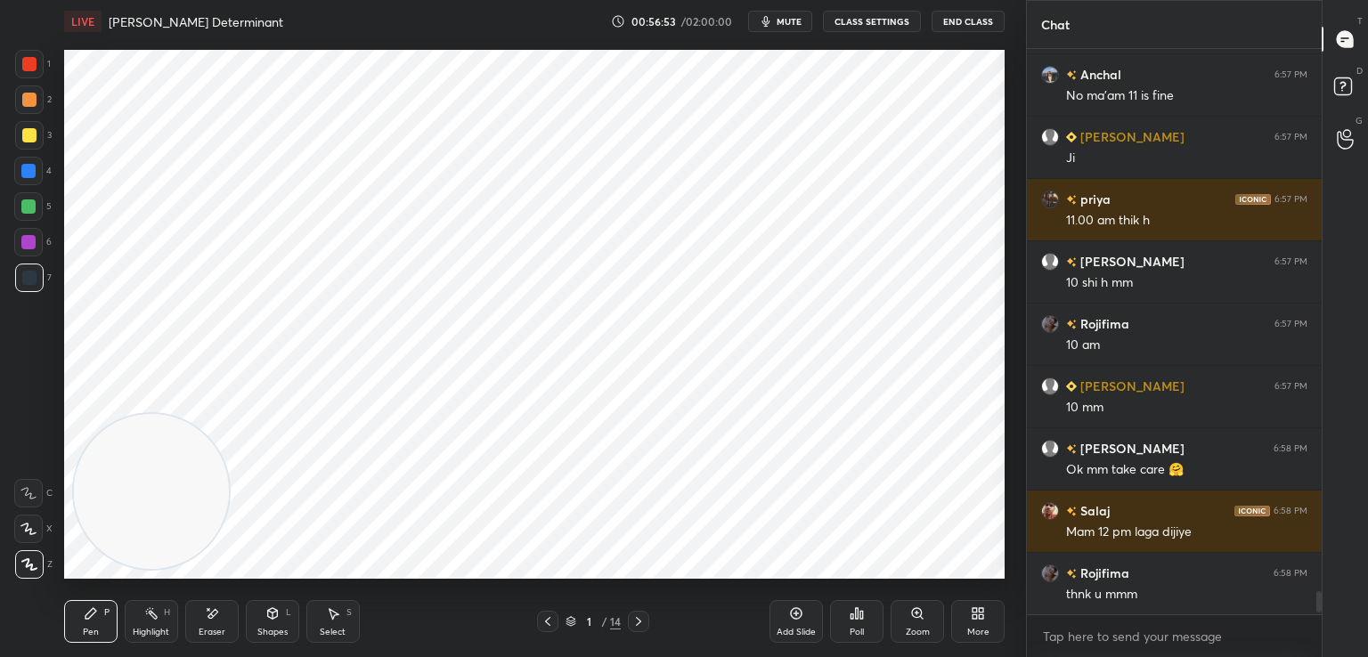
scroll to position [13354, 0]
type textarea "x"
click at [1091, 636] on textarea at bounding box center [1174, 636] width 266 height 28
paste textarea "[URL][DOMAIN_NAME]"
type textarea "[URL][DOMAIN_NAME]"
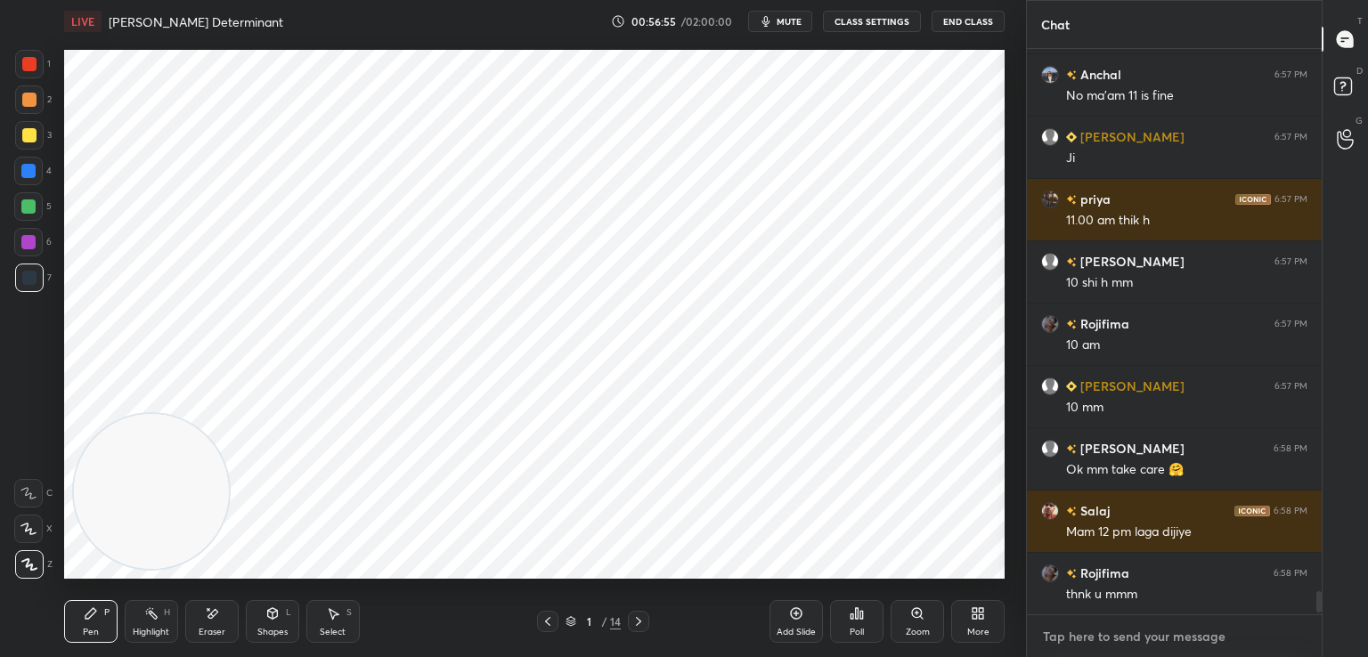
type textarea "x"
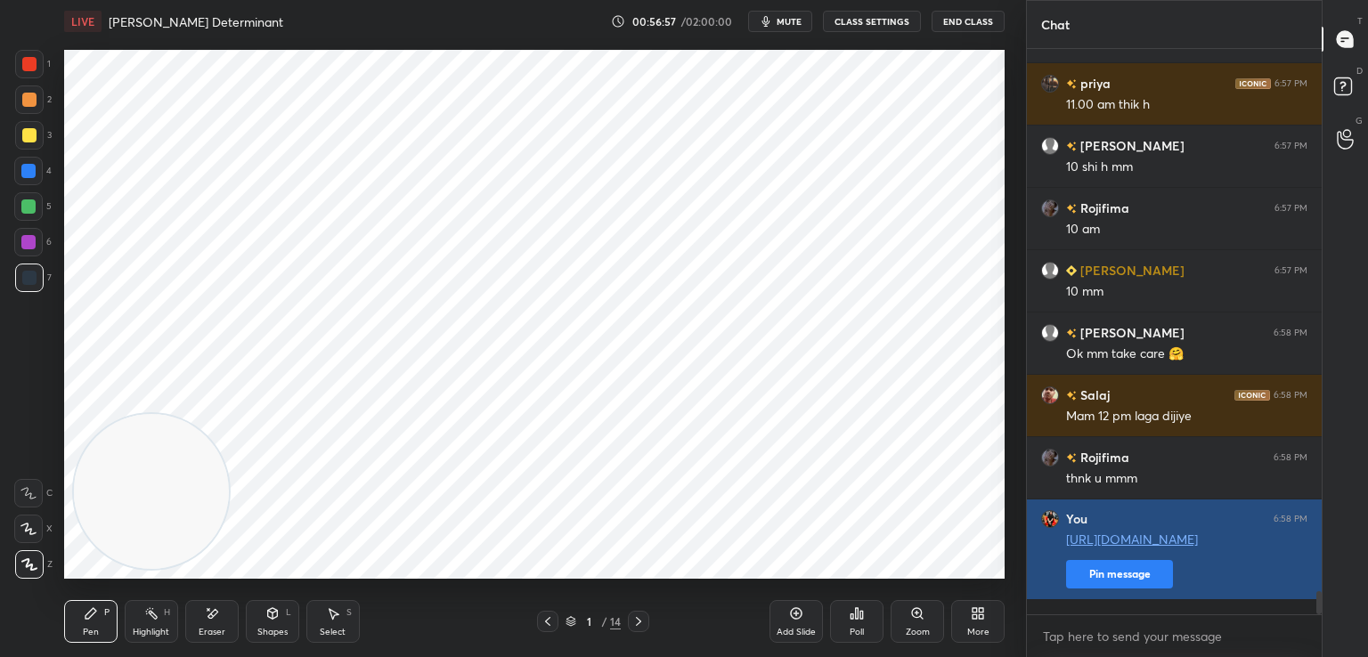
click at [1135, 589] on button "Pin message" at bounding box center [1119, 574] width 107 height 28
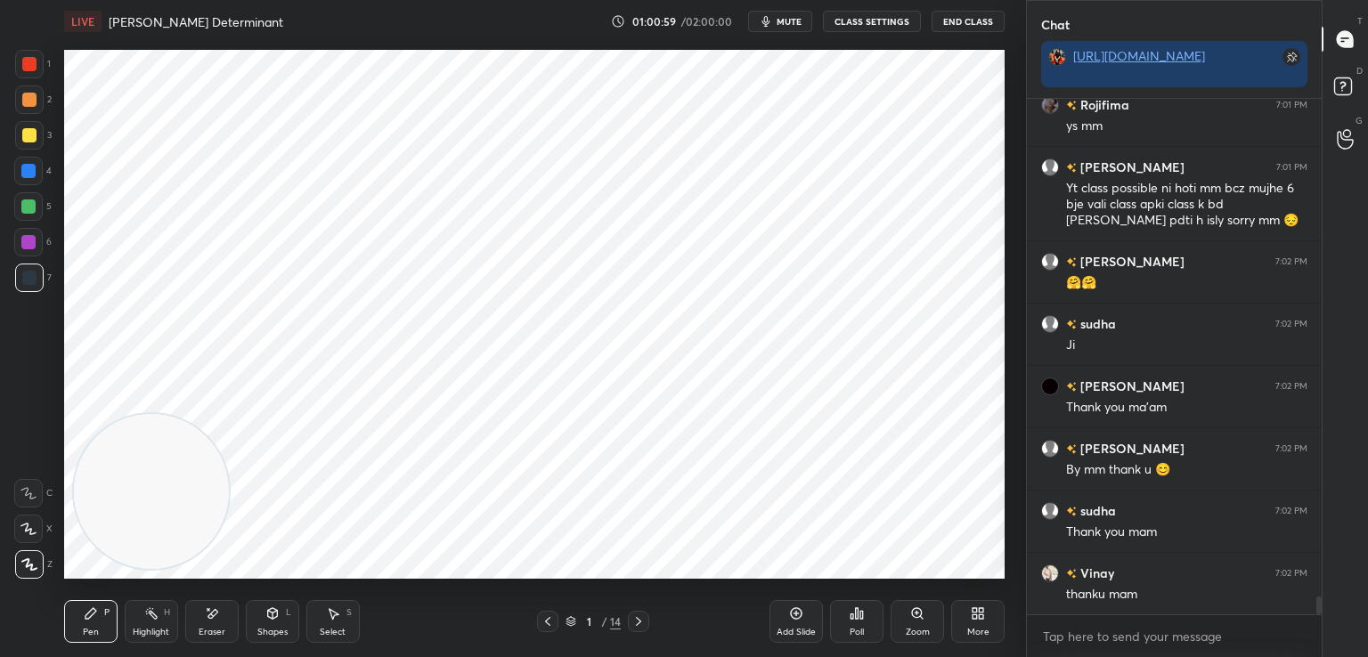
scroll to position [14754, 0]
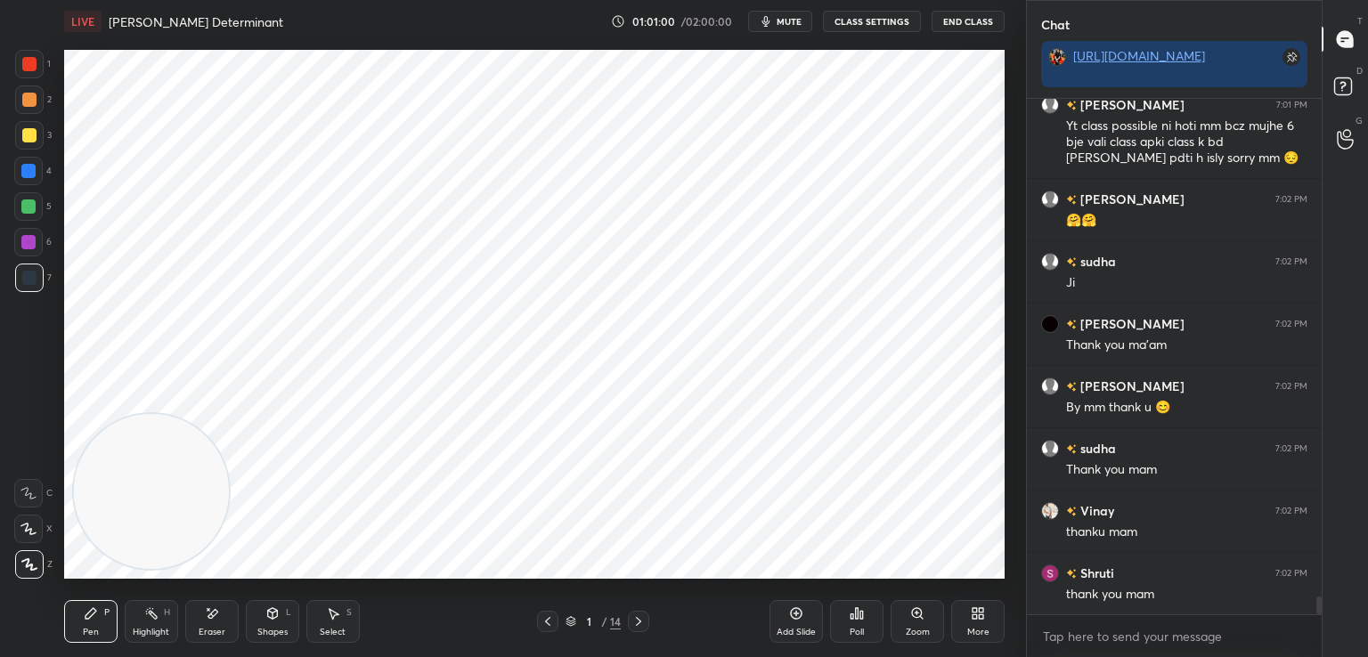
click at [639, 624] on icon at bounding box center [638, 621] width 14 height 14
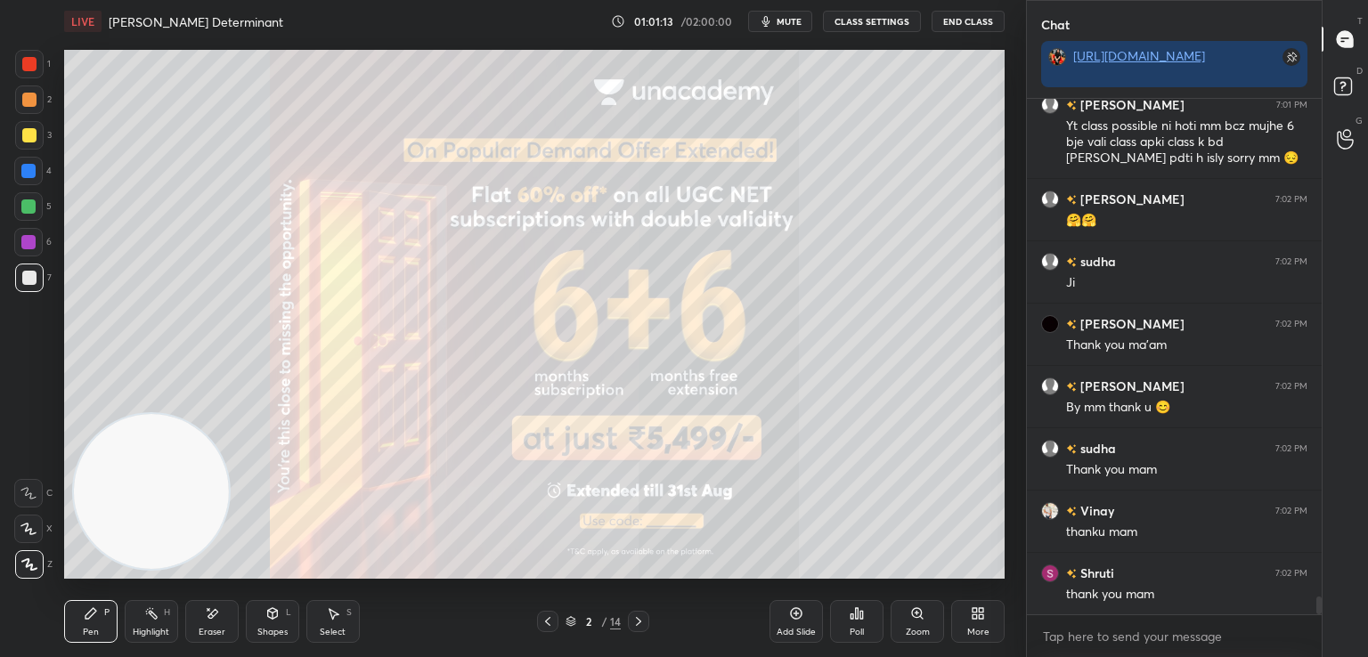
scroll to position [14816, 0]
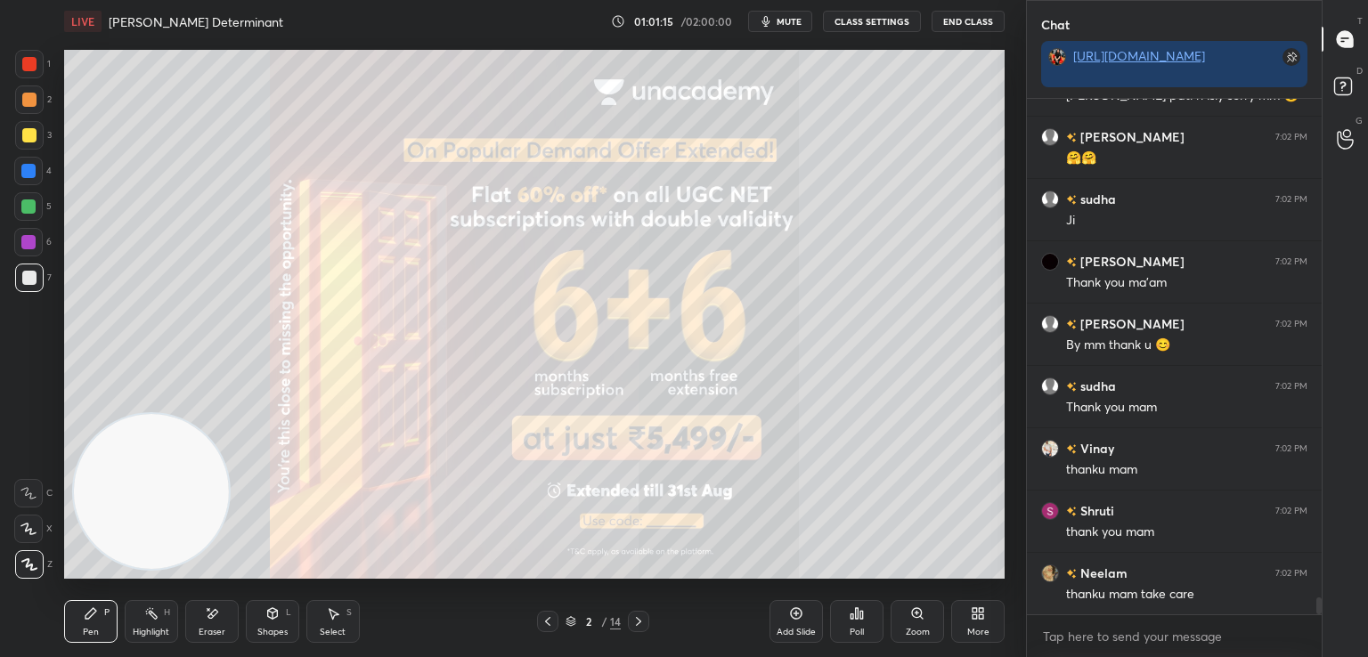
click at [779, 21] on button "mute" at bounding box center [780, 21] width 64 height 21
click at [945, 26] on button "End Class" at bounding box center [967, 21] width 73 height 21
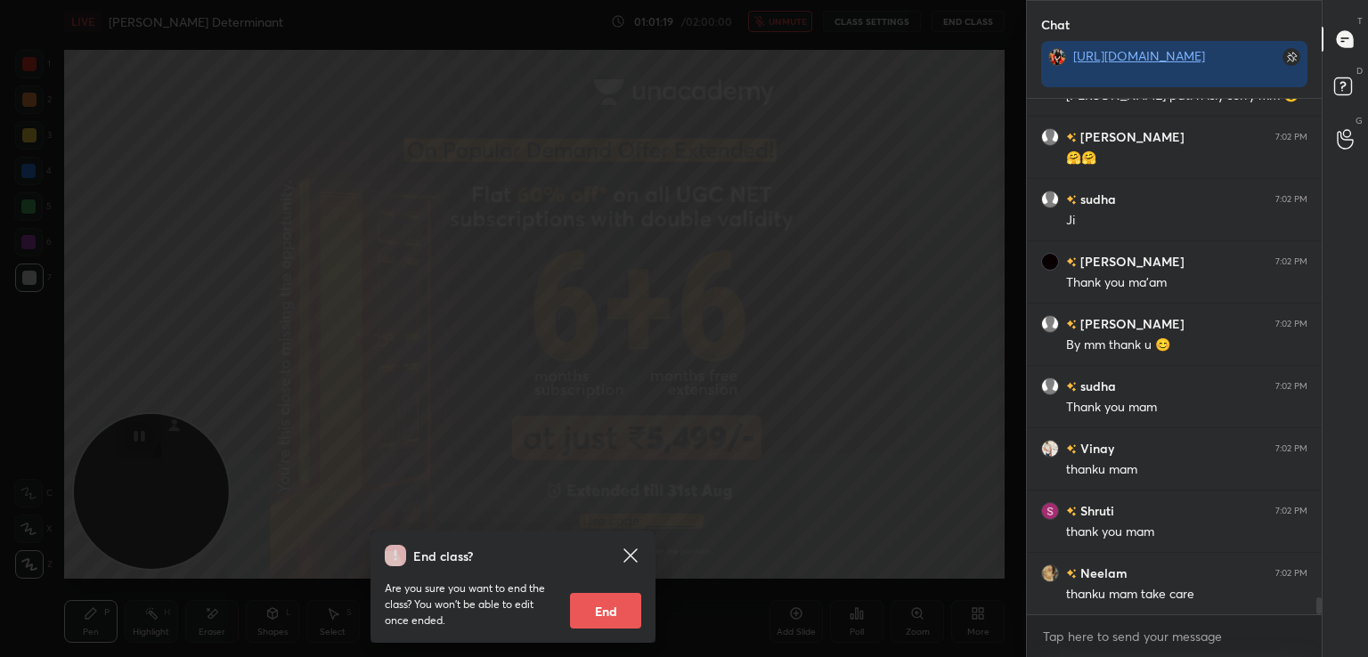
scroll to position [14879, 0]
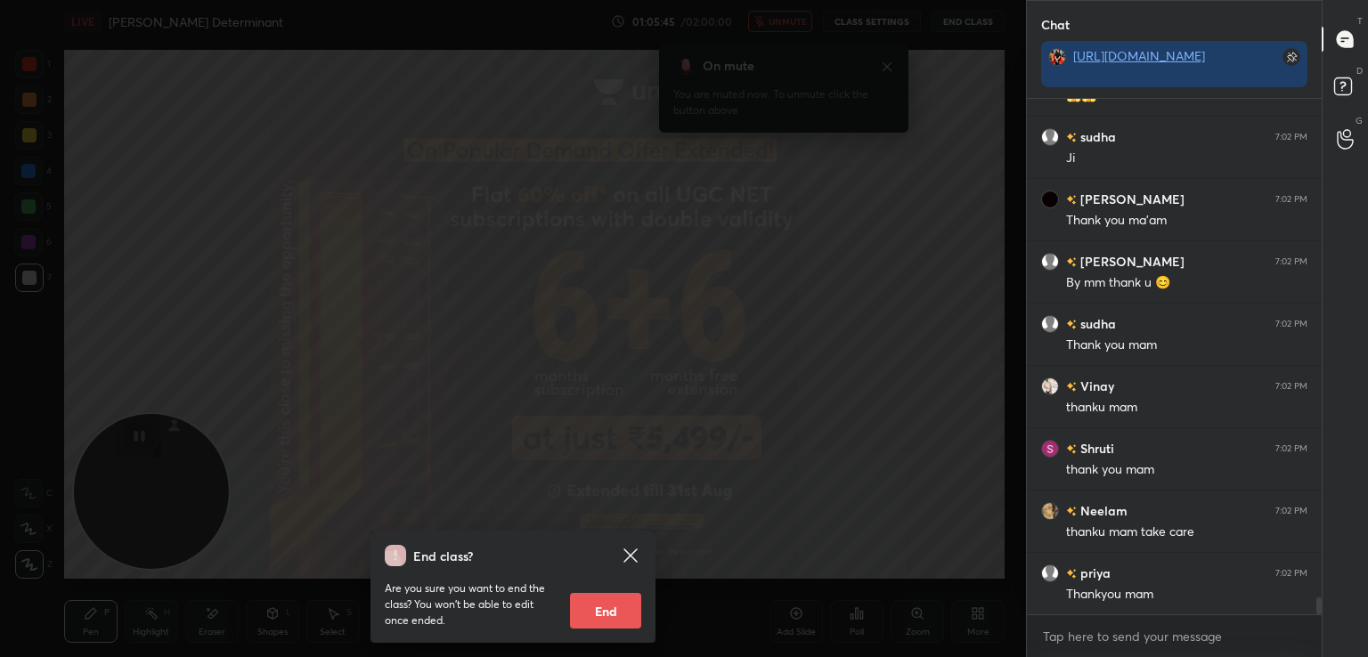
click at [620, 610] on button "End" at bounding box center [605, 611] width 71 height 36
type textarea "x"
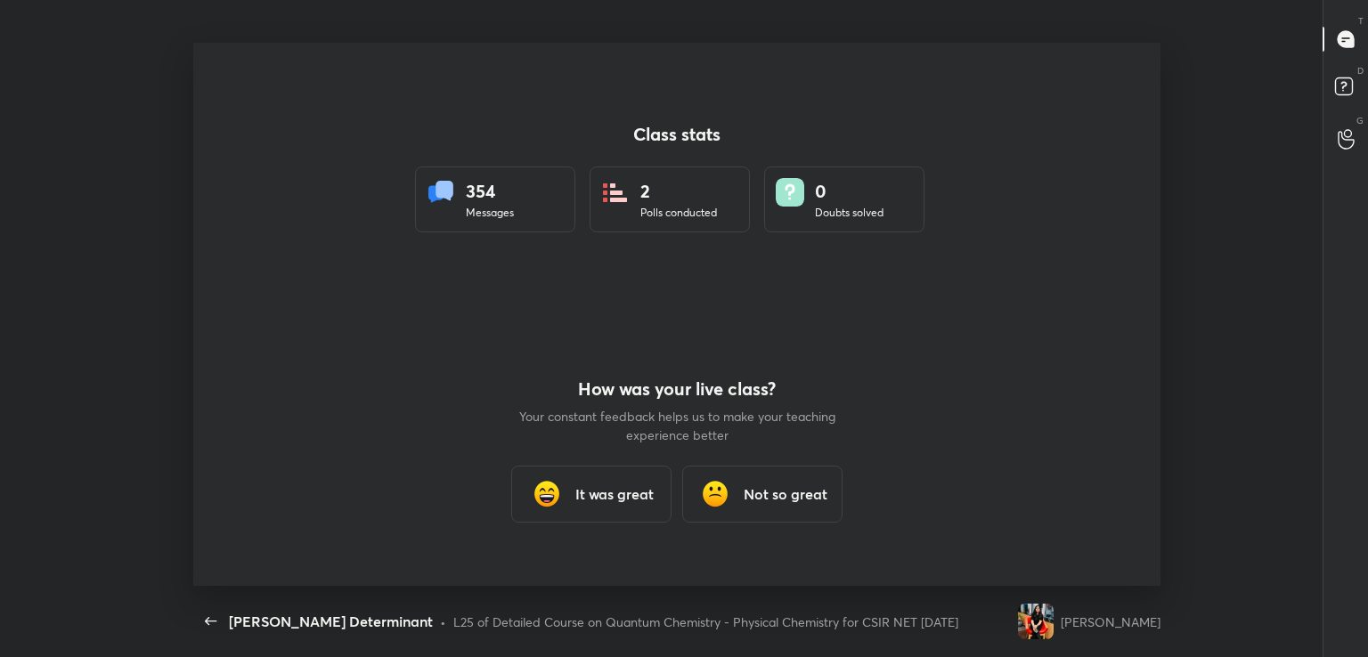
scroll to position [88508, 87802]
